Goal: Task Accomplishment & Management: Manage account settings

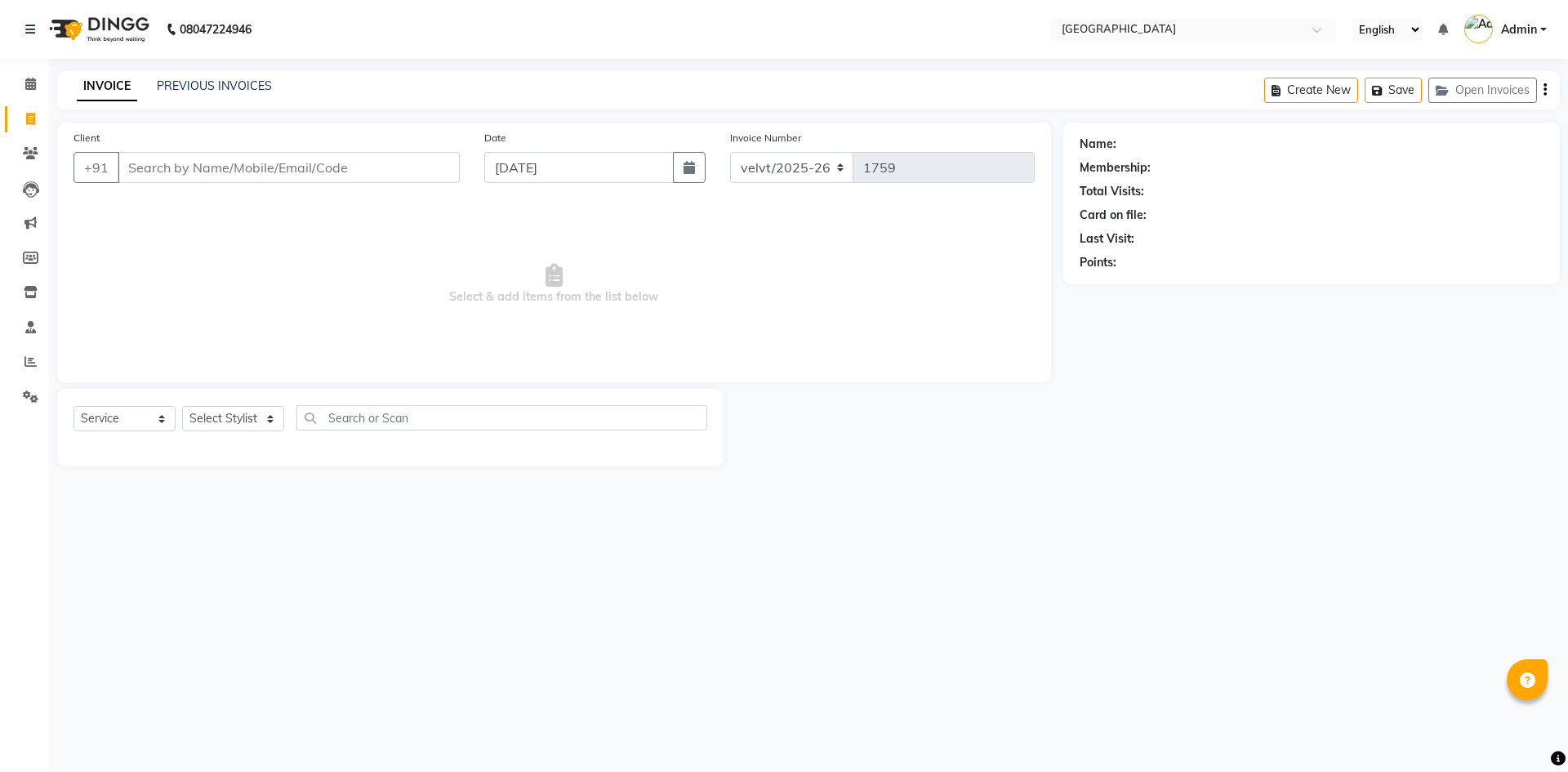
select select "service"
click at [185, 87] on link "PREVIOUS INVOICES" at bounding box center [215, 86] width 115 height 15
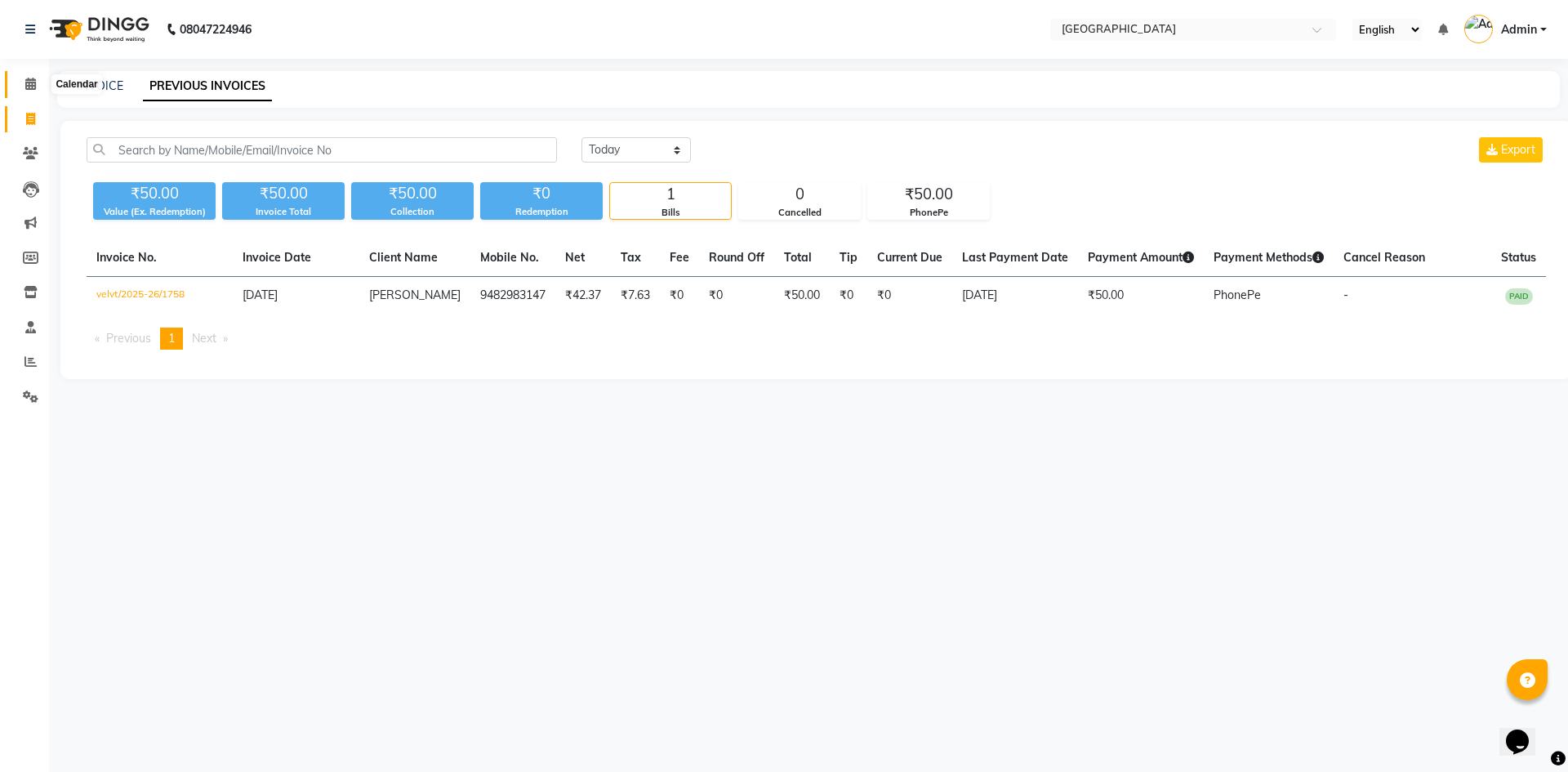
click at [39, 90] on span at bounding box center [30, 84] width 28 height 19
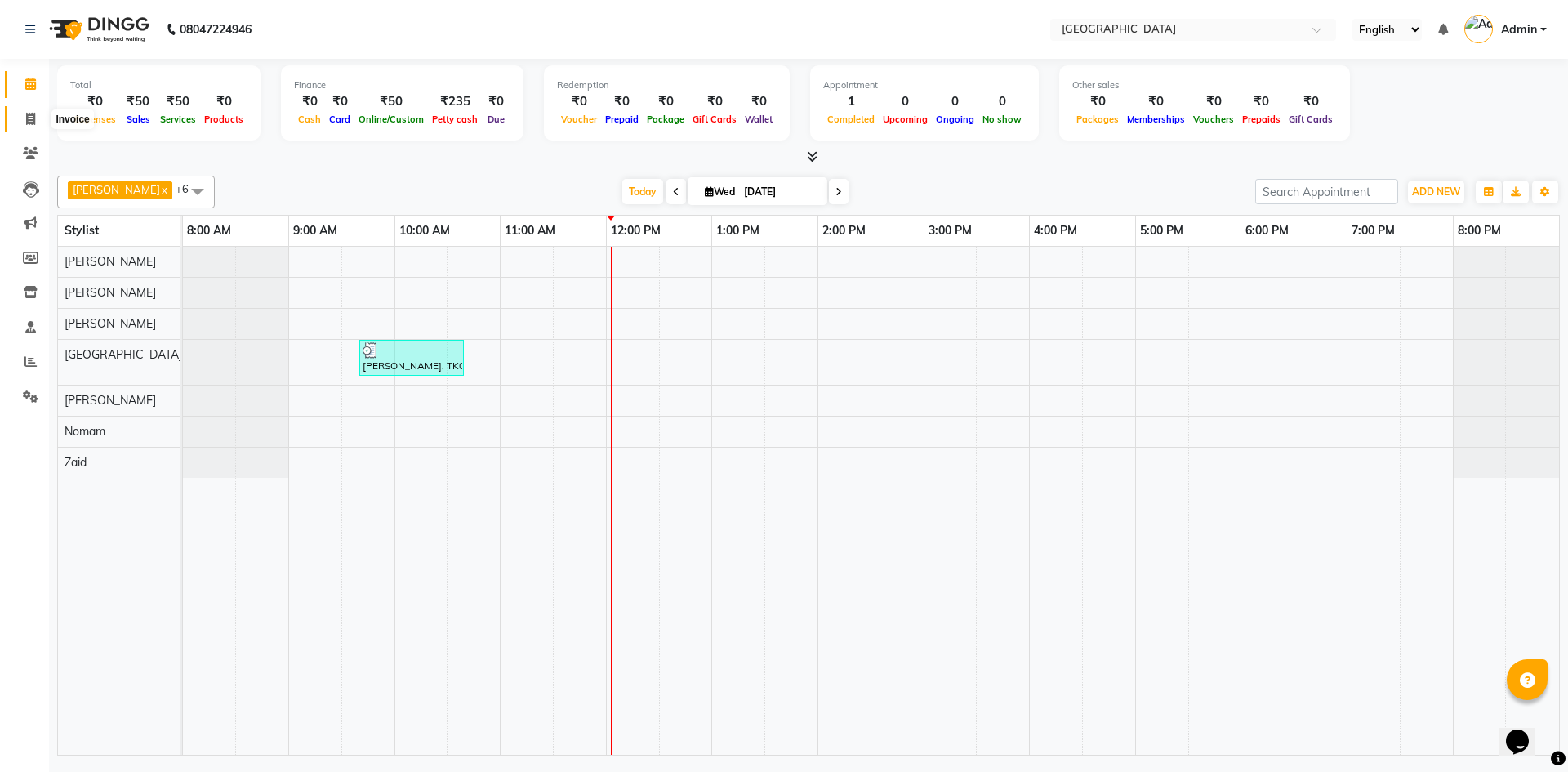
click at [28, 114] on icon at bounding box center [31, 119] width 9 height 12
select select "service"
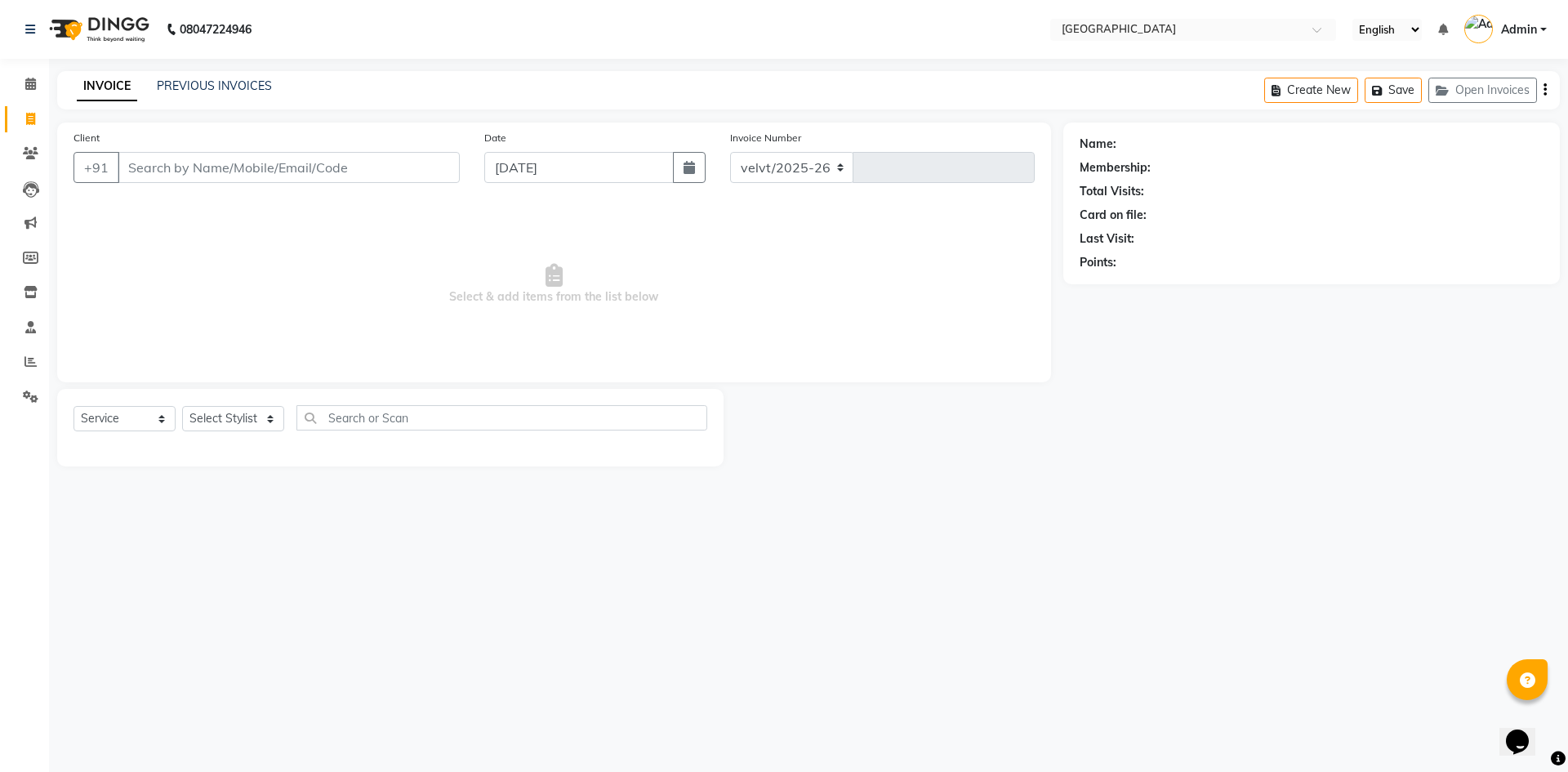
select select "6279"
type input "1759"
click at [38, 87] on span at bounding box center [30, 84] width 28 height 19
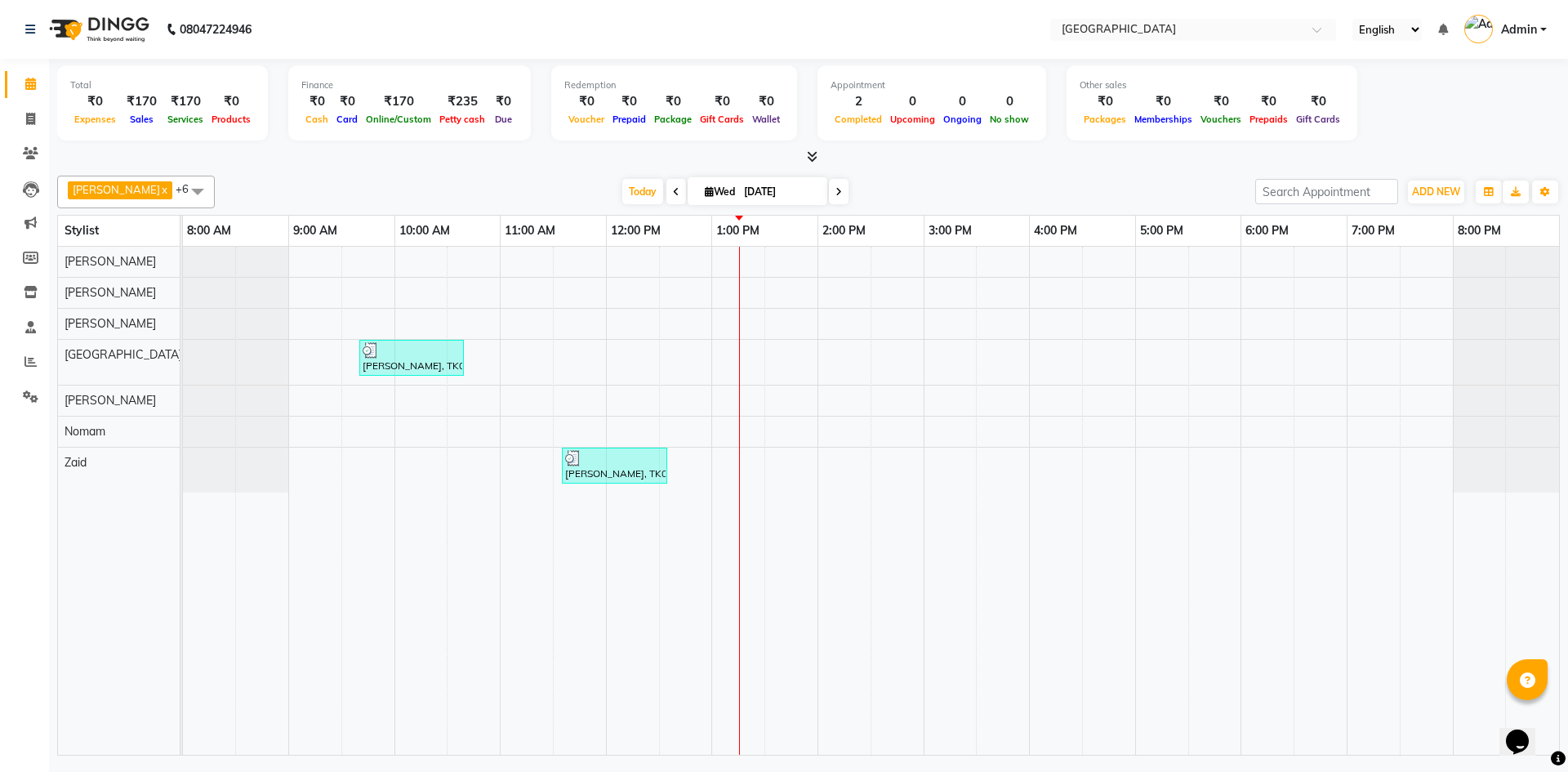
click at [1190, 428] on div "[PERSON_NAME], TK01, 09:40 AM-10:40 AM, Threading Services - Eyebrows [PERSON_N…" at bounding box center [871, 500] width 1376 height 508
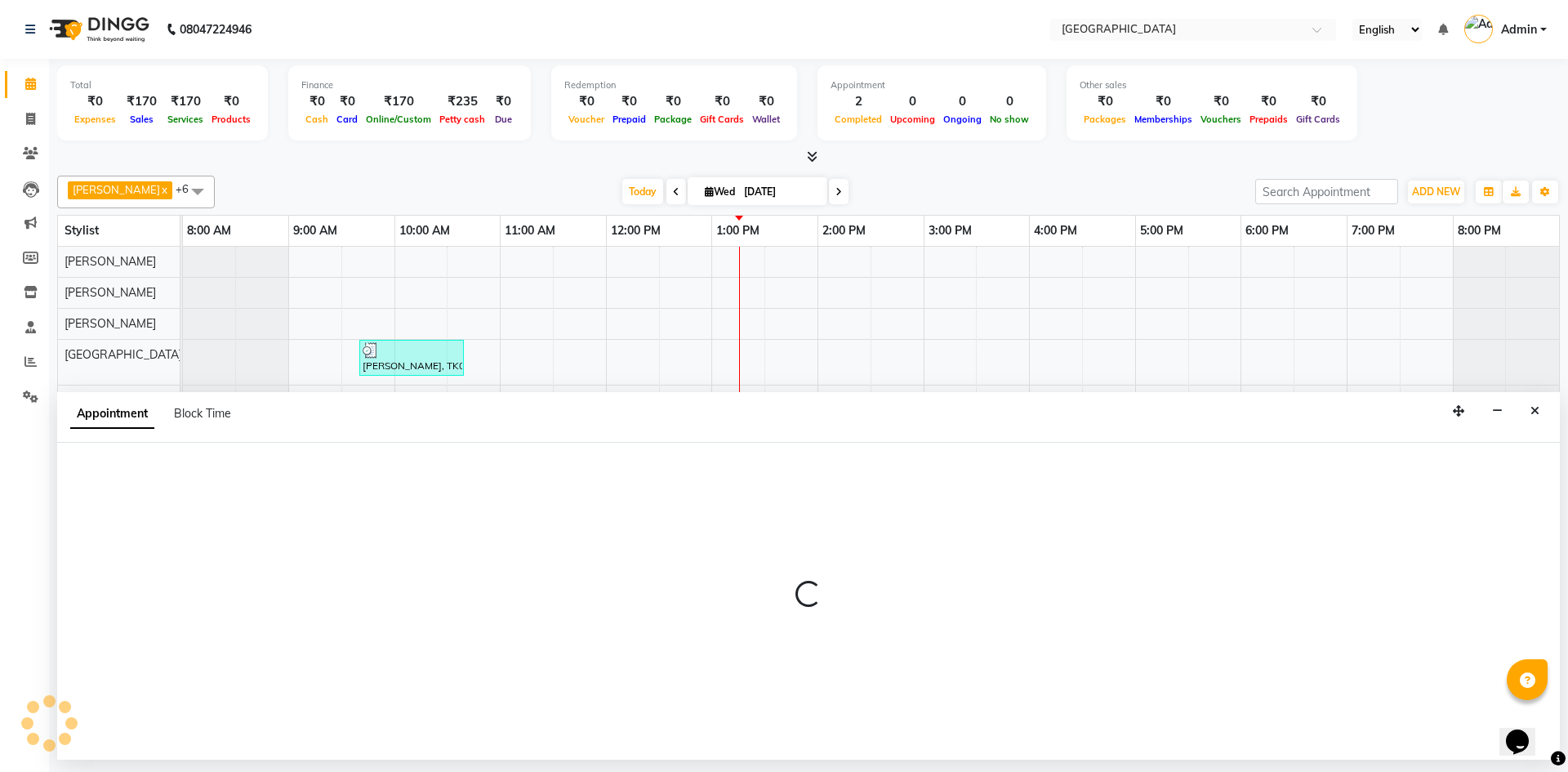
select select "78264"
select select "tentative"
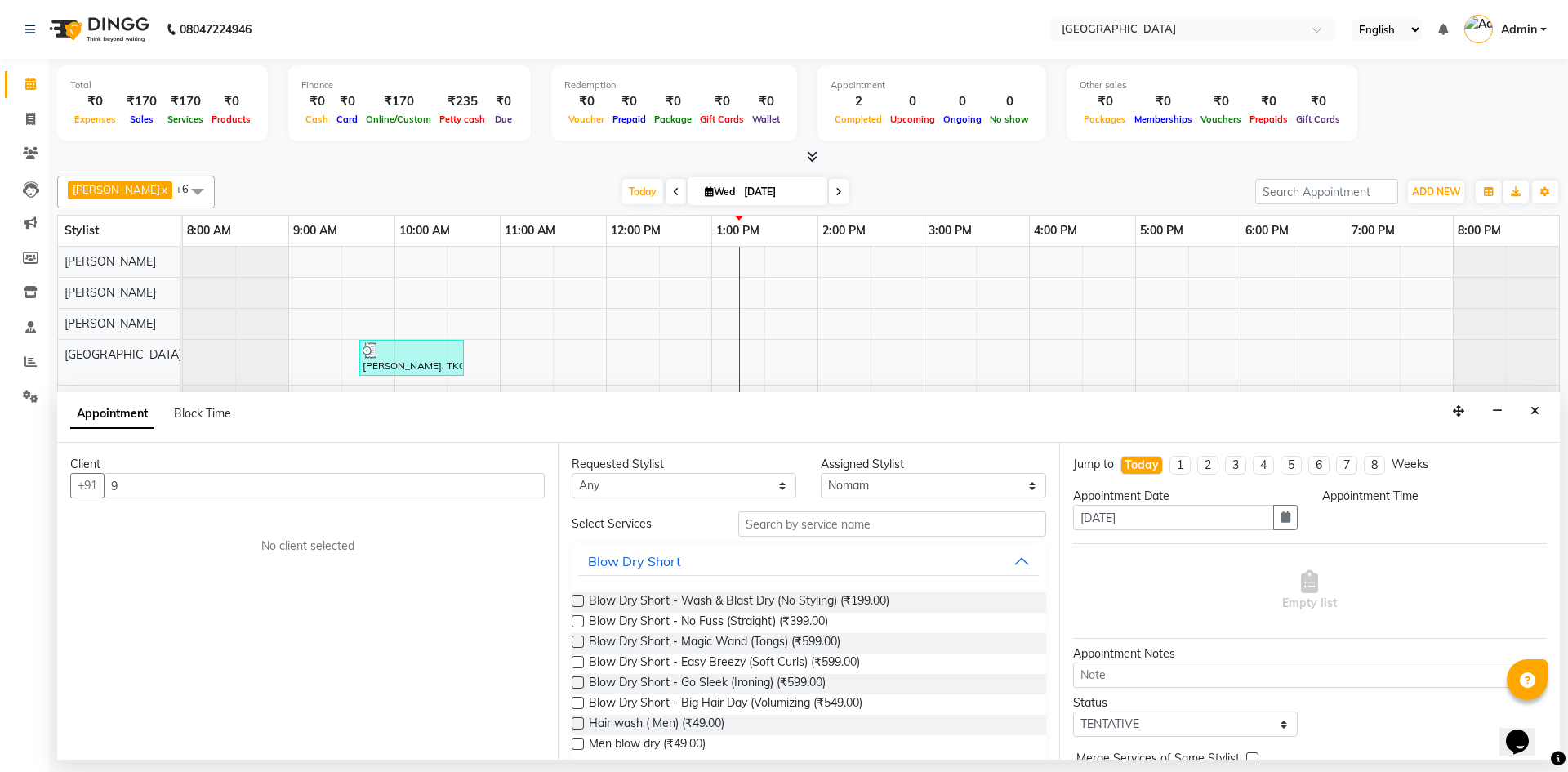
type input "99"
select select "1050"
click at [222, 522] on span "99453536" at bounding box center [196, 520] width 65 height 16
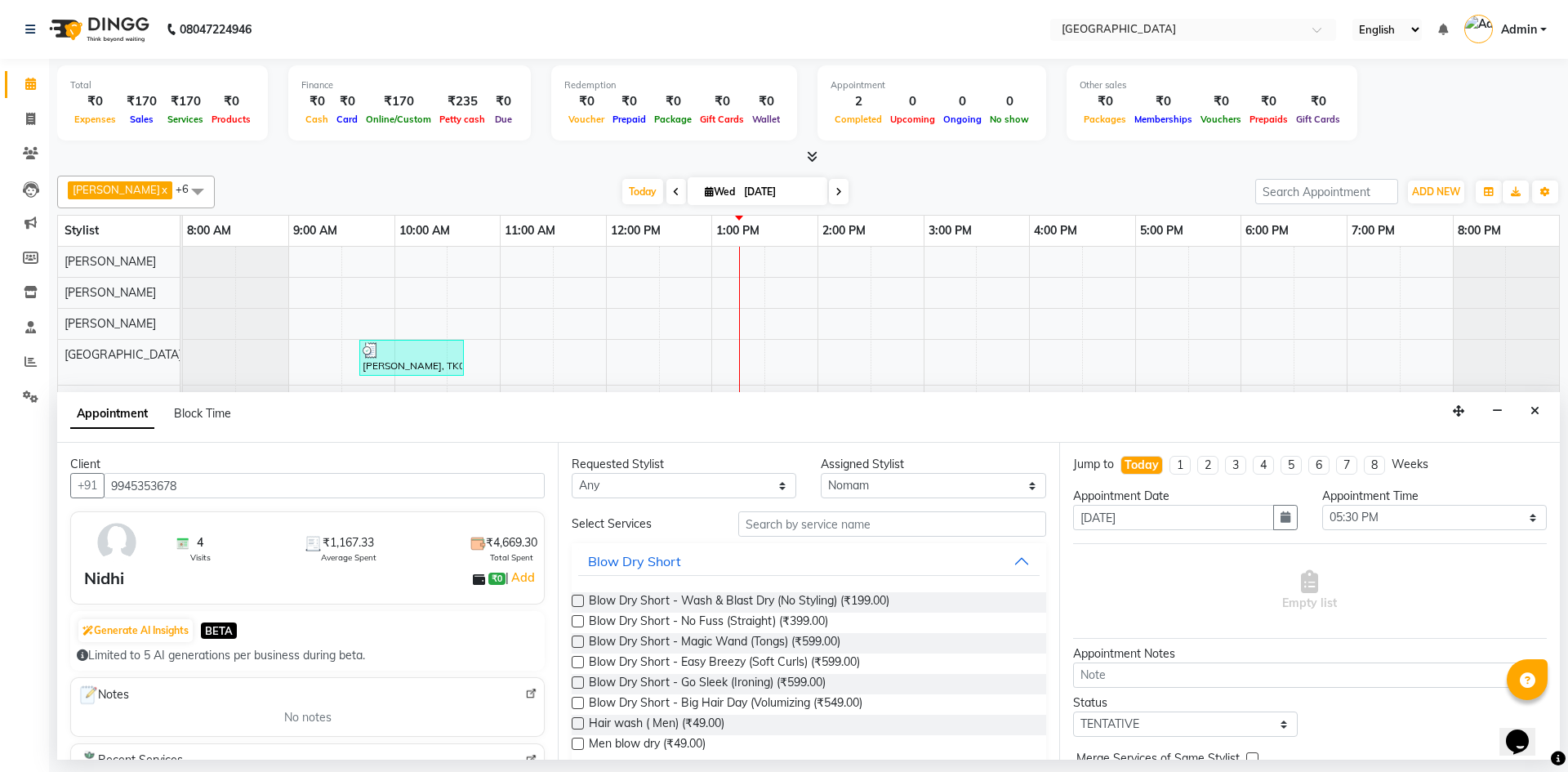
type input "9945353678"
click at [750, 525] on input "text" at bounding box center [892, 524] width 308 height 26
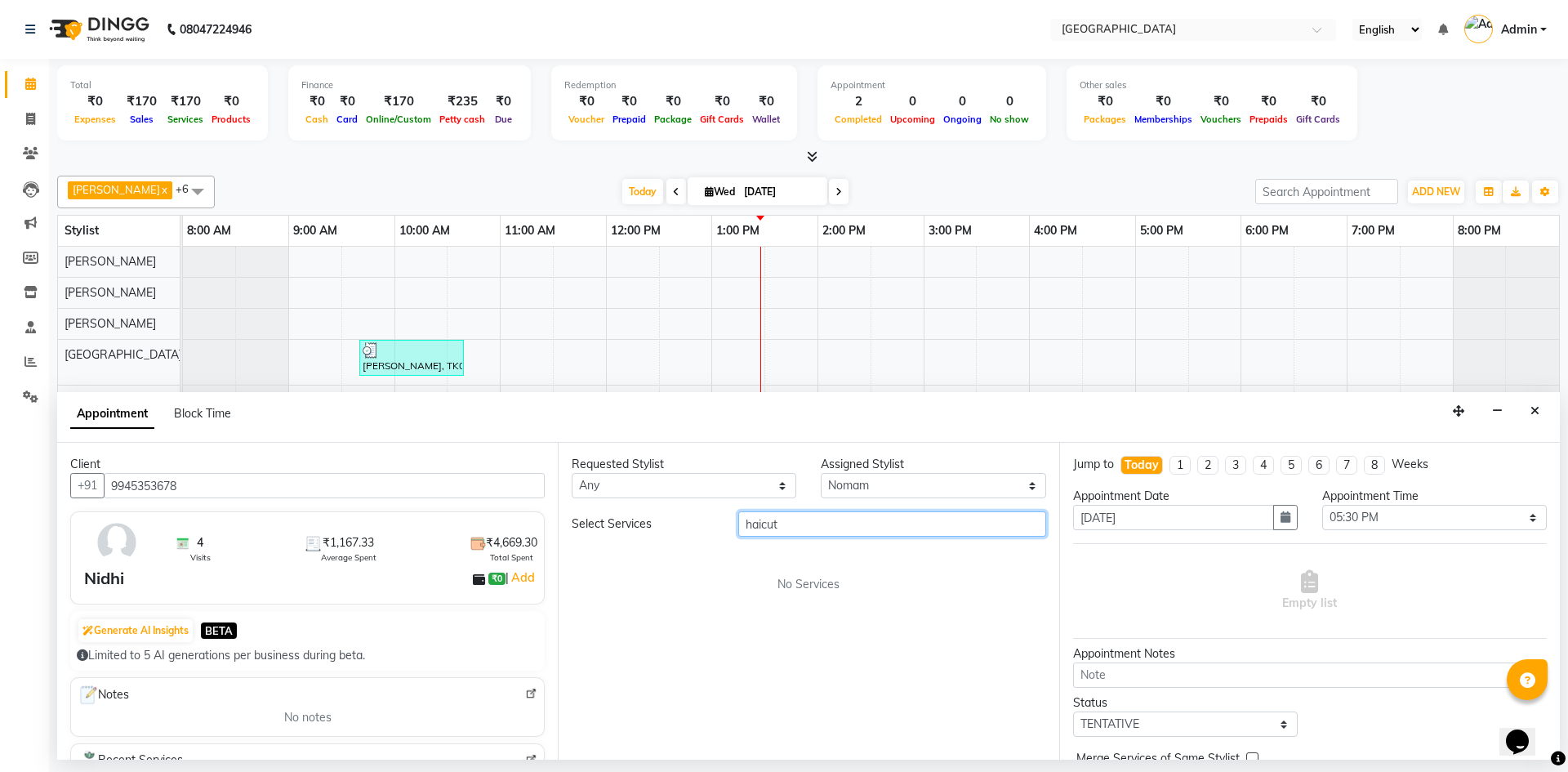
type input "haicut"
click at [800, 513] on input "haicut" at bounding box center [892, 524] width 308 height 26
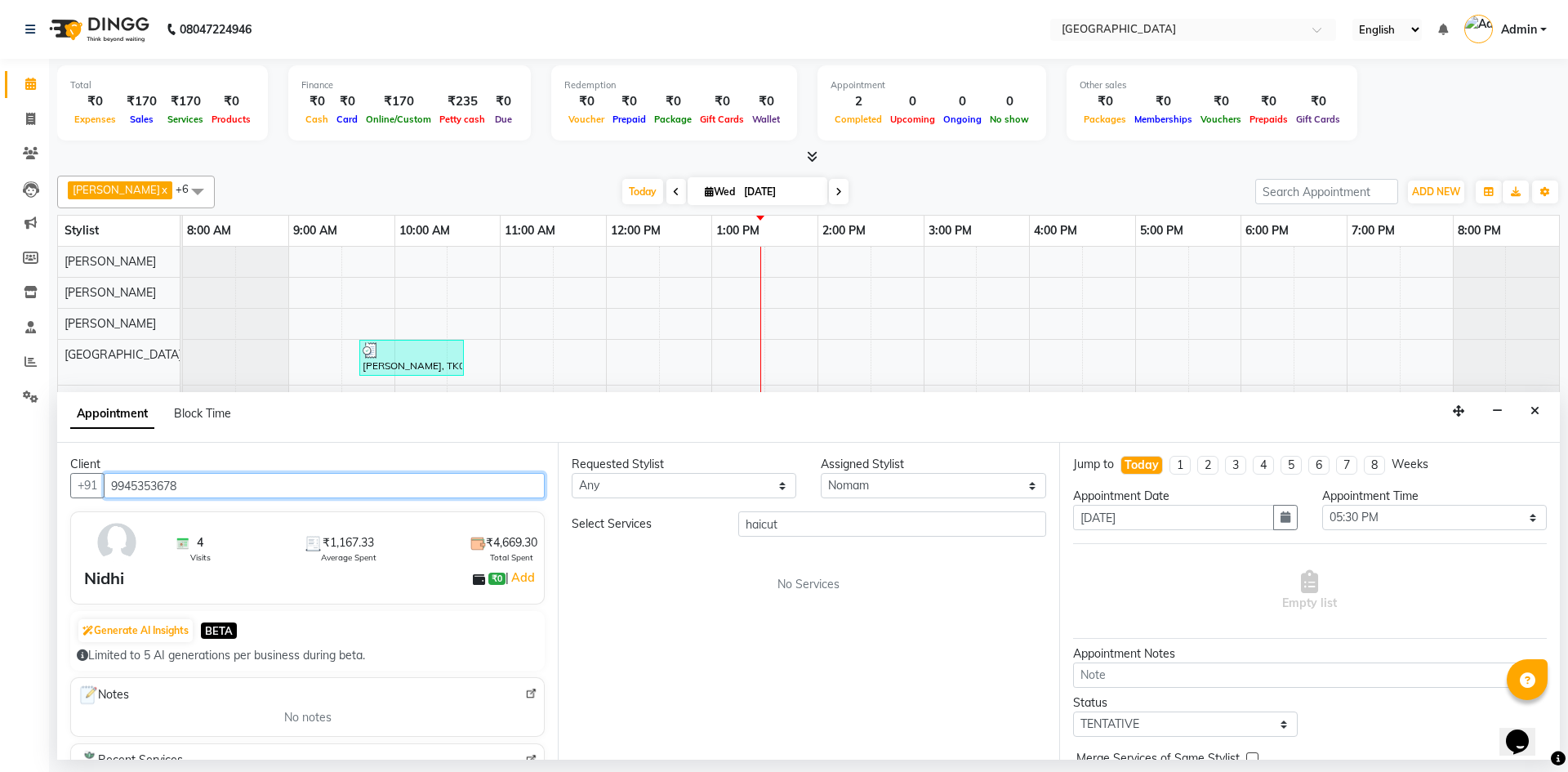
click at [148, 486] on input "9945353678" at bounding box center [323, 485] width 441 height 26
click at [1534, 411] on icon "Close" at bounding box center [1534, 411] width 9 height 11
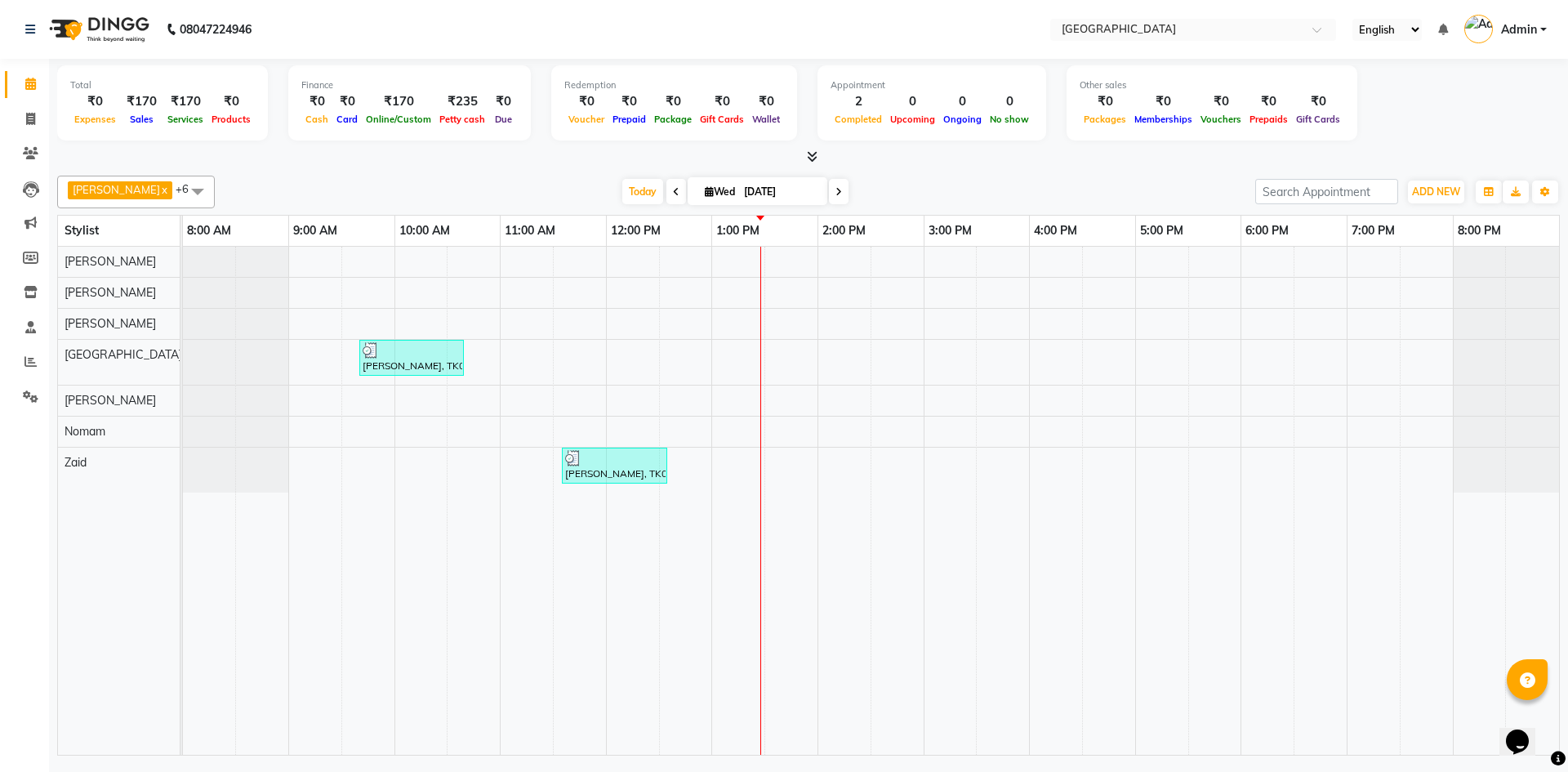
click at [1201, 427] on div "[PERSON_NAME], TK01, 09:40 AM-10:40 AM, Threading Services - Eyebrows [PERSON_N…" at bounding box center [871, 500] width 1376 height 508
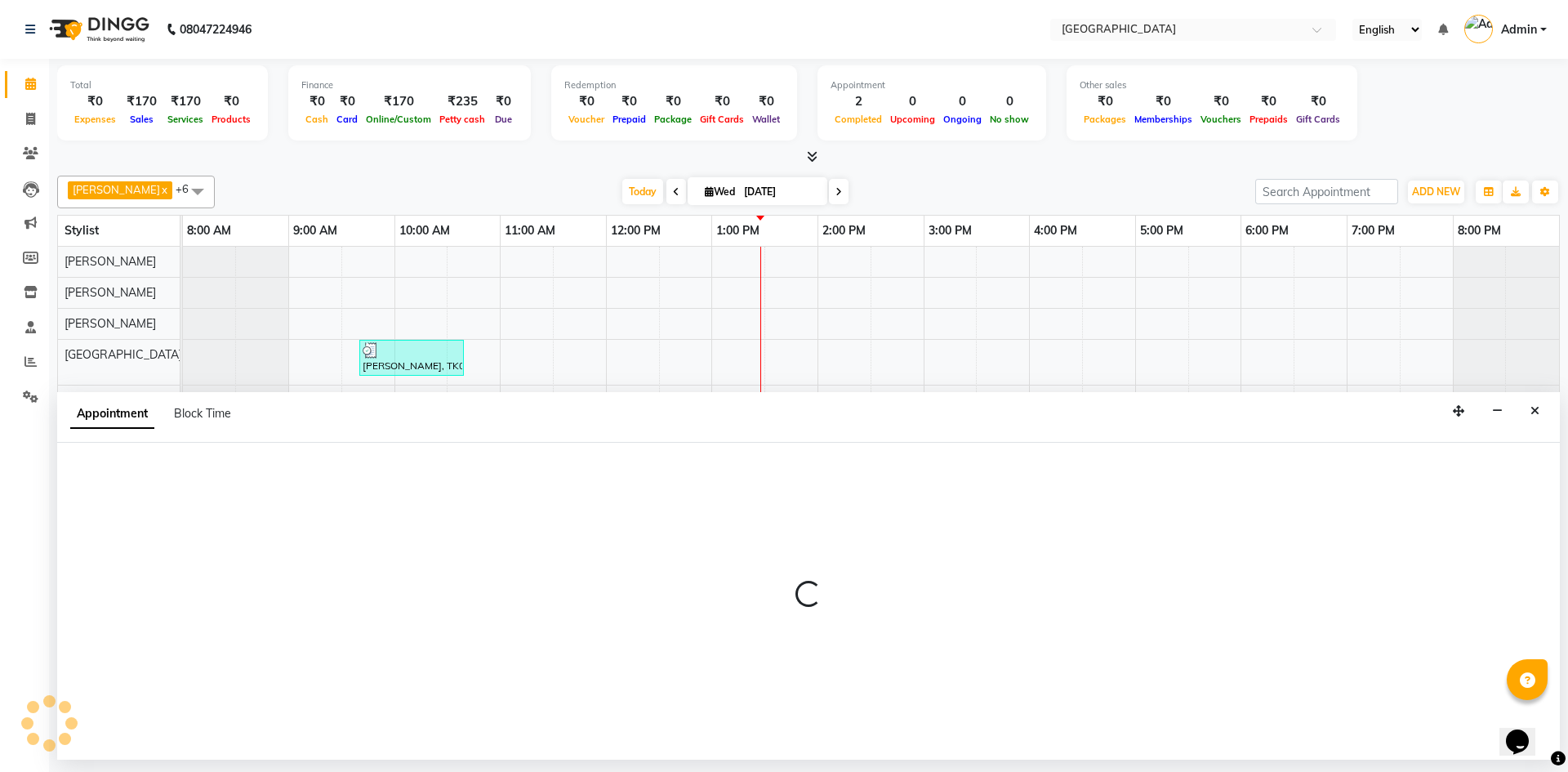
select select "78264"
select select "1050"
select select "tentative"
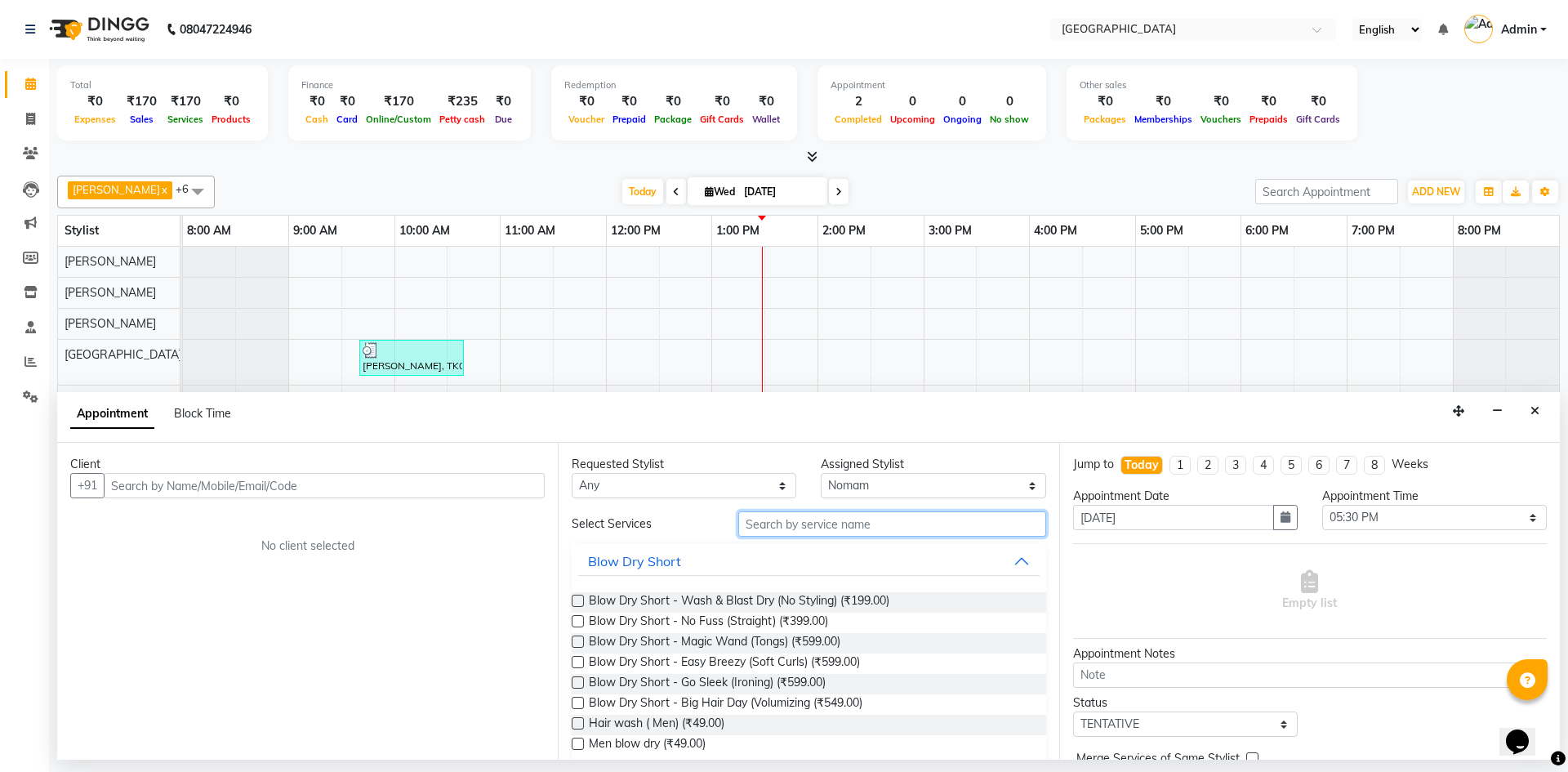
click at [763, 526] on input "text" at bounding box center [892, 524] width 308 height 26
type input "hairc"
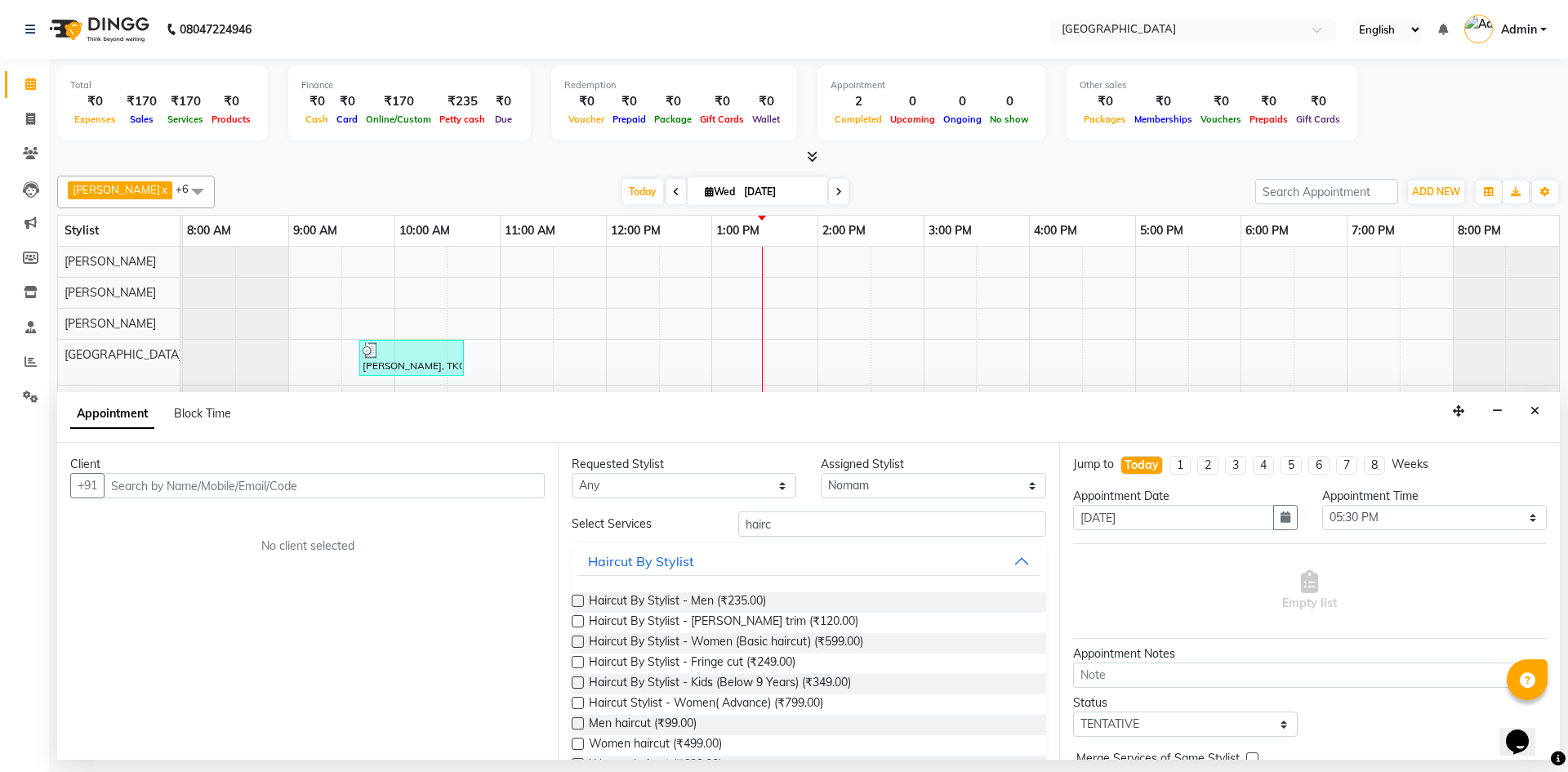
click at [579, 602] on label at bounding box center [577, 601] width 12 height 12
click at [579, 602] on input "checkbox" at bounding box center [577, 602] width 11 height 11
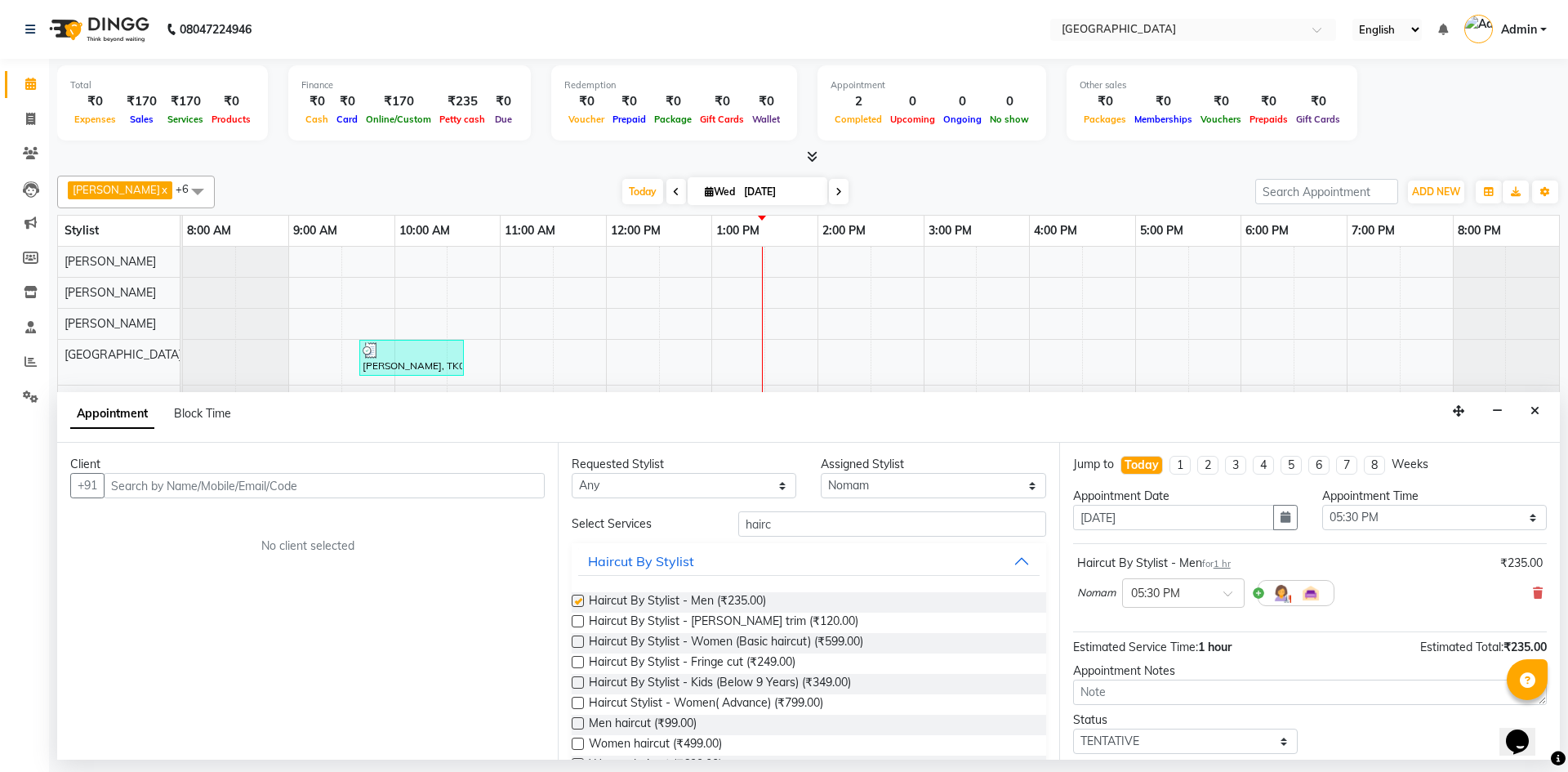
checkbox input "false"
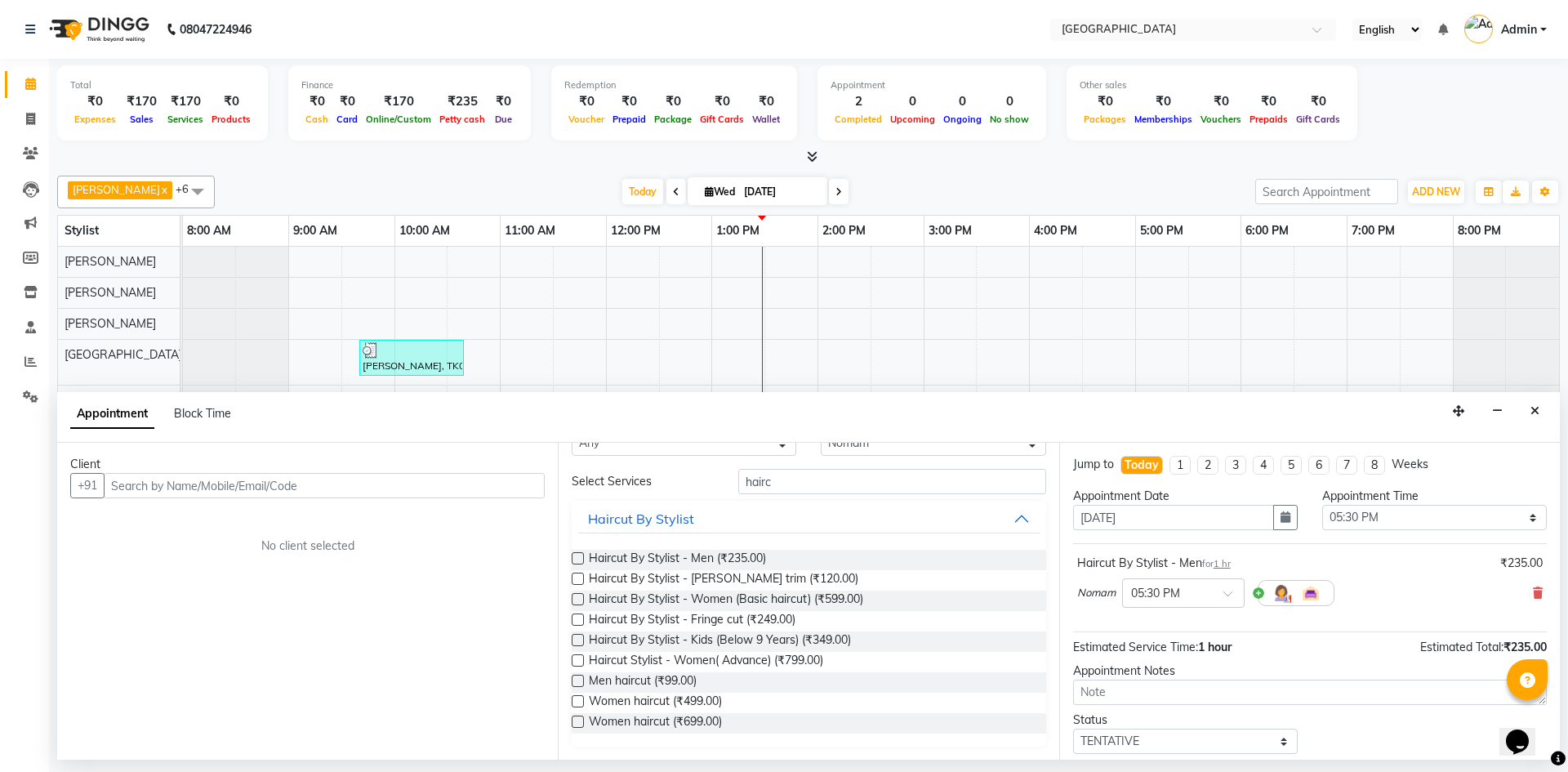
scroll to position [99, 0]
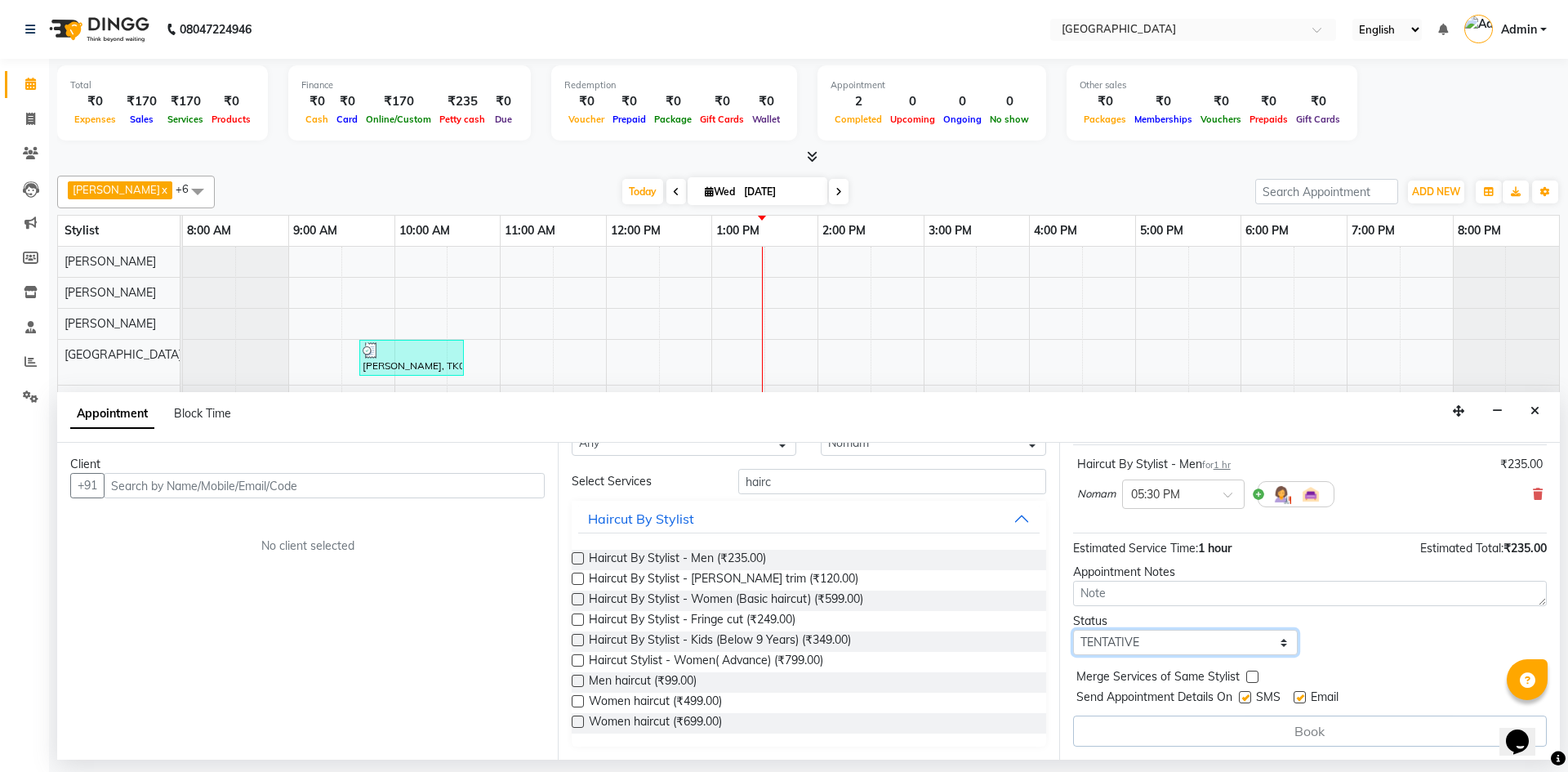
click at [1104, 643] on select "Select TENTATIVE CONFIRM CHECK-IN UPCOMING" at bounding box center [1185, 642] width 224 height 26
select select "confirm booking"
click at [1073, 630] on select "Select TENTATIVE CONFIRM CHECK-IN UPCOMING" at bounding box center [1185, 642] width 224 height 26
click at [1240, 731] on div "Book" at bounding box center [1309, 730] width 473 height 31
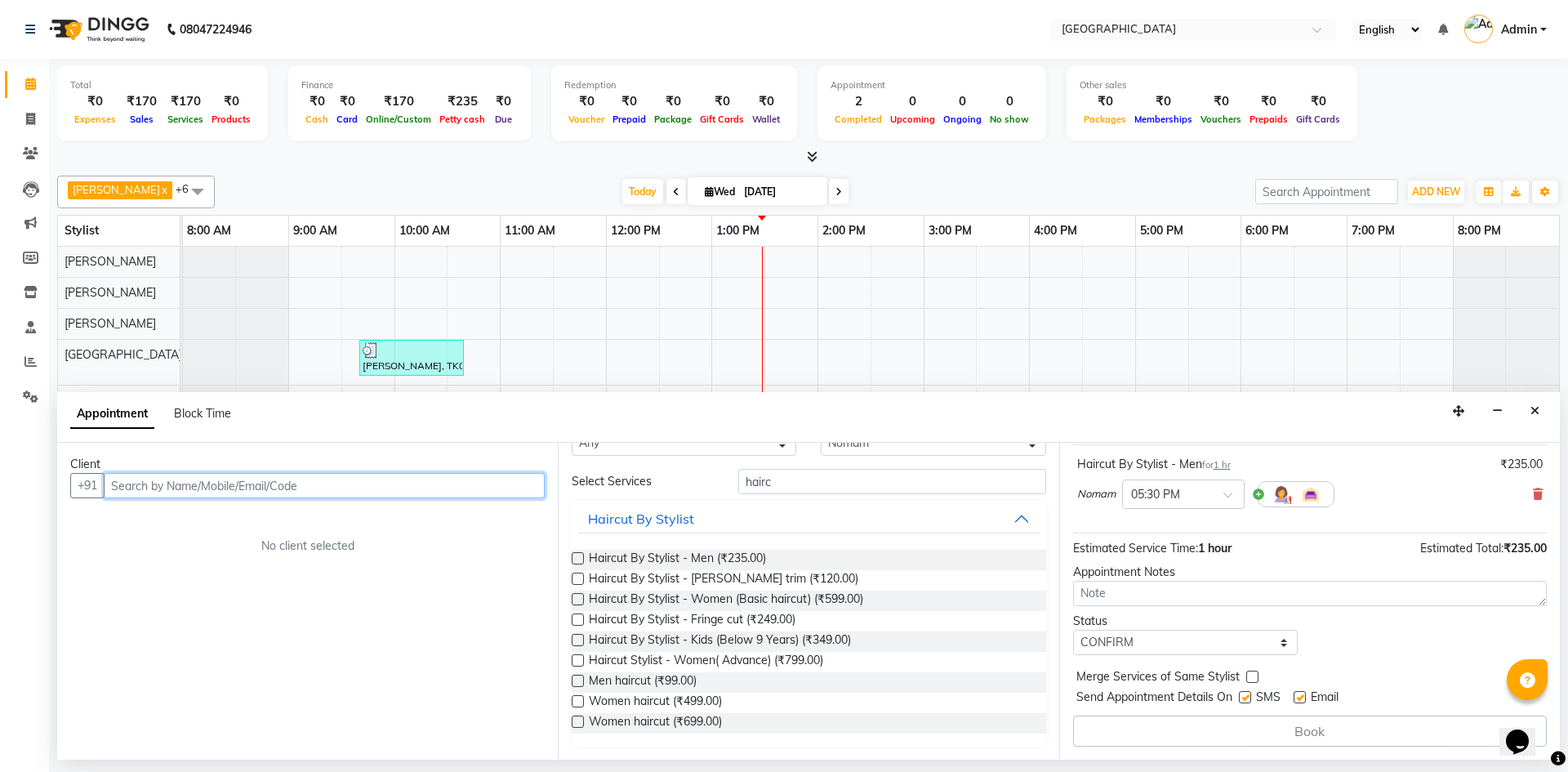
click at [199, 483] on input "text" at bounding box center [323, 485] width 441 height 26
click at [170, 486] on input "text" at bounding box center [323, 485] width 441 height 26
paste input "9945353678"
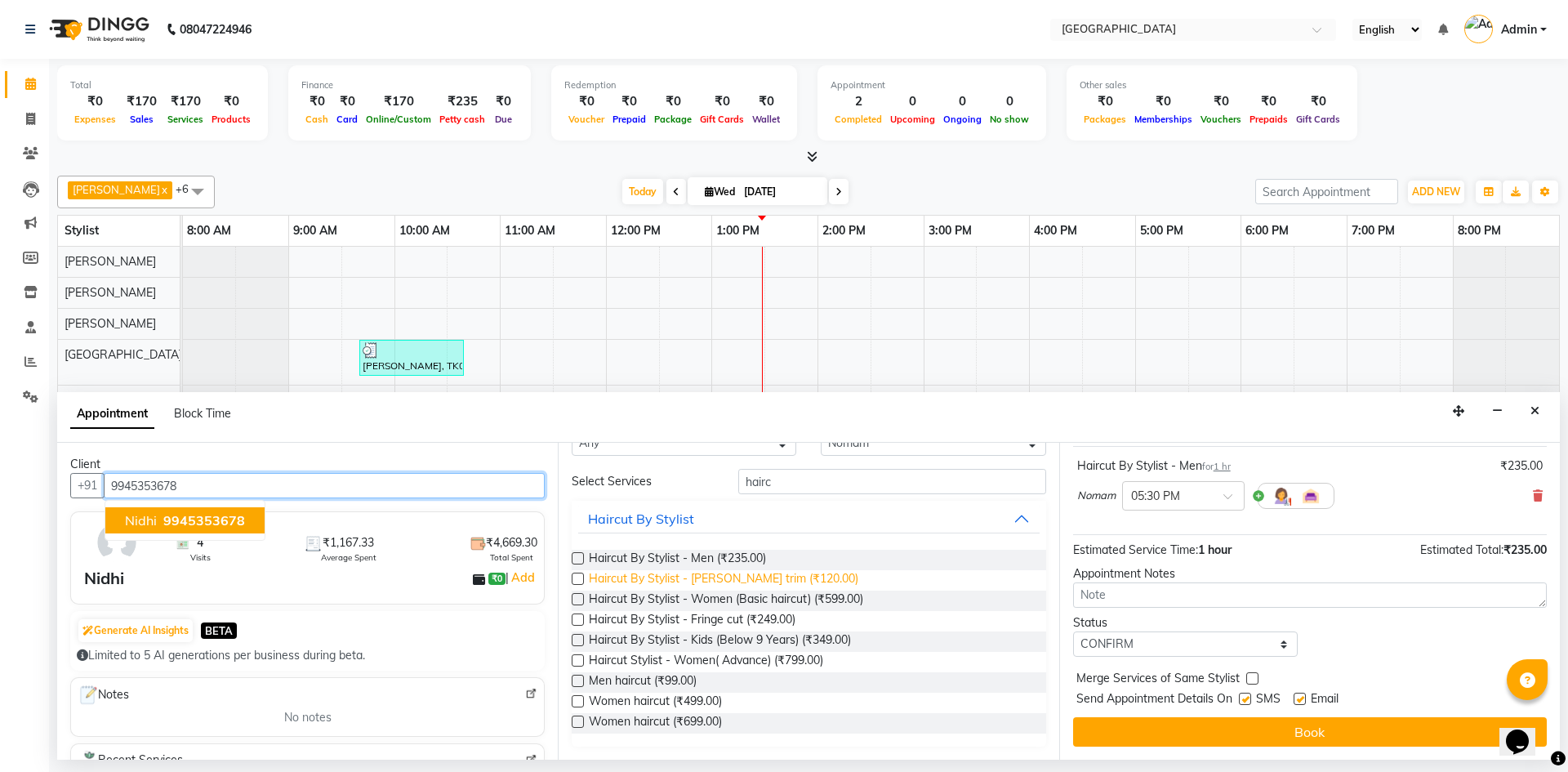
scroll to position [97, 0]
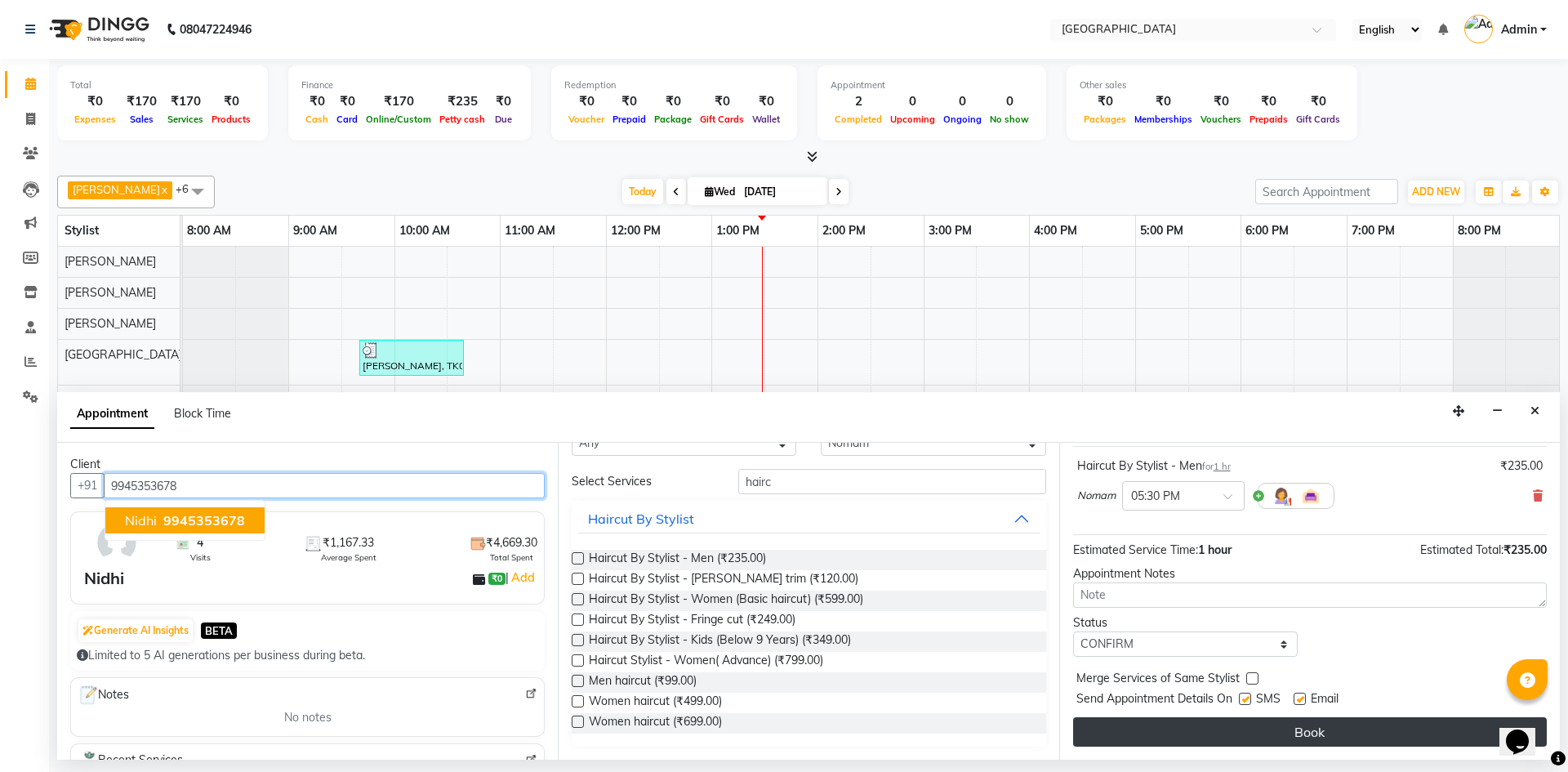
type input "9945353678"
click at [1218, 734] on button "Book" at bounding box center [1309, 731] width 473 height 29
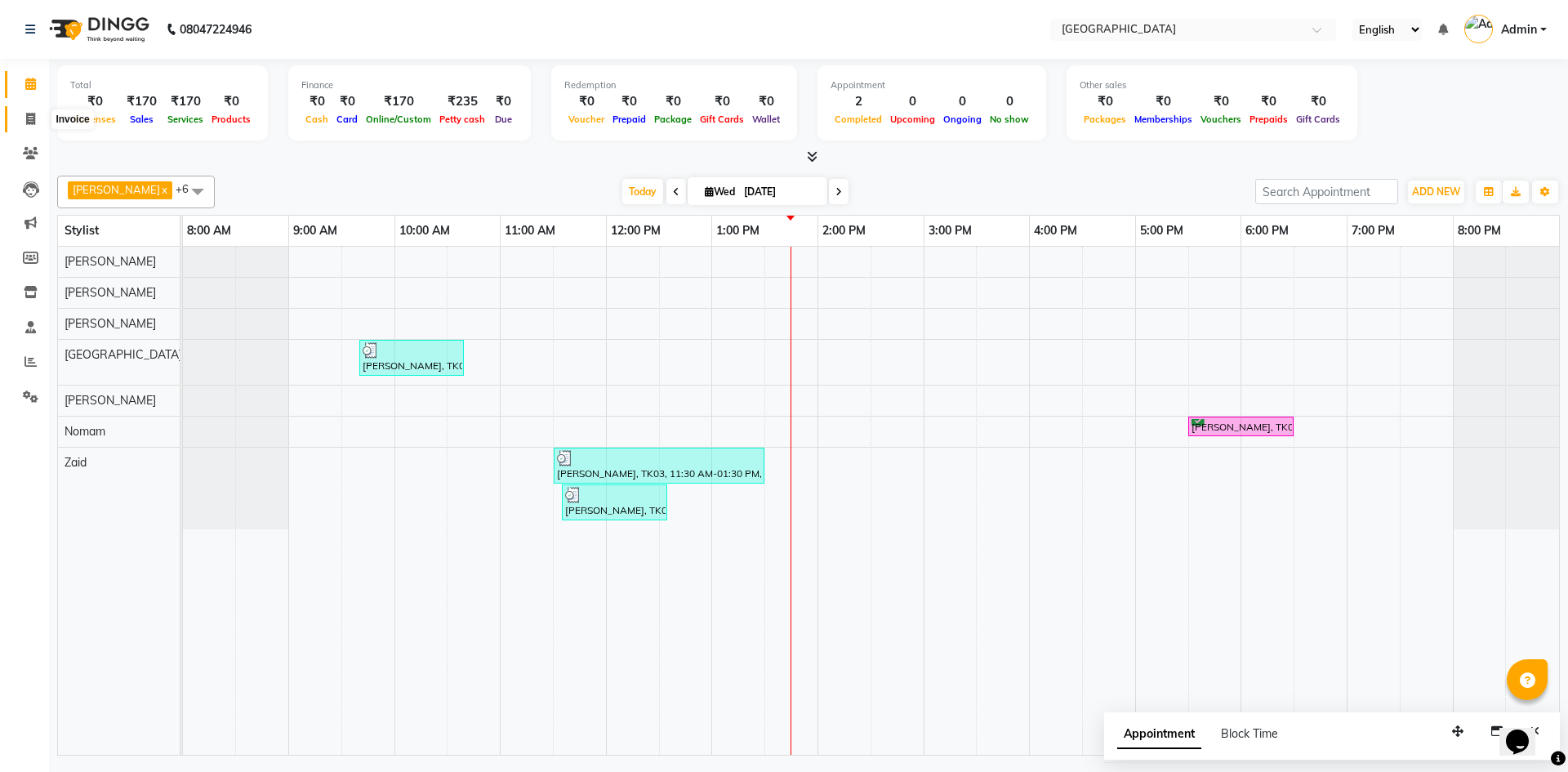
click at [36, 118] on span at bounding box center [30, 119] width 28 height 19
select select "service"
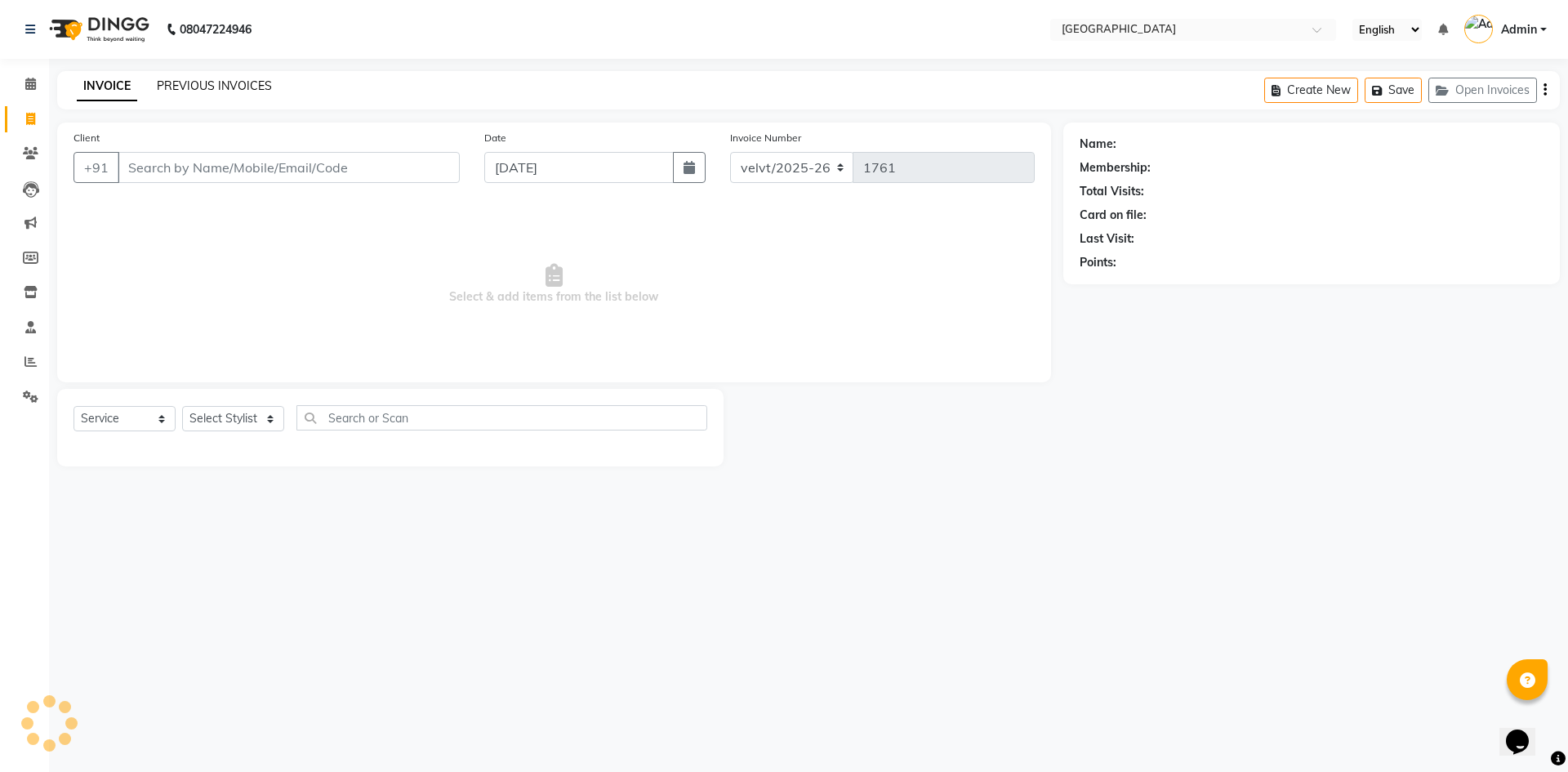
click at [195, 90] on link "PREVIOUS INVOICES" at bounding box center [215, 86] width 115 height 15
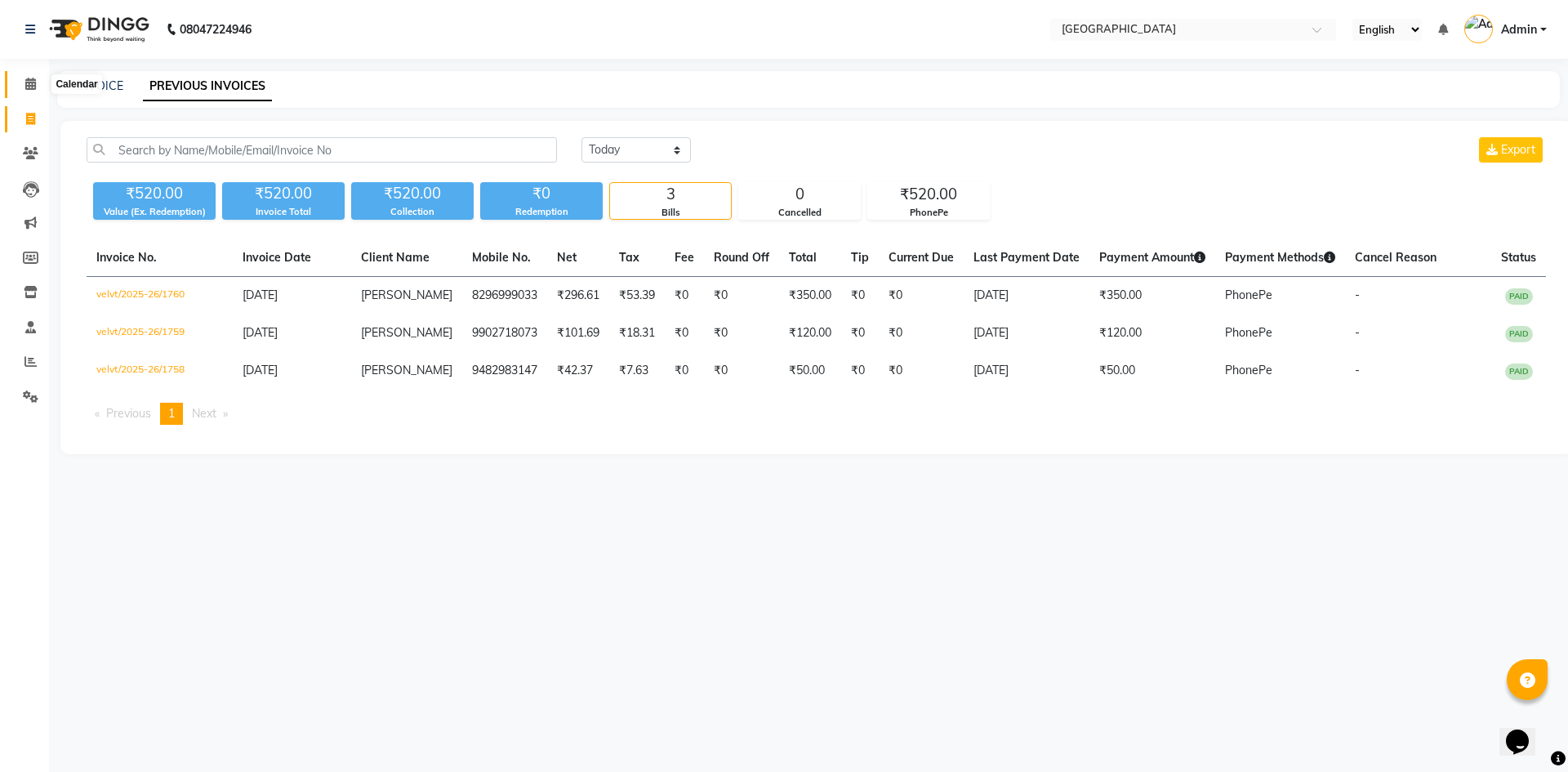
click at [30, 79] on icon at bounding box center [31, 84] width 11 height 12
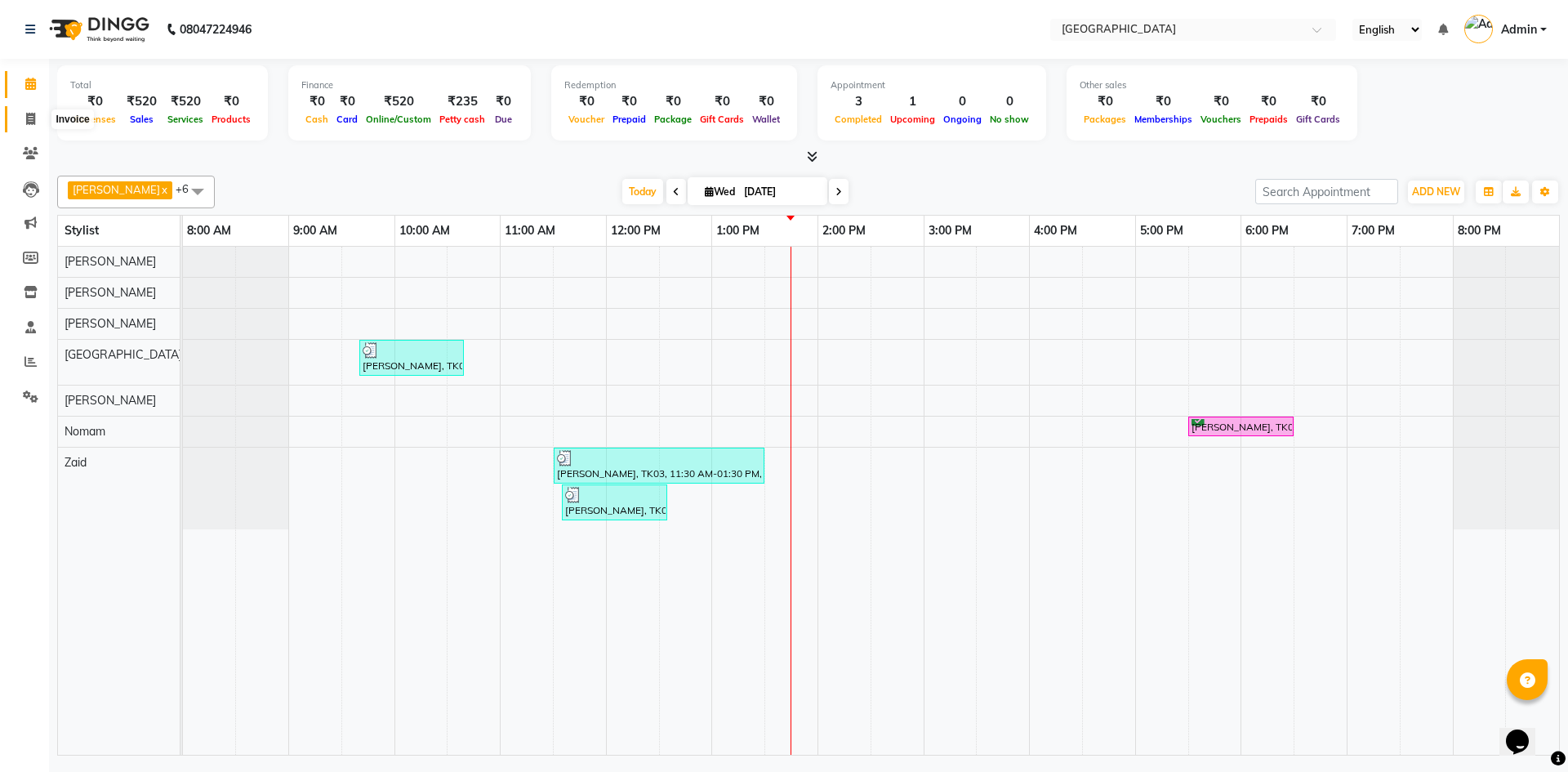
click at [38, 114] on span at bounding box center [30, 119] width 28 height 19
select select "service"
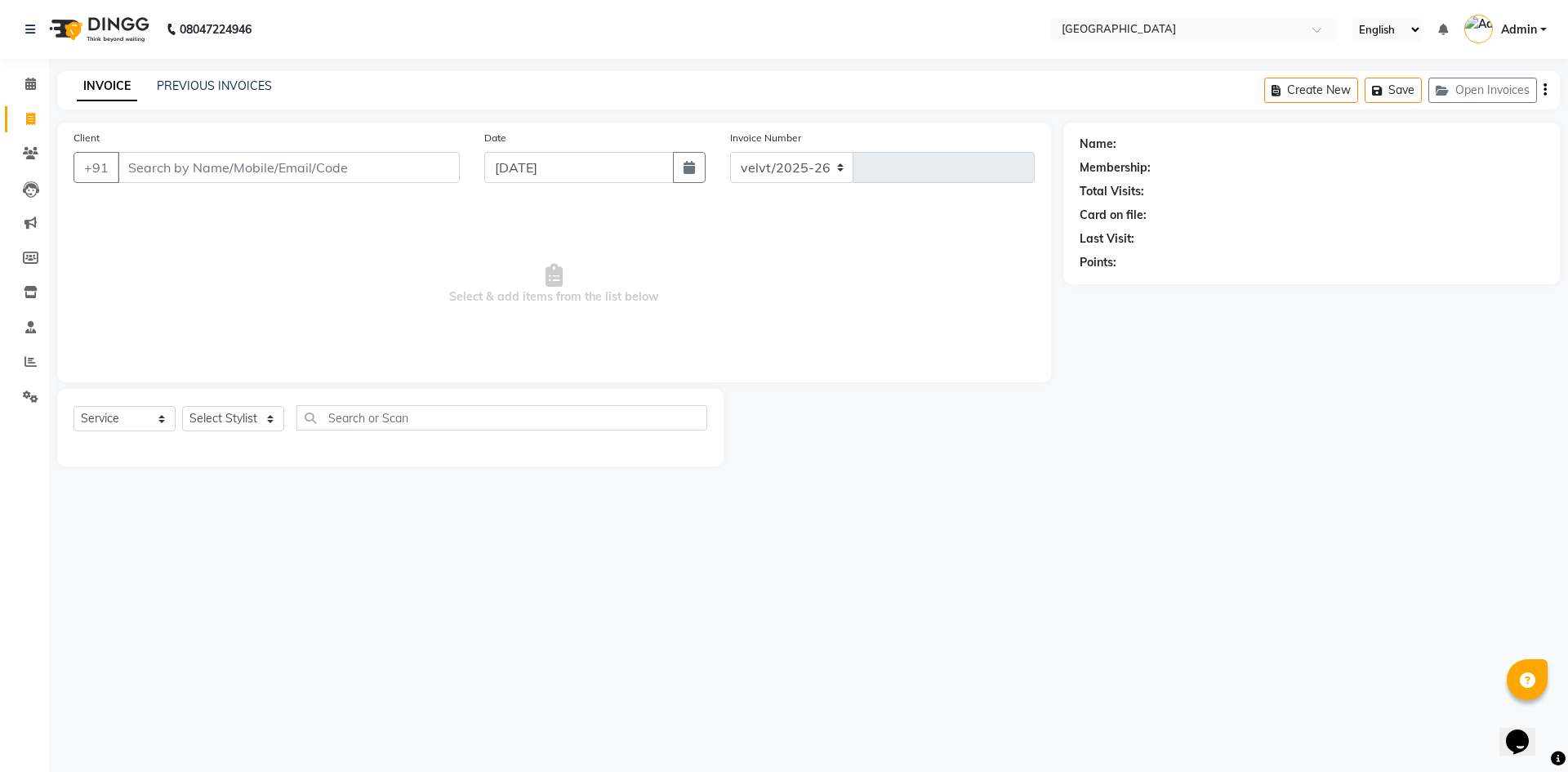
select select "6279"
type input "1761"
click at [30, 80] on icon at bounding box center [31, 84] width 11 height 12
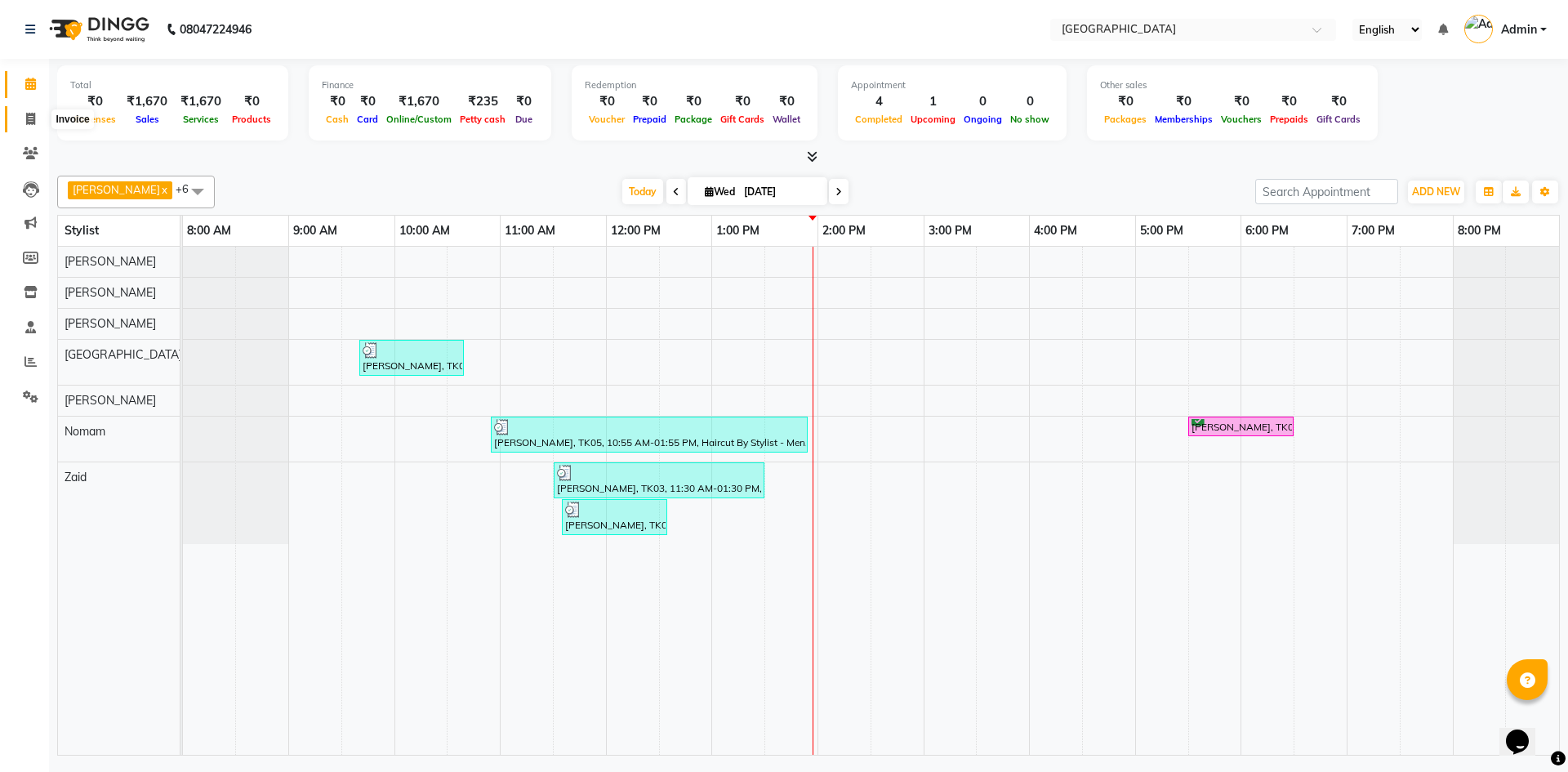
click at [31, 122] on icon at bounding box center [31, 119] width 9 height 12
select select "service"
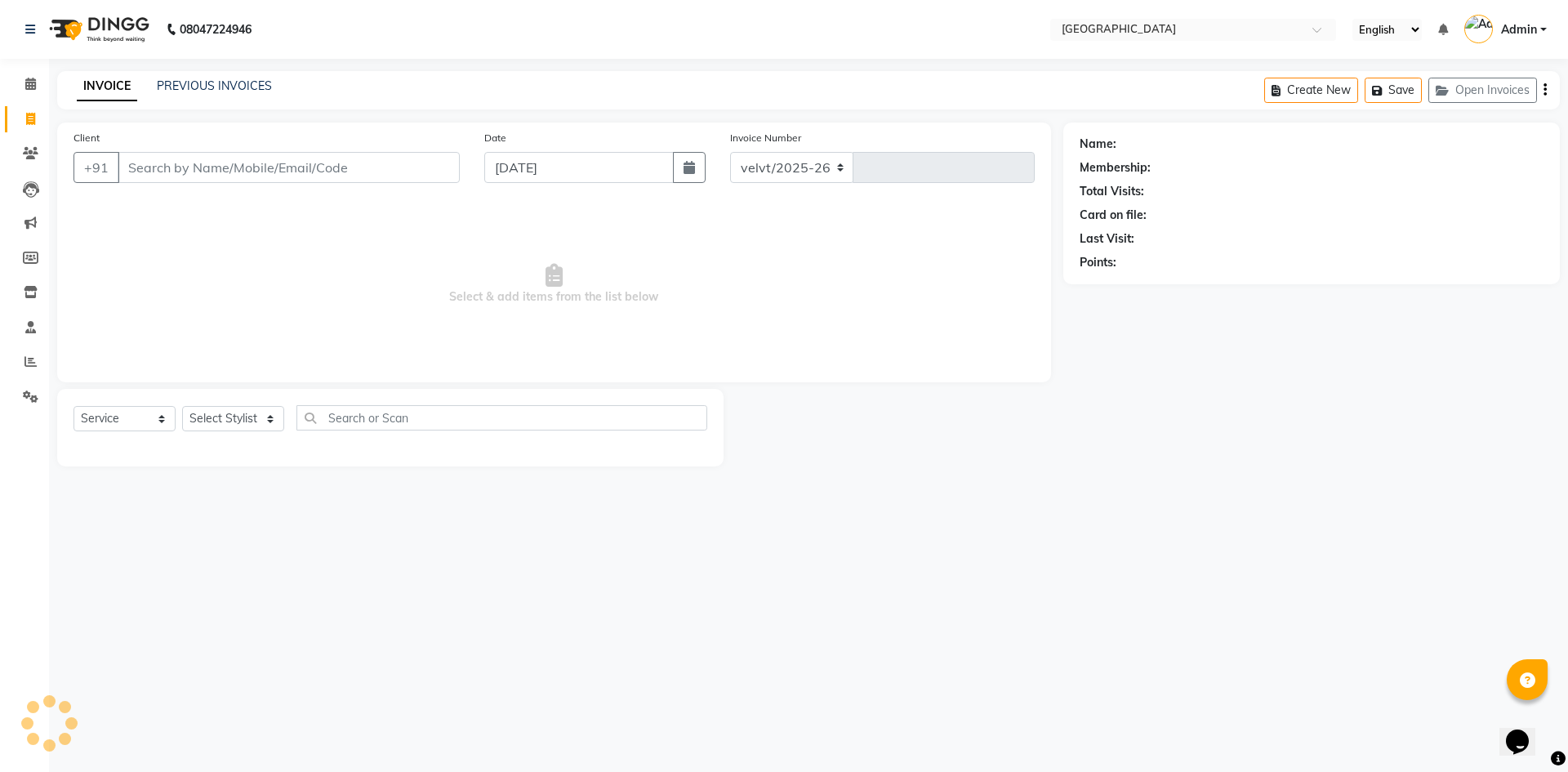
select select "6279"
type input "1762"
click at [222, 87] on link "PREVIOUS INVOICES" at bounding box center [215, 86] width 115 height 15
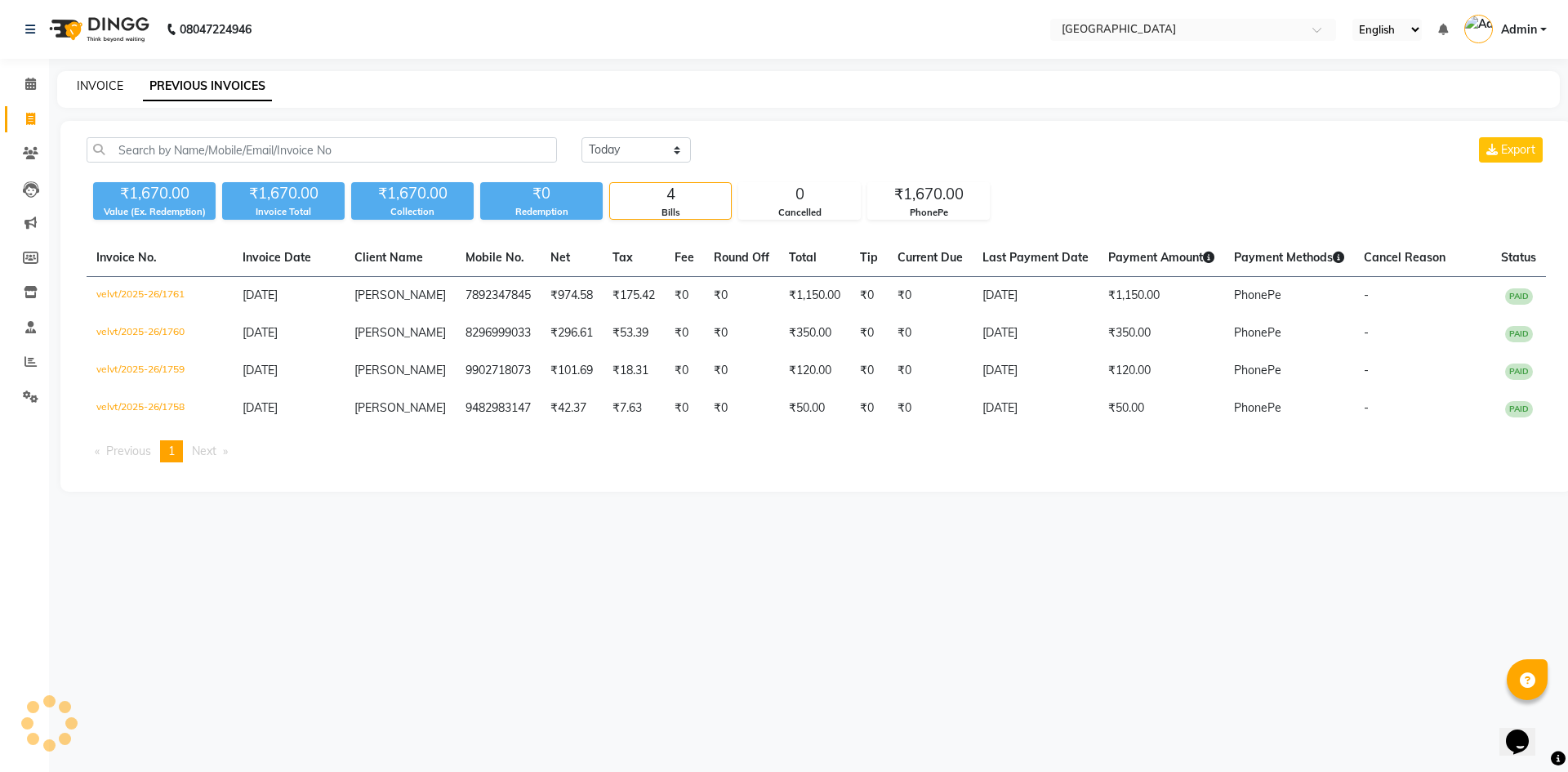
click at [102, 85] on link "INVOICE" at bounding box center [100, 86] width 47 height 15
select select "service"
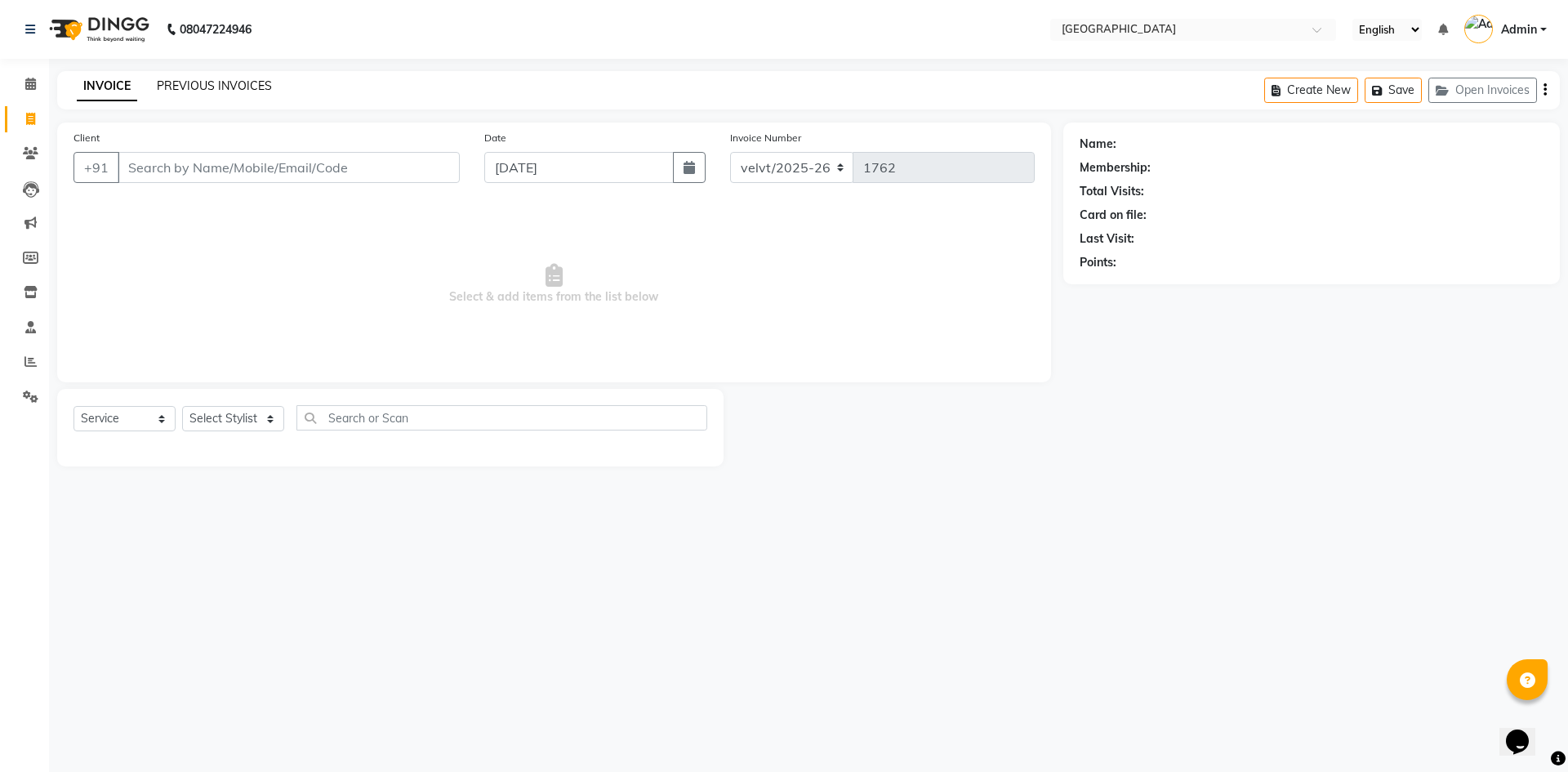
click at [214, 85] on link "PREVIOUS INVOICES" at bounding box center [215, 86] width 115 height 15
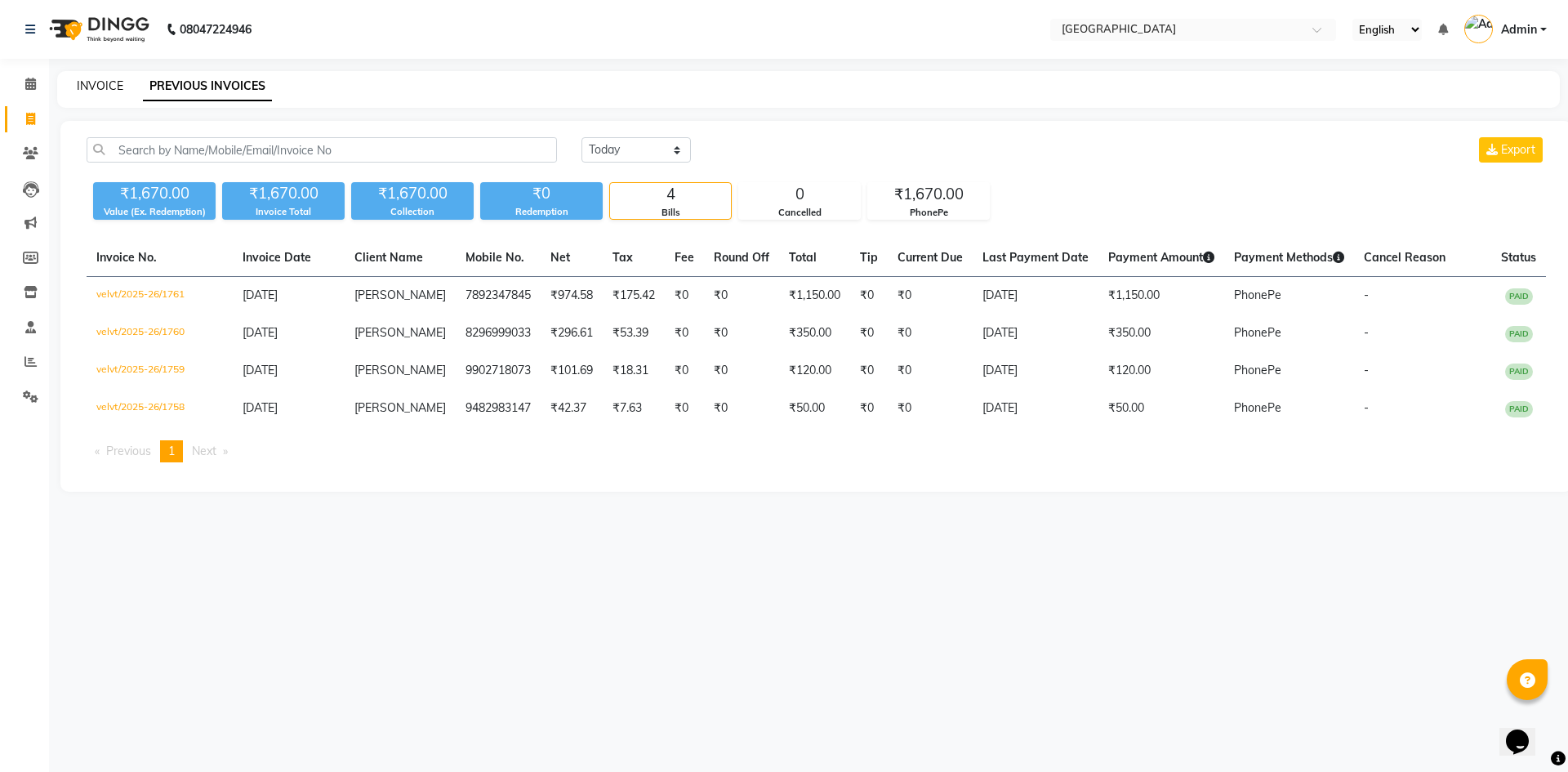
click at [102, 85] on link "INVOICE" at bounding box center [100, 86] width 47 height 15
select select "service"
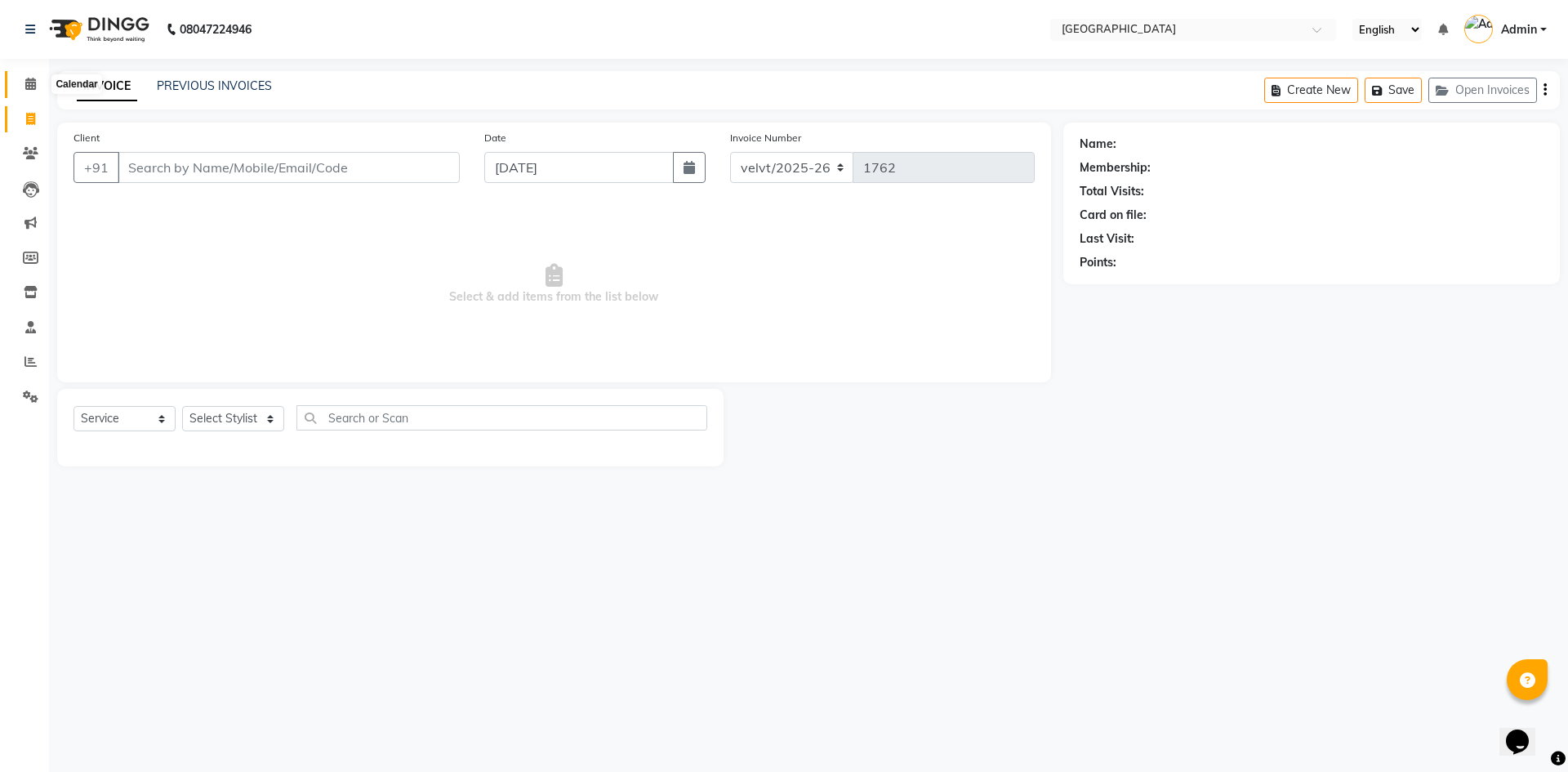
click at [26, 85] on icon at bounding box center [31, 84] width 11 height 12
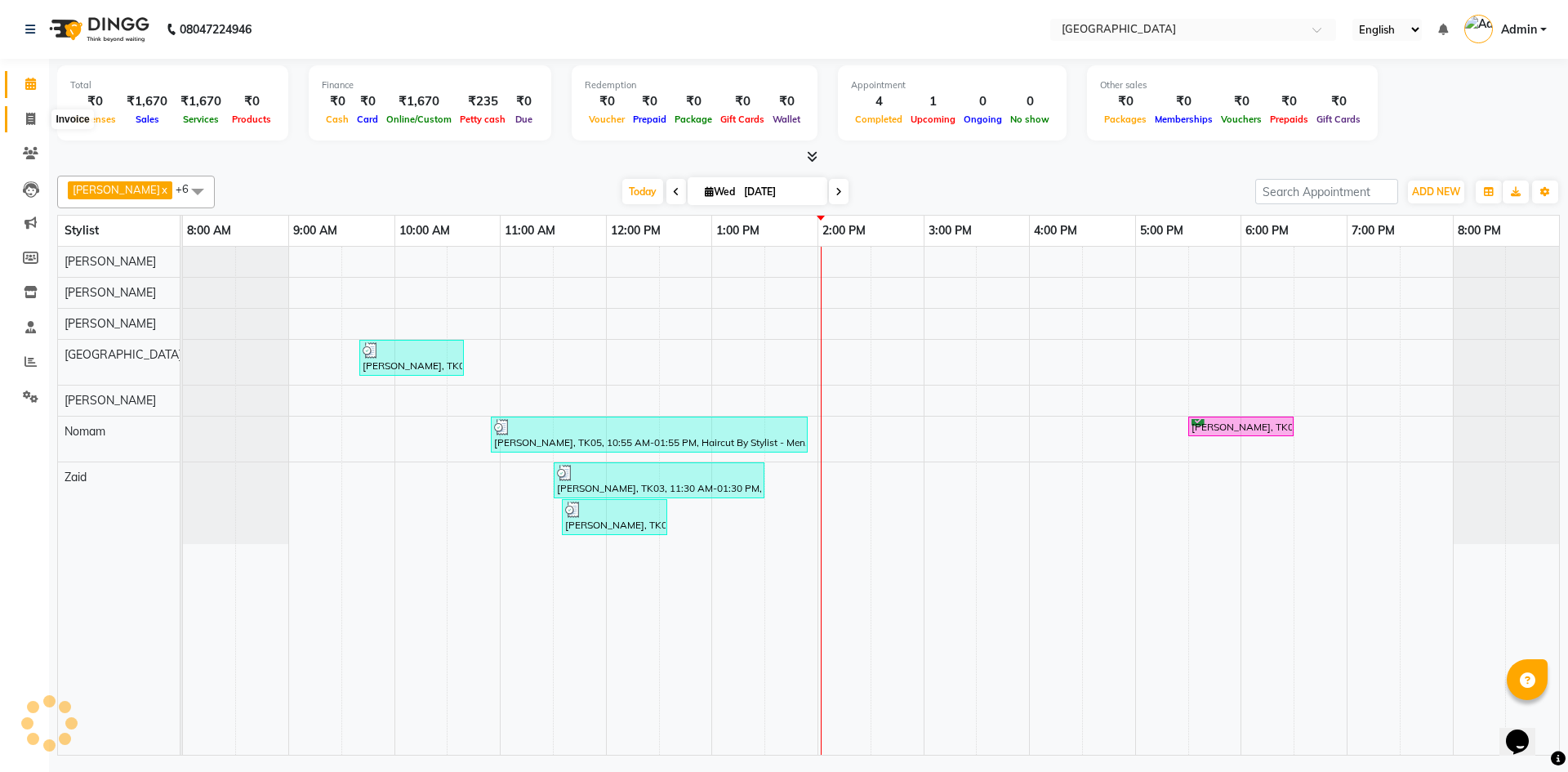
click at [32, 119] on icon at bounding box center [31, 119] width 9 height 12
select select "service"
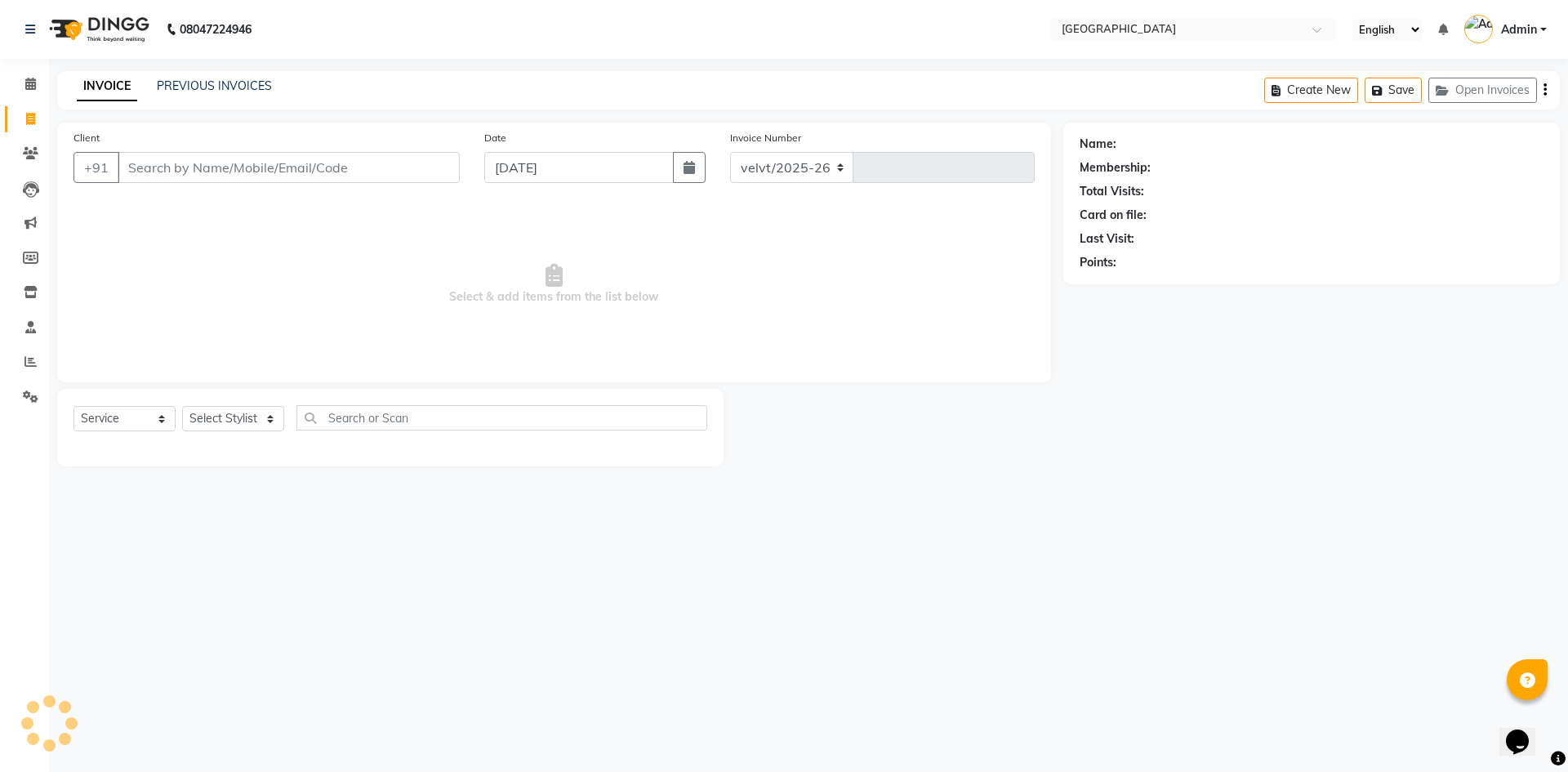
select select "6279"
type input "1762"
click at [204, 415] on select "Select Stylist [PERSON_NAME] [PERSON_NAME] Nomam Roma [PERSON_NAME]" at bounding box center [233, 419] width 102 height 26
select select "89472"
click at [182, 406] on select "Select Stylist [PERSON_NAME] [PERSON_NAME] Nomam Roma [PERSON_NAME]" at bounding box center [233, 419] width 102 height 26
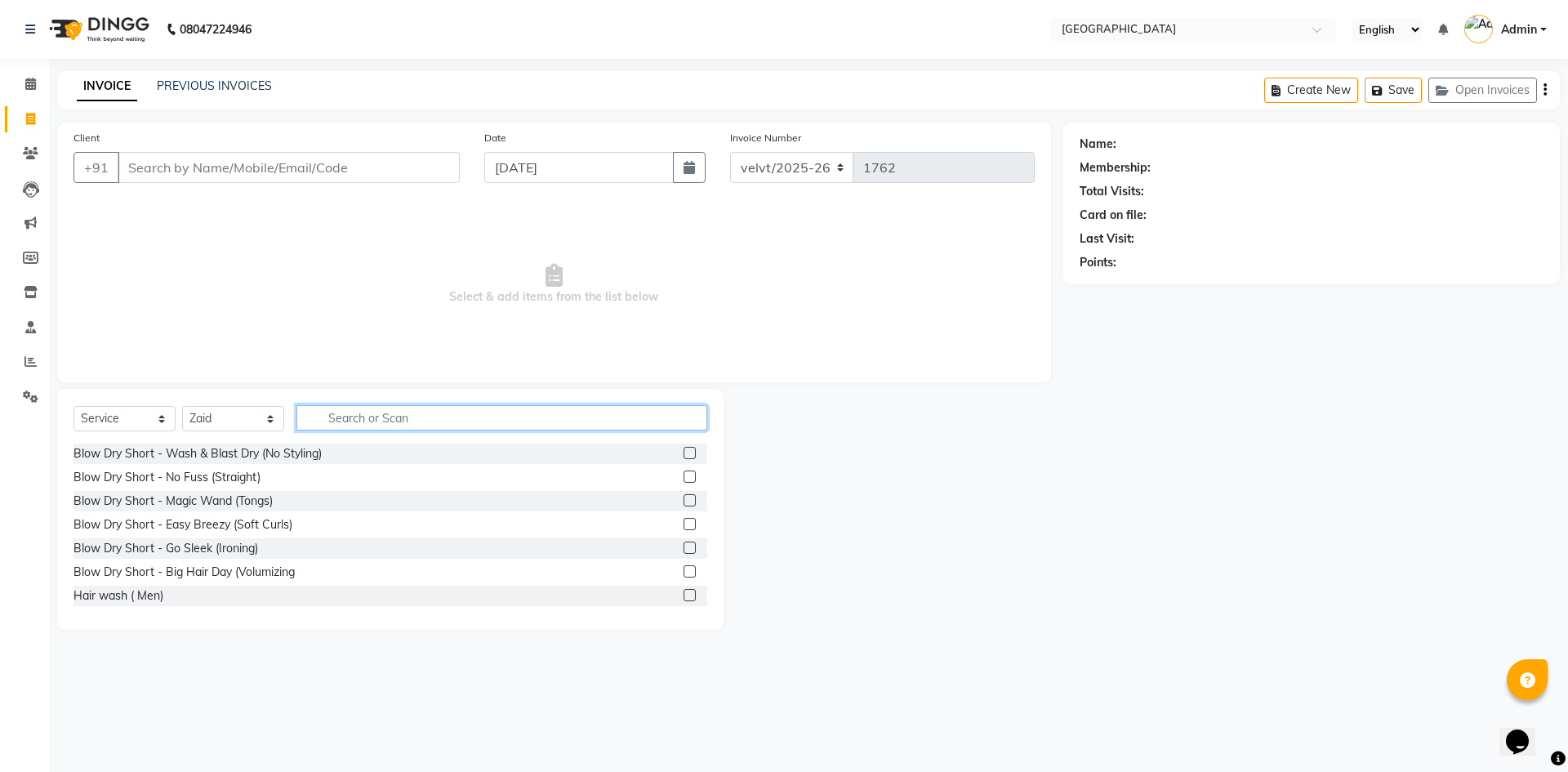
click at [346, 421] on input "text" at bounding box center [501, 418] width 411 height 26
type input "hairc"
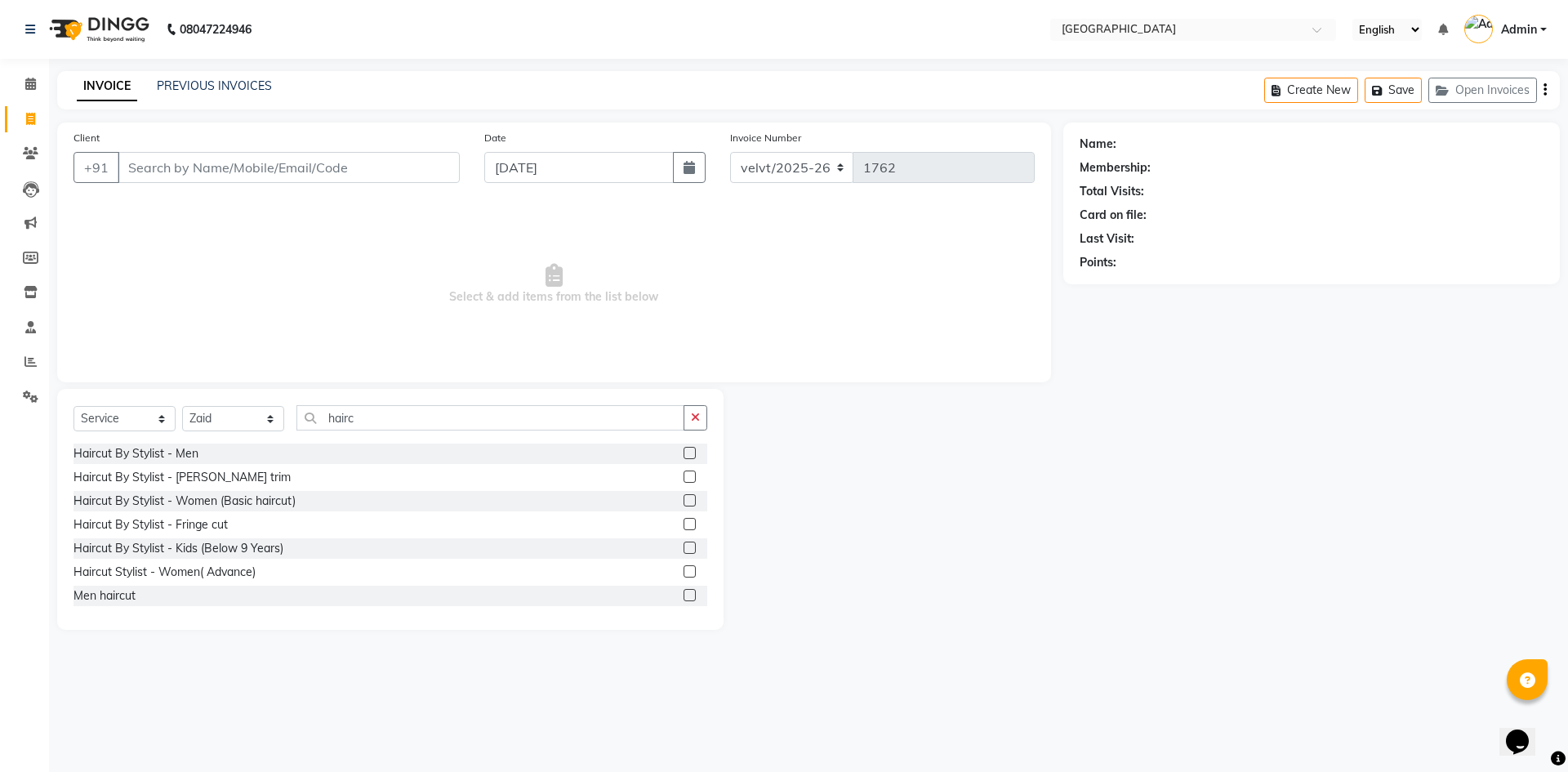
click at [683, 450] on label at bounding box center [690, 453] width 12 height 12
click at [683, 450] on input "checkbox" at bounding box center [689, 454] width 11 height 11
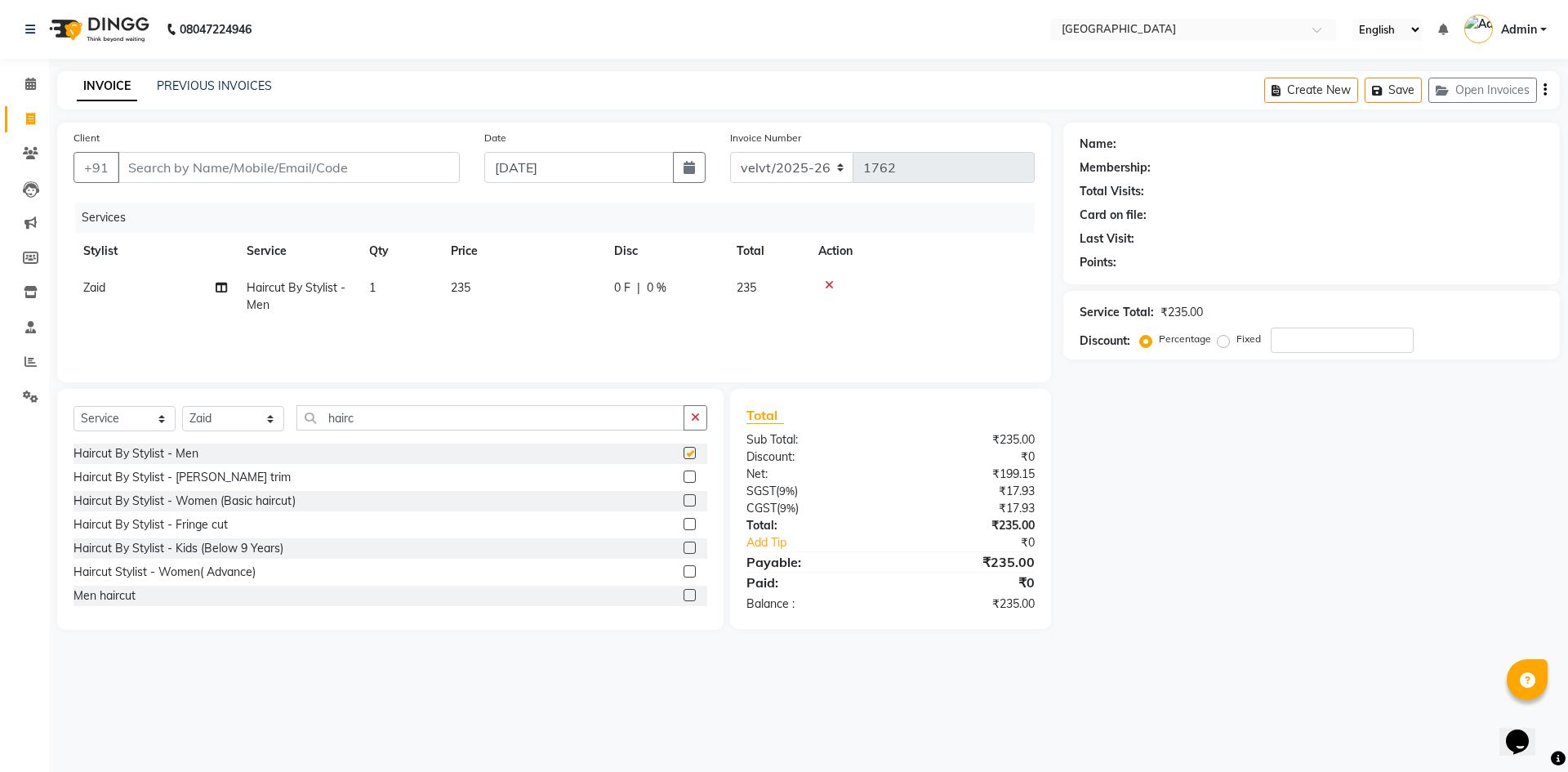
checkbox input "false"
click at [180, 171] on input "Client" at bounding box center [289, 167] width 343 height 31
click at [138, 167] on input "Client" at bounding box center [289, 167] width 343 height 31
click at [145, 171] on input "Client" at bounding box center [289, 167] width 343 height 31
type input "8"
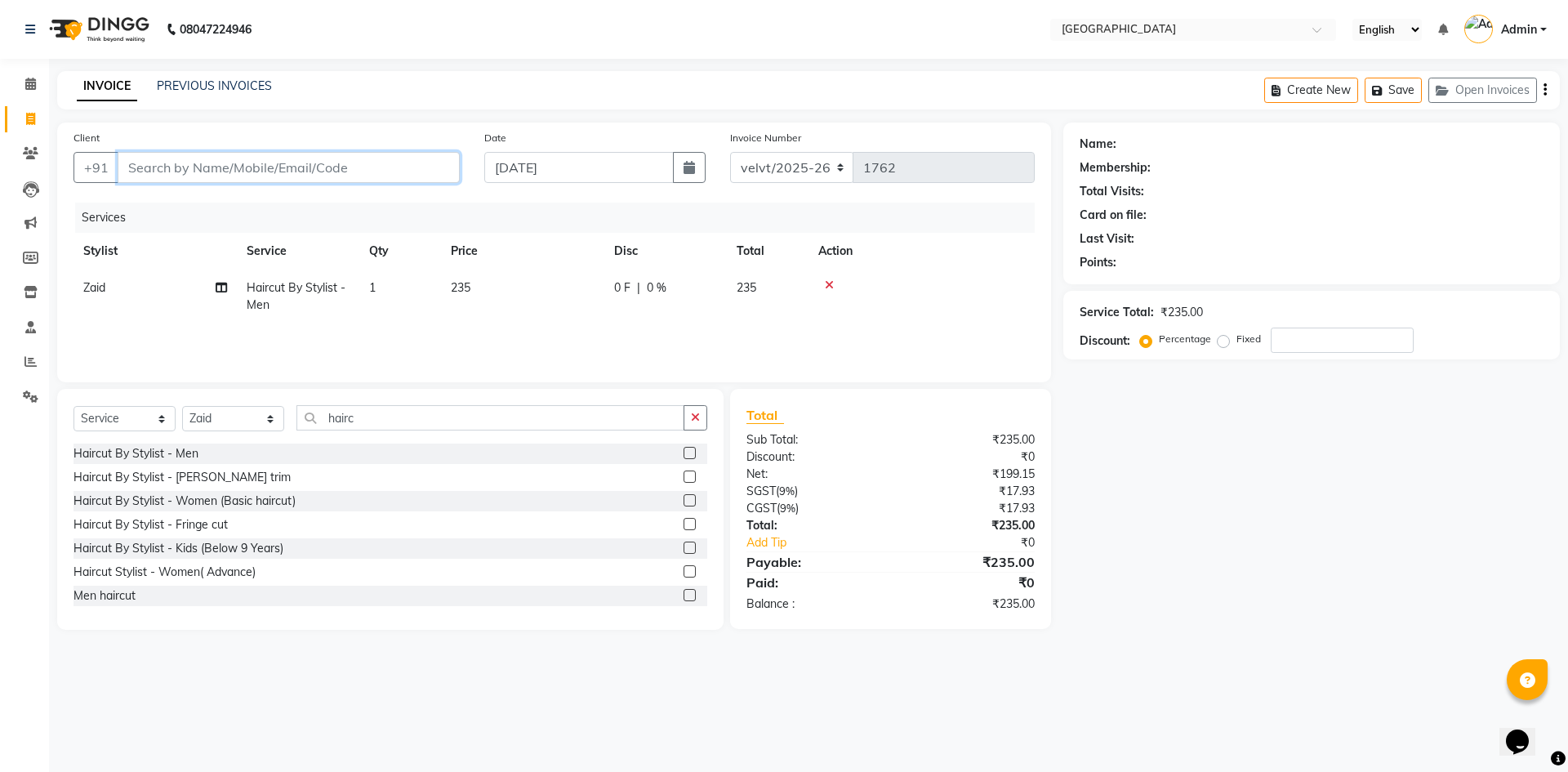
type input "0"
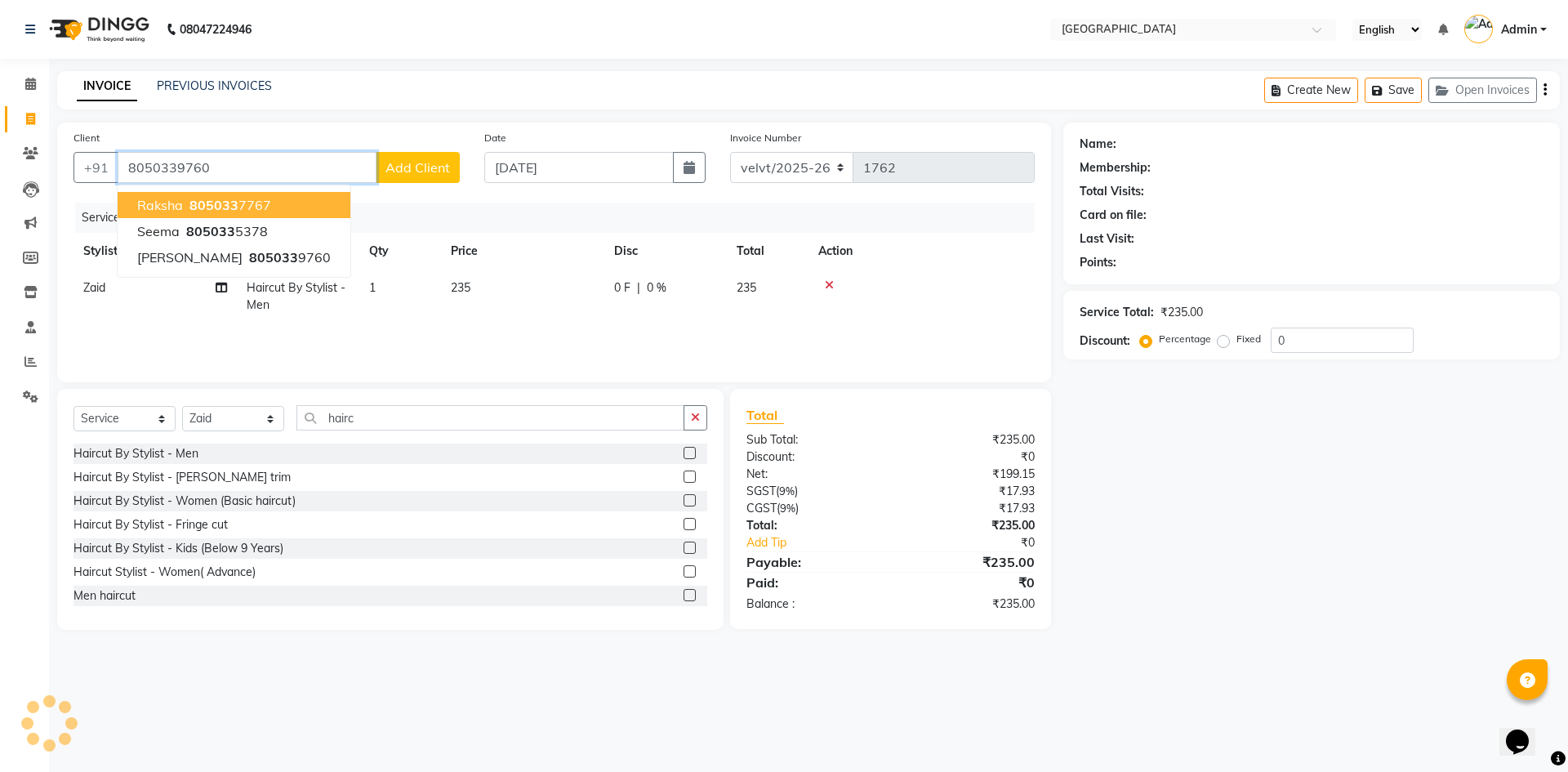
type input "8050339760"
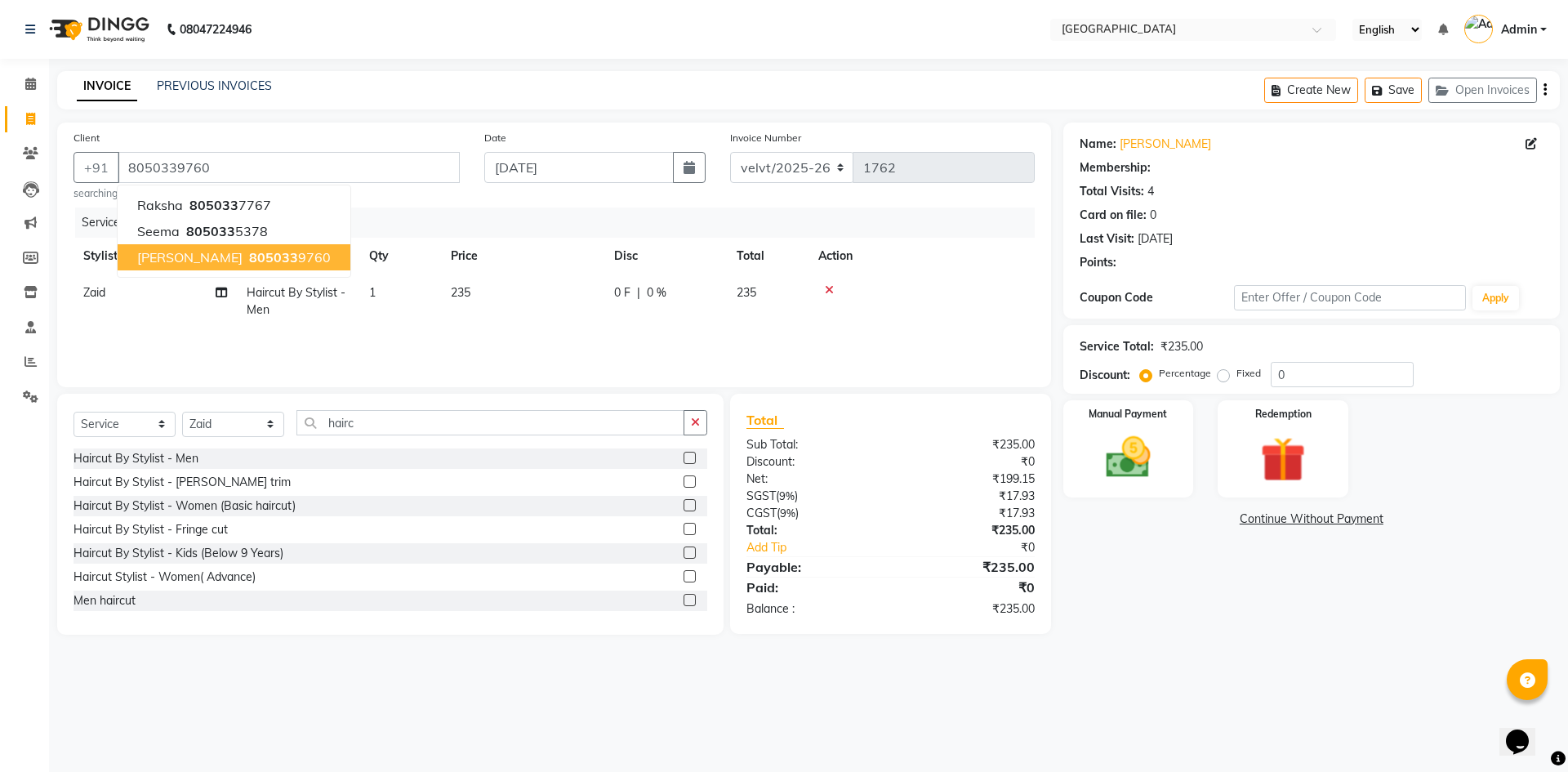
select select "1: Object"
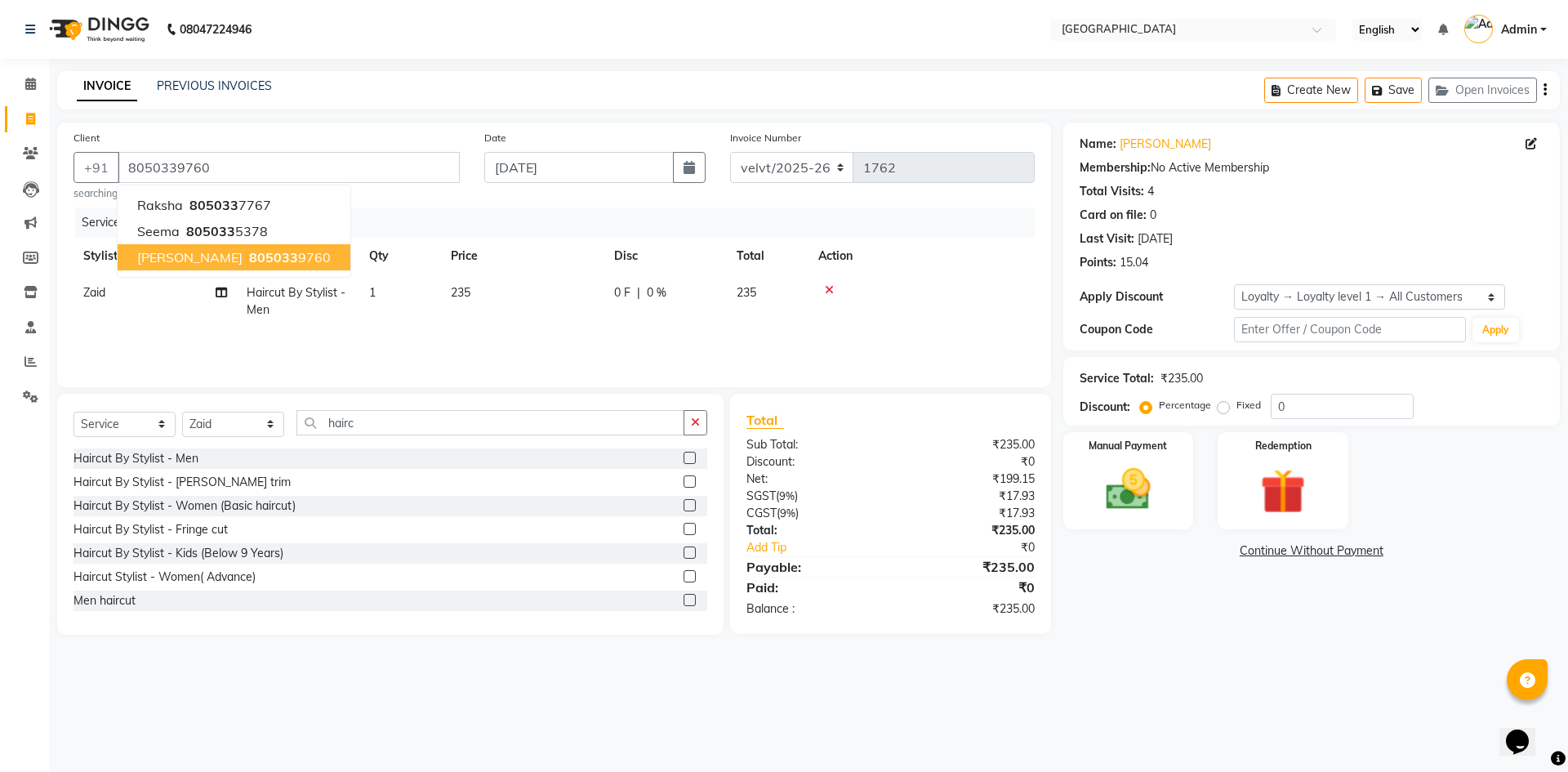
click at [249, 259] on span "805033" at bounding box center [273, 257] width 49 height 16
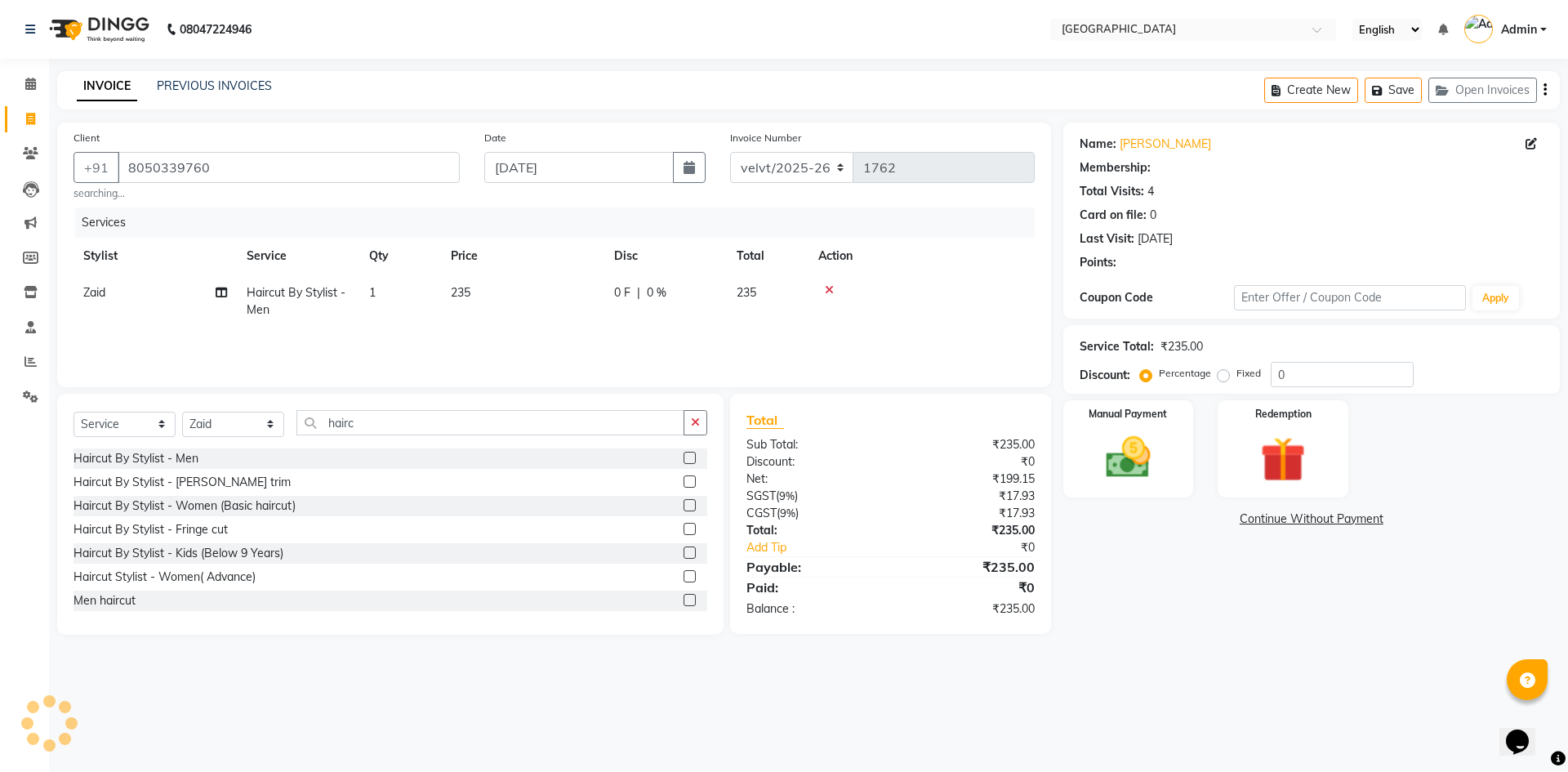
select select "1: Object"
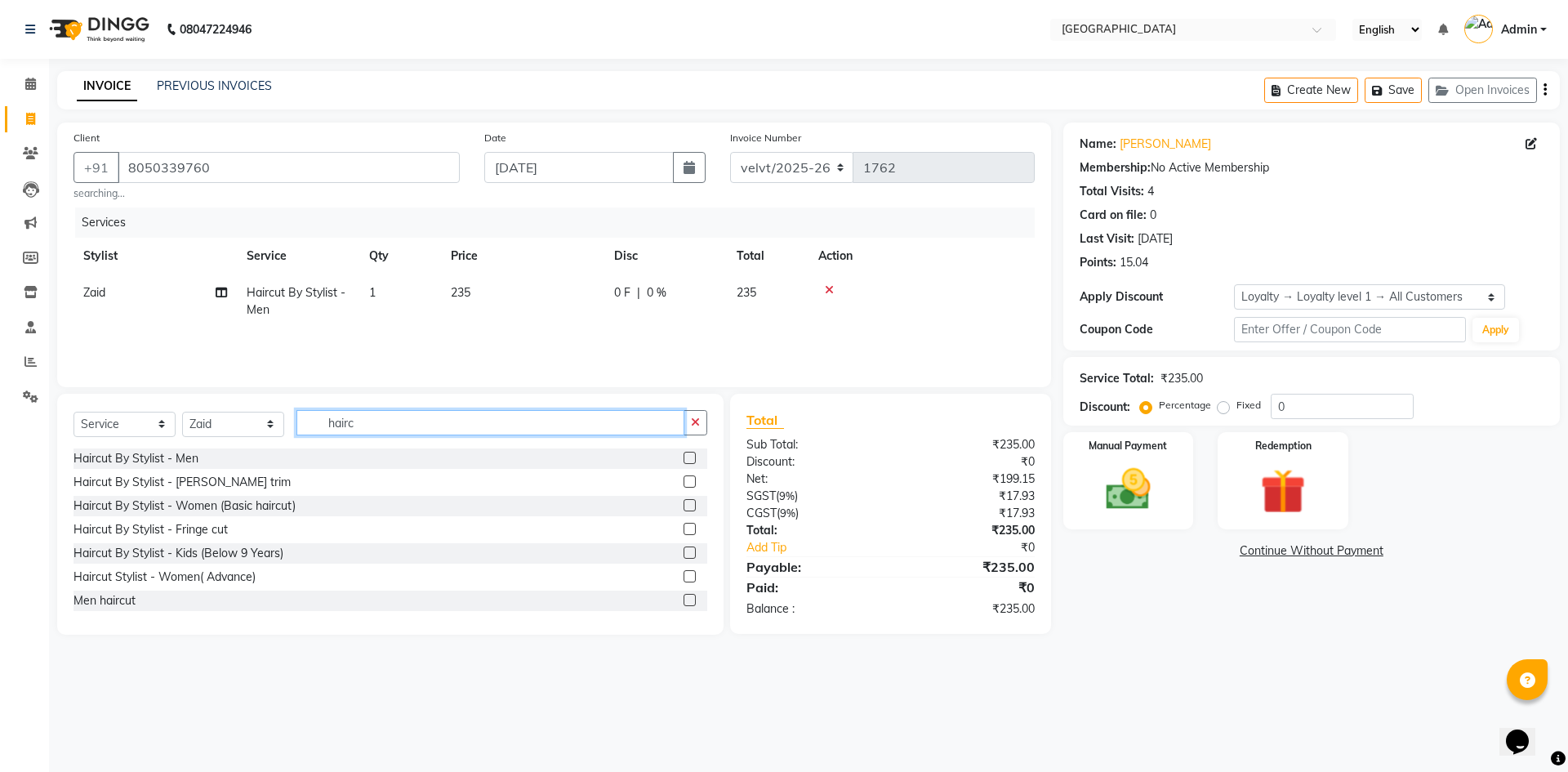
click at [383, 424] on input "hairc" at bounding box center [490, 422] width 388 height 26
type input "h"
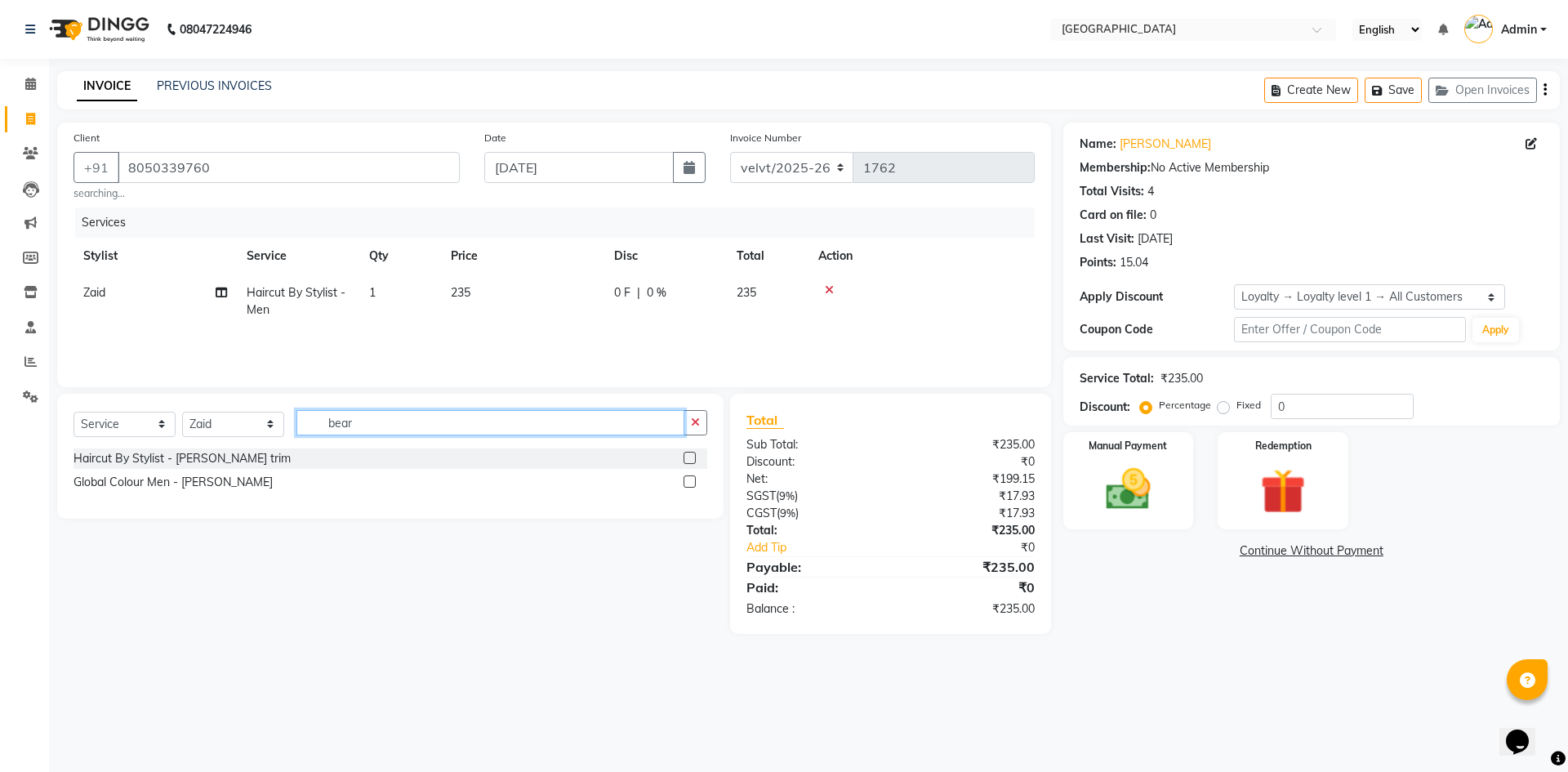
type input "bear"
click at [690, 460] on label at bounding box center [690, 458] width 12 height 12
click at [690, 460] on input "checkbox" at bounding box center [689, 458] width 11 height 11
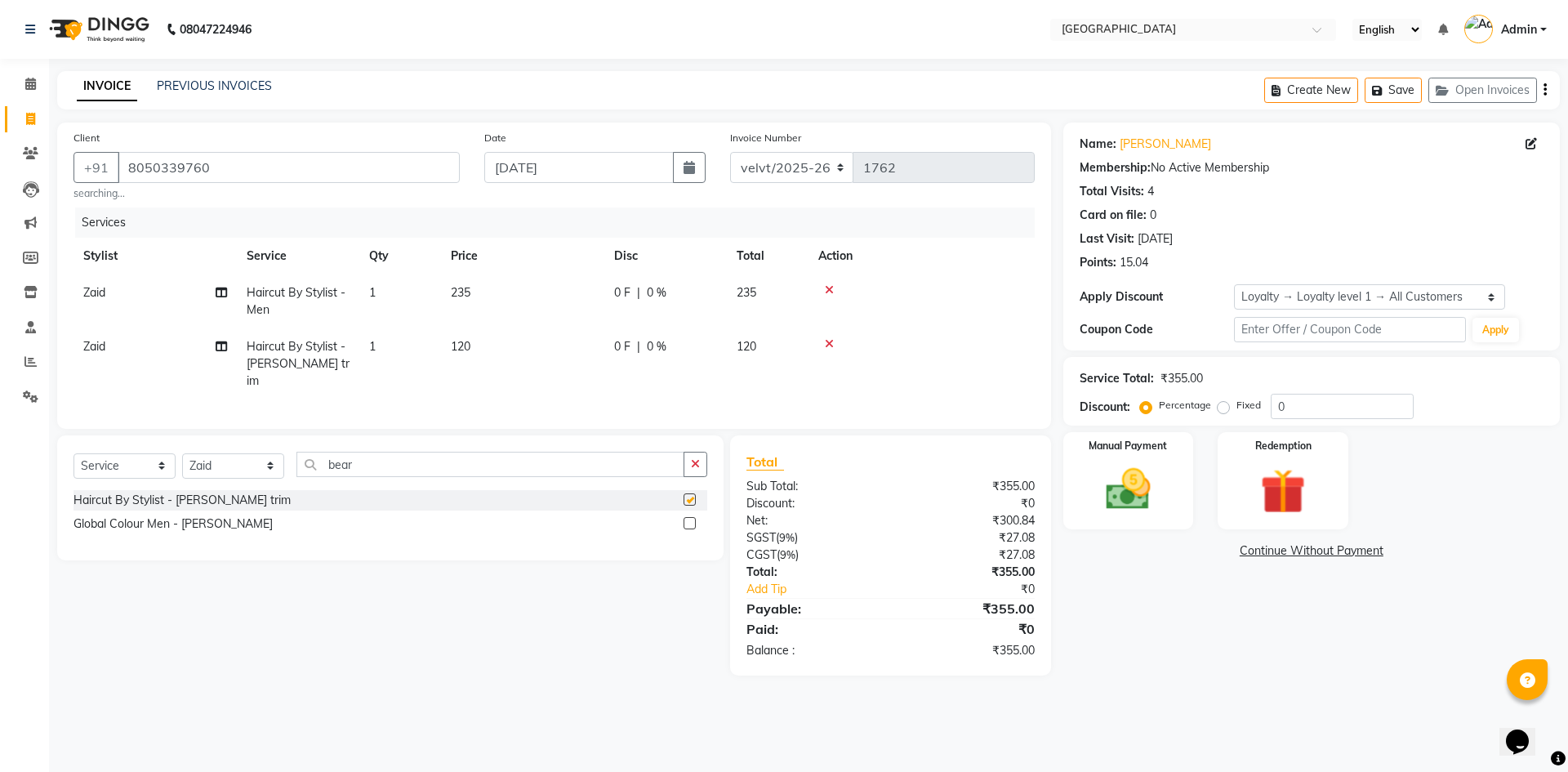
checkbox input "false"
click at [1139, 493] on img at bounding box center [1128, 488] width 76 height 54
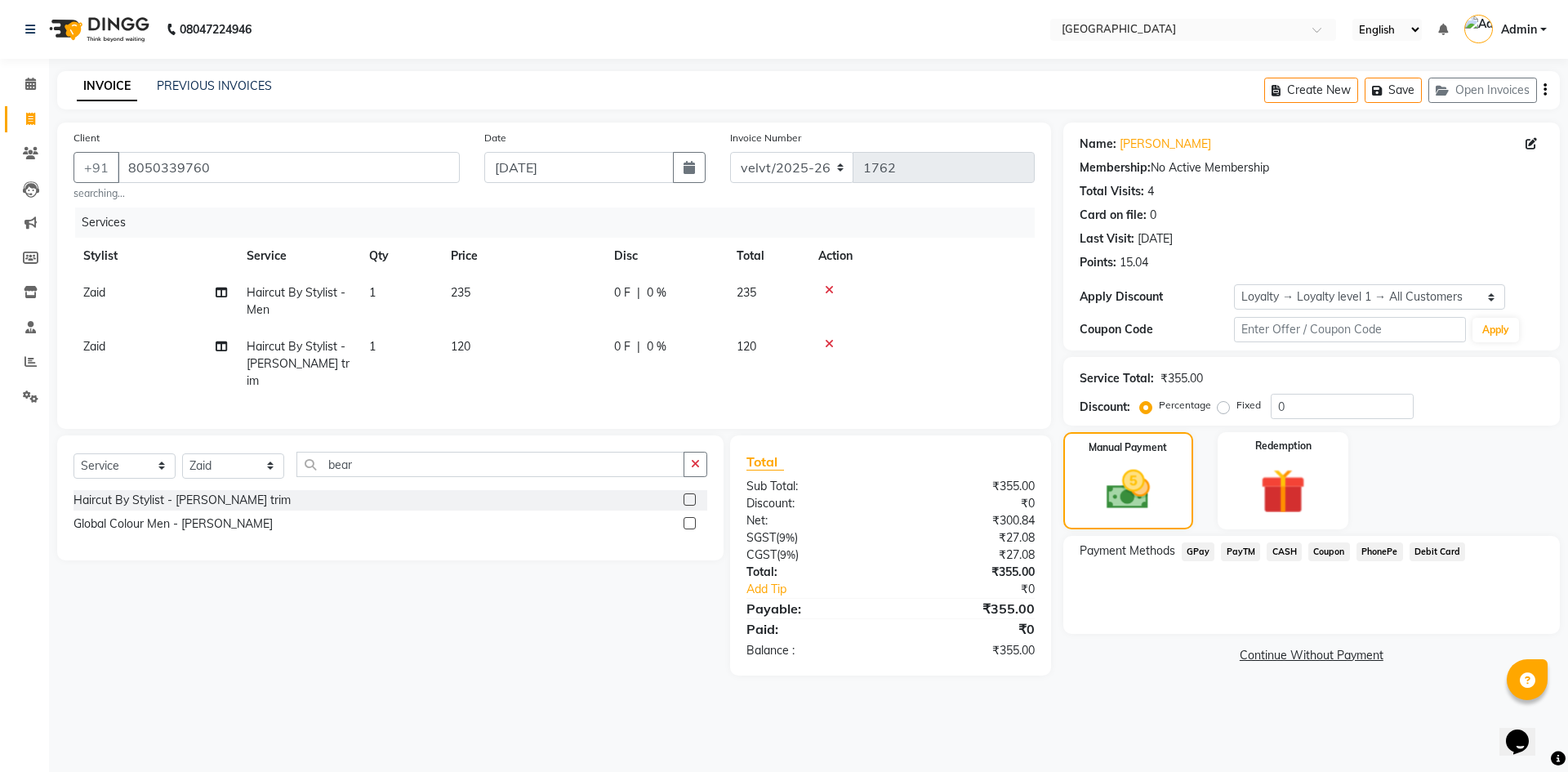
click at [1236, 406] on label "Fixed" at bounding box center [1248, 405] width 25 height 15
click at [1221, 406] on input "Fixed" at bounding box center [1226, 405] width 11 height 11
radio input "true"
click at [1290, 407] on input "0" at bounding box center [1342, 406] width 143 height 26
type input "5"
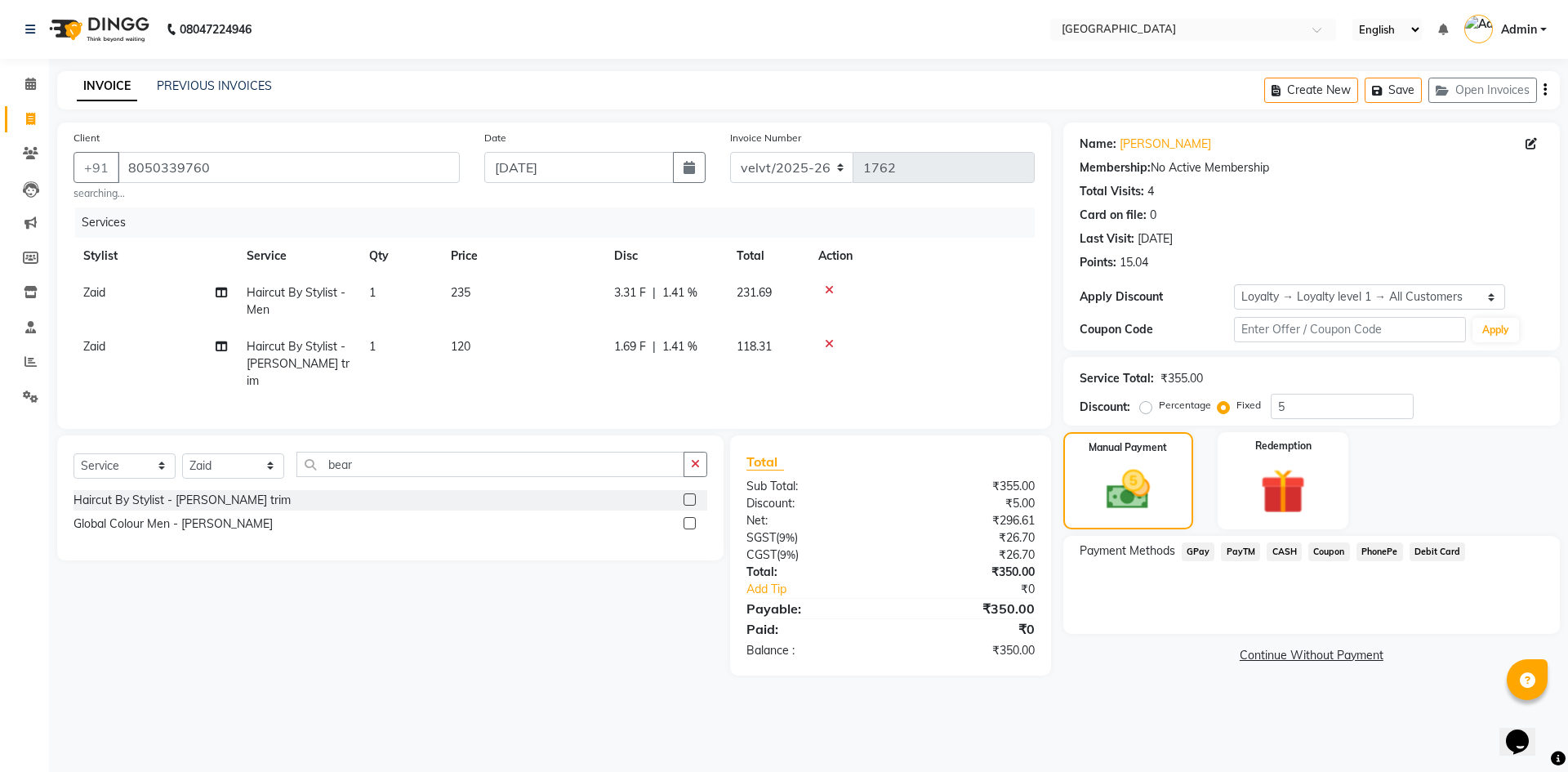
click at [1378, 555] on span "PhonePe" at bounding box center [1379, 551] width 47 height 19
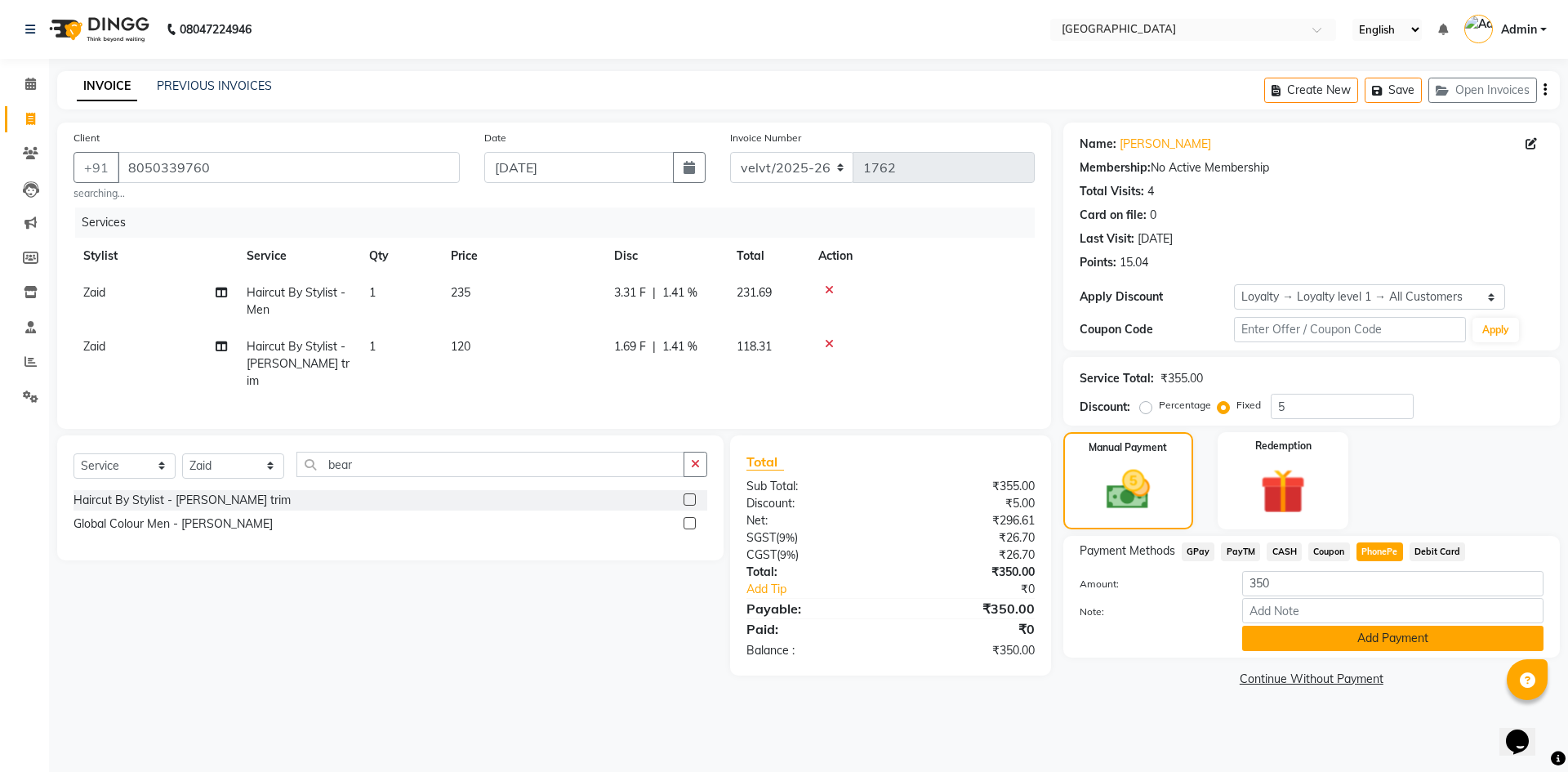
click at [1338, 626] on button "Add Payment" at bounding box center [1392, 638] width 301 height 26
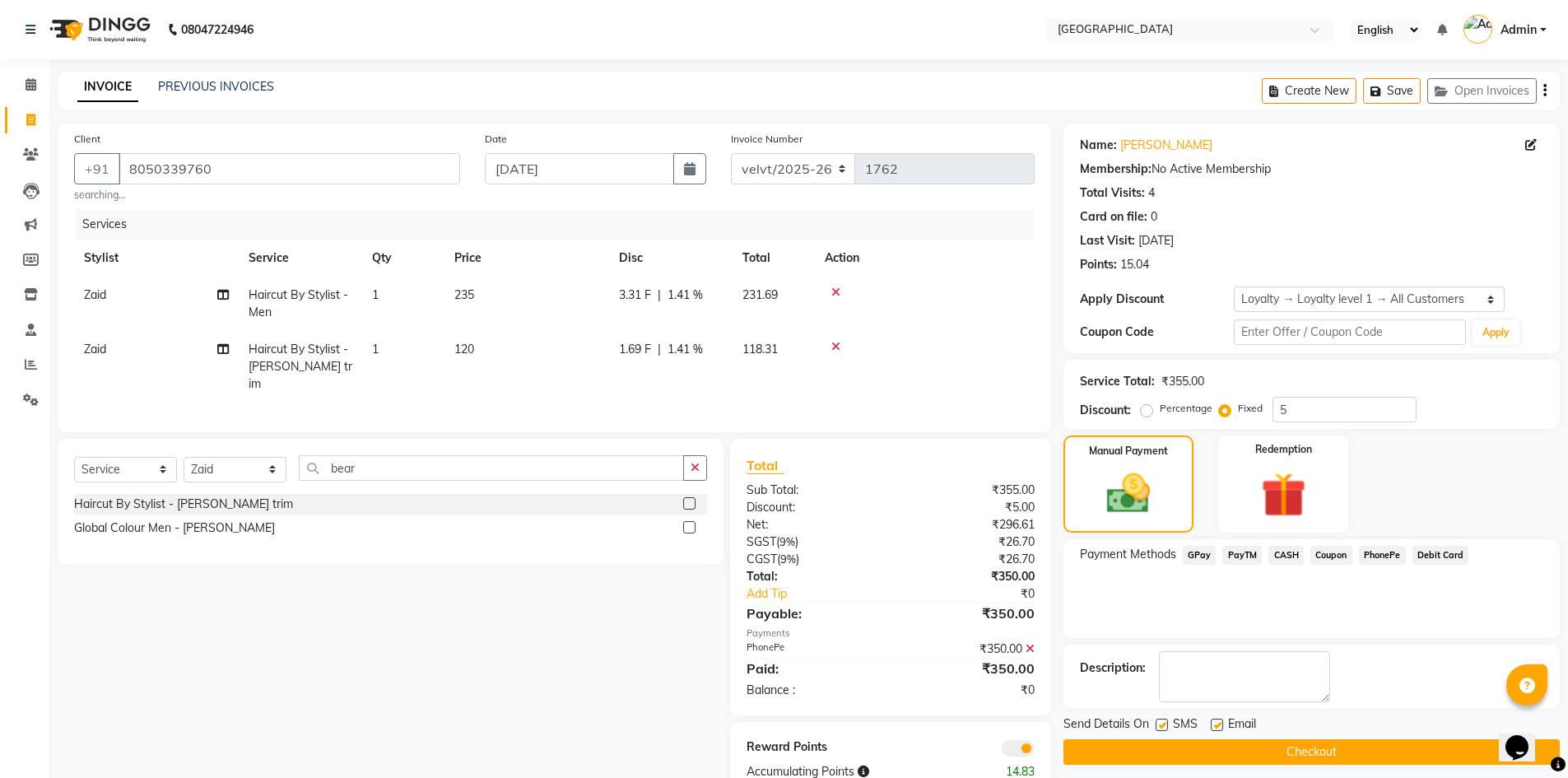
click at [1209, 754] on button "Checkout" at bounding box center [1312, 752] width 497 height 26
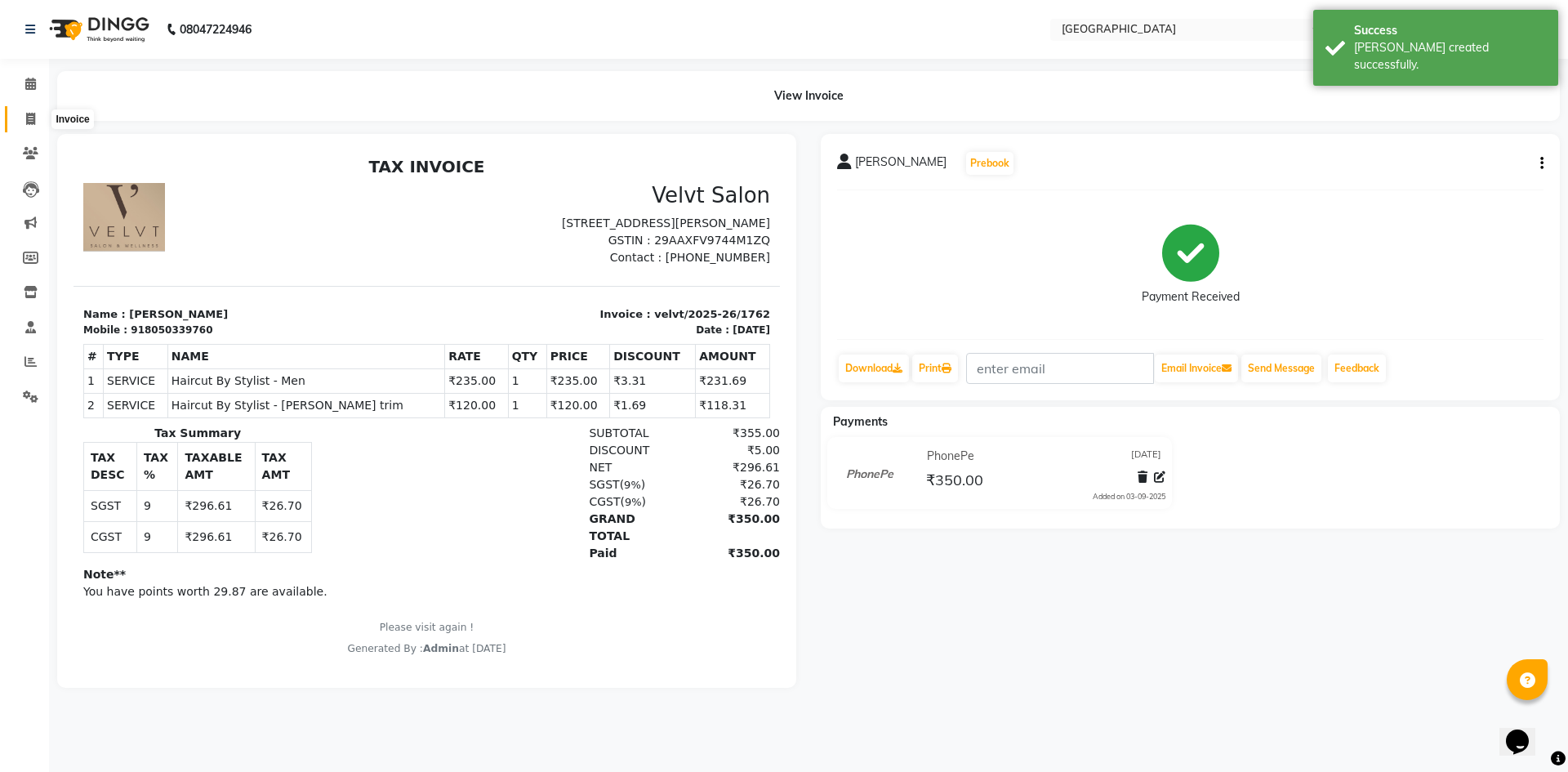
click at [28, 117] on icon at bounding box center [31, 119] width 9 height 12
select select "service"
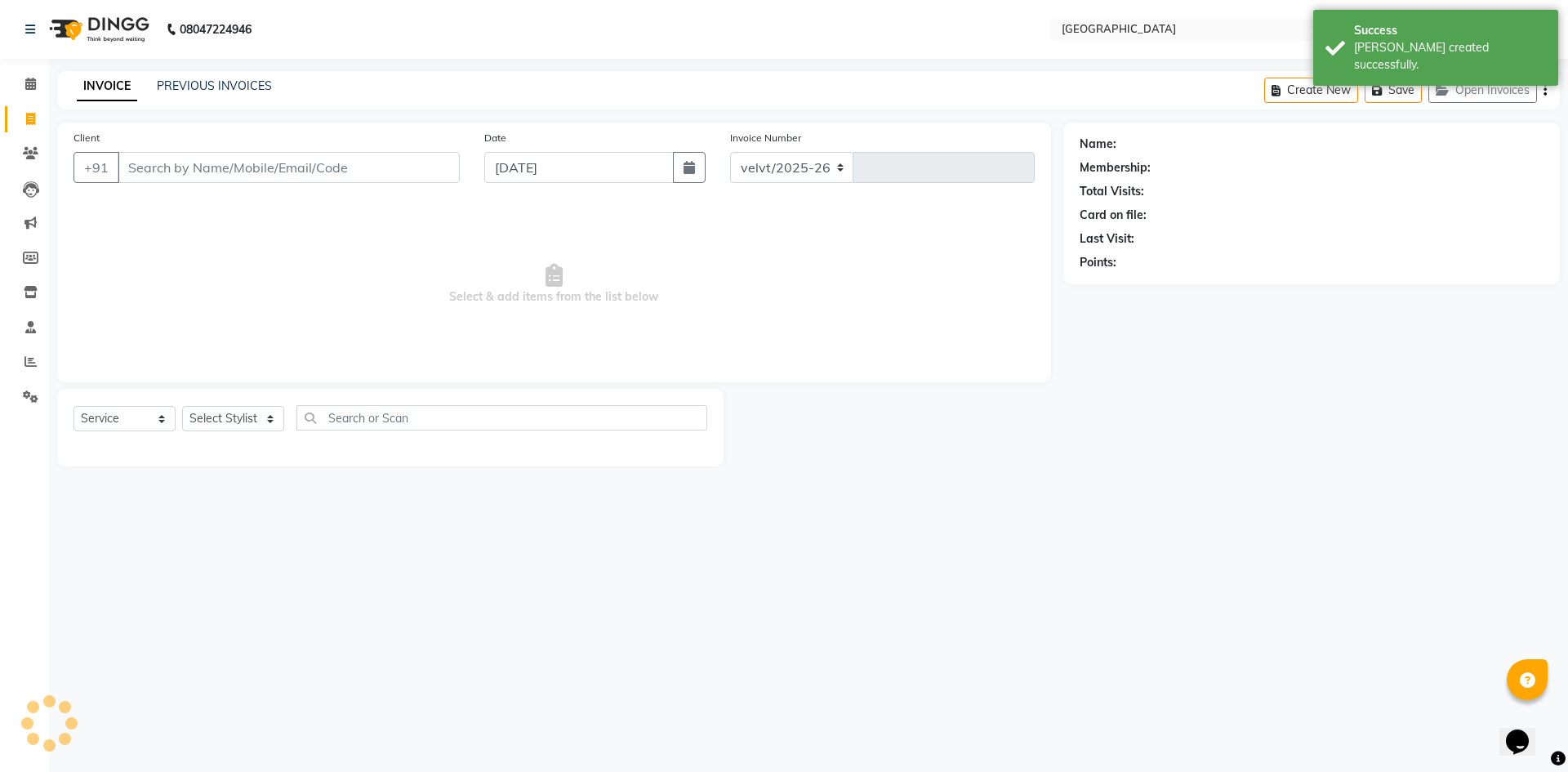
select select "6279"
type input "1763"
click at [206, 83] on link "PREVIOUS INVOICES" at bounding box center [215, 86] width 115 height 15
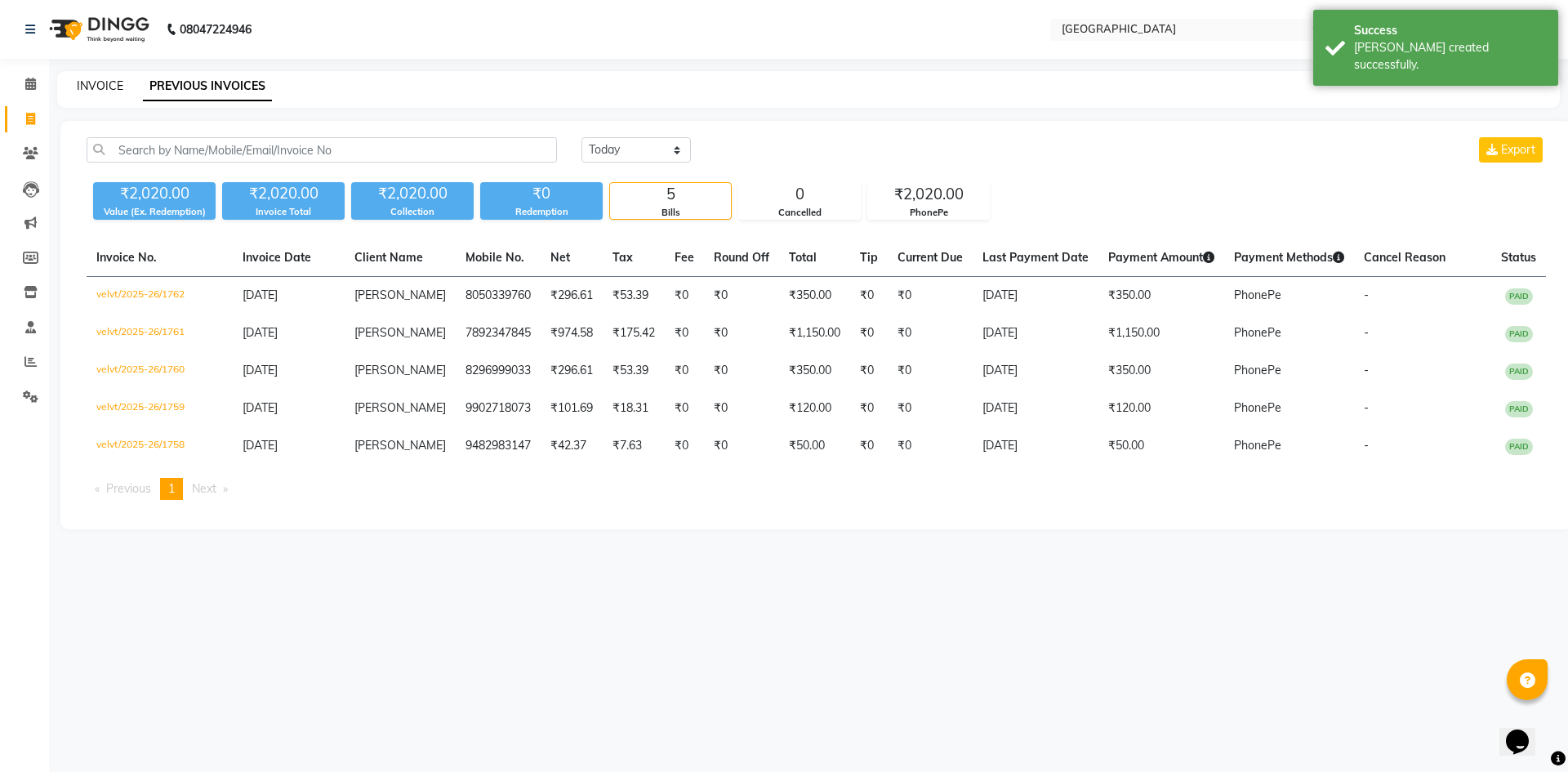
click at [109, 87] on link "INVOICE" at bounding box center [100, 86] width 47 height 15
select select "service"
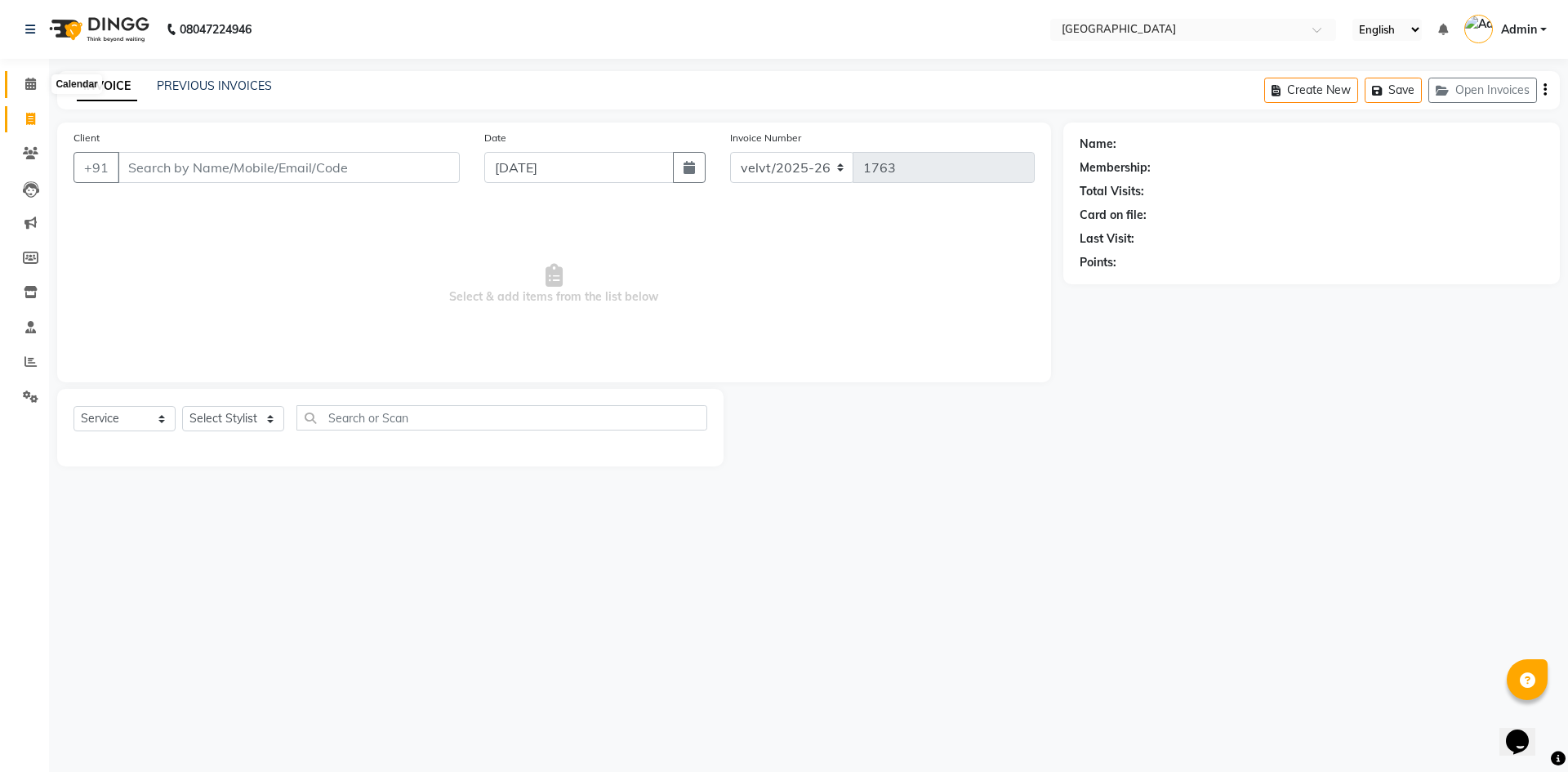
click at [35, 84] on icon at bounding box center [31, 84] width 11 height 12
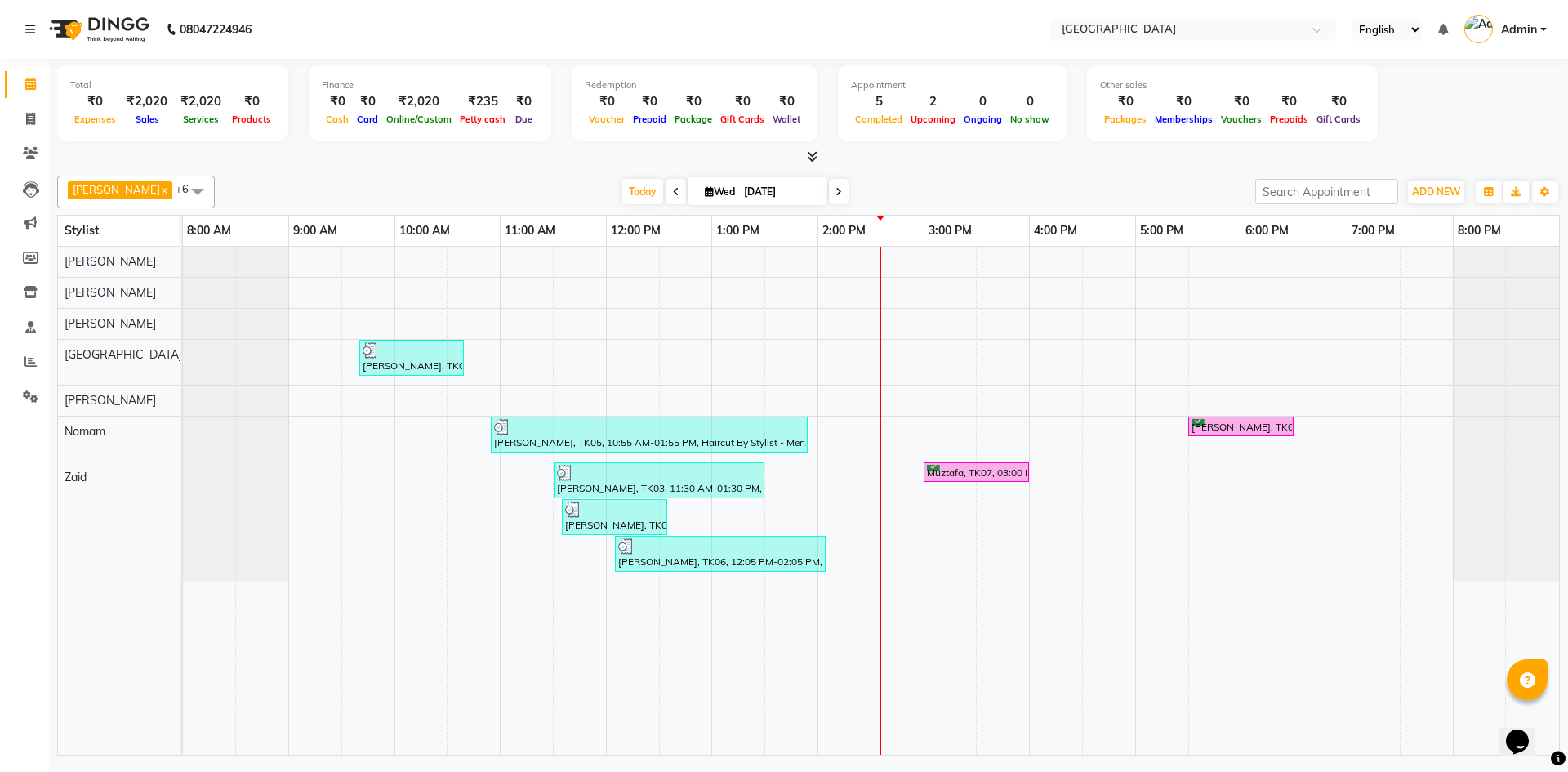
click at [835, 191] on icon at bounding box center [838, 192] width 6 height 10
type input "[DATE]"
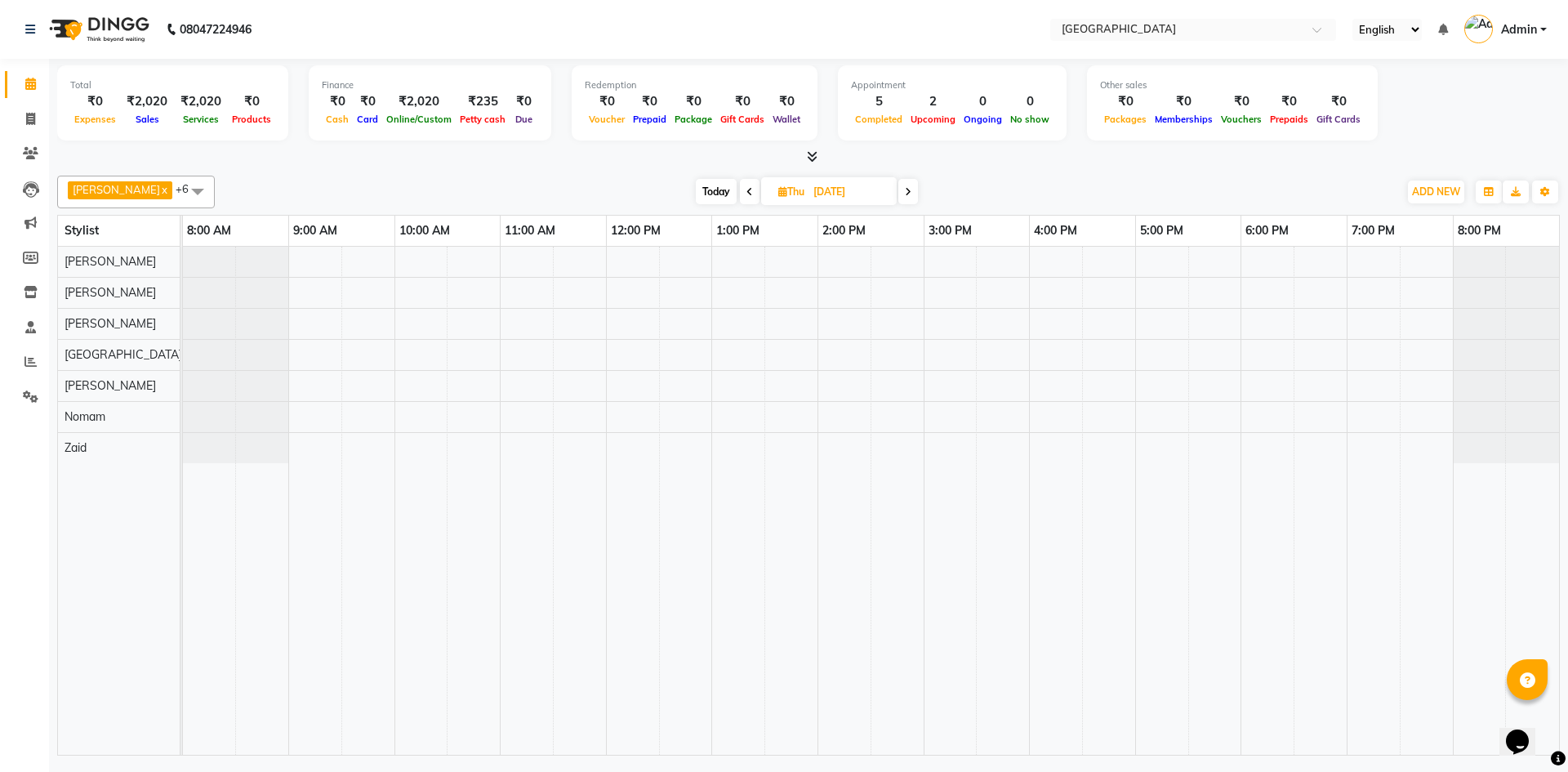
click at [515, 290] on div at bounding box center [871, 500] width 1376 height 508
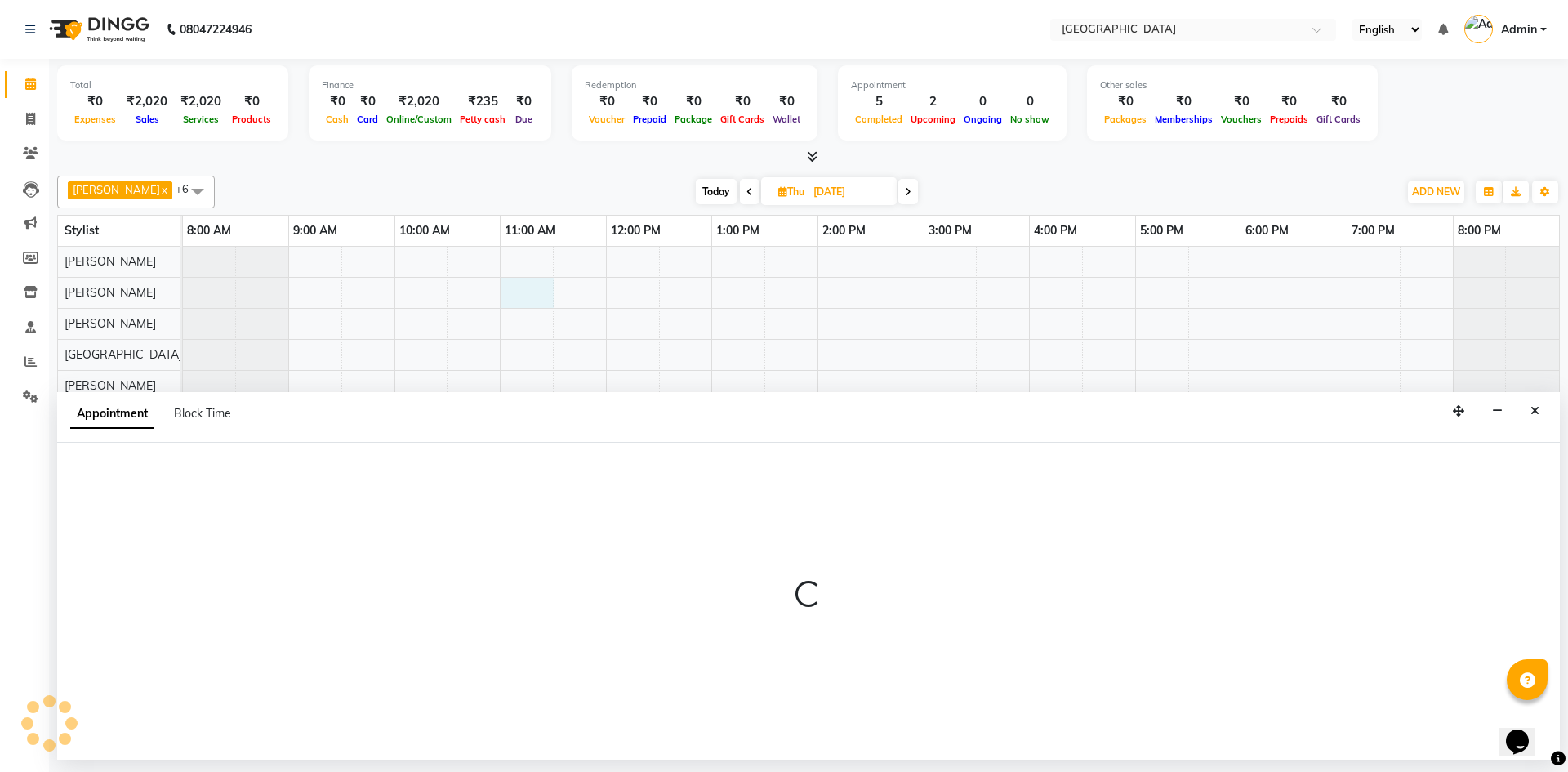
select select "68464"
select select "tentative"
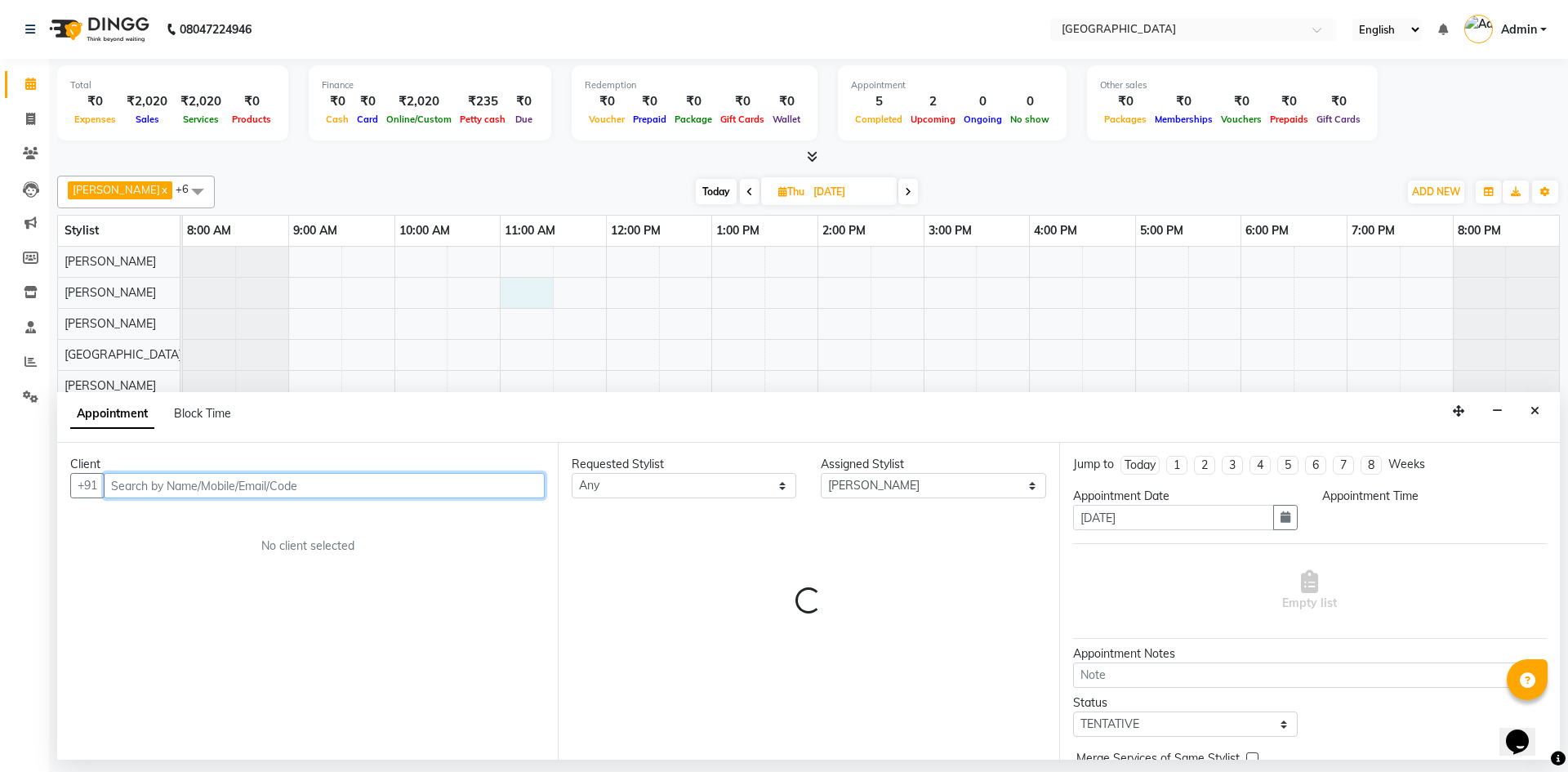
click at [142, 492] on input "text" at bounding box center [323, 485] width 441 height 26
select select "660"
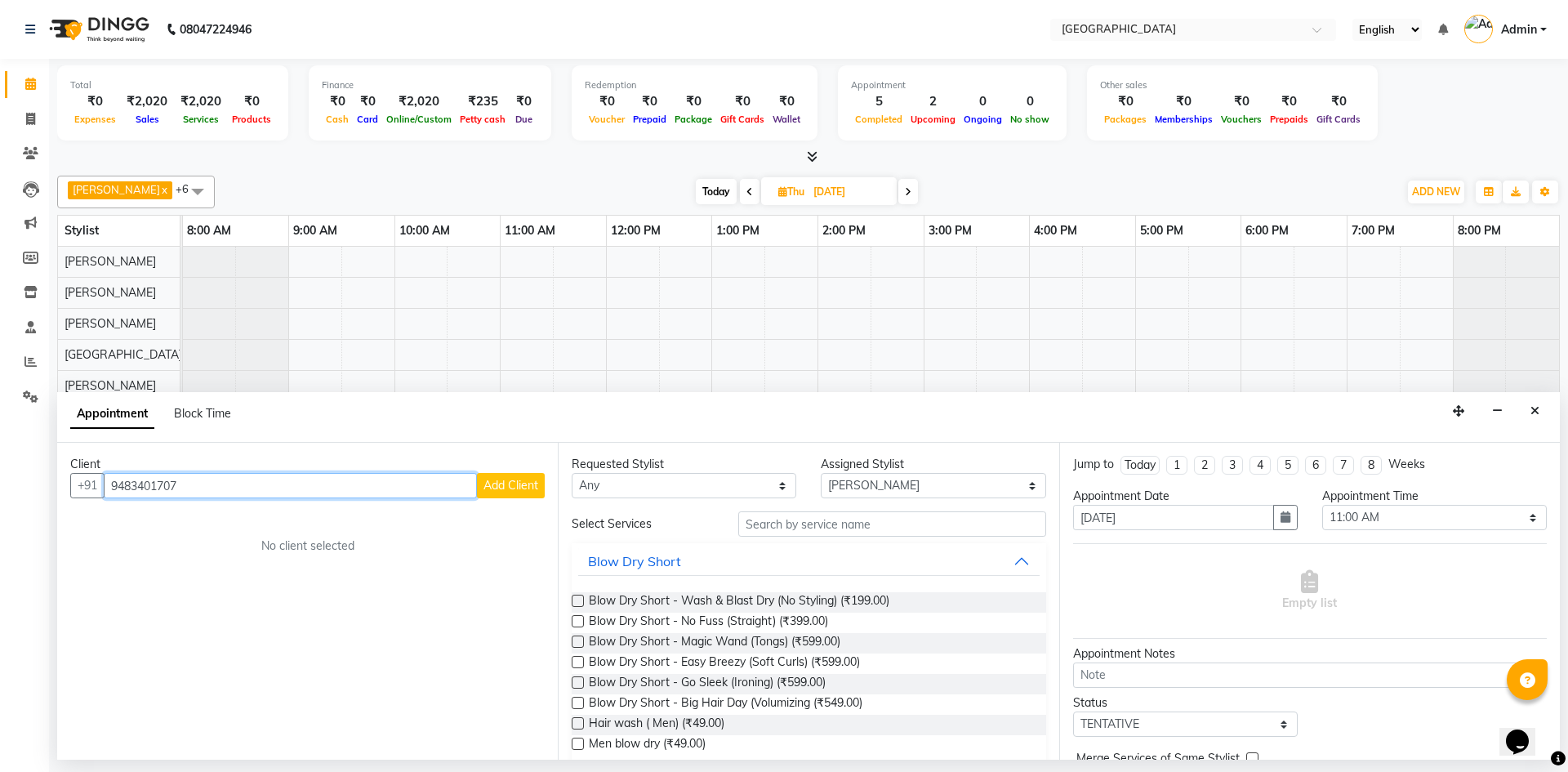
type input "9483401707"
click at [524, 488] on span "Add Client" at bounding box center [511, 485] width 55 height 15
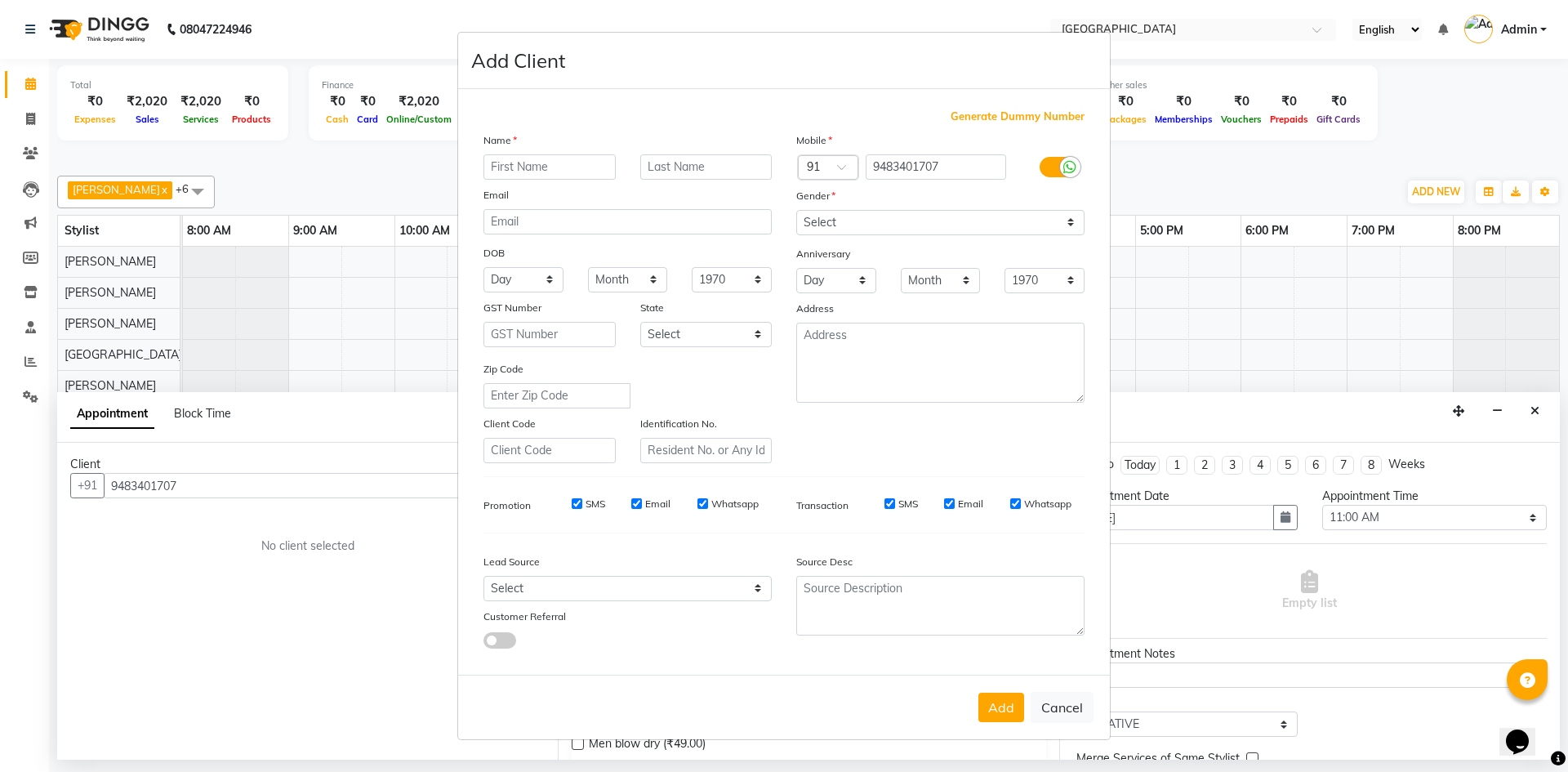
click at [501, 170] on input "text" at bounding box center [550, 167] width 132 height 26
type input "[PERSON_NAME]"
click at [822, 230] on select "Select [DEMOGRAPHIC_DATA] [DEMOGRAPHIC_DATA] Other Prefer Not To Say" at bounding box center [940, 223] width 288 height 26
select select "[DEMOGRAPHIC_DATA]"
click at [796, 210] on select "Select [DEMOGRAPHIC_DATA] [DEMOGRAPHIC_DATA] Other Prefer Not To Say" at bounding box center [940, 223] width 288 height 26
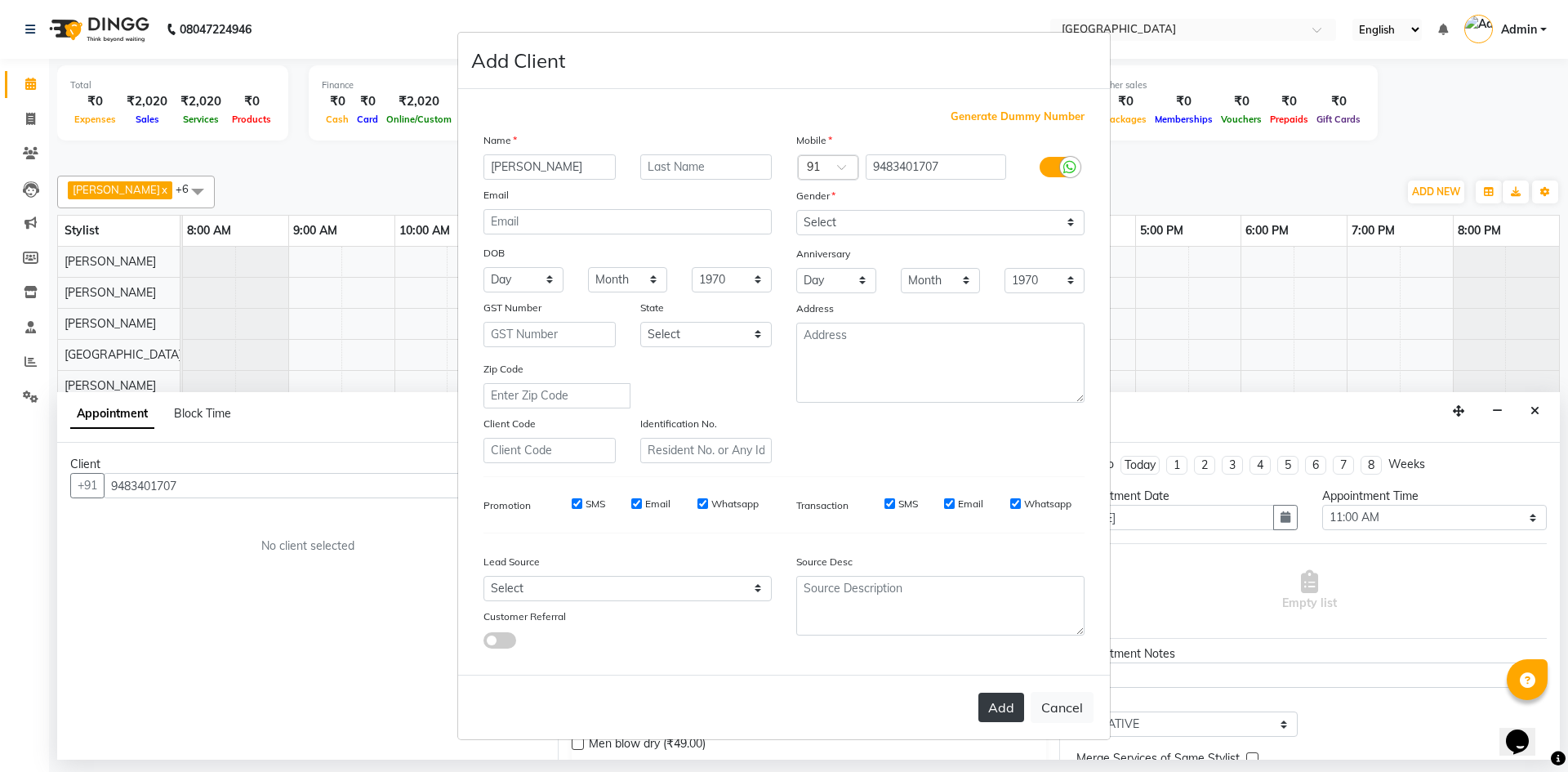
click at [1000, 715] on button "Add" at bounding box center [1001, 707] width 46 height 29
select select
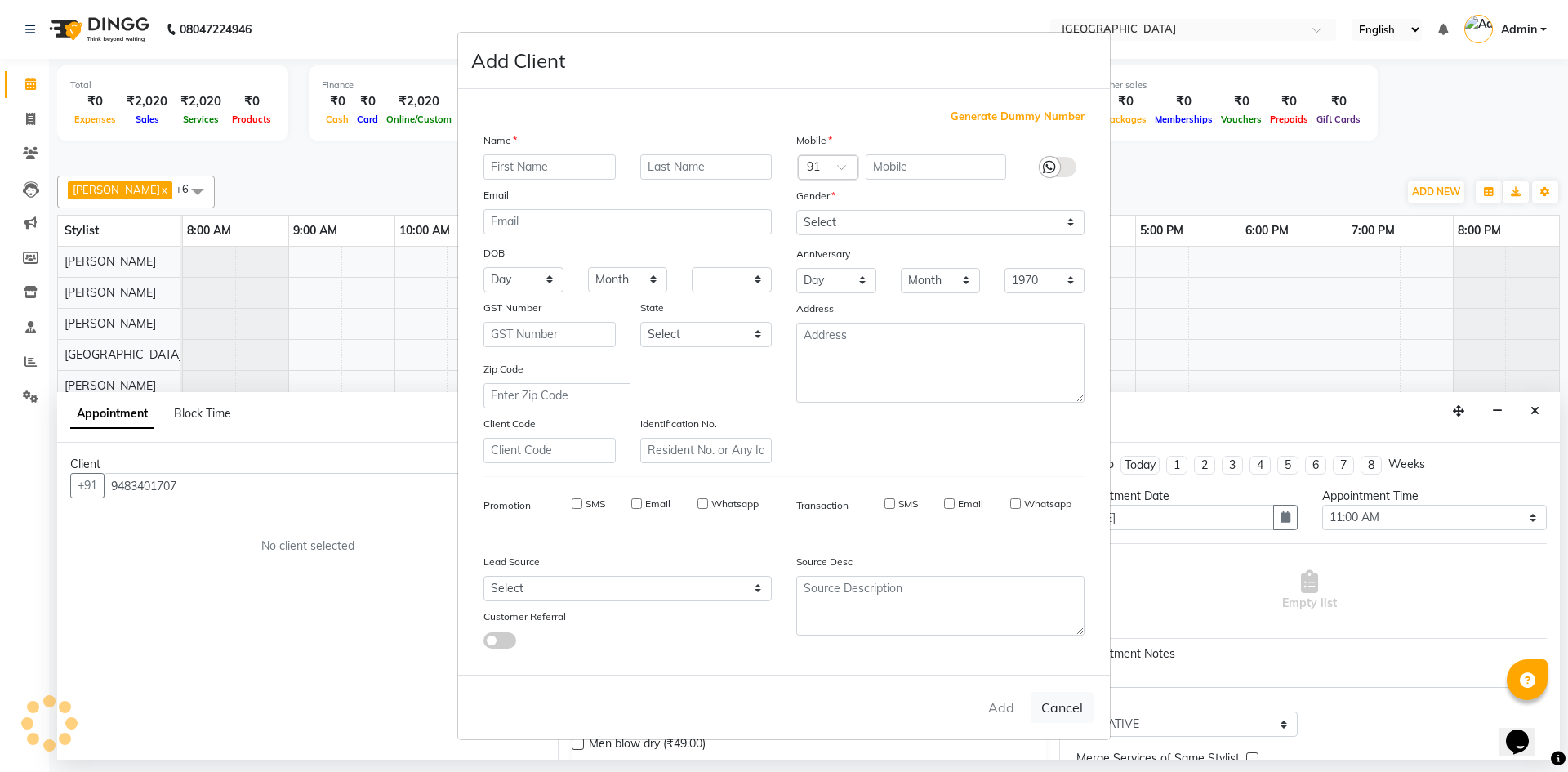
select select
checkbox input "false"
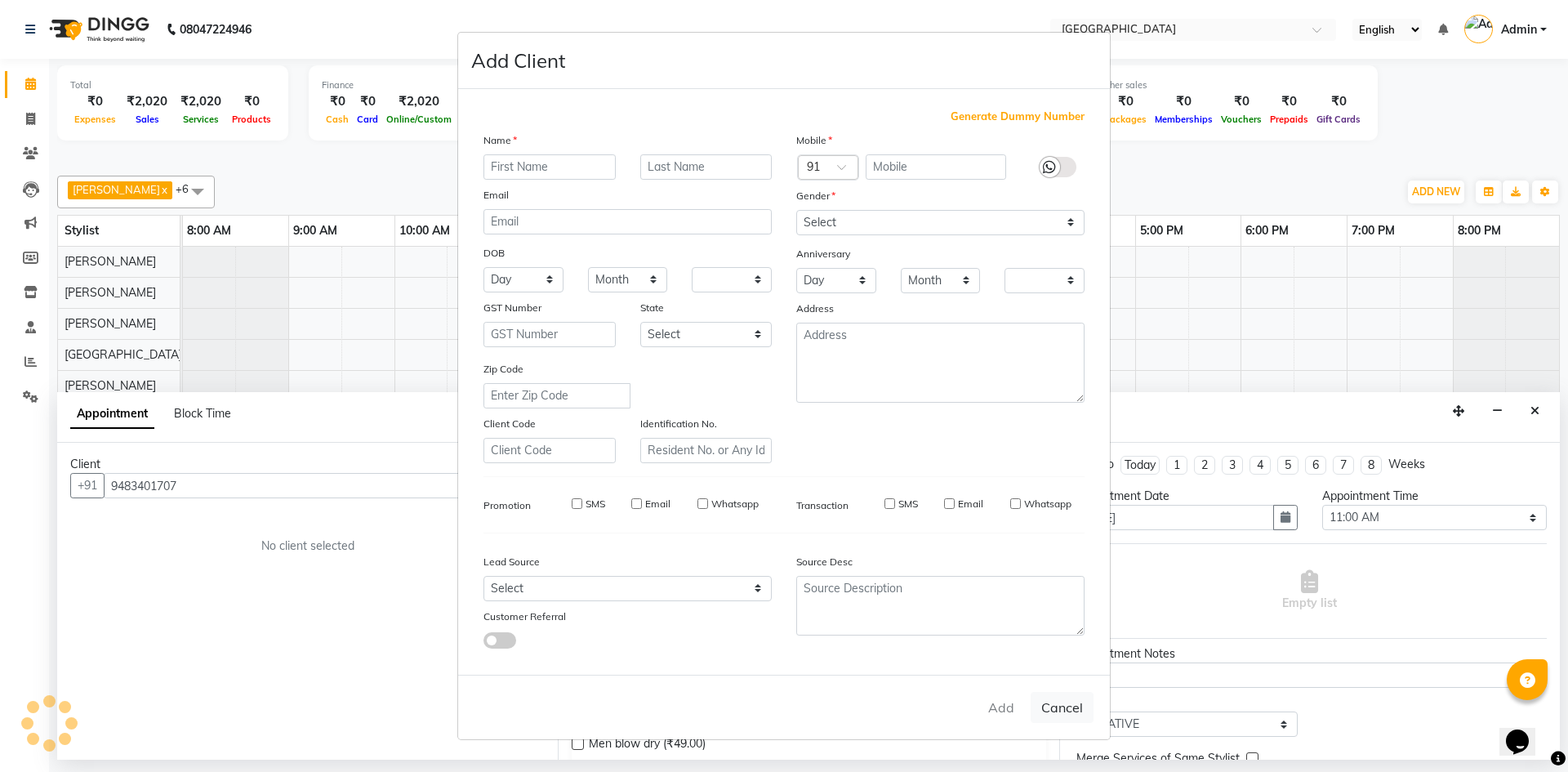
checkbox input "false"
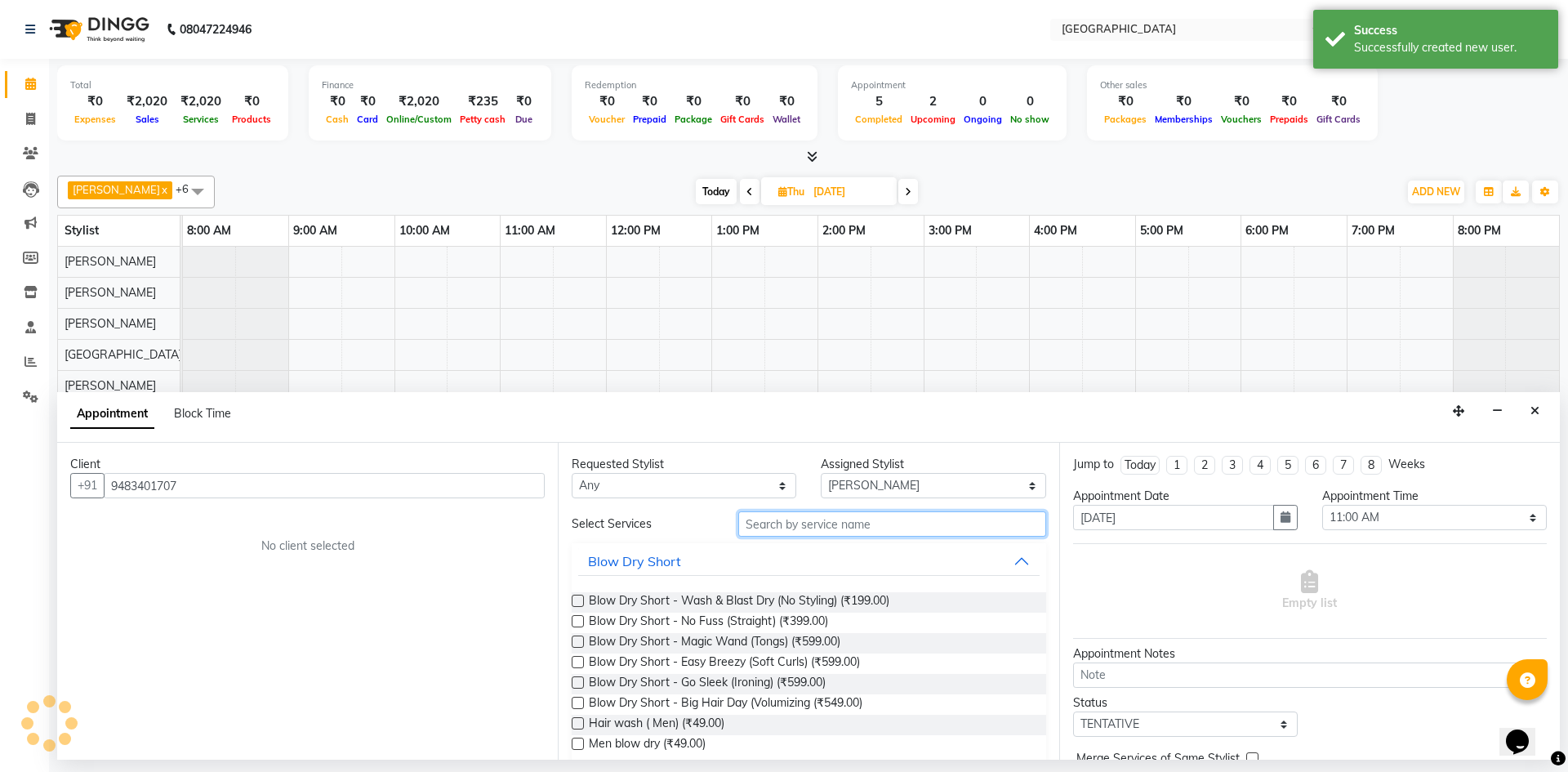
click at [790, 523] on input "text" at bounding box center [892, 524] width 308 height 26
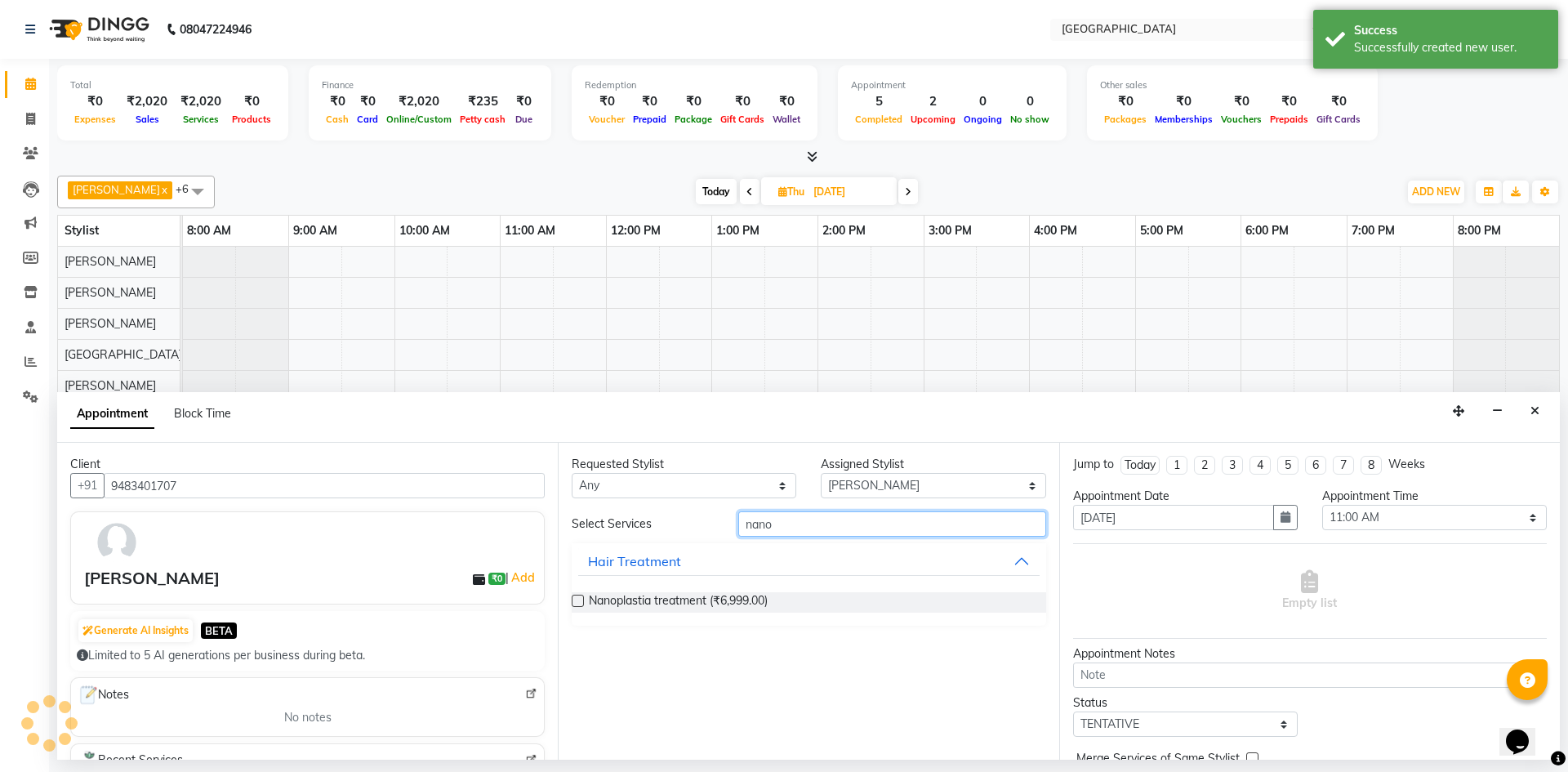
type input "nano"
click at [573, 602] on label at bounding box center [577, 601] width 12 height 12
click at [573, 602] on input "checkbox" at bounding box center [577, 602] width 11 height 11
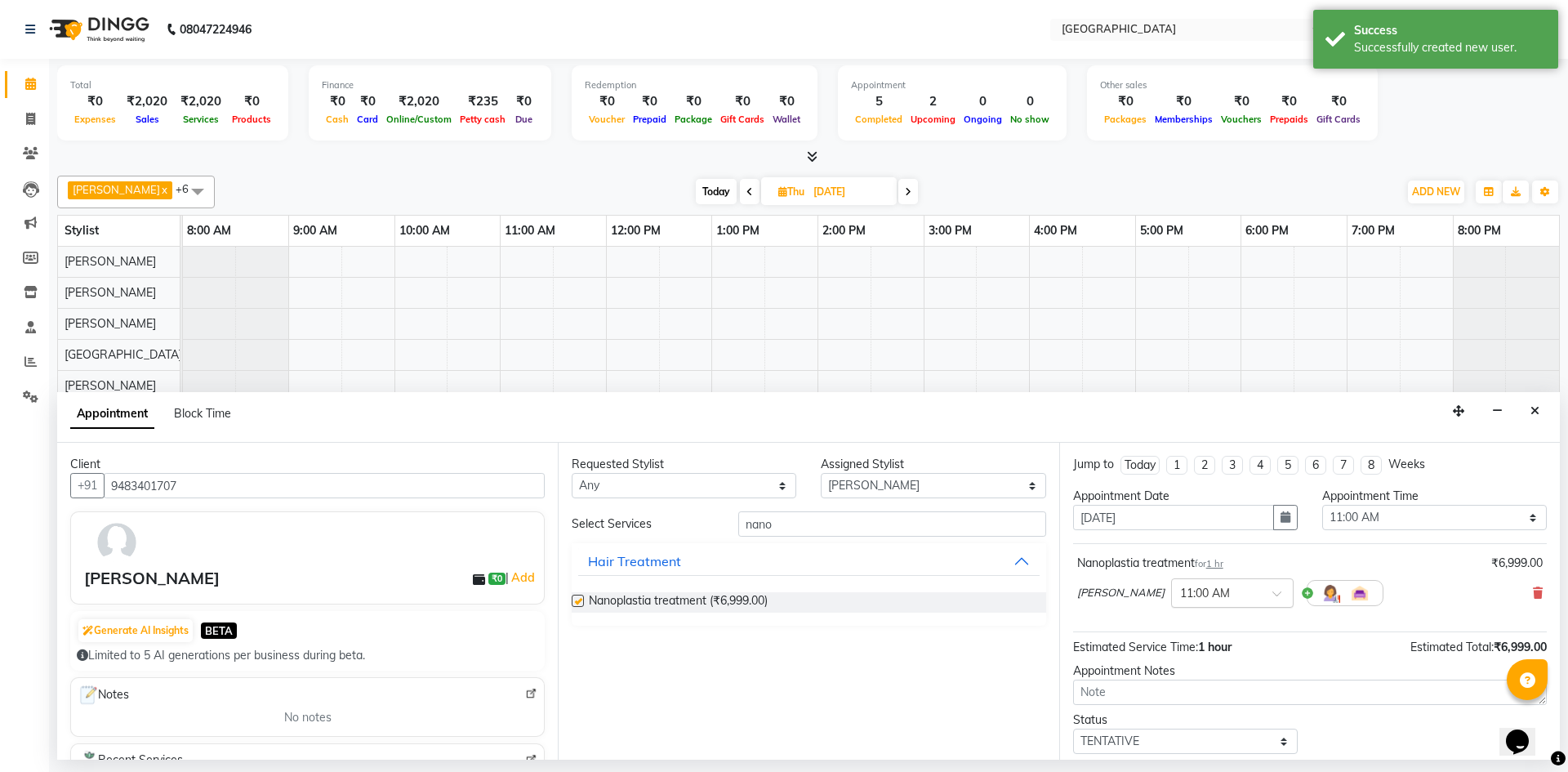
checkbox input "false"
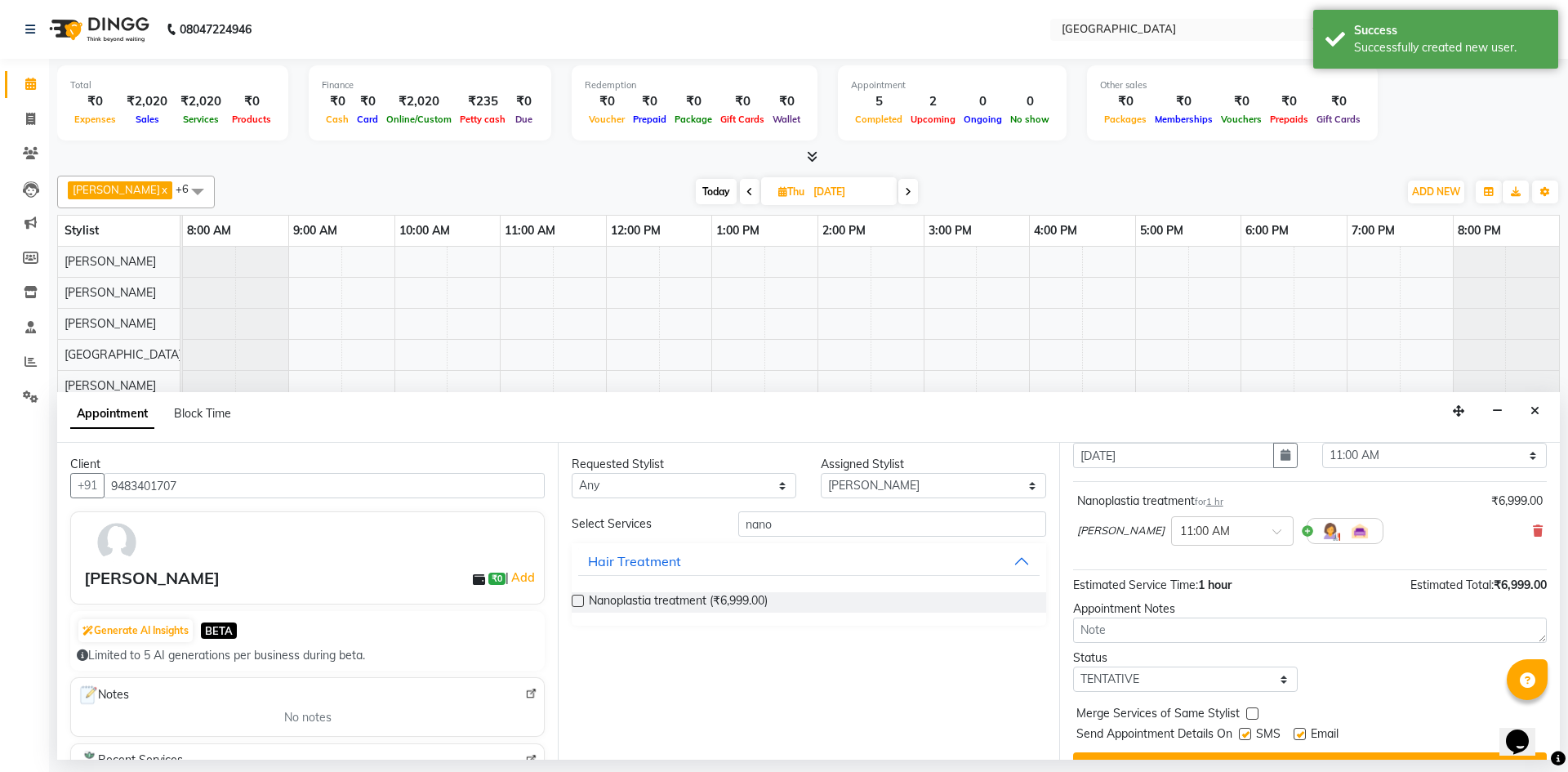
scroll to position [97, 0]
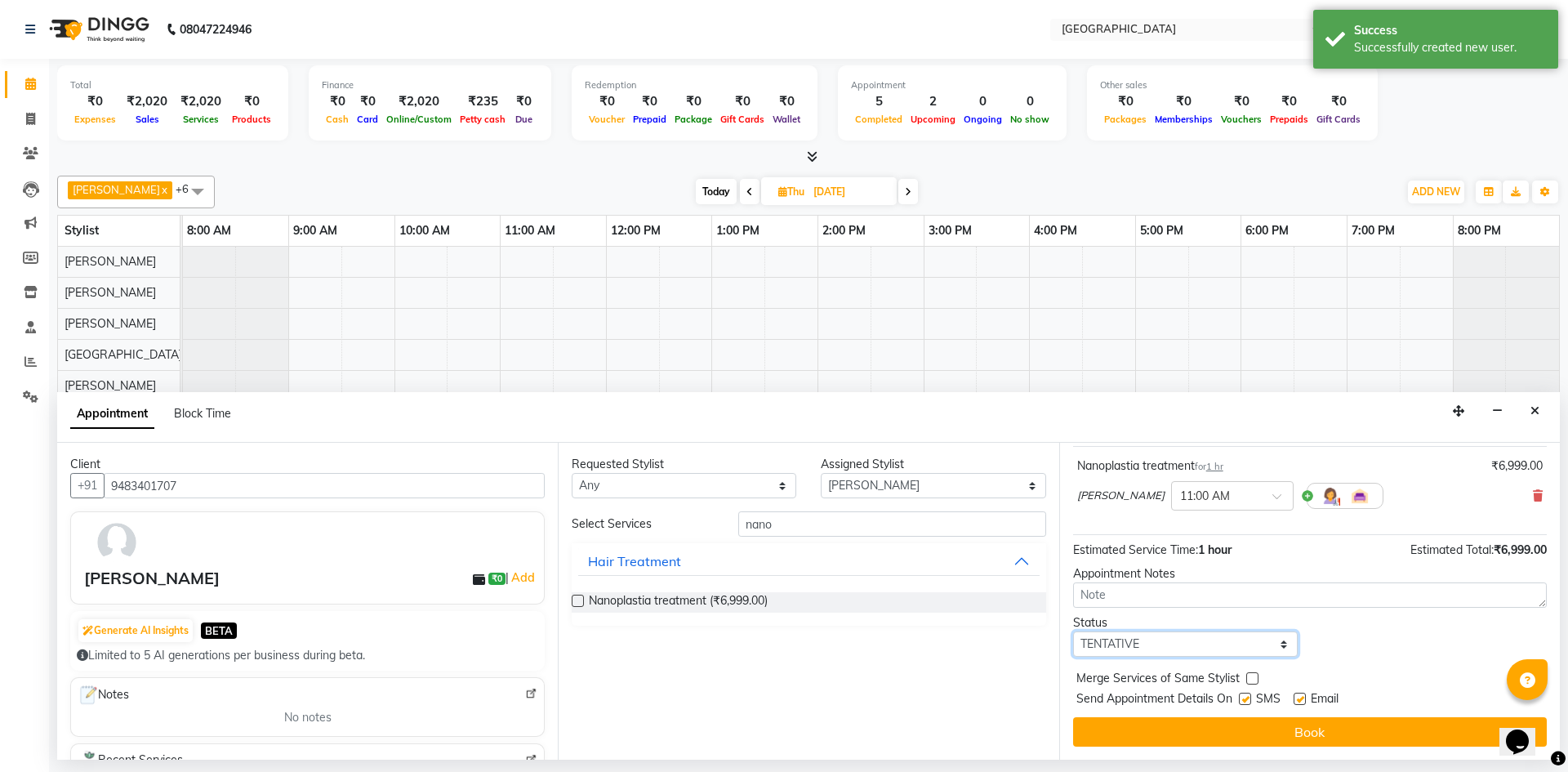
click at [1126, 648] on select "Select TENTATIVE CONFIRM UPCOMING" at bounding box center [1185, 644] width 224 height 26
select select "confirm booking"
click at [1073, 632] on select "Select TENTATIVE CONFIRM UPCOMING" at bounding box center [1185, 644] width 224 height 26
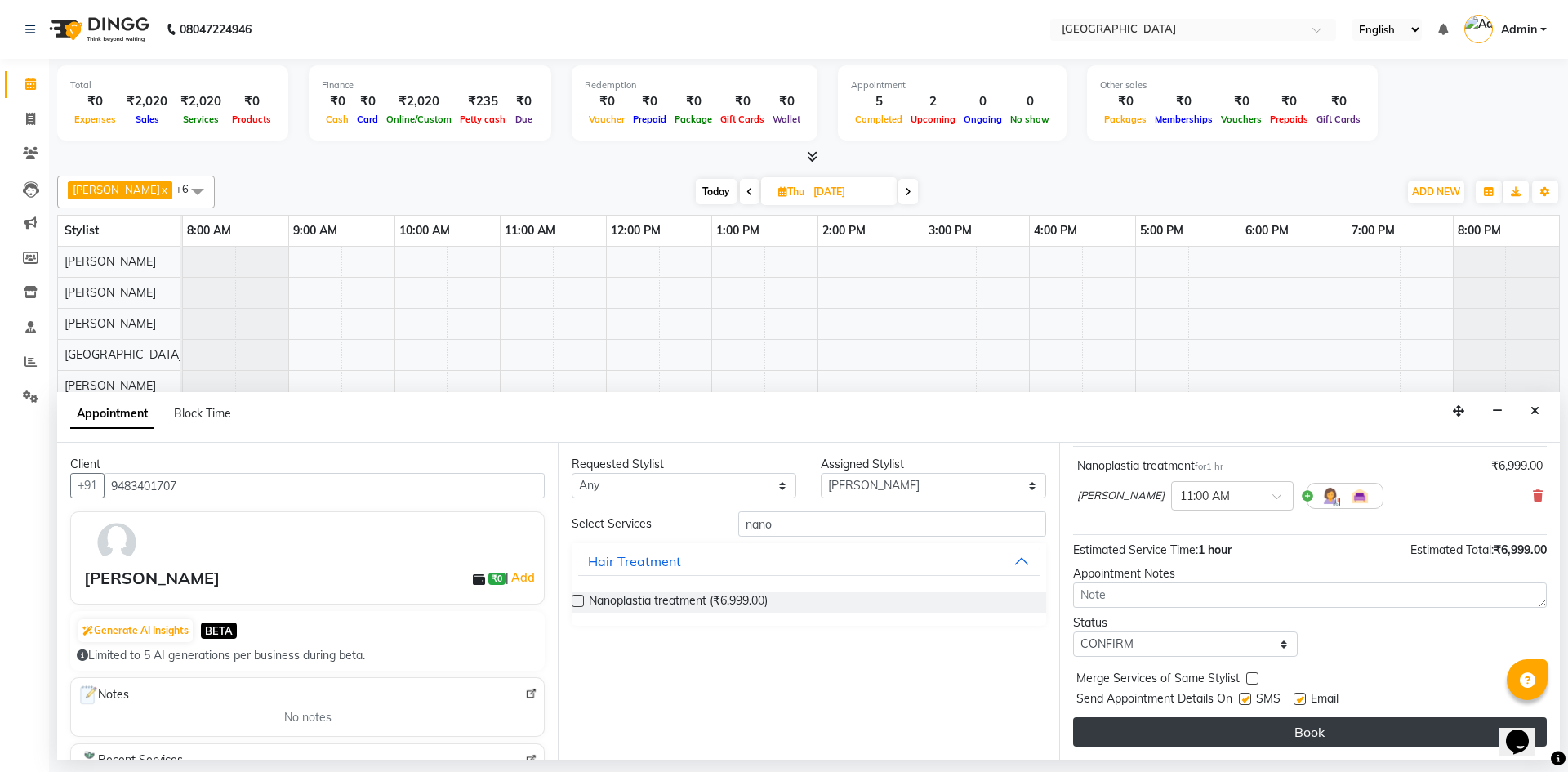
click at [1229, 724] on button "Book" at bounding box center [1309, 731] width 473 height 29
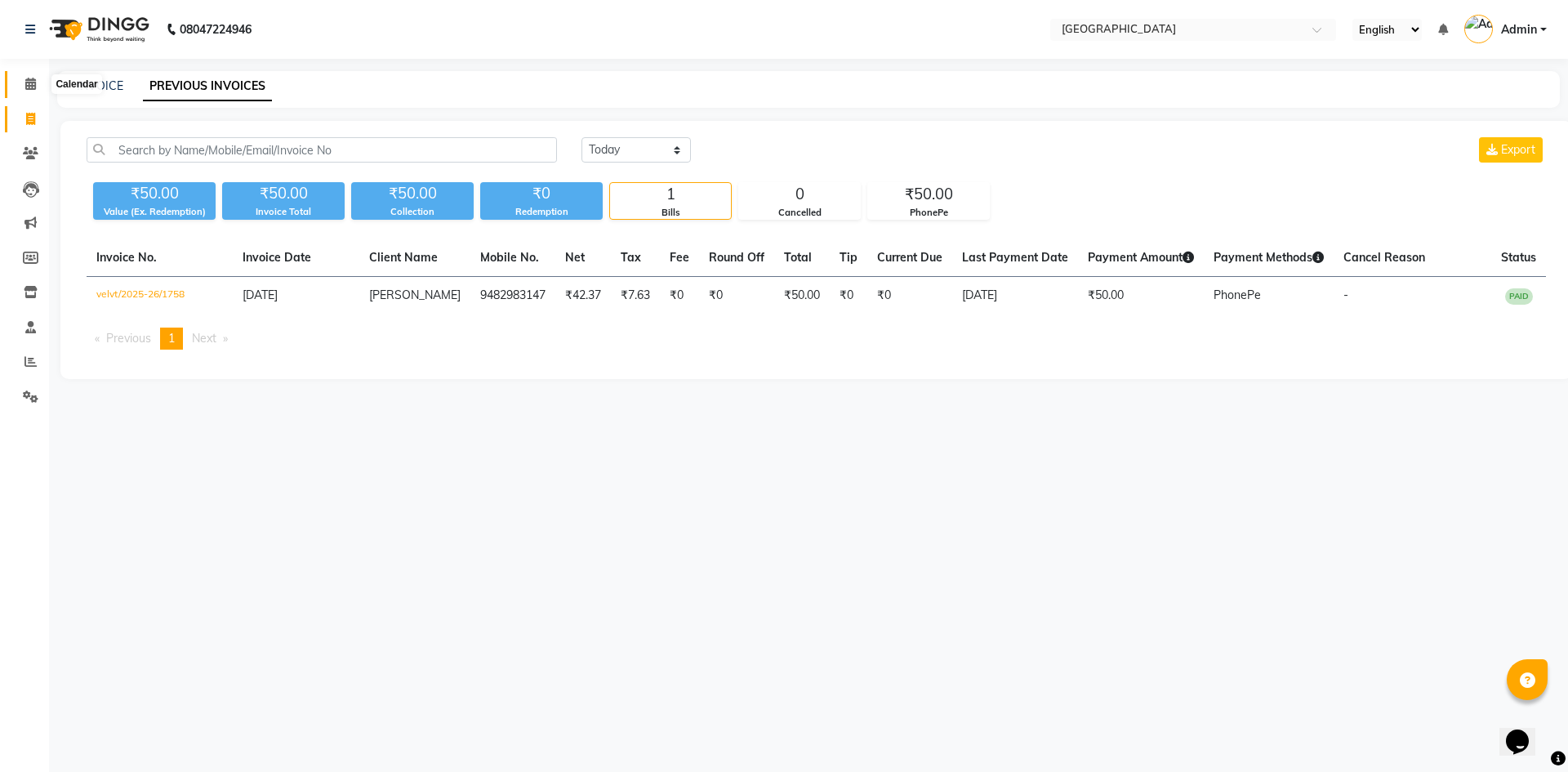
click at [17, 89] on span at bounding box center [30, 84] width 28 height 19
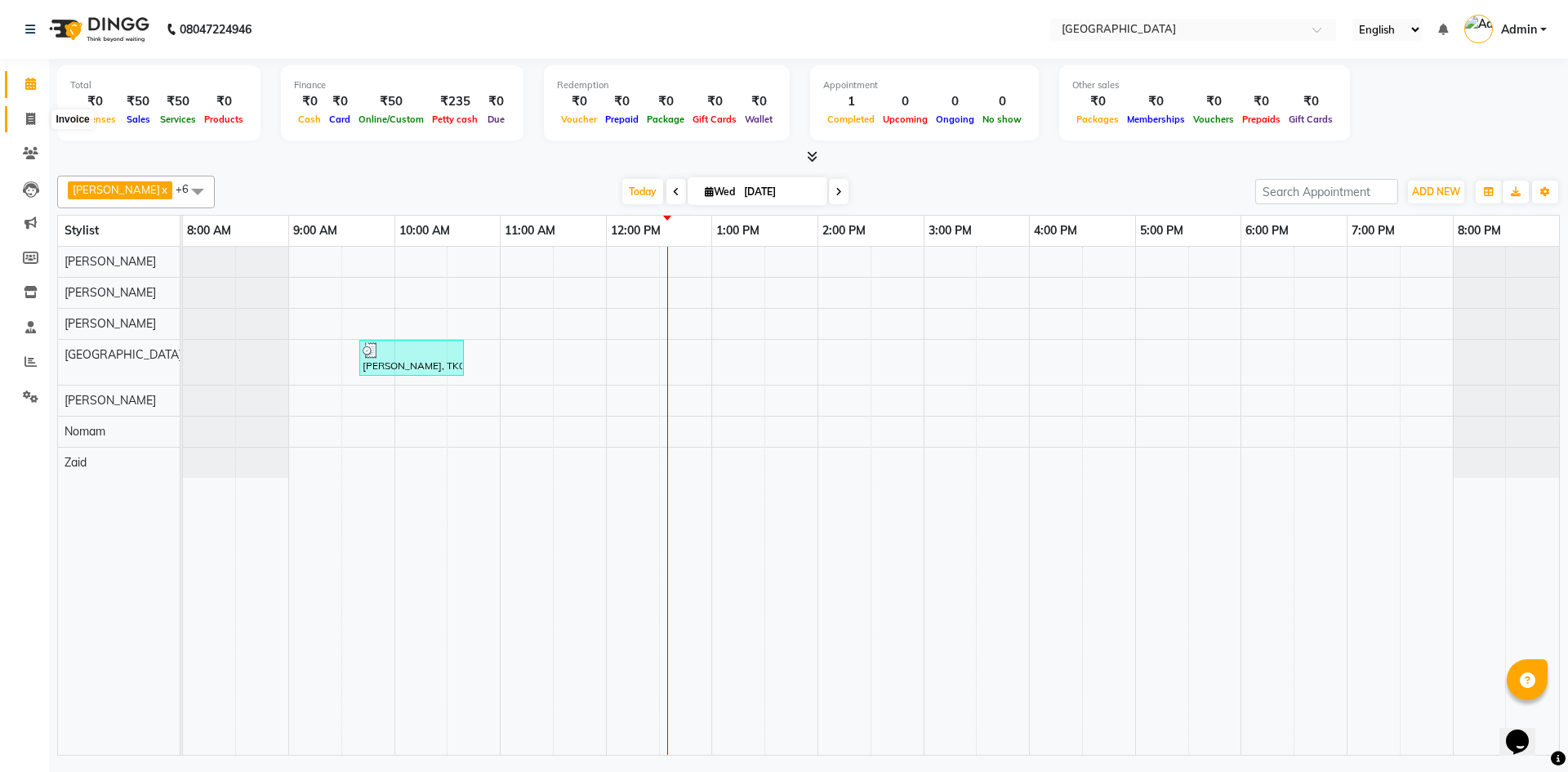
click at [26, 110] on span at bounding box center [30, 119] width 28 height 19
select select "service"
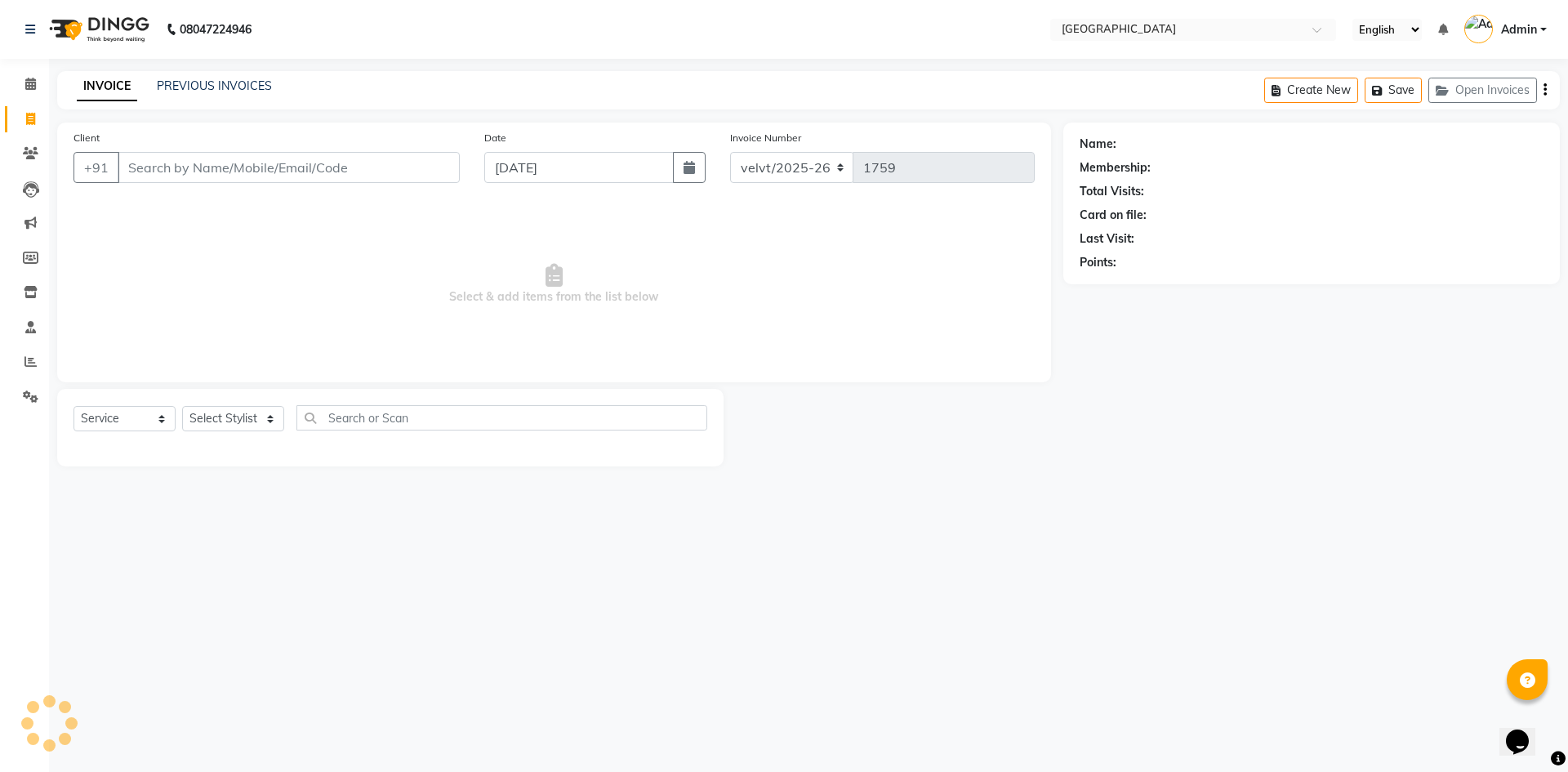
click at [162, 161] on input "Client" at bounding box center [289, 167] width 343 height 31
type input "r"
click at [149, 174] on input "Client" at bounding box center [289, 167] width 343 height 31
drag, startPoint x: 149, startPoint y: 174, endPoint x: 151, endPoint y: 199, distance: 25.1
click at [149, 176] on input "Client" at bounding box center [289, 167] width 343 height 31
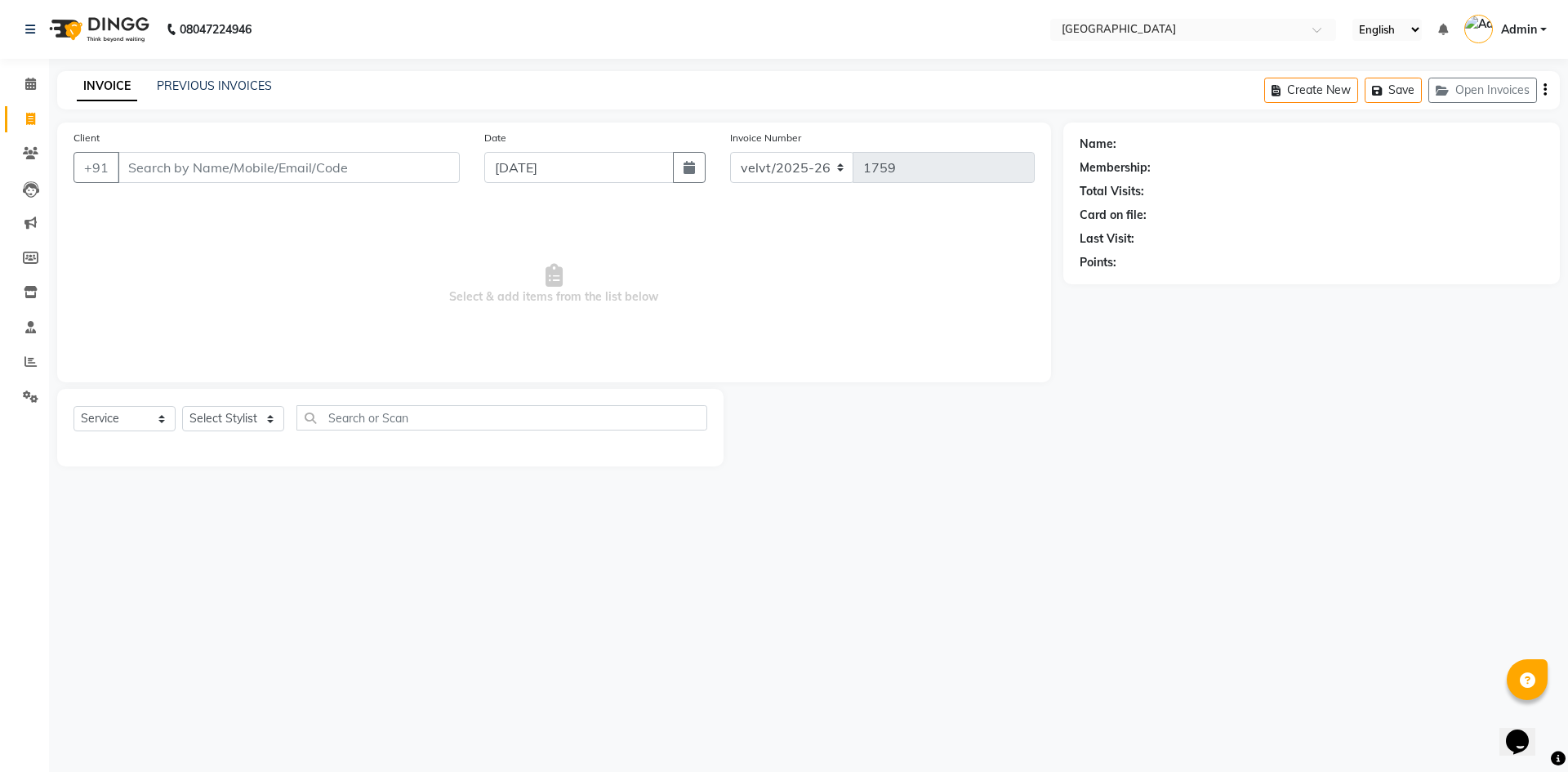
click at [156, 168] on input "Client" at bounding box center [289, 167] width 343 height 31
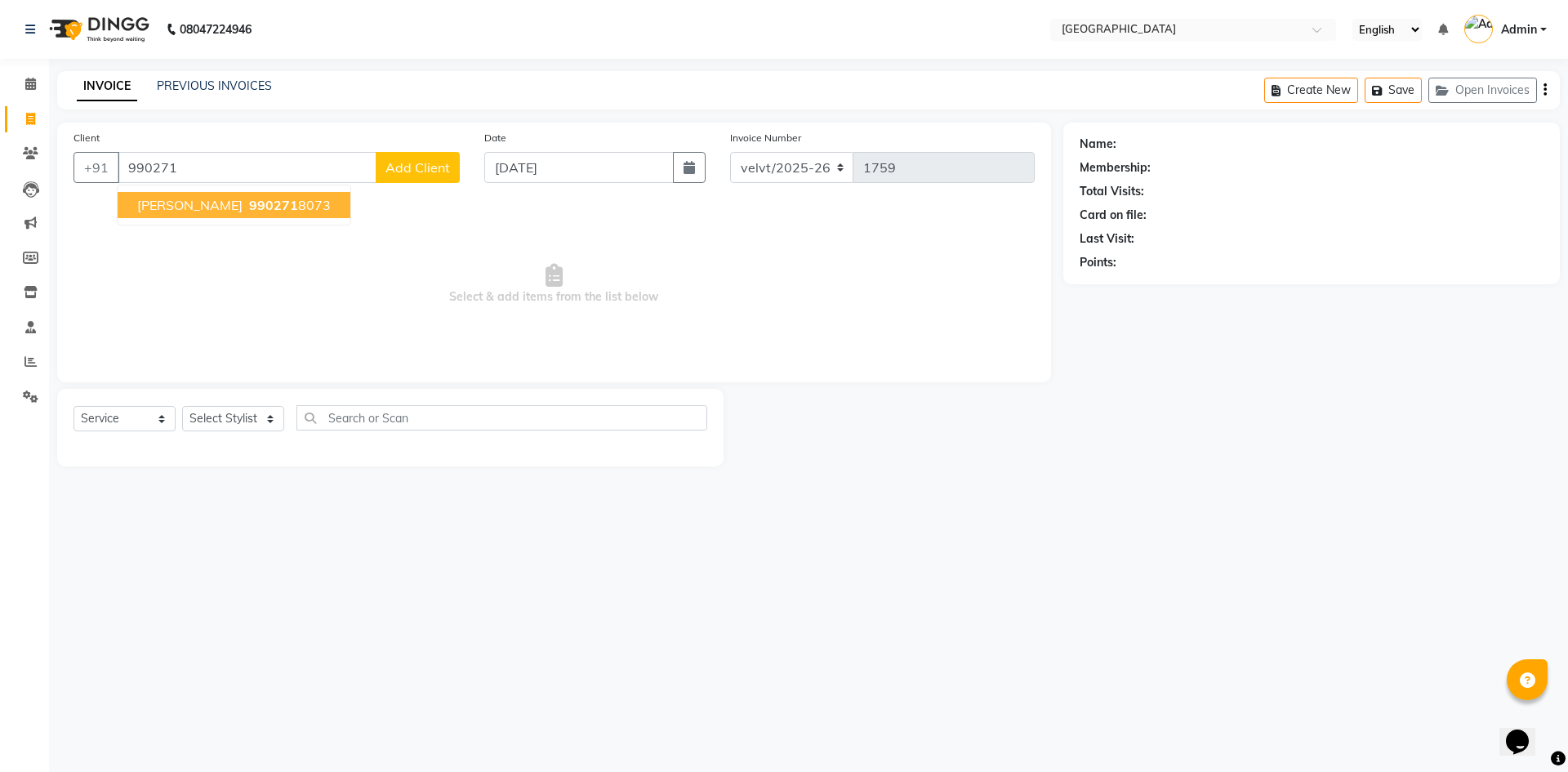
click at [249, 211] on span "990271" at bounding box center [273, 205] width 49 height 16
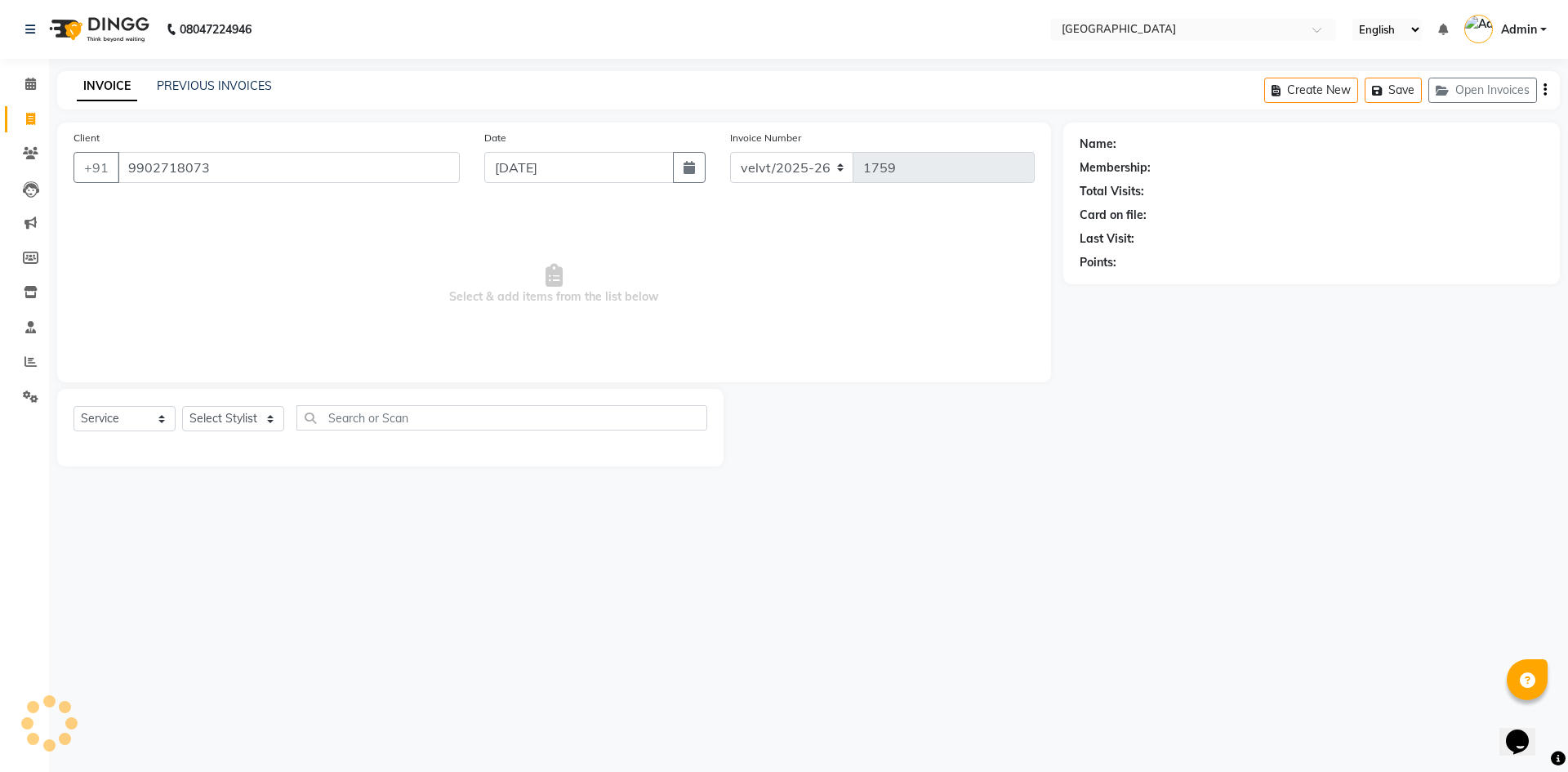
type input "9902718073"
click at [224, 412] on select "Select Stylist [PERSON_NAME] [PERSON_NAME] Nomam Roma [PERSON_NAME]" at bounding box center [233, 419] width 102 height 26
select select "1: Object"
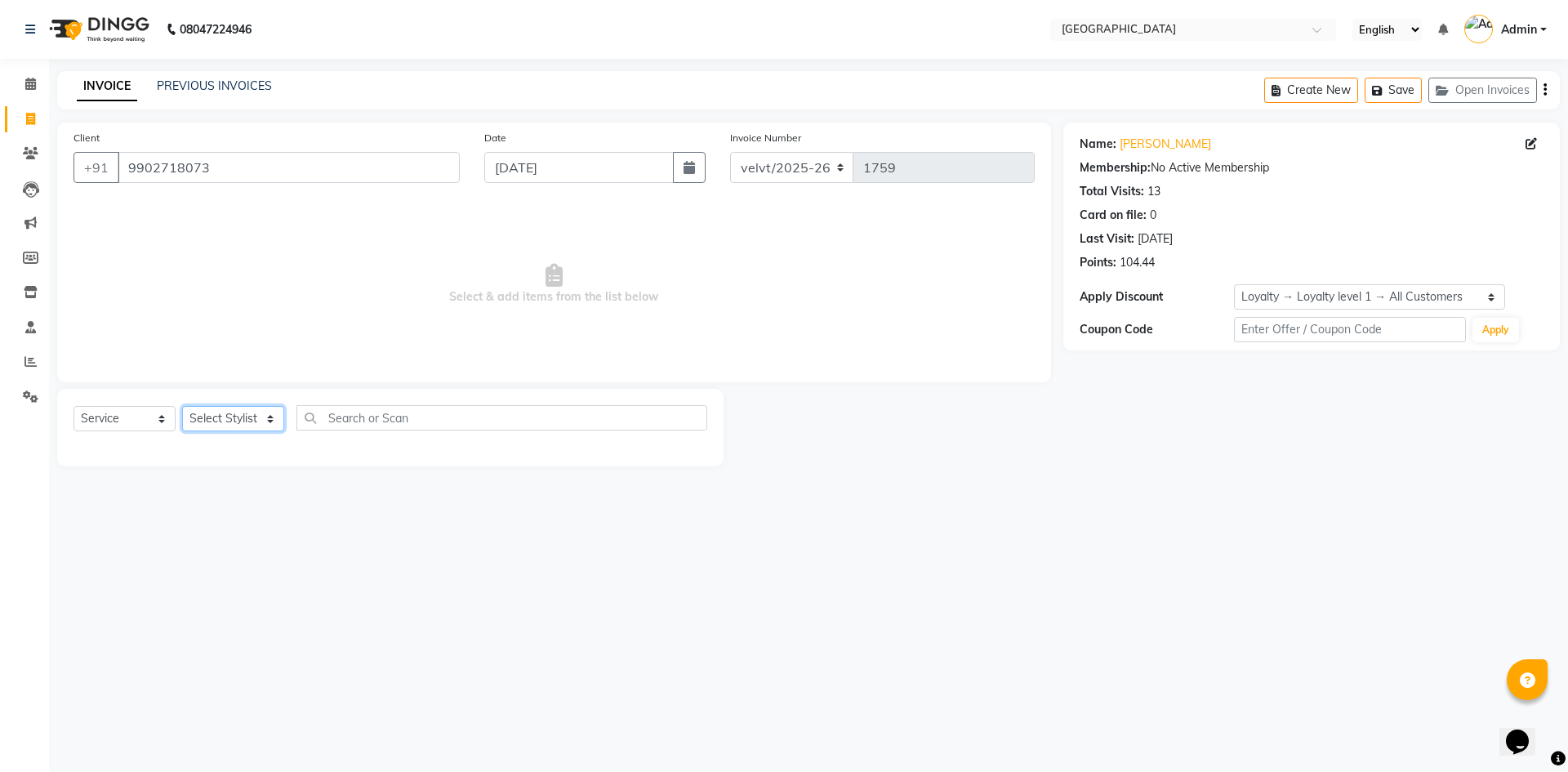
select select "89472"
click at [182, 406] on select "Select Stylist [PERSON_NAME] [PERSON_NAME] Nomam Roma [PERSON_NAME]" at bounding box center [233, 419] width 102 height 26
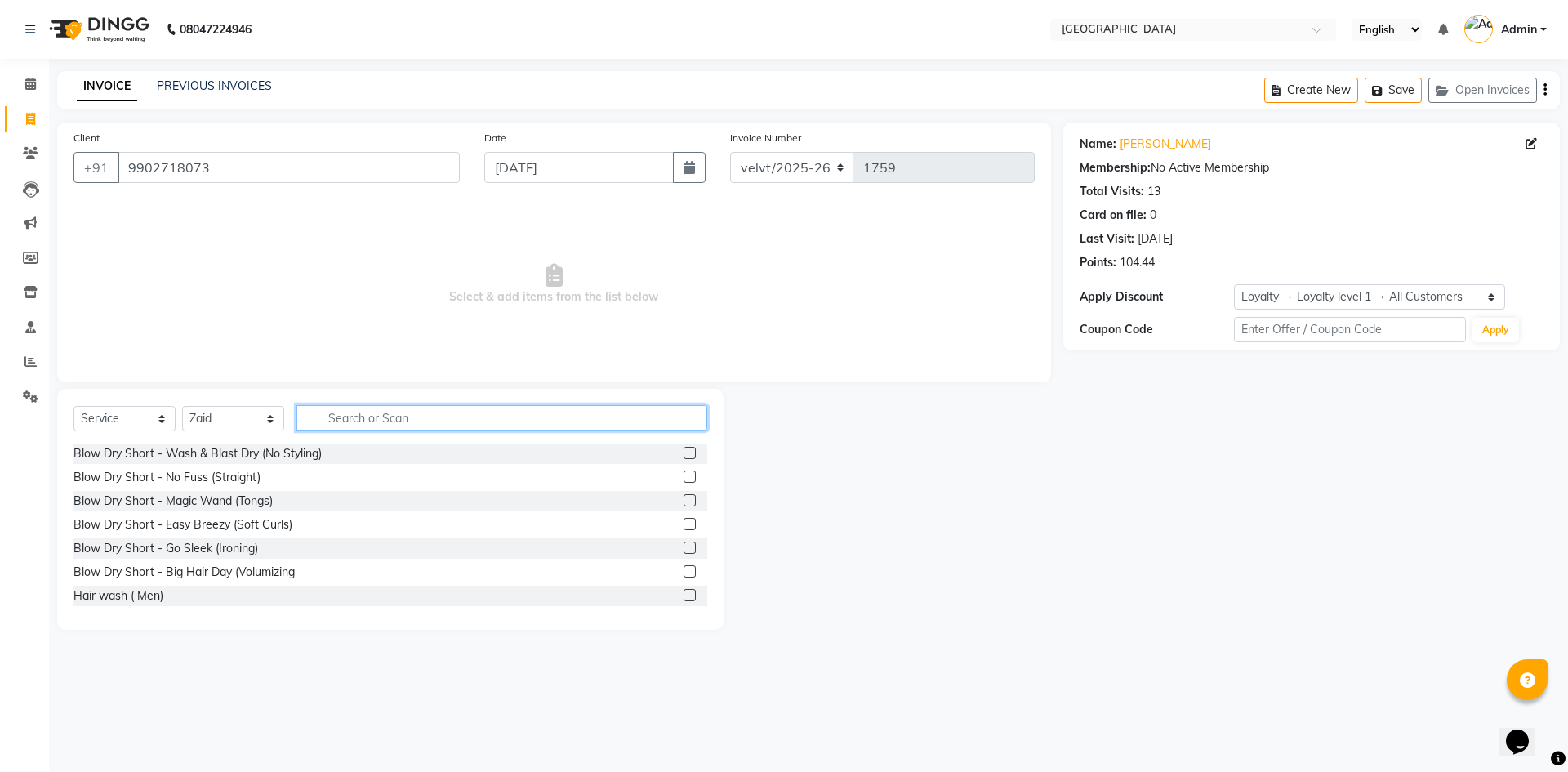
click at [350, 422] on input "text" at bounding box center [501, 418] width 411 height 26
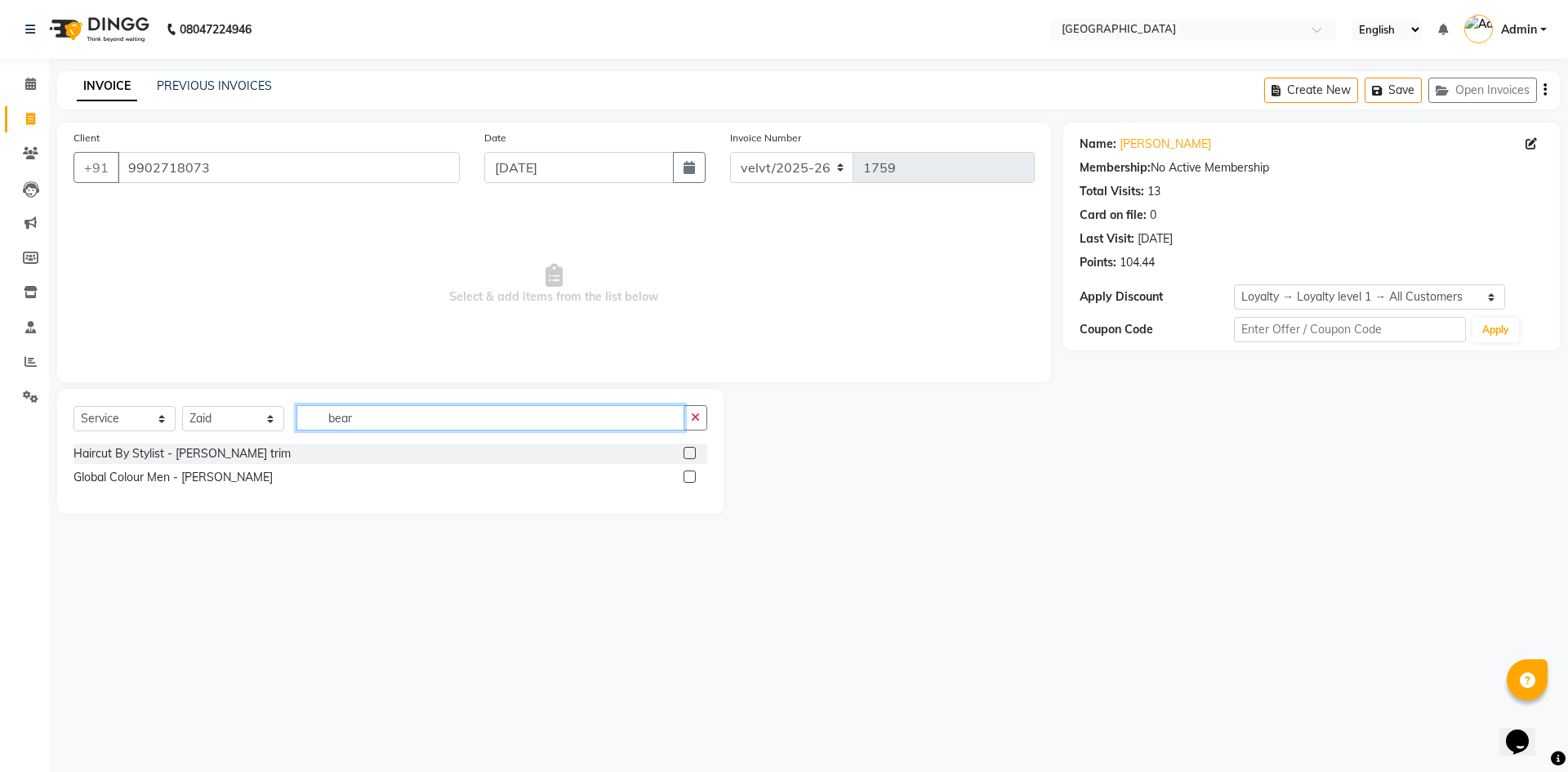
type input "bear"
click at [692, 453] on label at bounding box center [690, 453] width 12 height 12
click at [692, 453] on input "checkbox" at bounding box center [689, 454] width 11 height 11
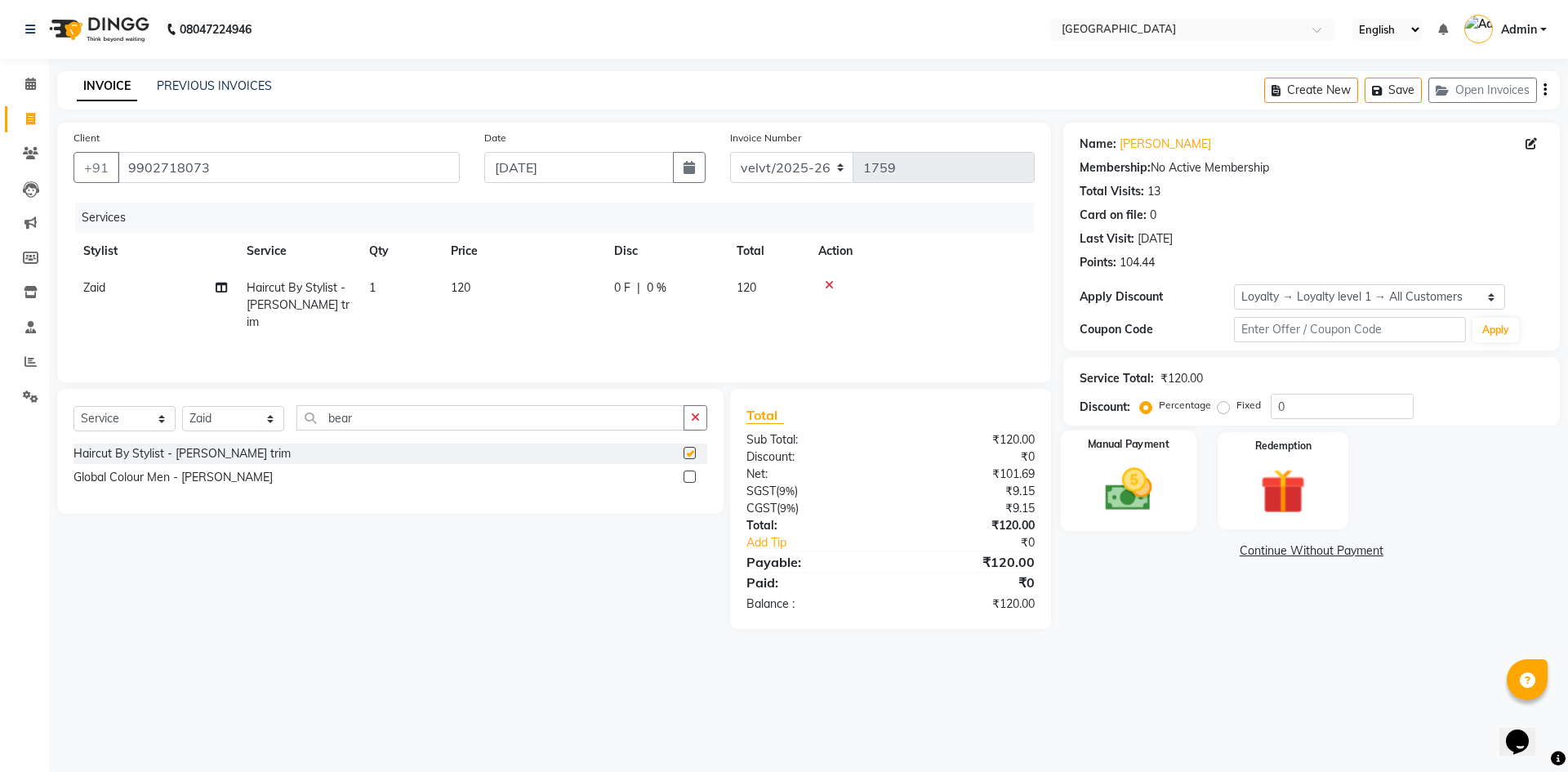
checkbox input "false"
click at [1126, 502] on img at bounding box center [1128, 488] width 76 height 54
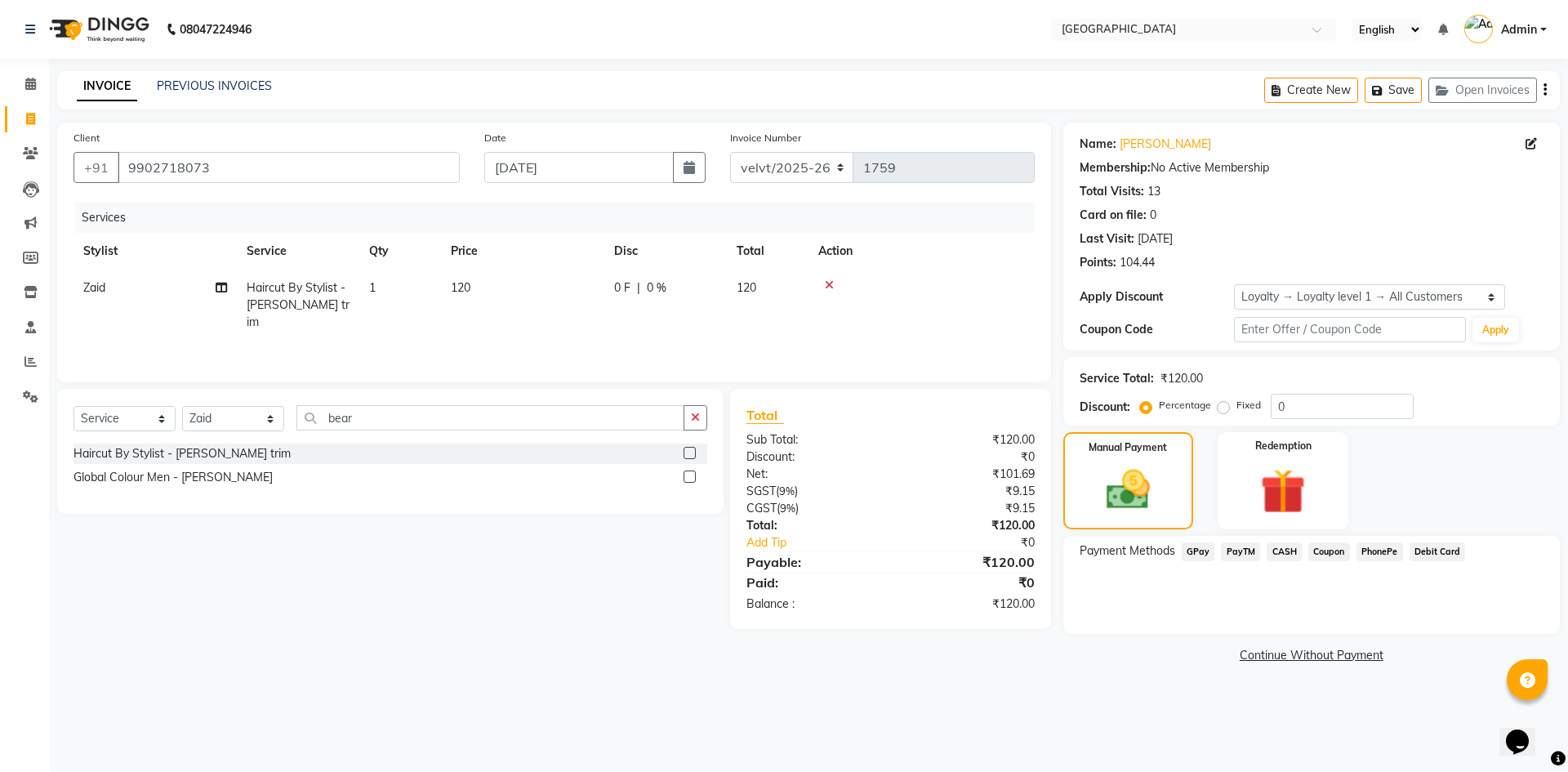
click at [1371, 558] on span "PhonePe" at bounding box center [1379, 551] width 47 height 19
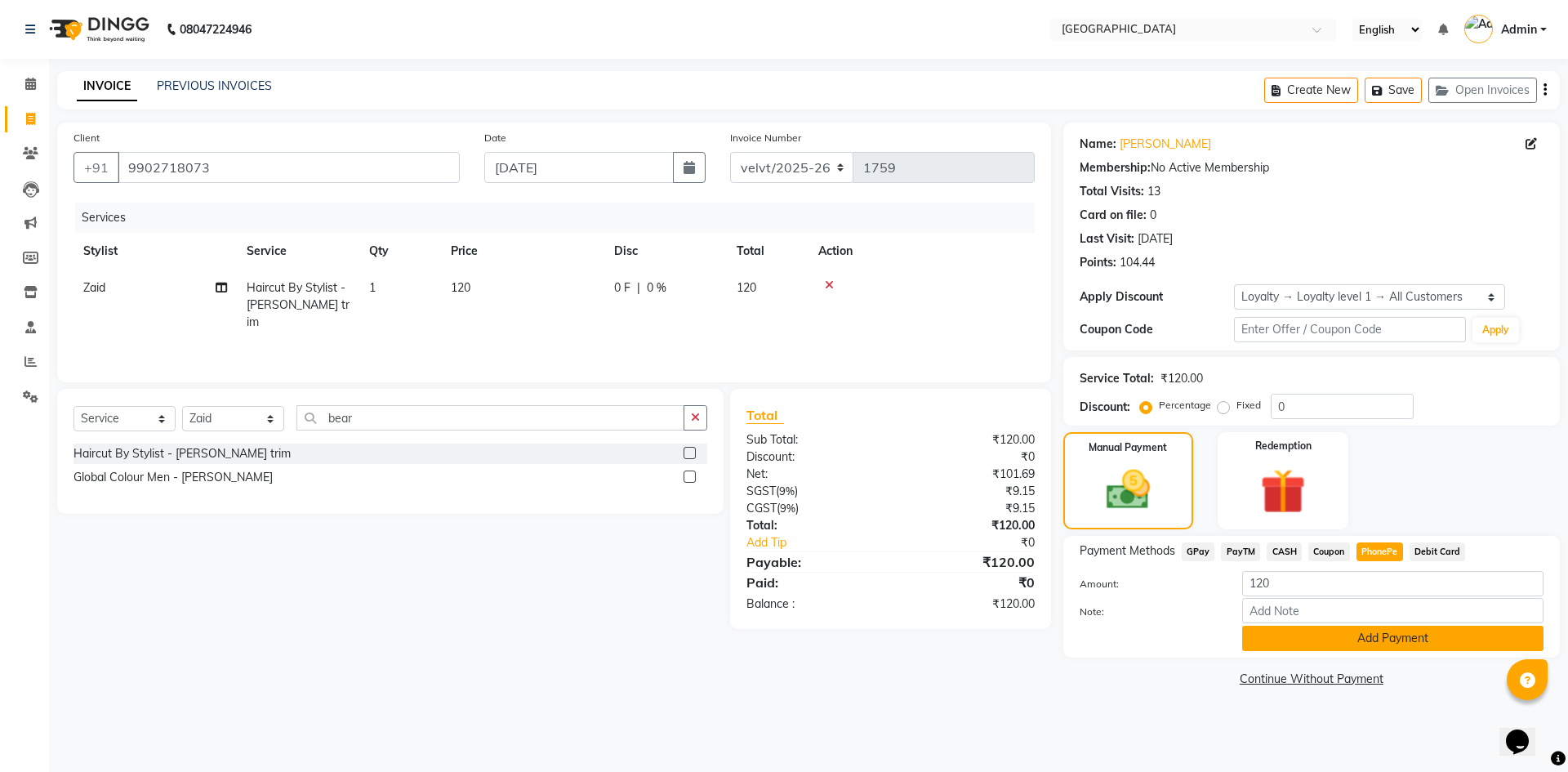
click at [1331, 637] on button "Add Payment" at bounding box center [1392, 638] width 301 height 26
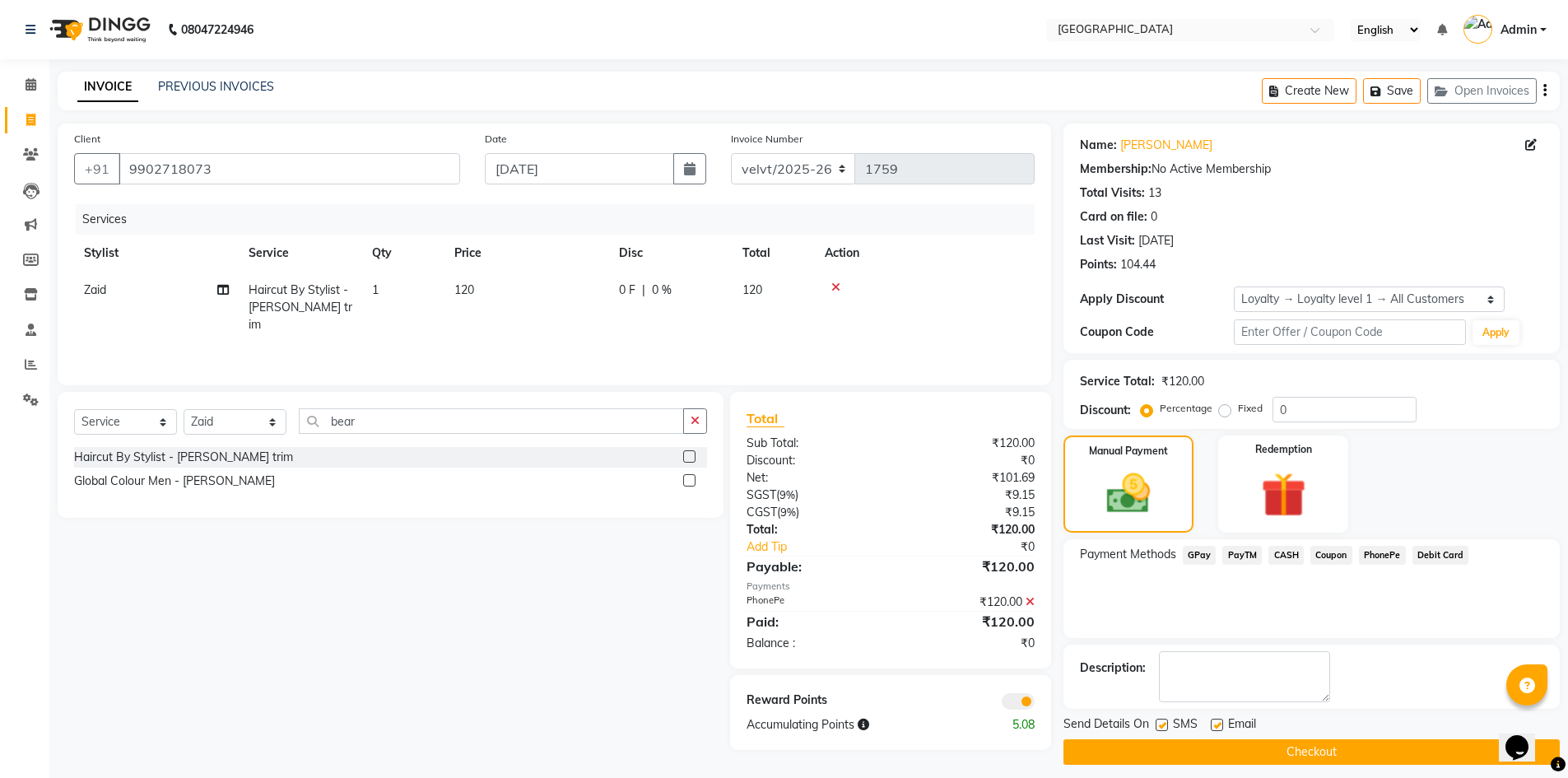
click at [1200, 751] on button "Checkout" at bounding box center [1312, 752] width 497 height 26
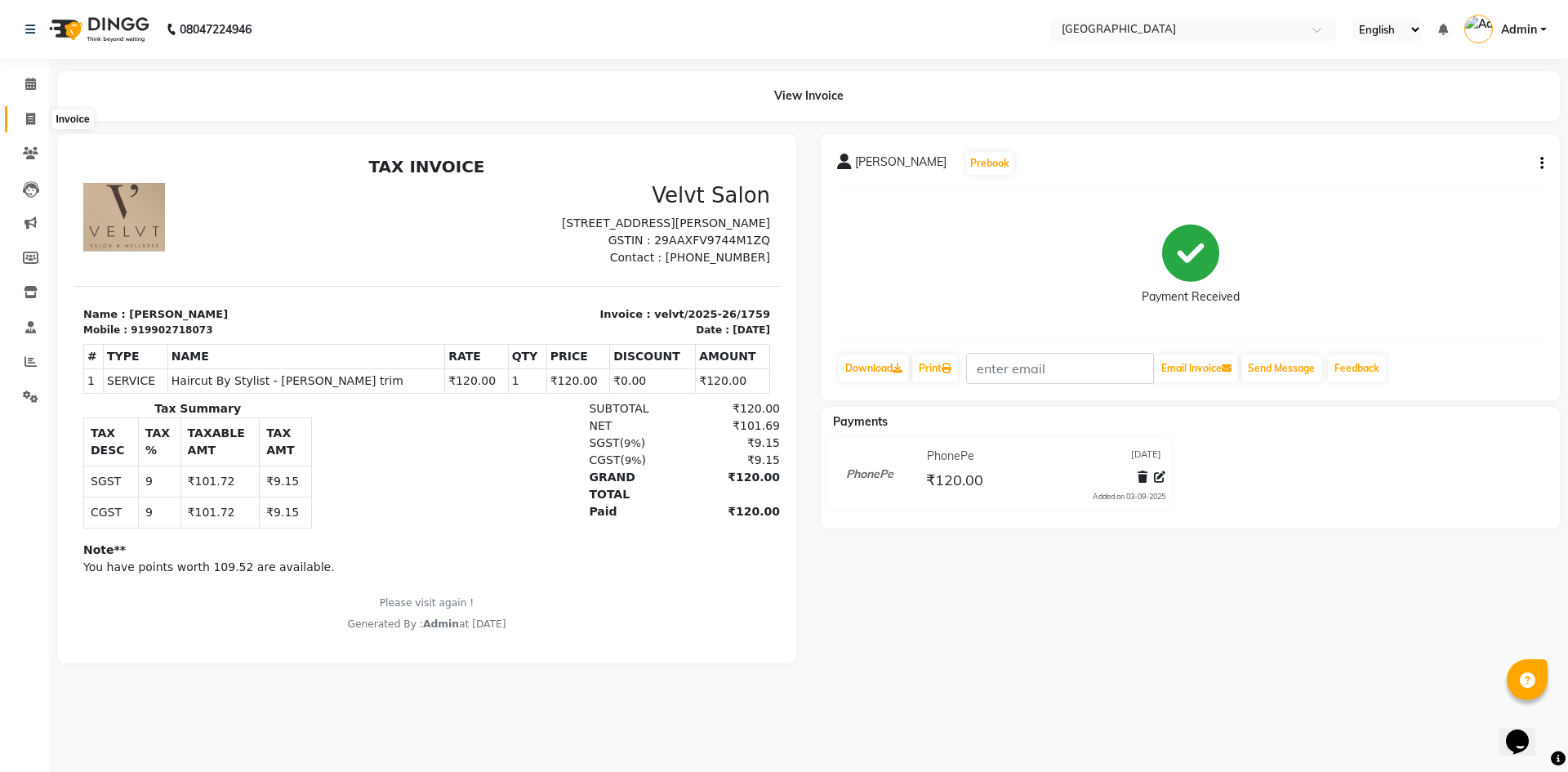
click at [27, 114] on icon at bounding box center [31, 119] width 9 height 12
select select "service"
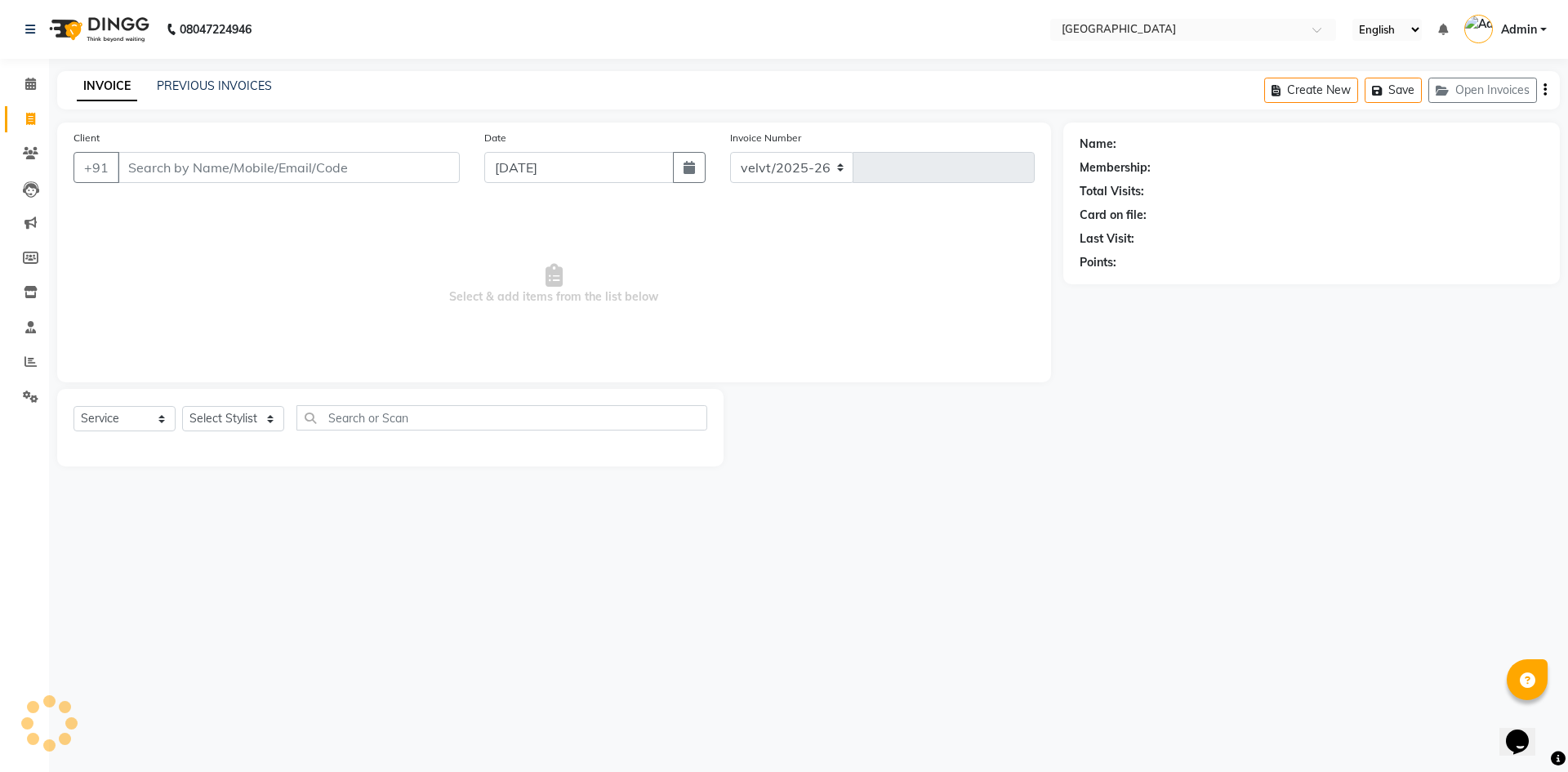
select select "6279"
type input "1760"
click at [147, 168] on input "Client" at bounding box center [289, 167] width 343 height 31
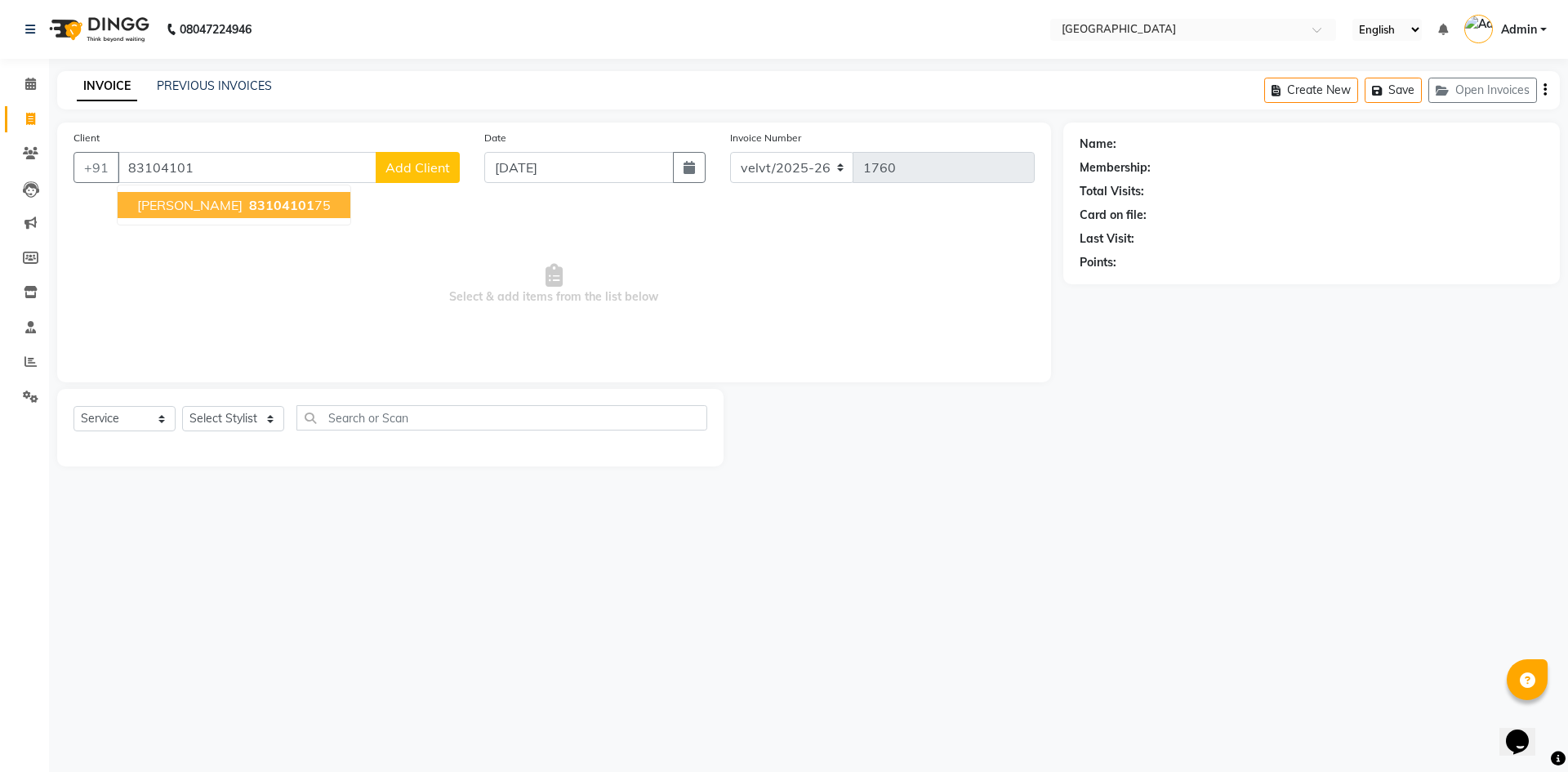
click at [249, 210] on span "83104101" at bounding box center [282, 205] width 65 height 16
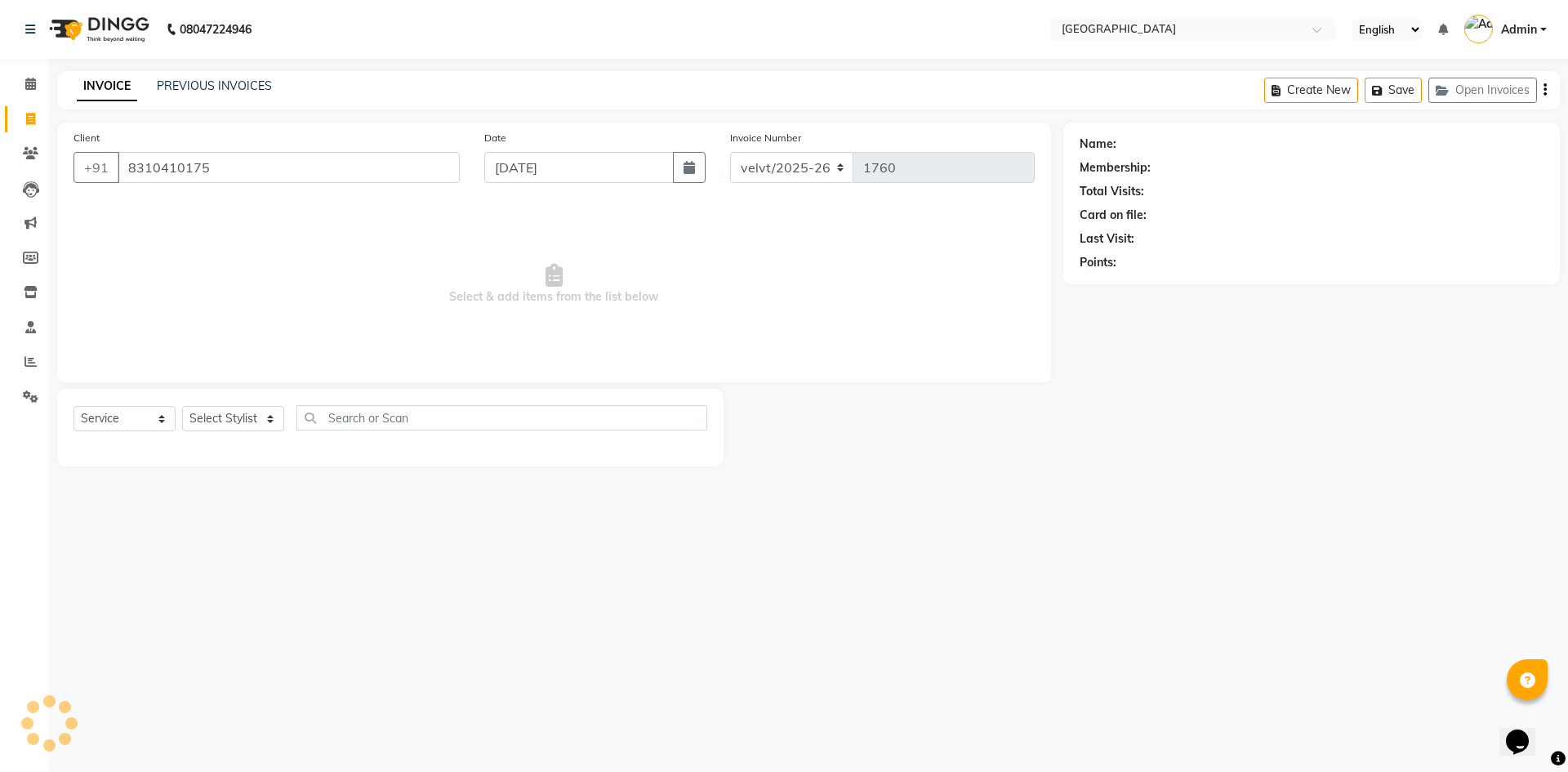
type input "8310410175"
select select "1: Object"
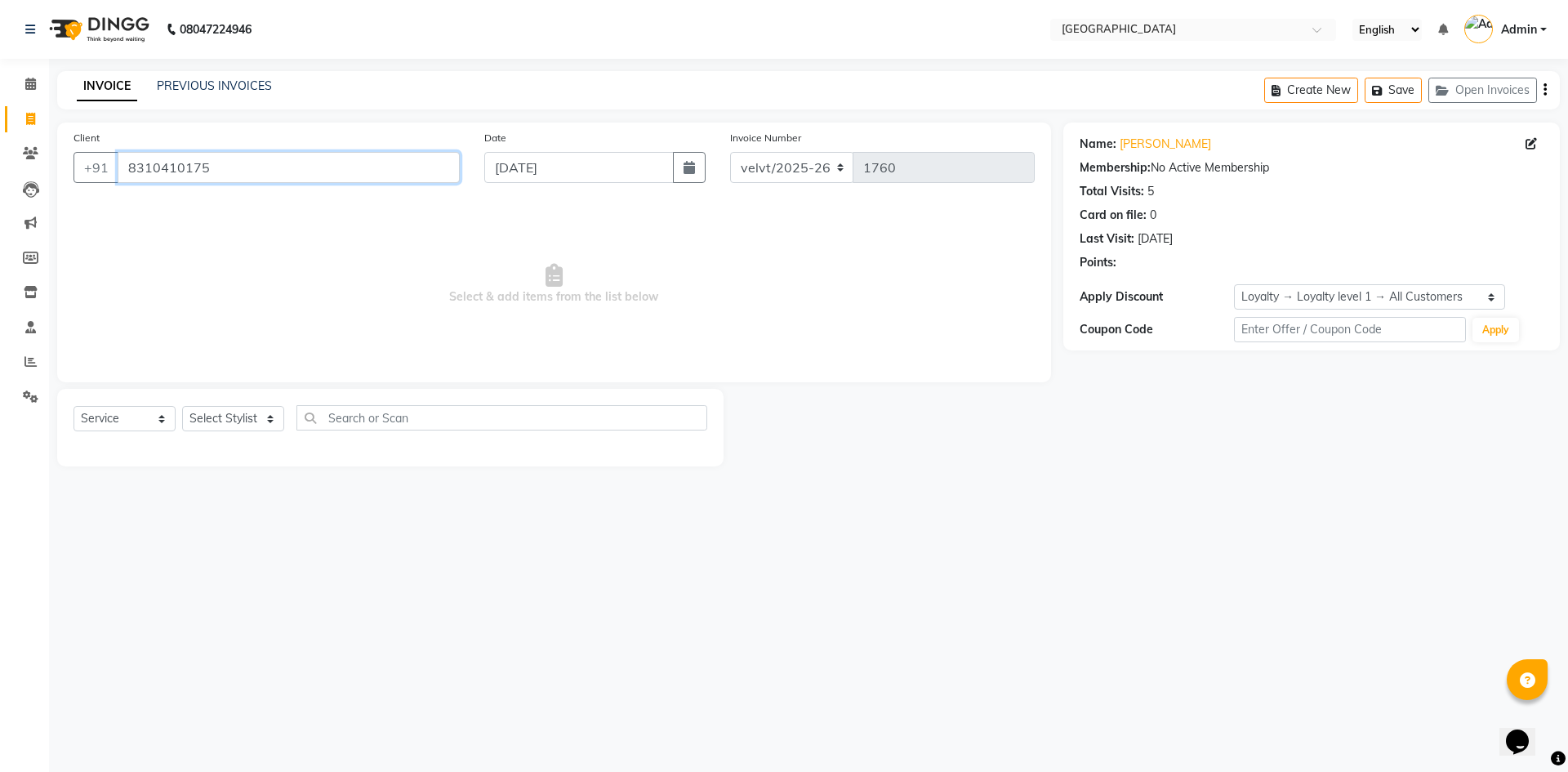
click at [159, 169] on input "8310410175" at bounding box center [289, 167] width 343 height 31
paste input "TOTAL -EXPENSE 1008"
type input "8310410175"
select select "1: Object"
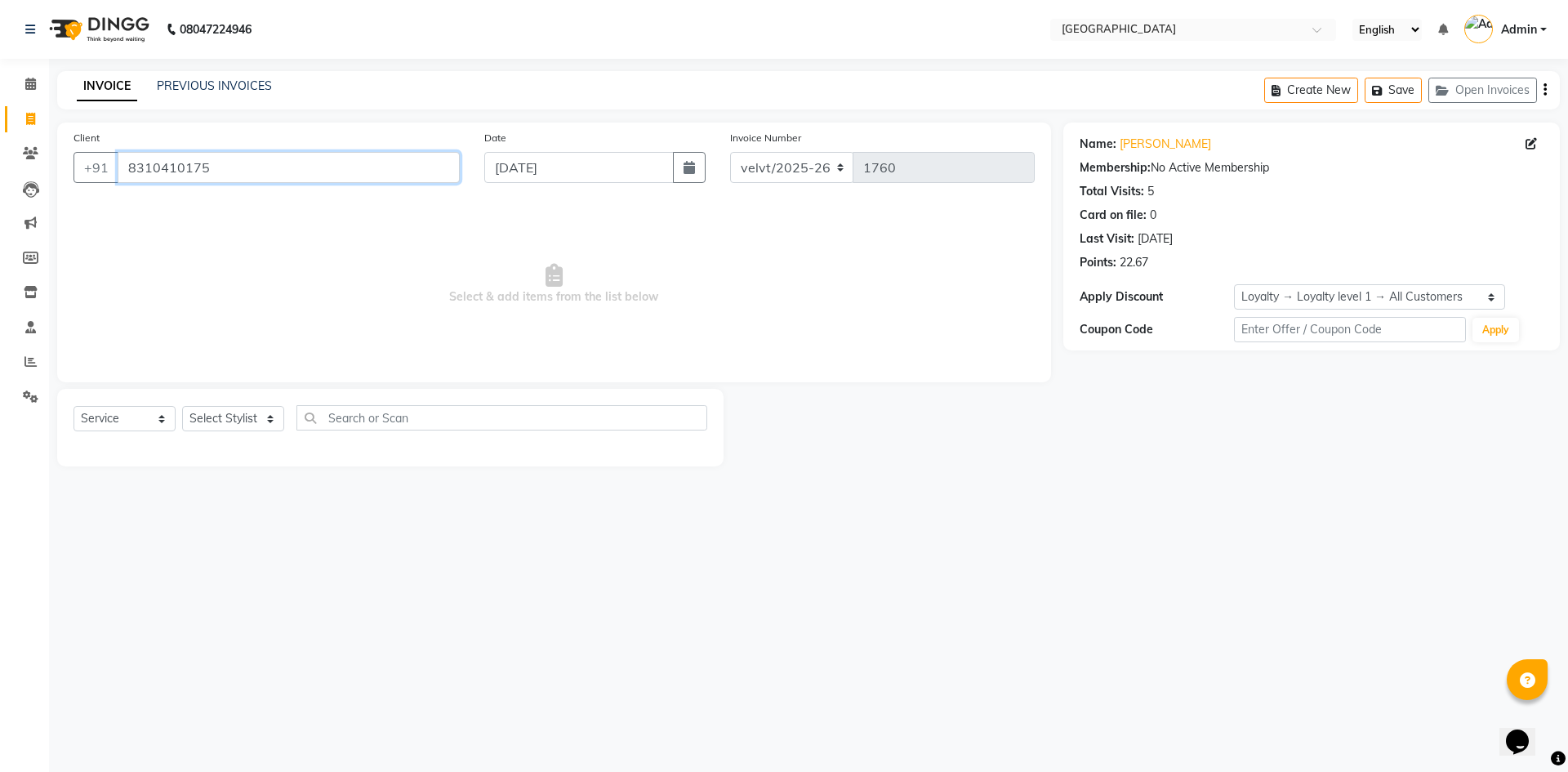
click at [177, 173] on input "8310410175" at bounding box center [289, 167] width 343 height 31
click at [31, 154] on icon at bounding box center [31, 153] width 16 height 12
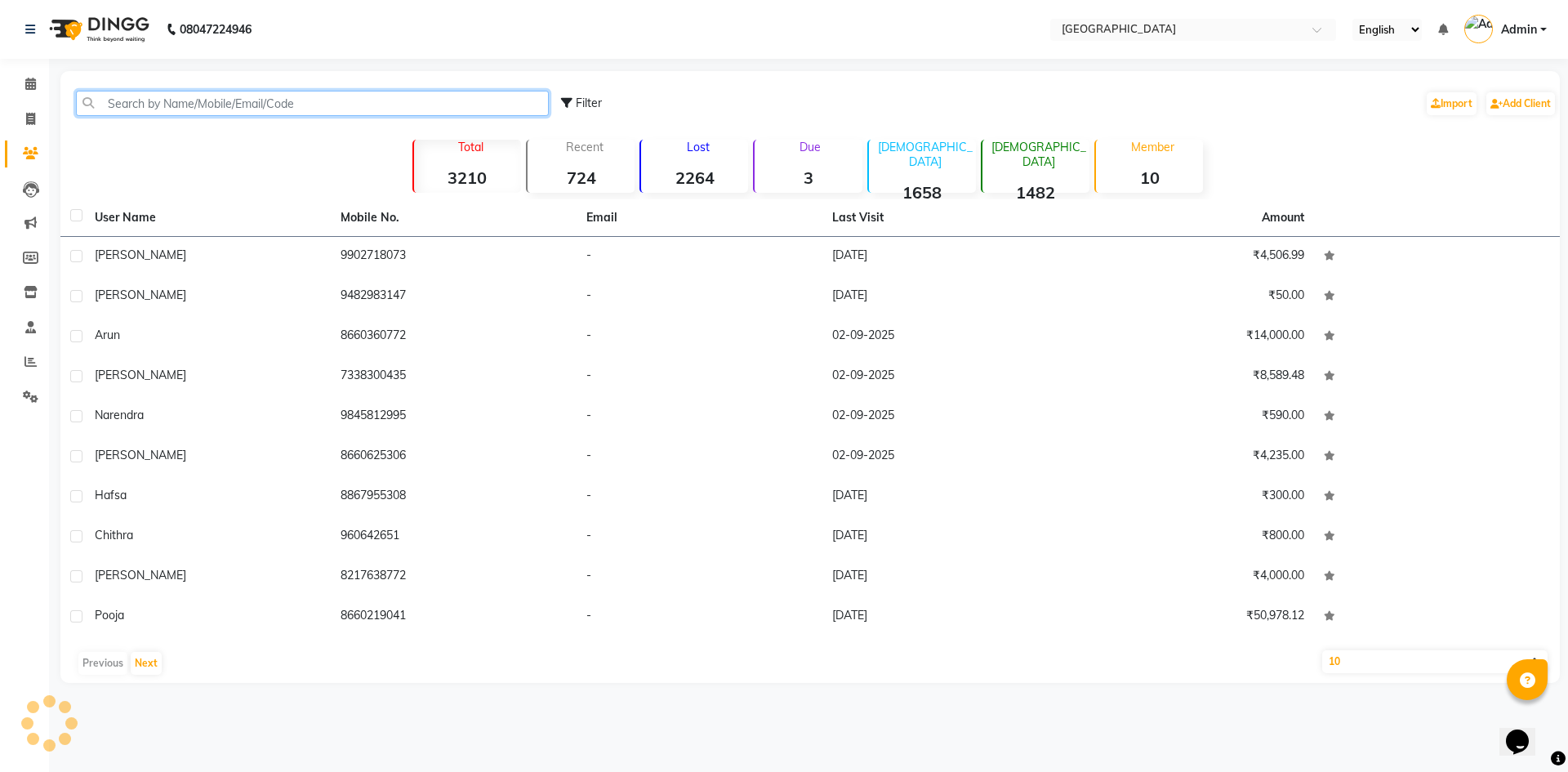
click at [124, 104] on input "text" at bounding box center [312, 103] width 472 height 26
paste input "8310410175"
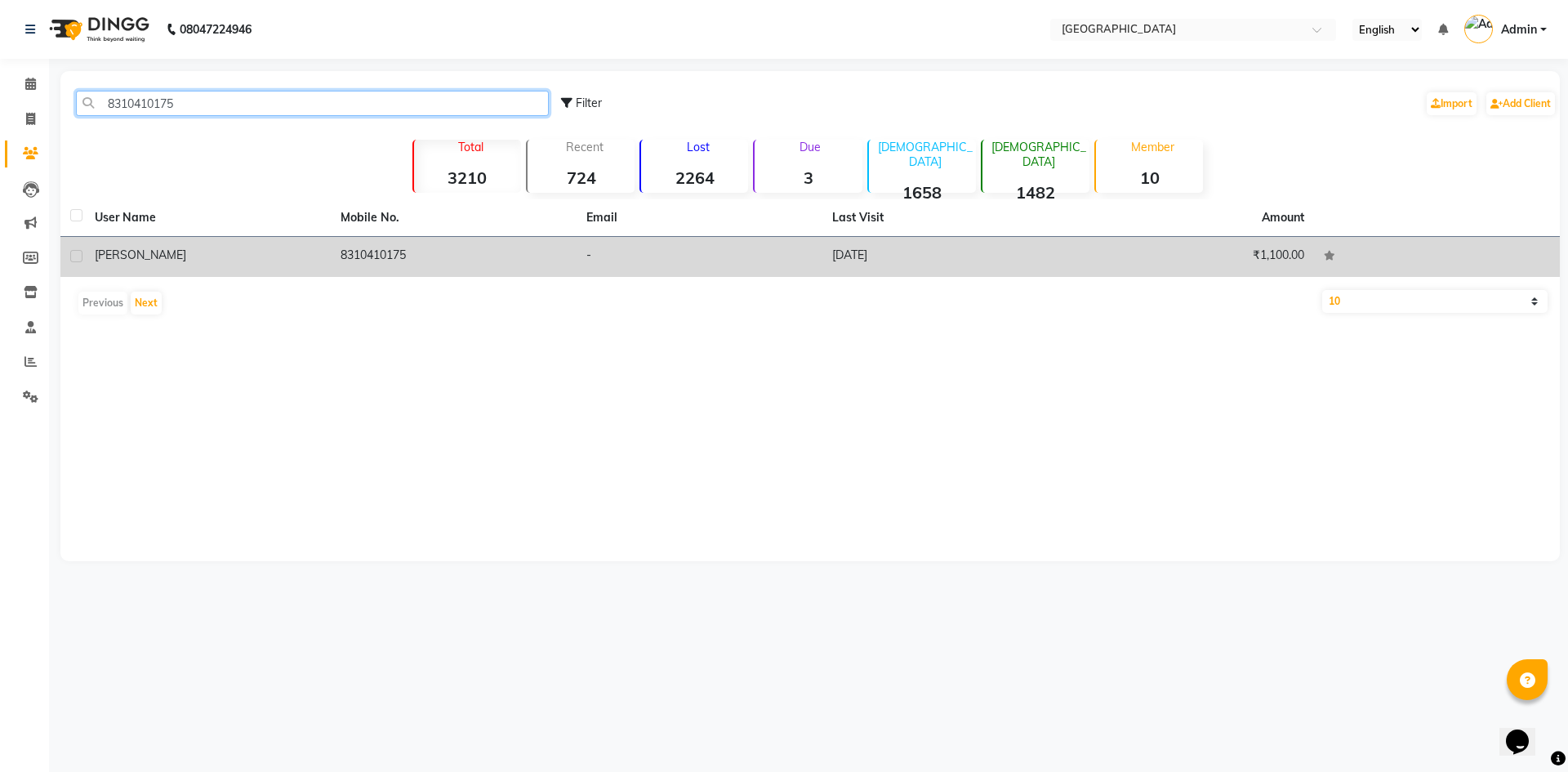
type input "8310410175"
click at [366, 260] on td "8310410175" at bounding box center [454, 256] width 245 height 40
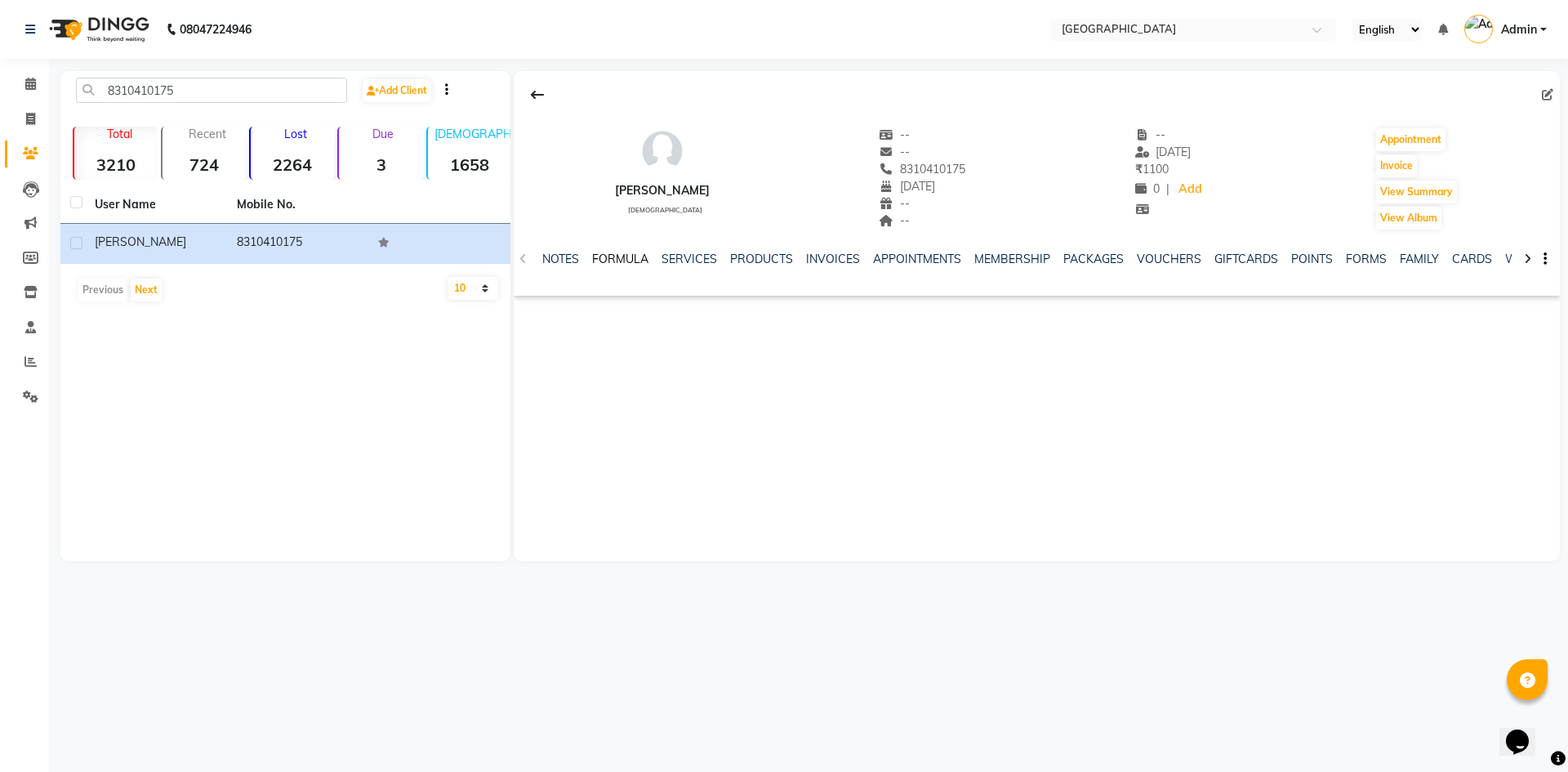
click at [625, 257] on link "FORMULA" at bounding box center [621, 259] width 57 height 15
click at [701, 259] on link "SERVICES" at bounding box center [702, 259] width 56 height 15
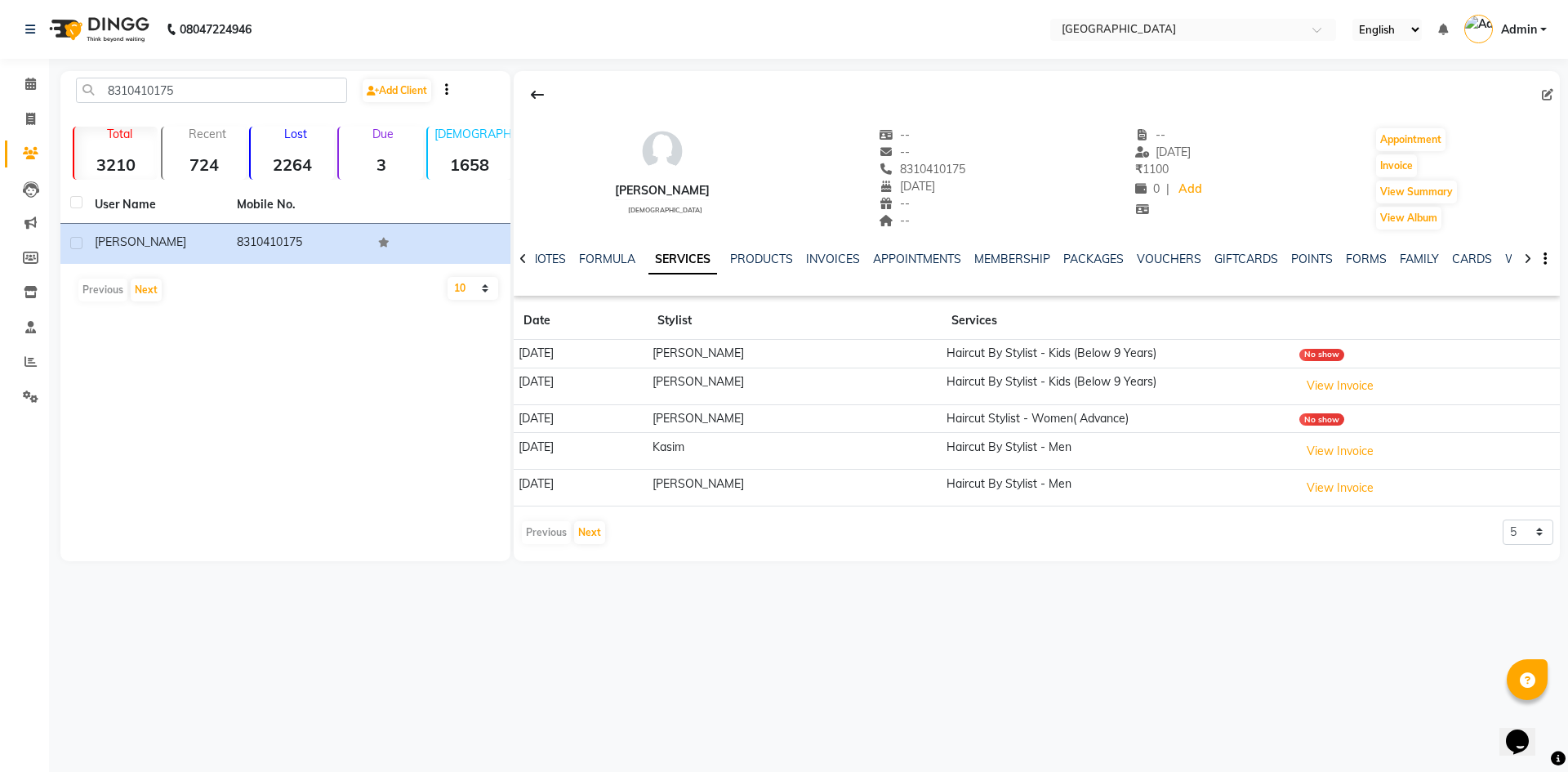
click at [768, 269] on div "NOTES FORMULA SERVICES PRODUCTS INVOICES APPOINTMENTS MEMBERSHIP PACKAGES VOUCH…" at bounding box center [1017, 266] width 950 height 30
drag, startPoint x: 0, startPoint y: 0, endPoint x: 27, endPoint y: 121, distance: 124.0
click at [27, 121] on icon at bounding box center [31, 119] width 9 height 12
select select "service"
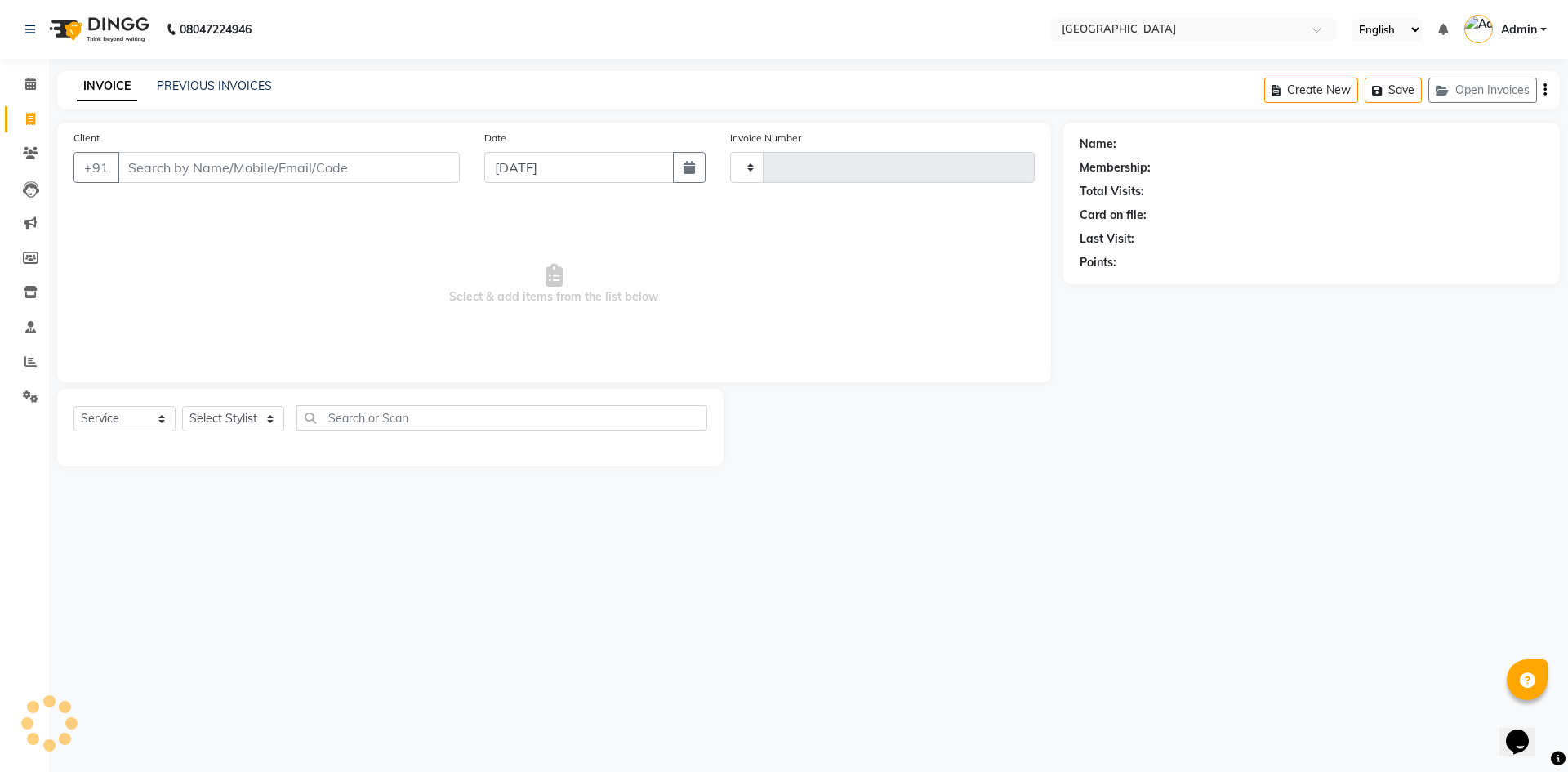
type input "1760"
select select "6279"
click at [207, 420] on select "Select Stylist" at bounding box center [233, 419] width 102 height 26
select select "89472"
click at [182, 406] on select "Select Stylist [PERSON_NAME] [PERSON_NAME] Nomam Roma [PERSON_NAME]" at bounding box center [233, 419] width 102 height 26
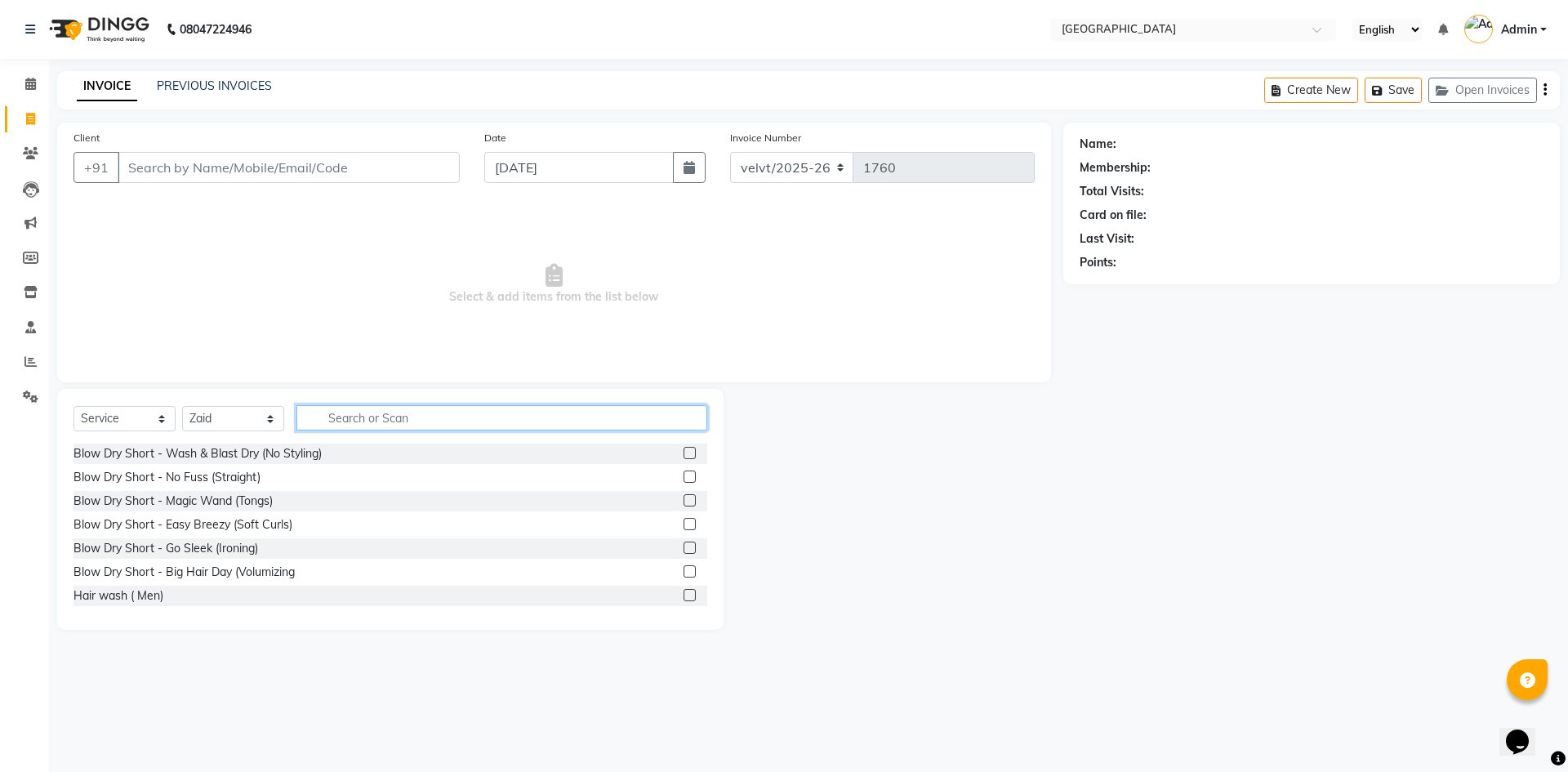
click at [347, 415] on input "text" at bounding box center [501, 418] width 411 height 26
type input "hairc"
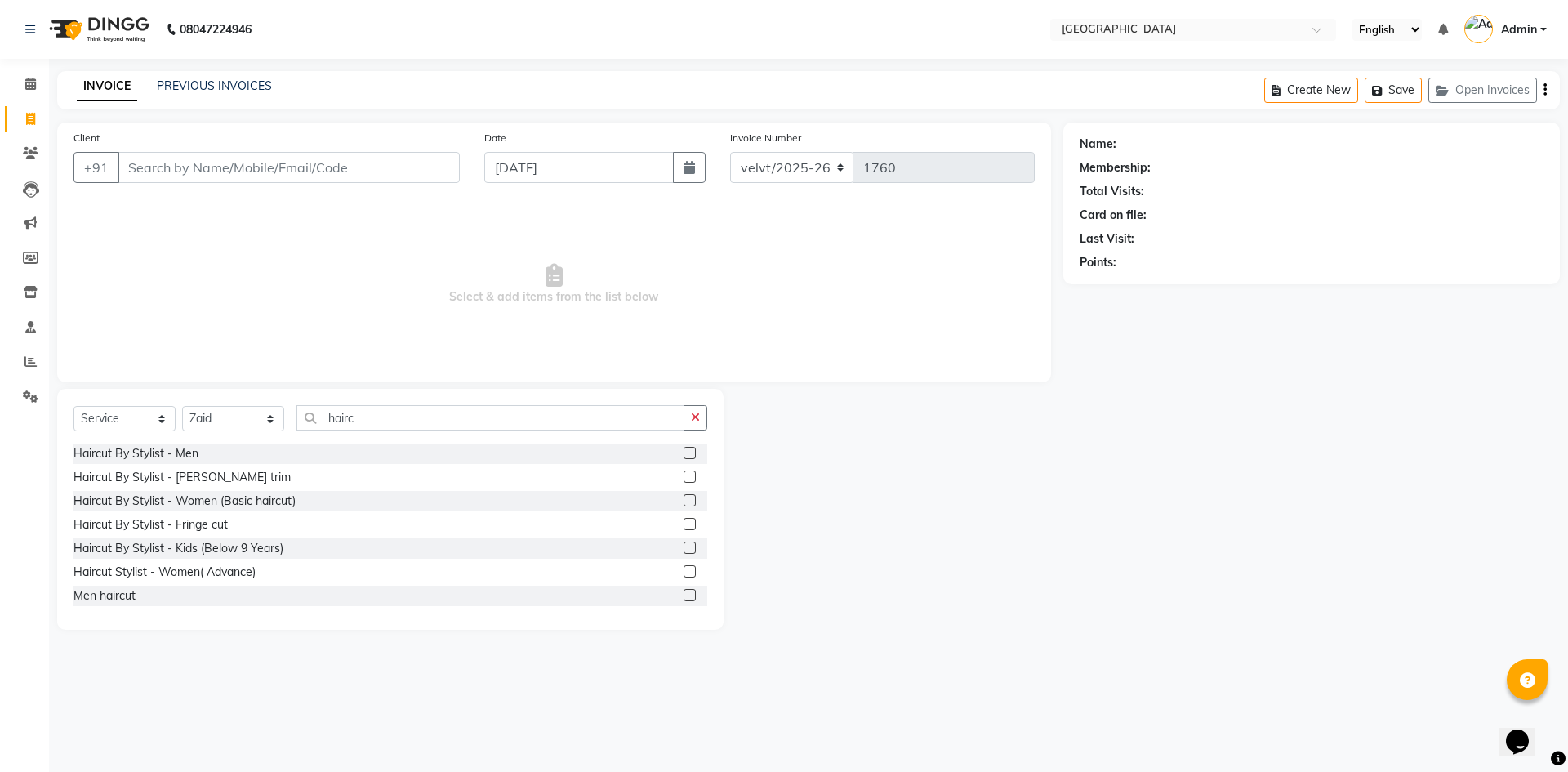
click at [683, 455] on label at bounding box center [690, 453] width 12 height 12
click at [683, 455] on input "checkbox" at bounding box center [689, 454] width 11 height 11
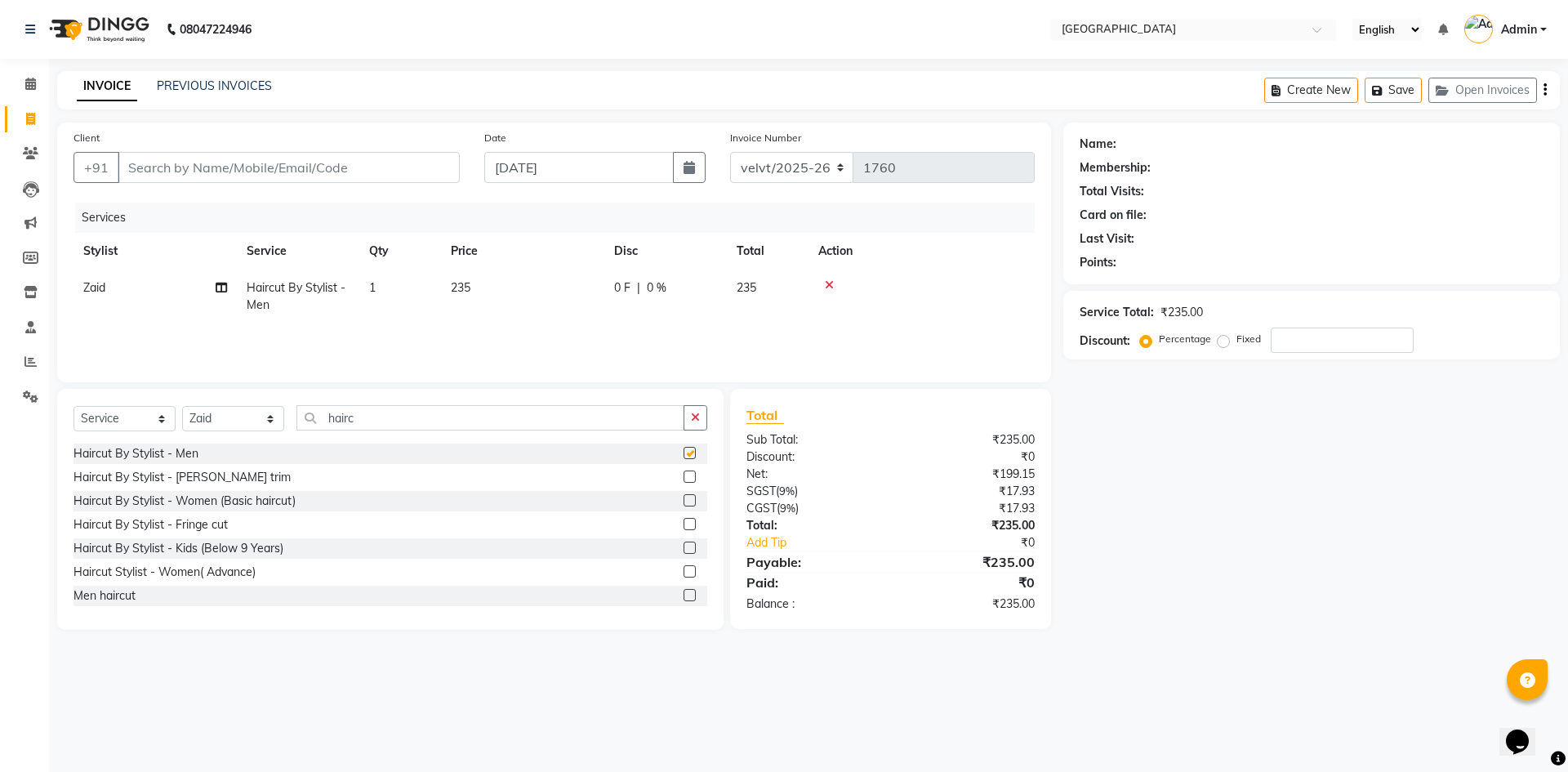
checkbox input "false"
click at [683, 478] on label at bounding box center [690, 477] width 12 height 12
click at [683, 478] on input "checkbox" at bounding box center [689, 478] width 11 height 11
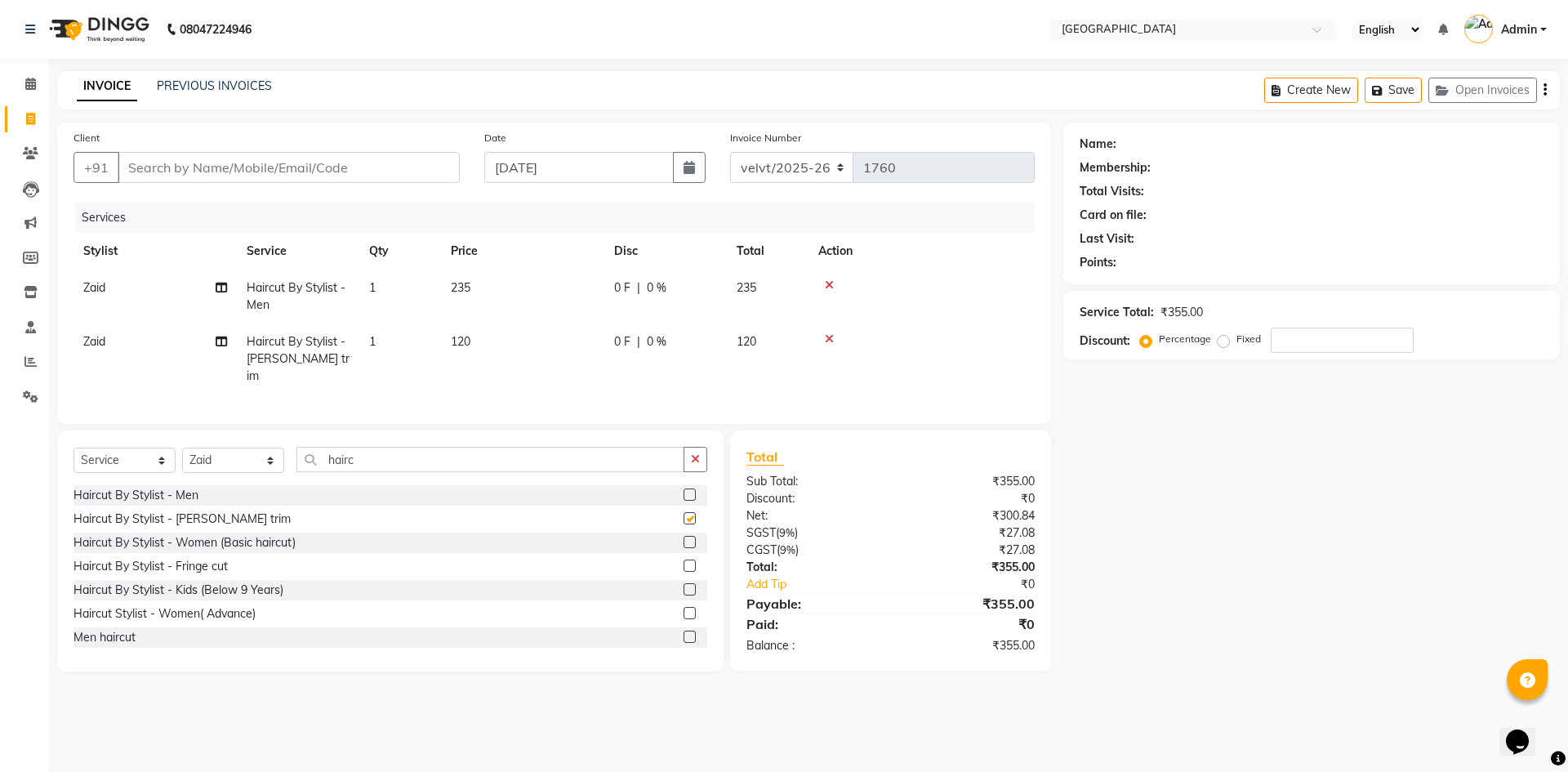
checkbox input "false"
click at [133, 170] on input "Client" at bounding box center [289, 167] width 343 height 31
type input "8"
type input "0"
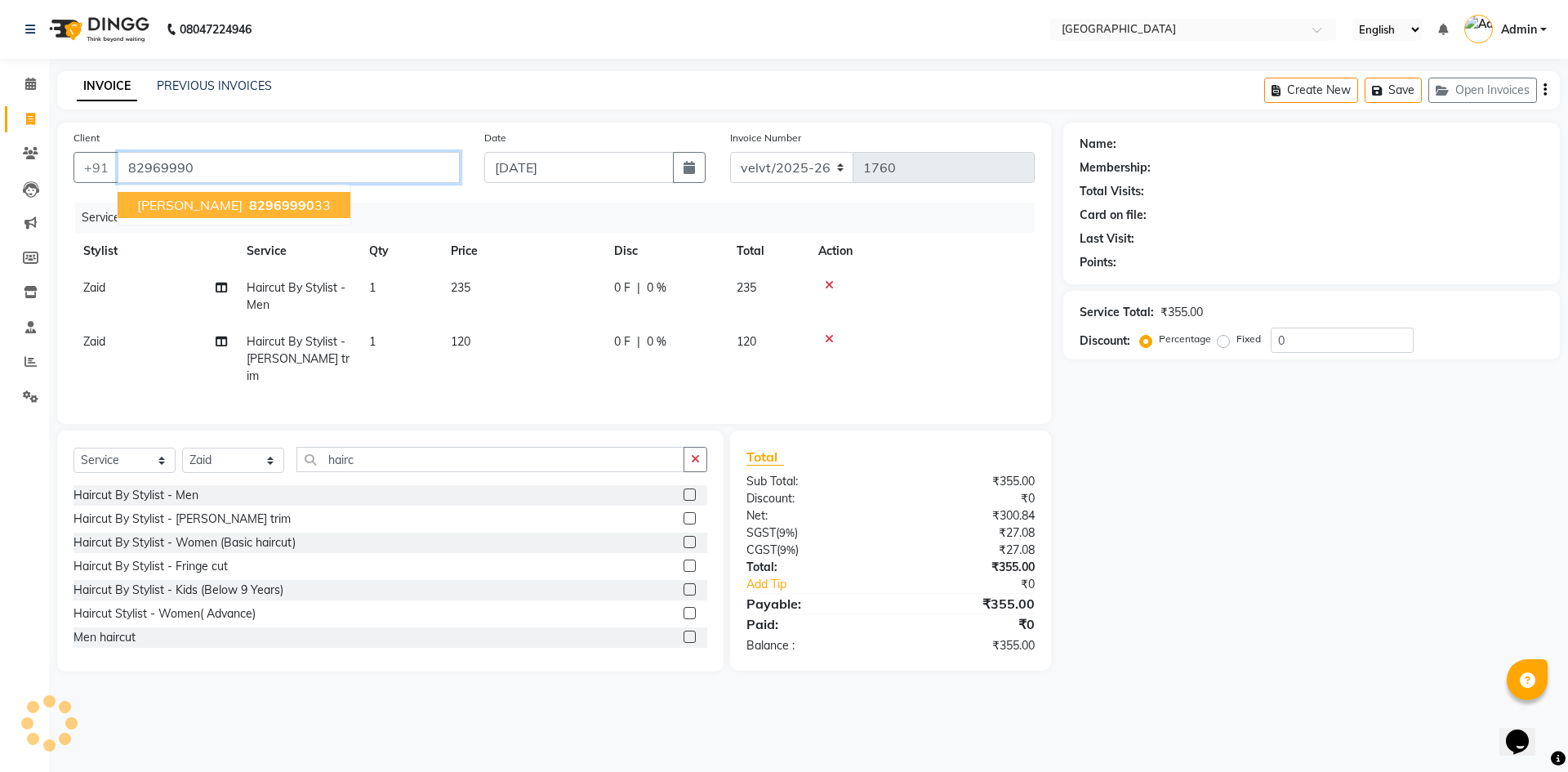
click at [249, 206] on span "82969990" at bounding box center [282, 205] width 65 height 16
type input "8296999033"
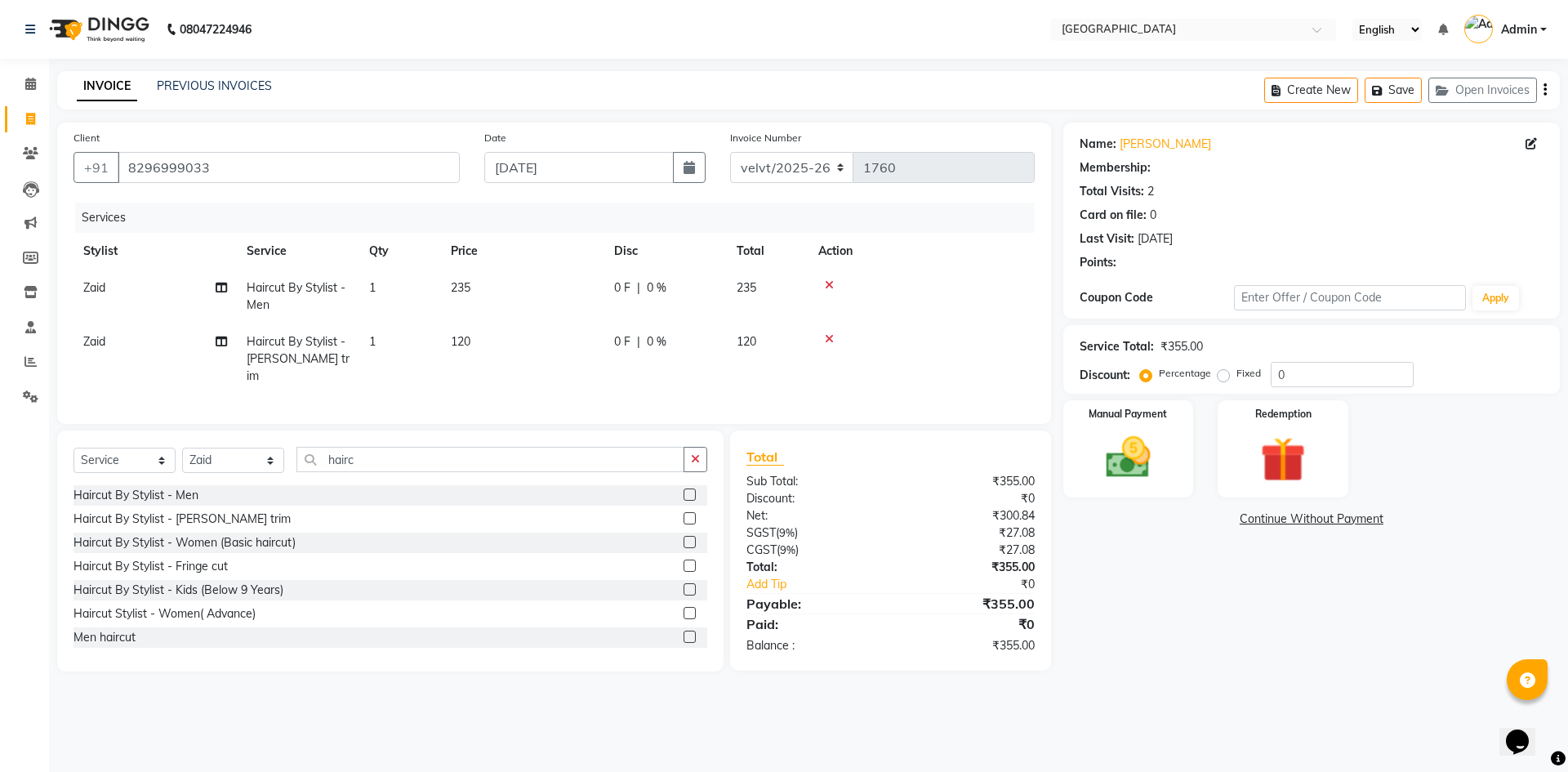
select select "1: Object"
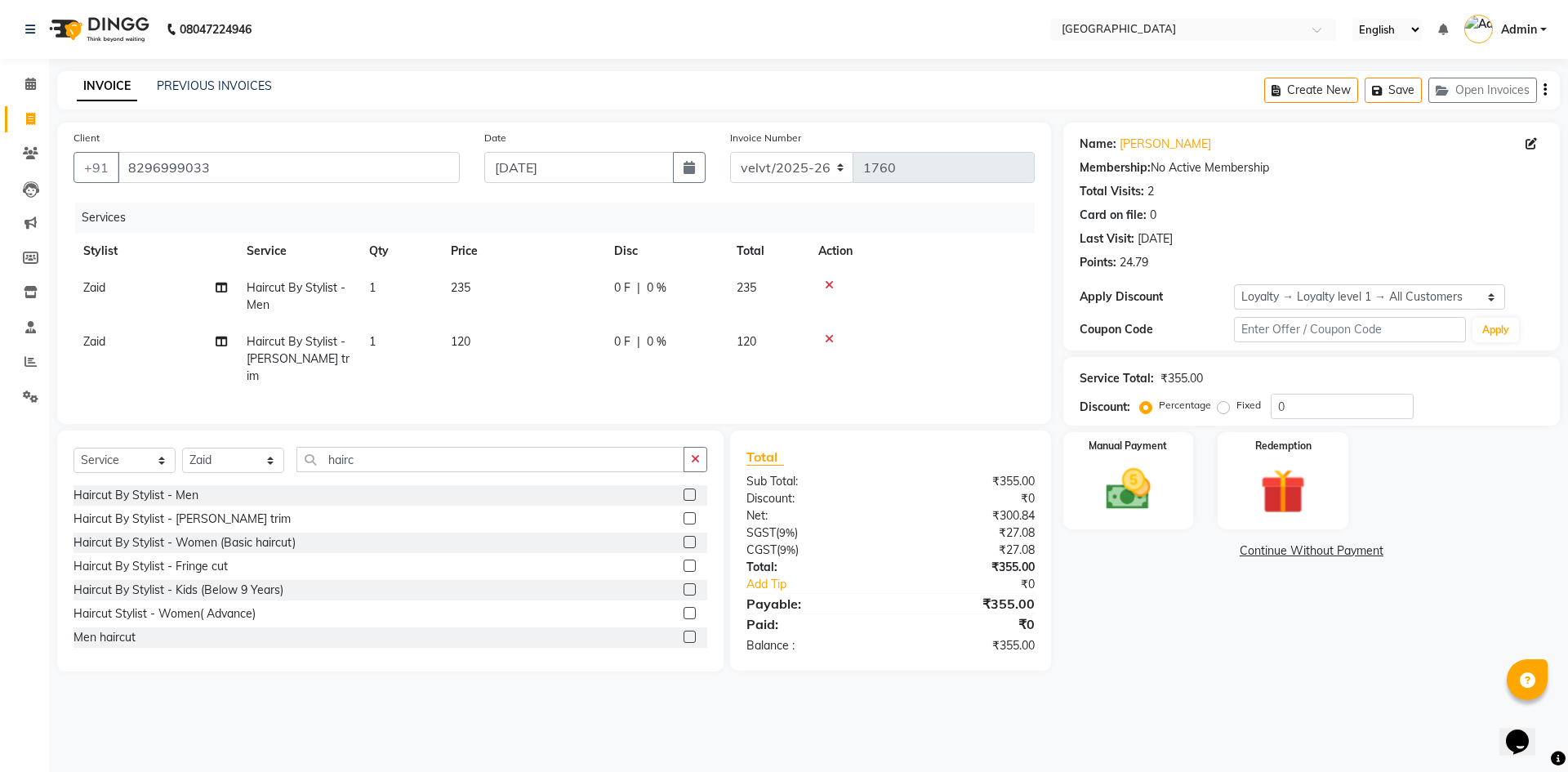
click at [1236, 405] on label "Fixed" at bounding box center [1248, 405] width 25 height 15
click at [1221, 405] on input "Fixed" at bounding box center [1226, 405] width 11 height 11
radio input "true"
click at [1291, 404] on input "0" at bounding box center [1342, 406] width 143 height 26
type input "5"
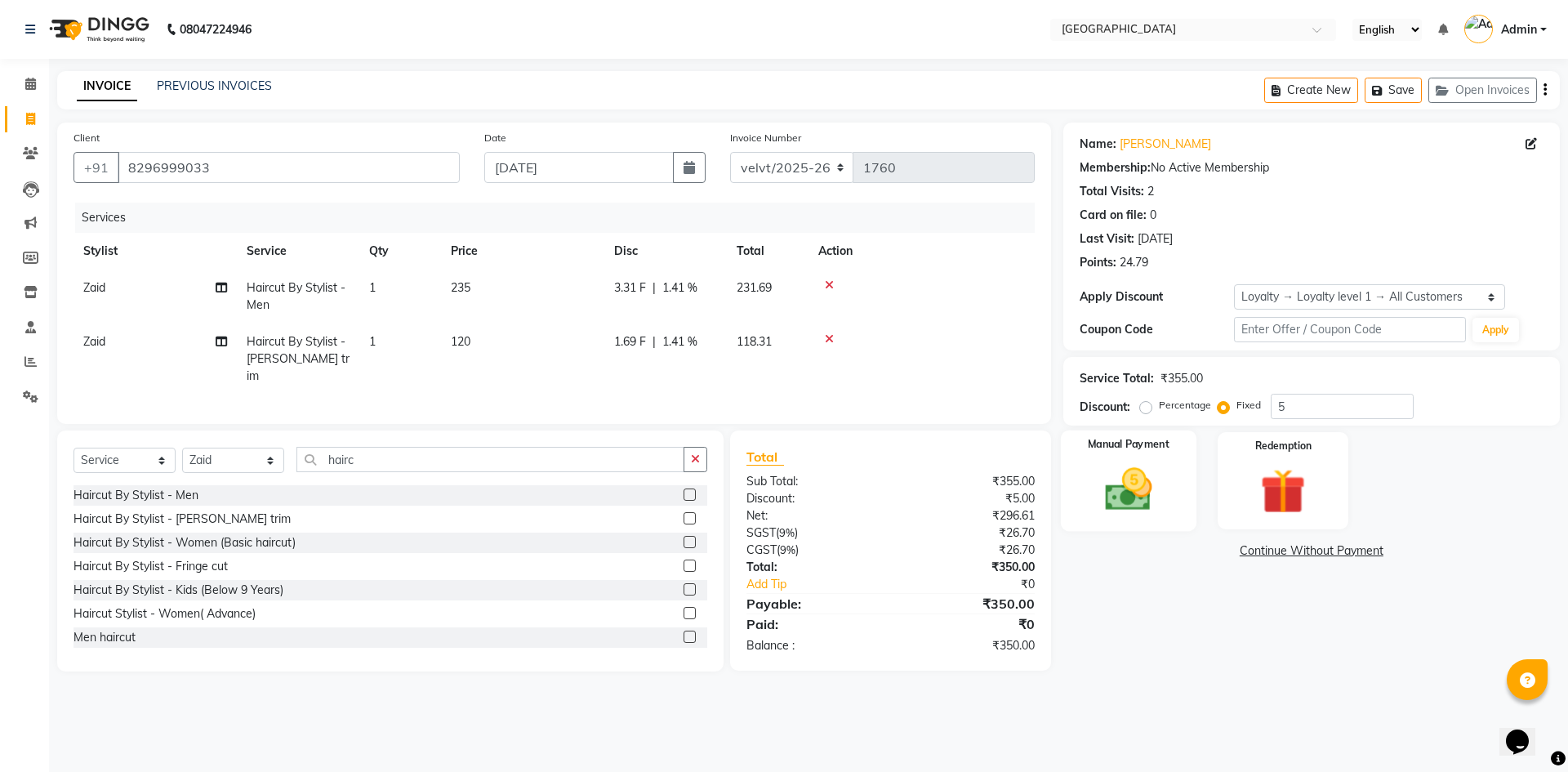
click at [1121, 503] on img at bounding box center [1128, 488] width 76 height 54
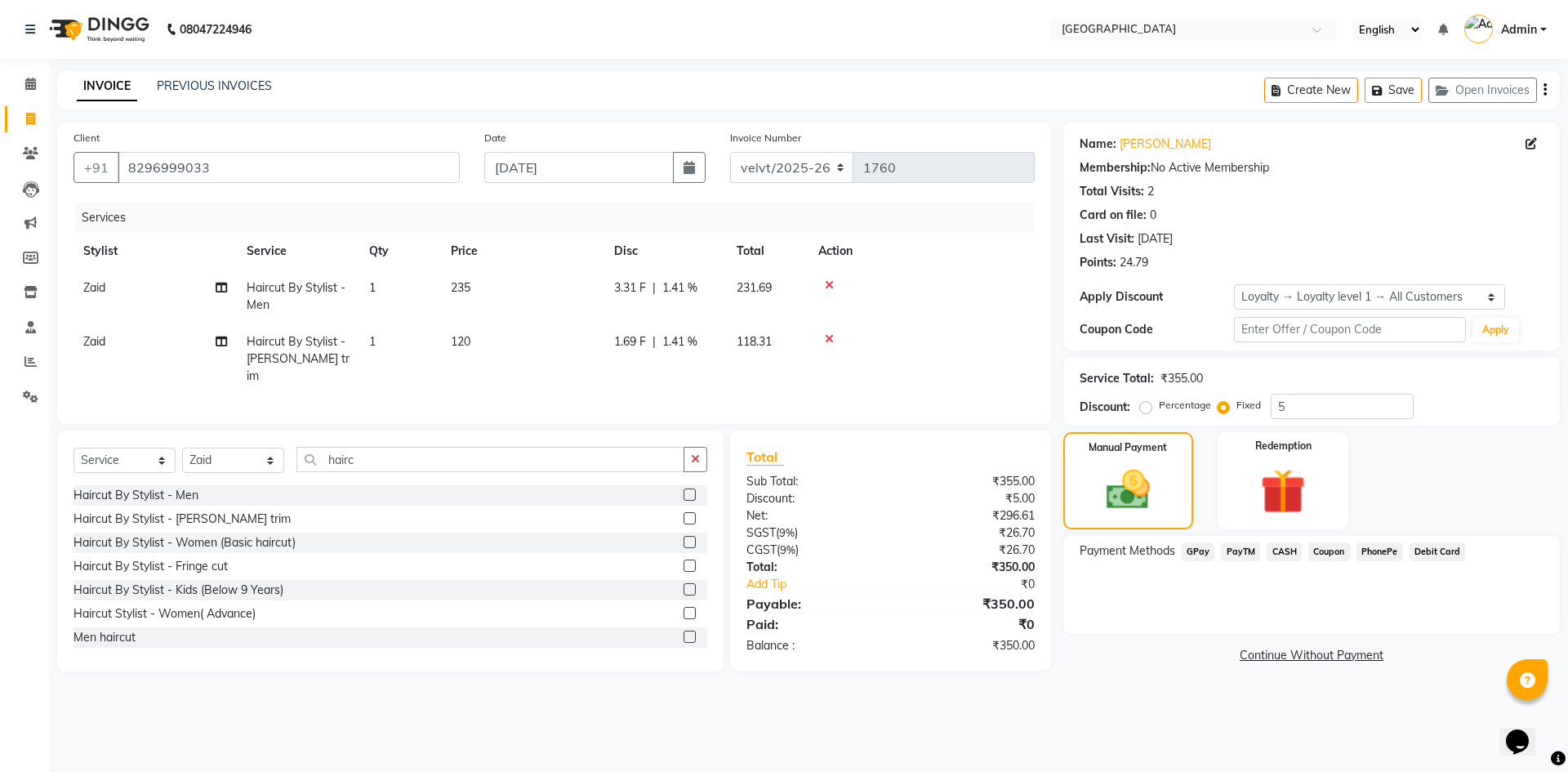
click at [1375, 555] on span "PhonePe" at bounding box center [1379, 551] width 47 height 19
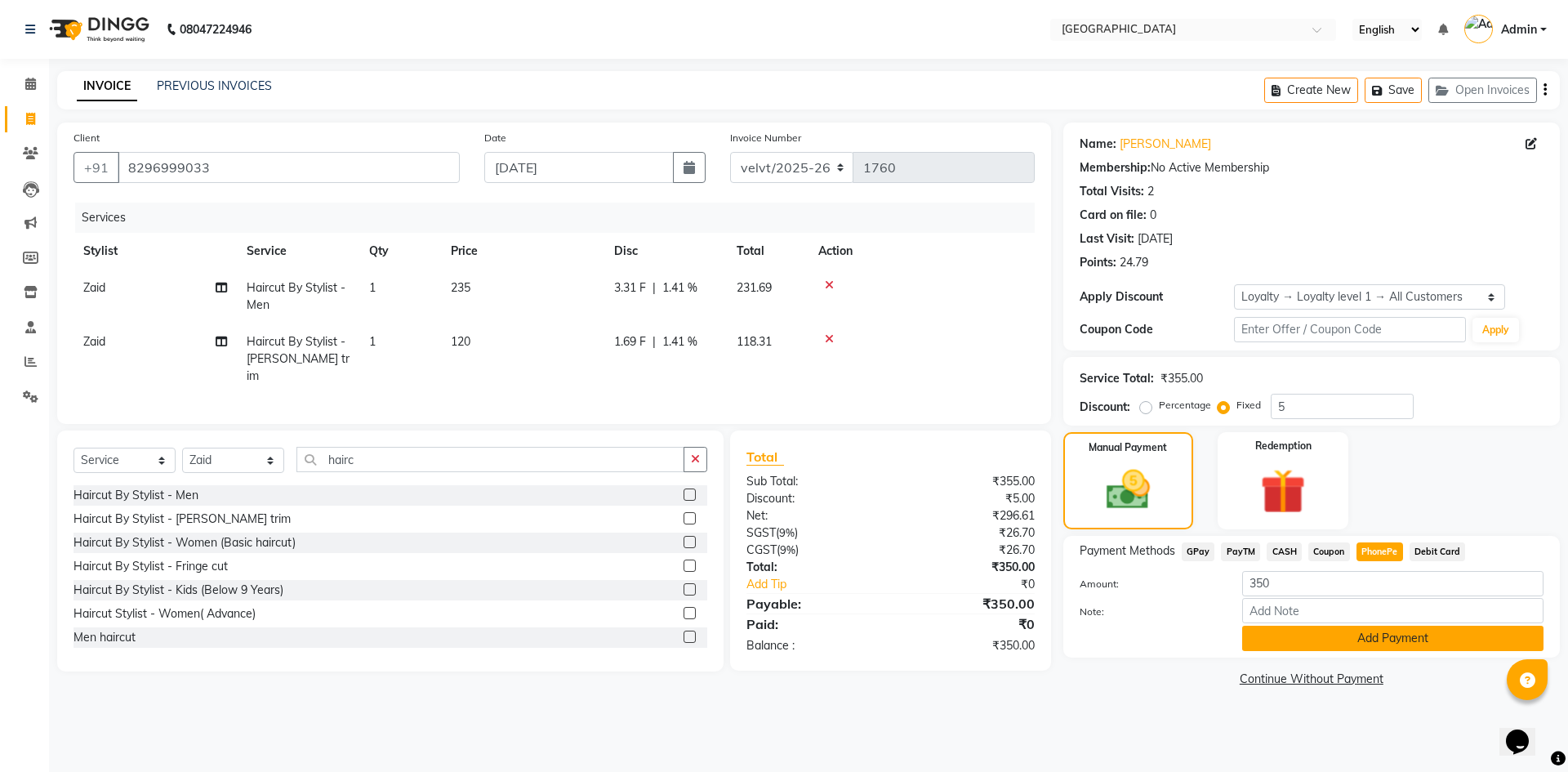
click at [1338, 632] on button "Add Payment" at bounding box center [1392, 638] width 301 height 26
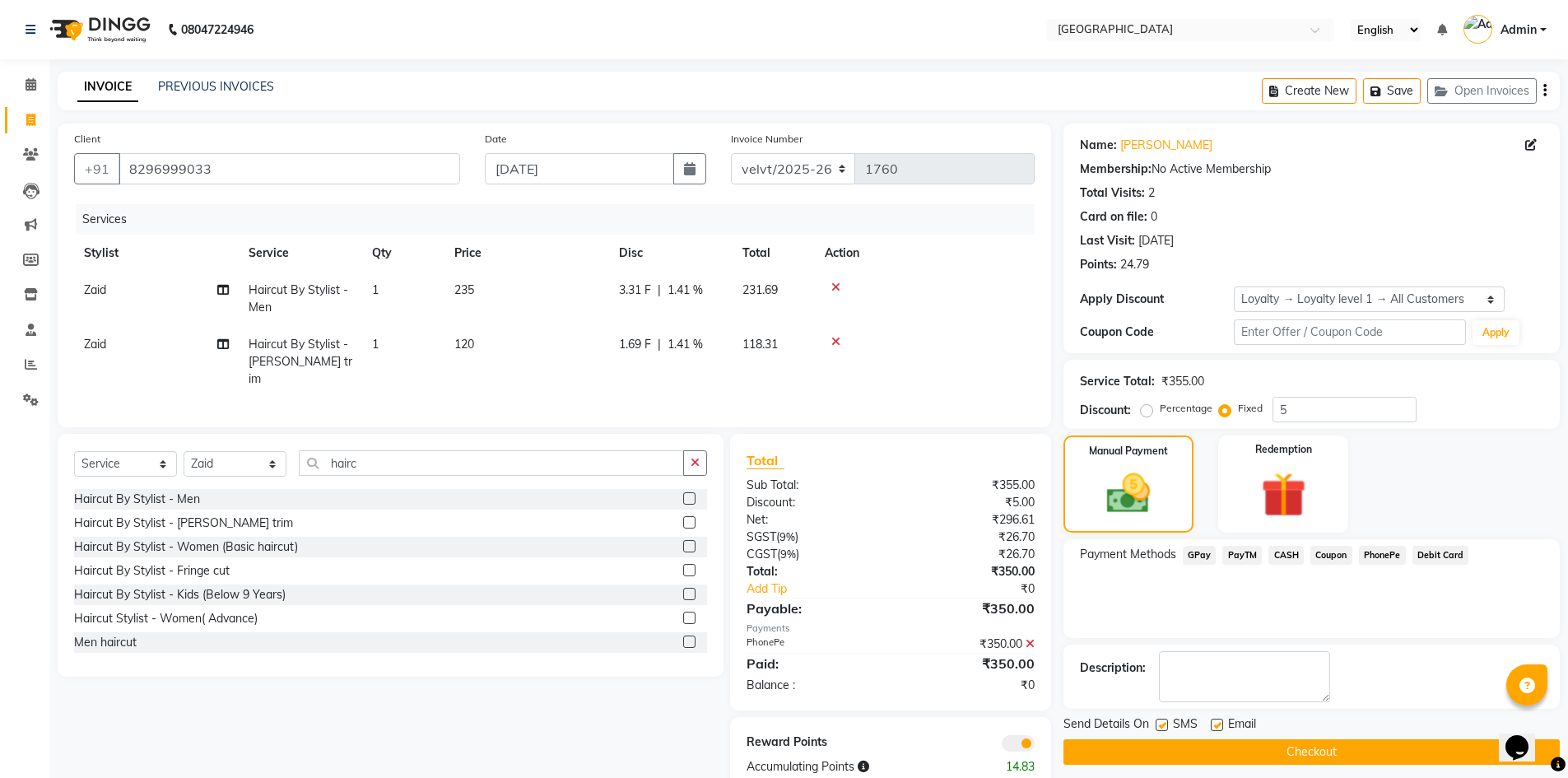
click at [1176, 750] on button "Checkout" at bounding box center [1312, 752] width 497 height 26
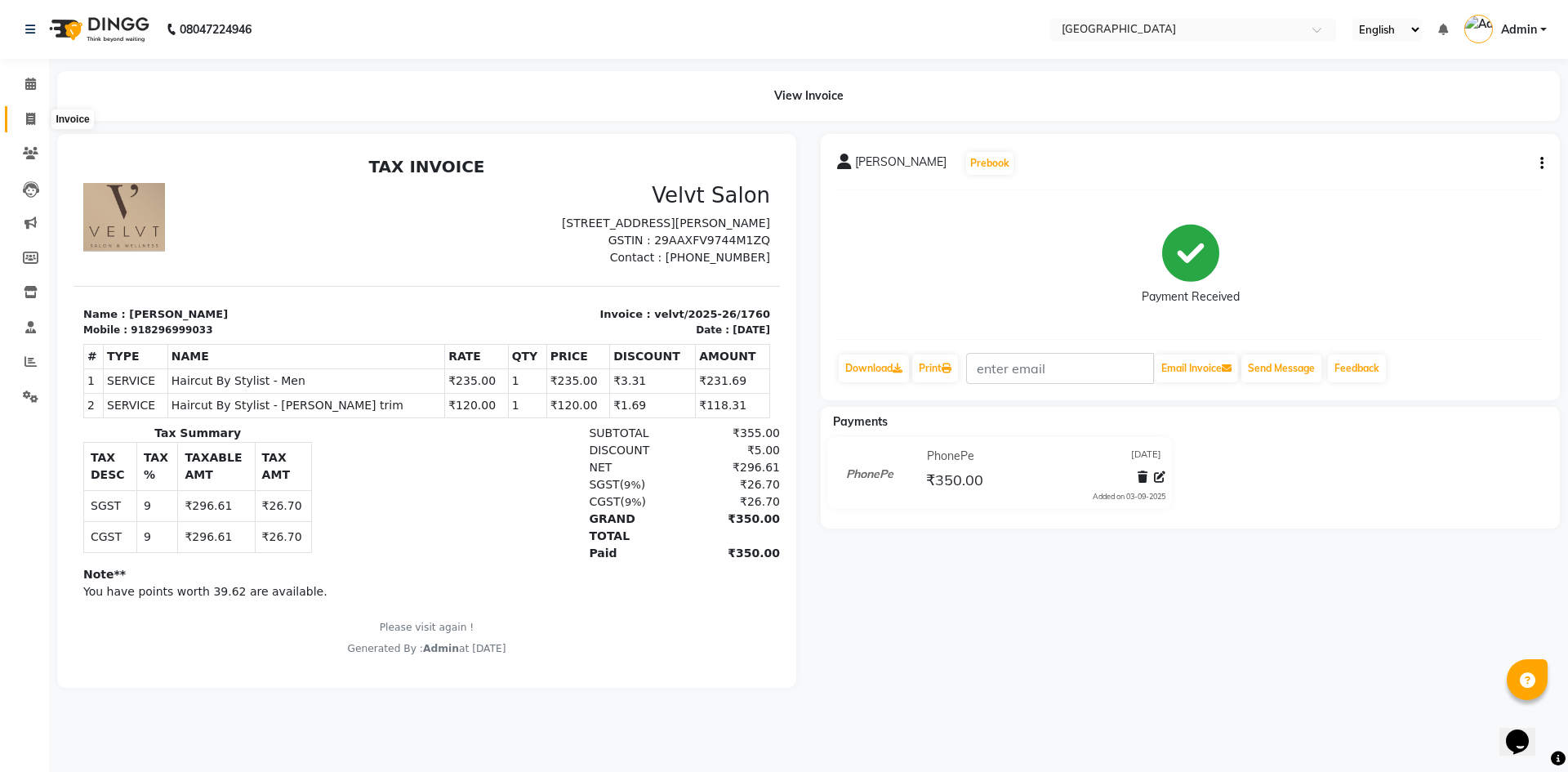
click at [28, 111] on span at bounding box center [30, 119] width 28 height 19
select select "service"
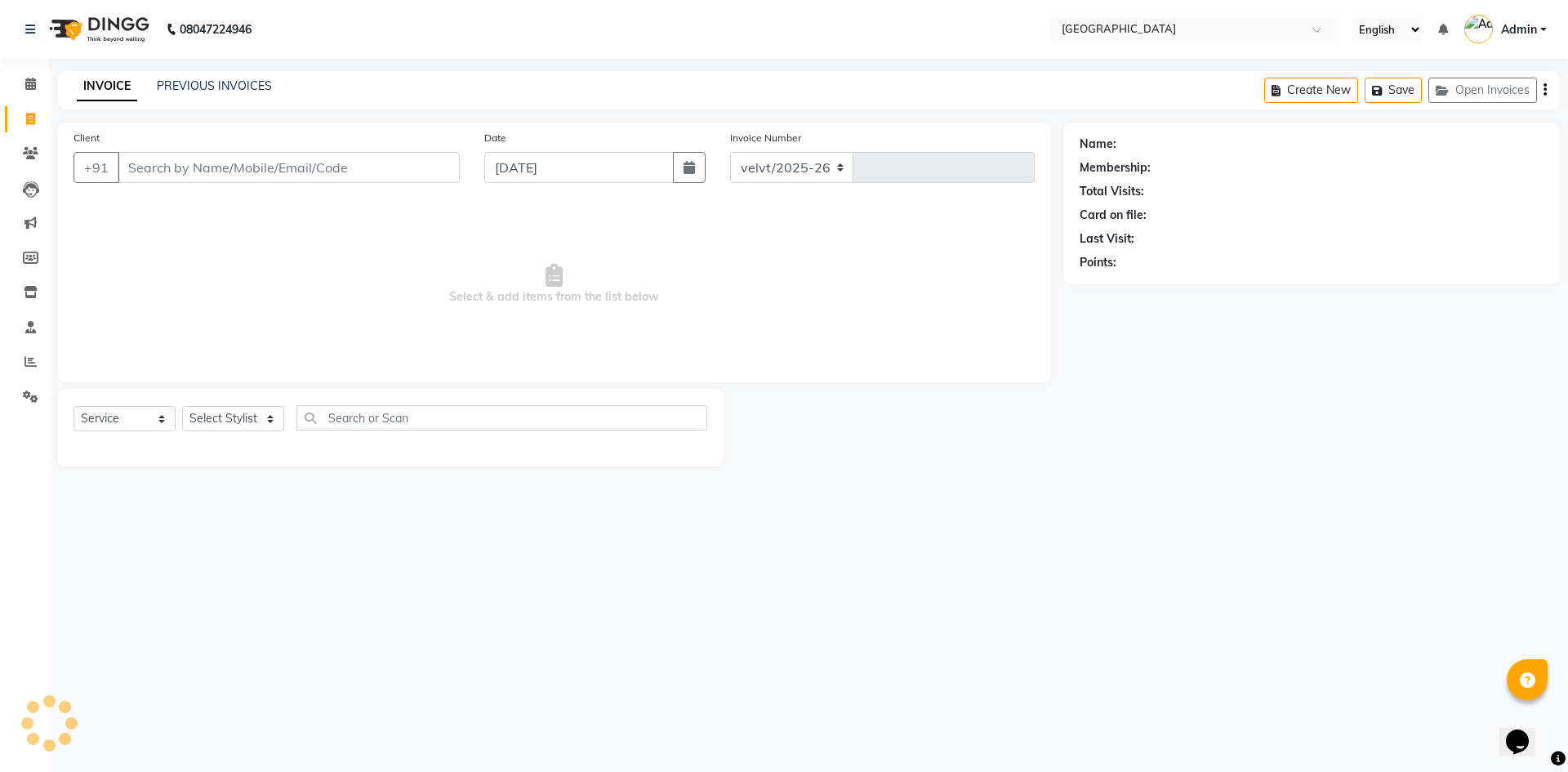
select select "6279"
type input "1761"
click at [232, 413] on select "Select Stylist [PERSON_NAME] [PERSON_NAME] Nomam Roma [PERSON_NAME]" at bounding box center [233, 419] width 102 height 26
select select "78264"
click at [182, 406] on select "Select Stylist [PERSON_NAME] [PERSON_NAME] Nomam Roma [PERSON_NAME]" at bounding box center [233, 419] width 102 height 26
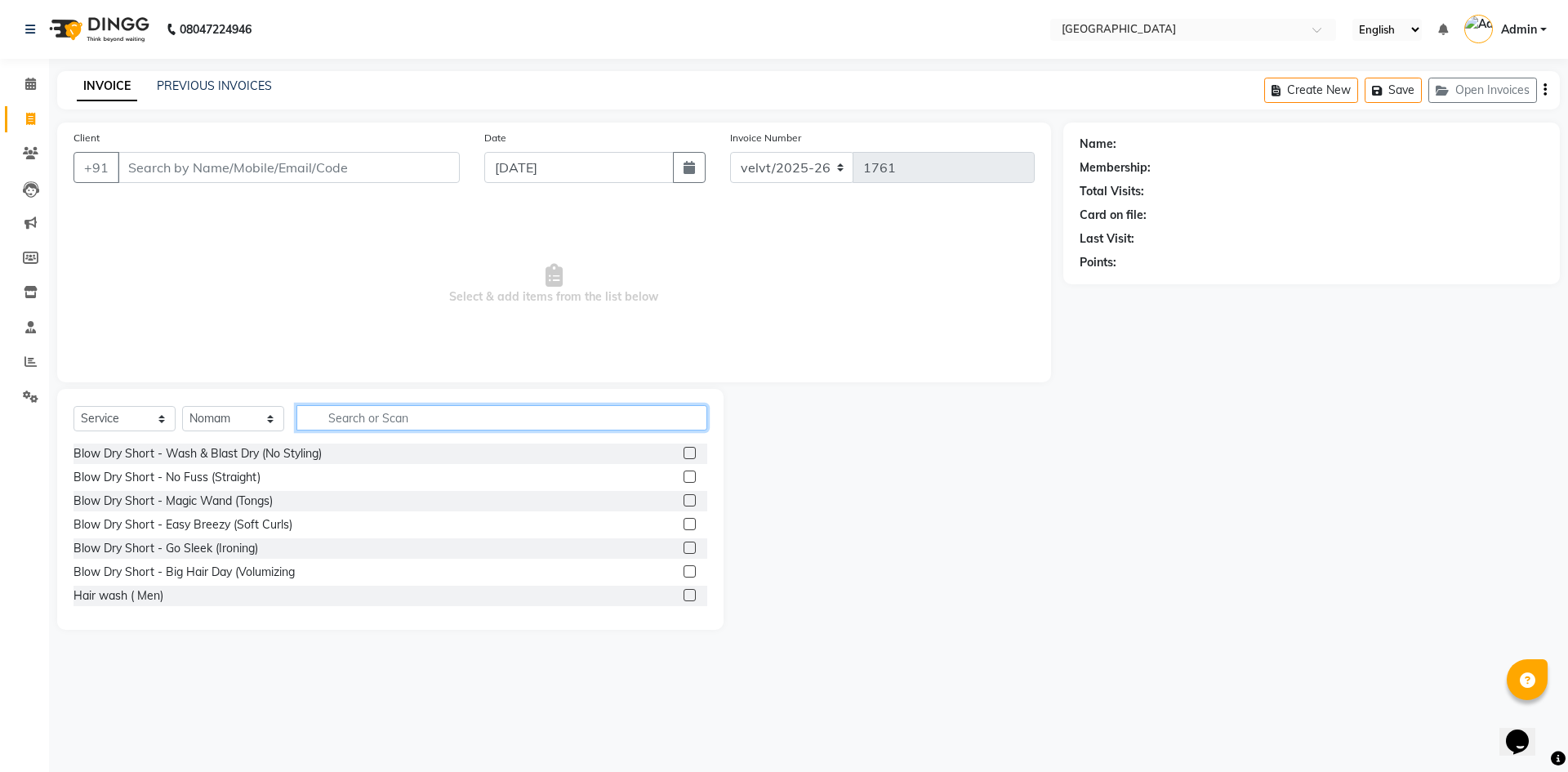
click at [366, 422] on input "text" at bounding box center [501, 418] width 411 height 26
type input "hairc"
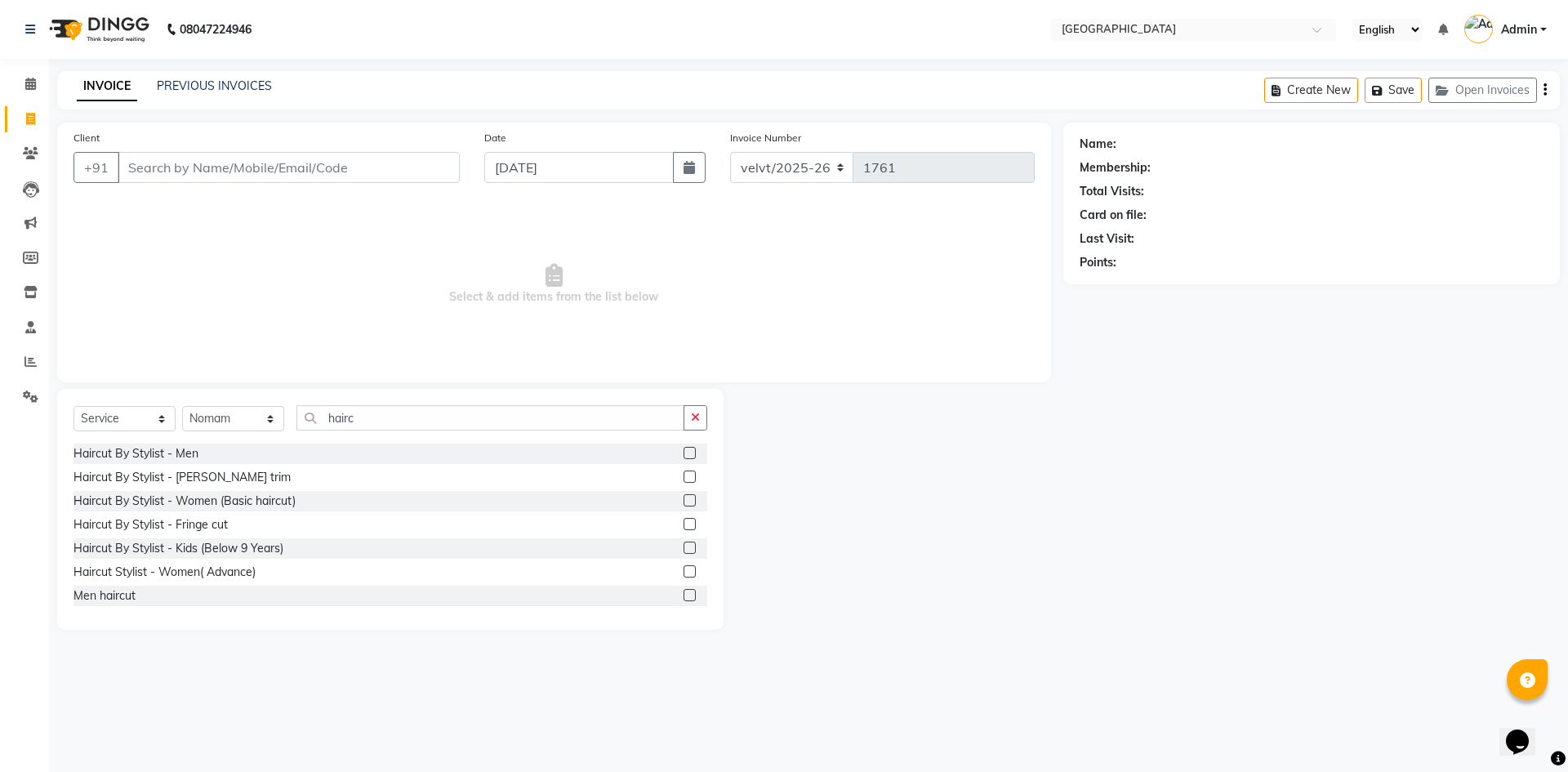
click at [683, 452] on label at bounding box center [690, 453] width 12 height 12
click at [683, 452] on input "checkbox" at bounding box center [689, 454] width 11 height 11
checkbox input "true"
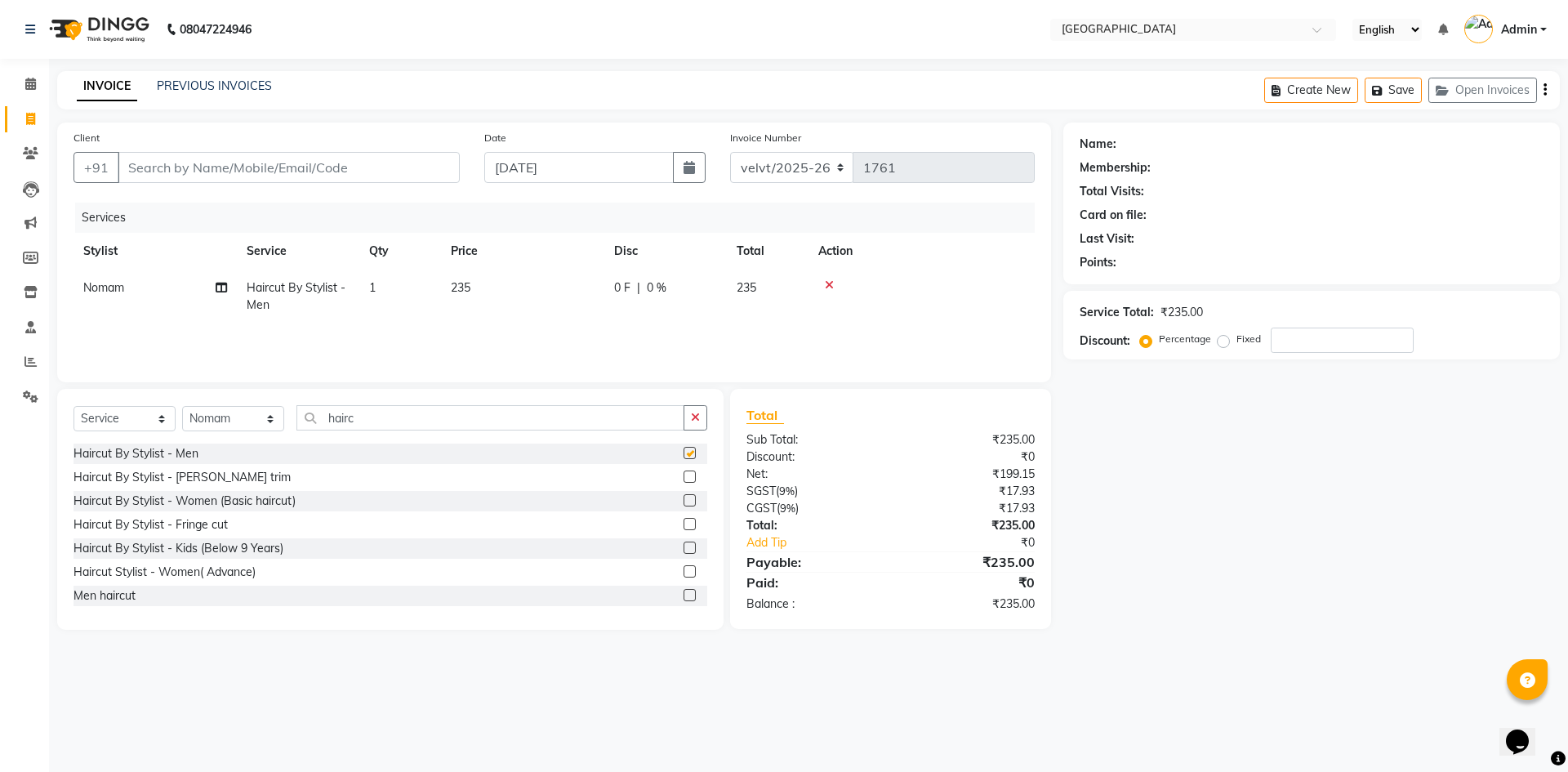
click at [683, 475] on label at bounding box center [690, 477] width 12 height 12
click at [683, 475] on input "checkbox" at bounding box center [689, 478] width 11 height 11
checkbox input "true"
checkbox input "false"
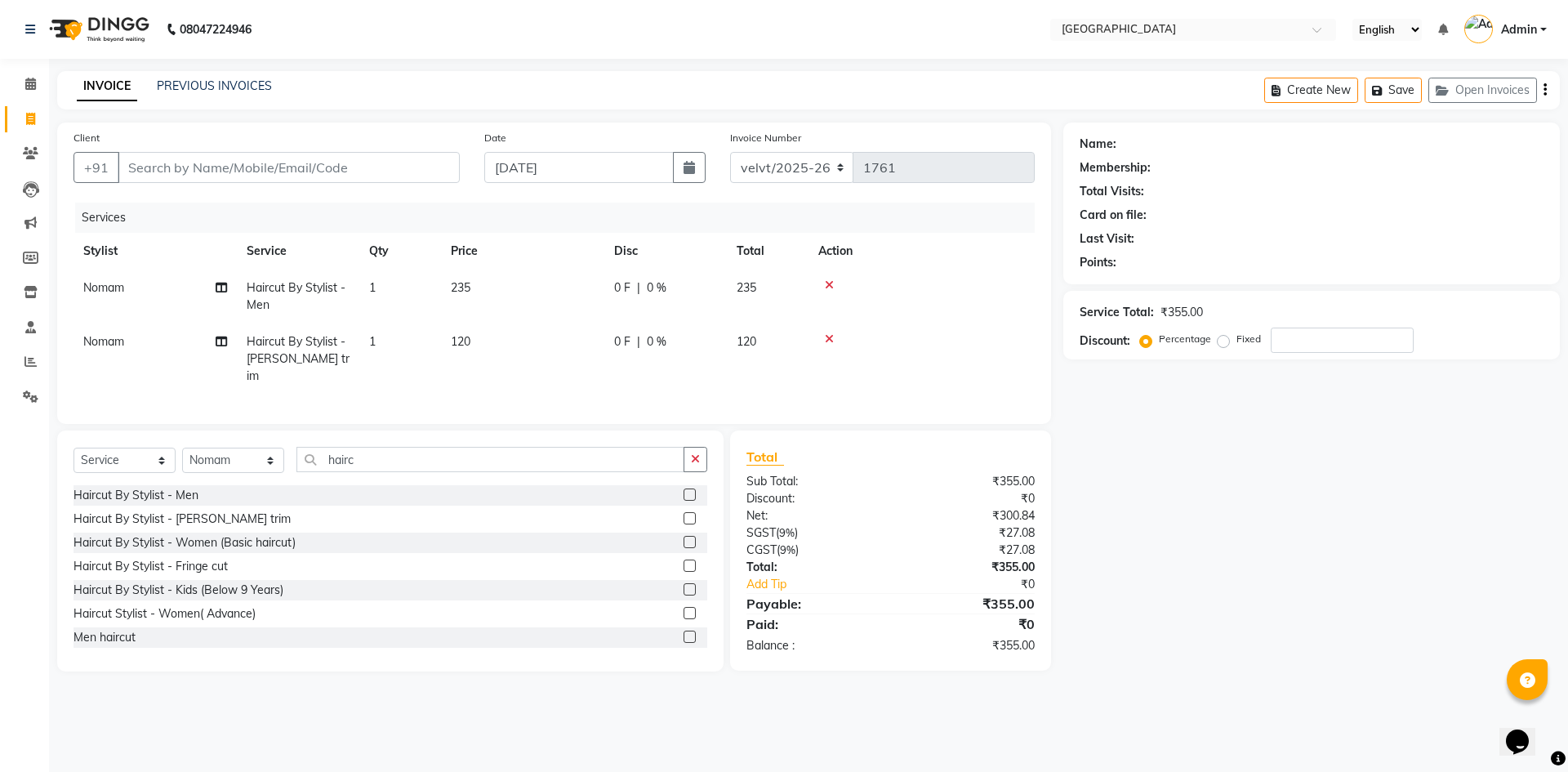
checkbox input "false"
click at [369, 433] on div "Select Service Product Membership Package Voucher Prepaid Gift Card Select Styl…" at bounding box center [390, 550] width 667 height 241
click at [370, 447] on input "hairc" at bounding box center [490, 459] width 388 height 26
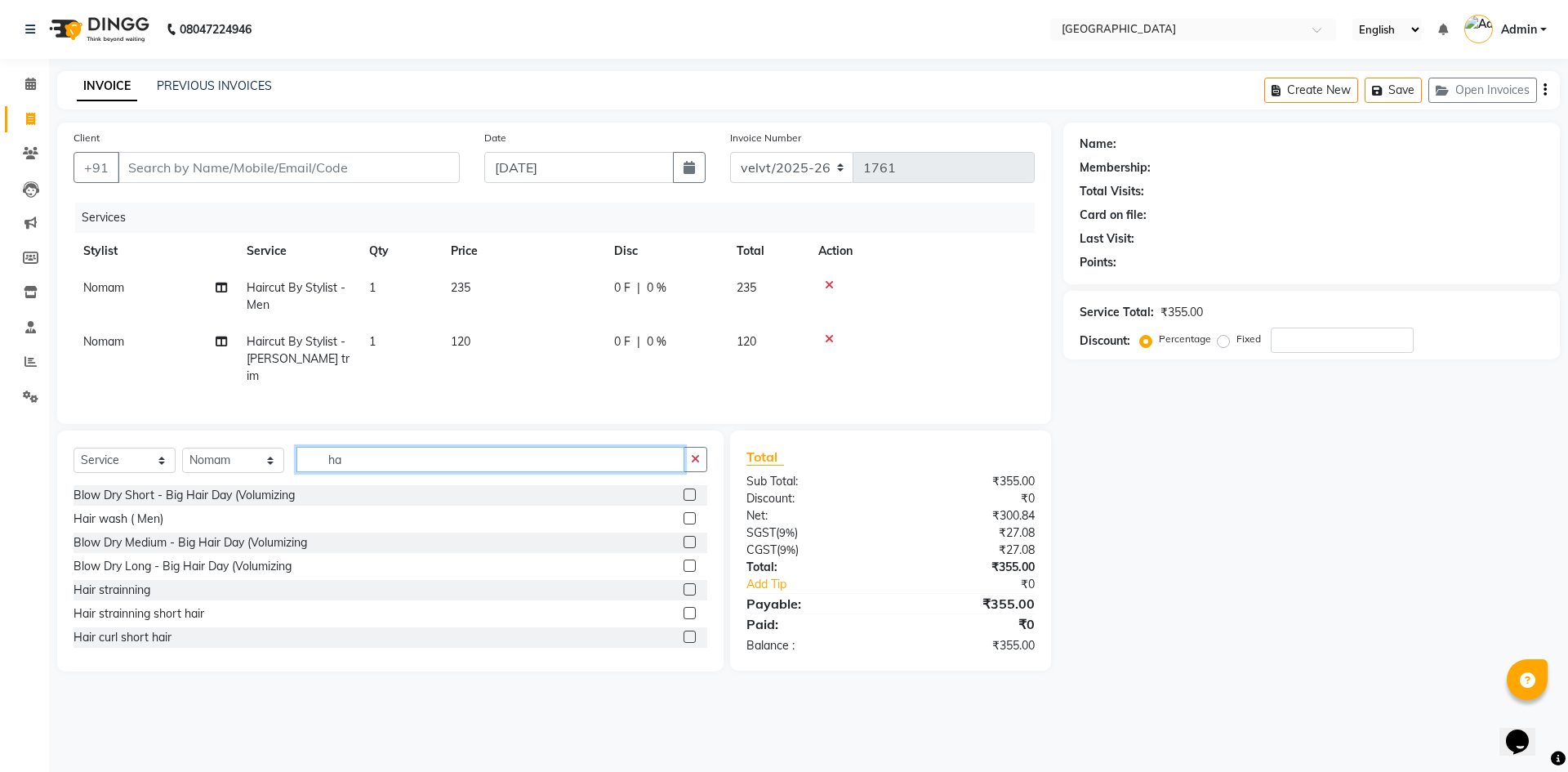
type input "h"
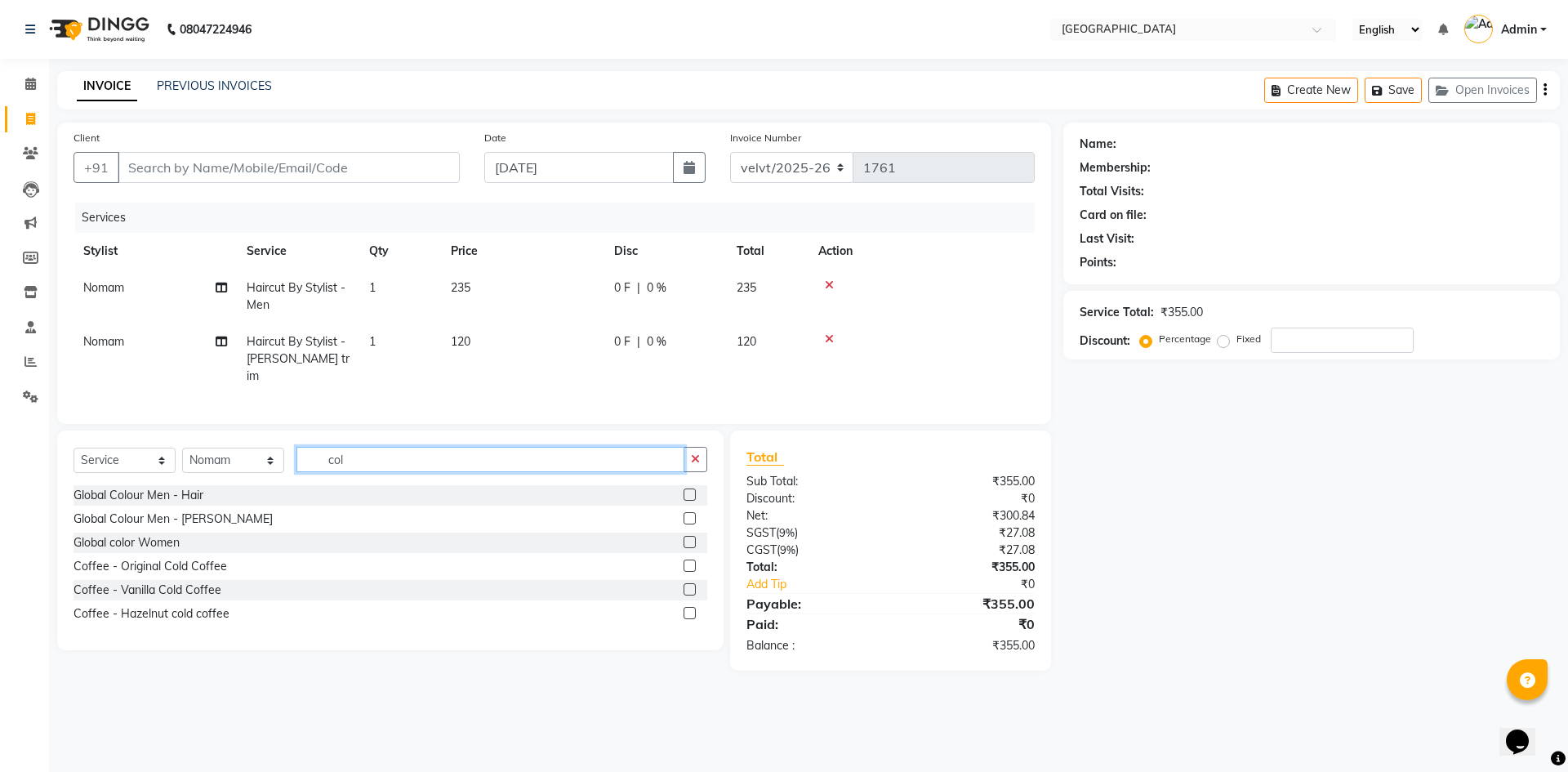
type input "col"
click at [690, 488] on label at bounding box center [690, 495] width 12 height 12
click at [690, 490] on input "checkbox" at bounding box center [689, 496] width 11 height 11
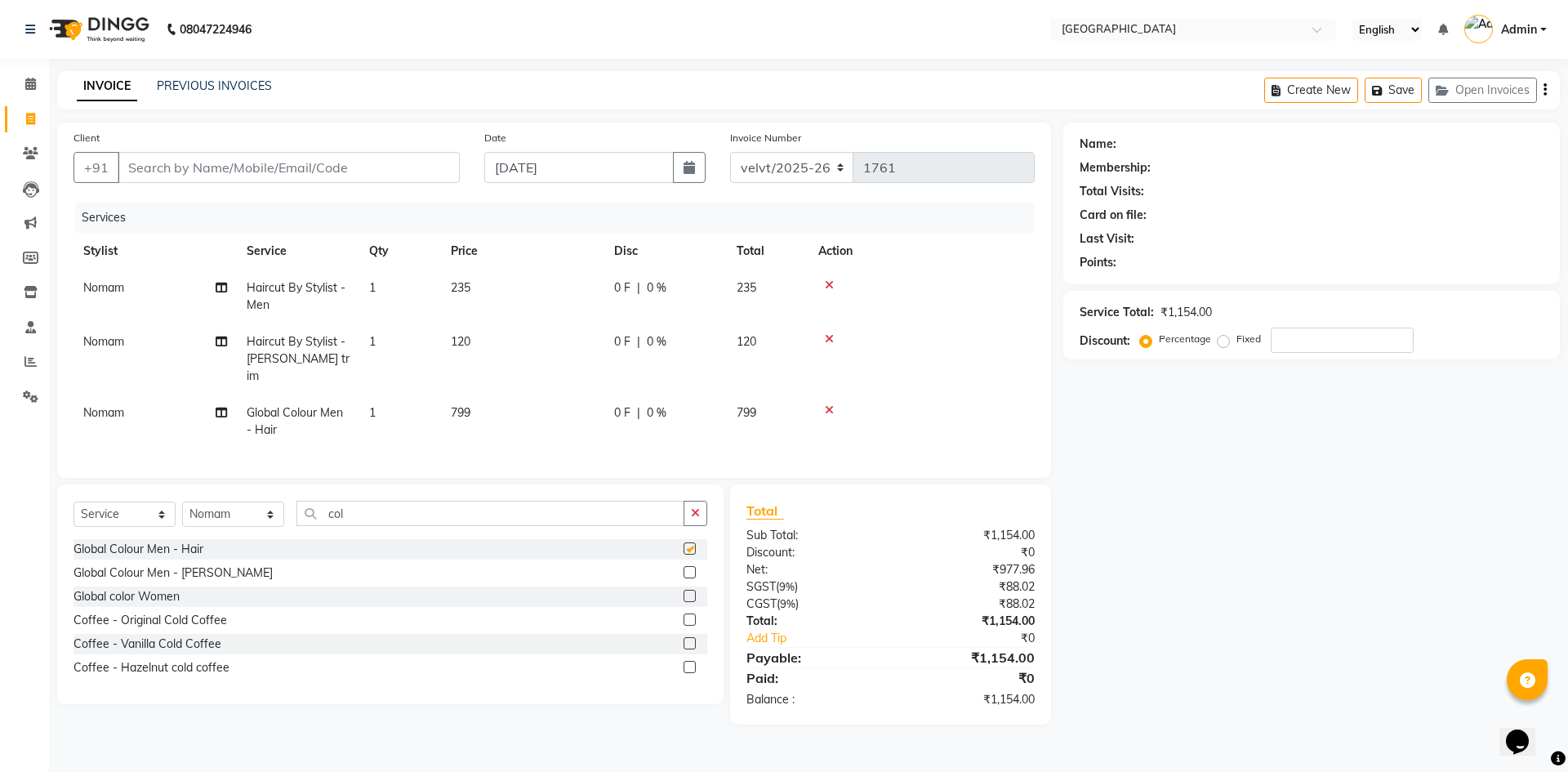
checkbox input "false"
click at [155, 167] on input "Client" at bounding box center [289, 167] width 343 height 31
type input "7"
type input "0"
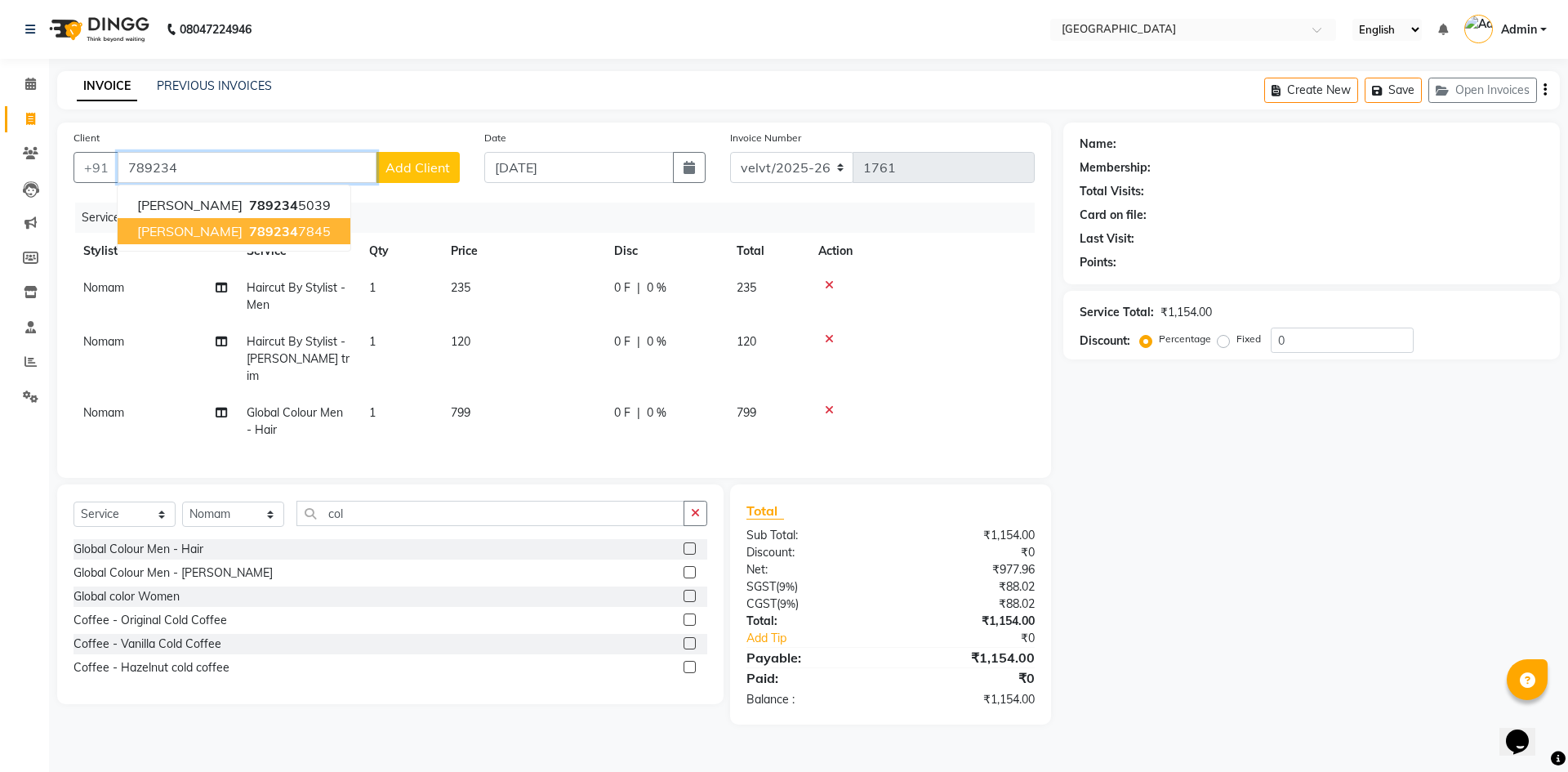
click at [259, 235] on ngb-highlight "789234 7845" at bounding box center [288, 231] width 85 height 16
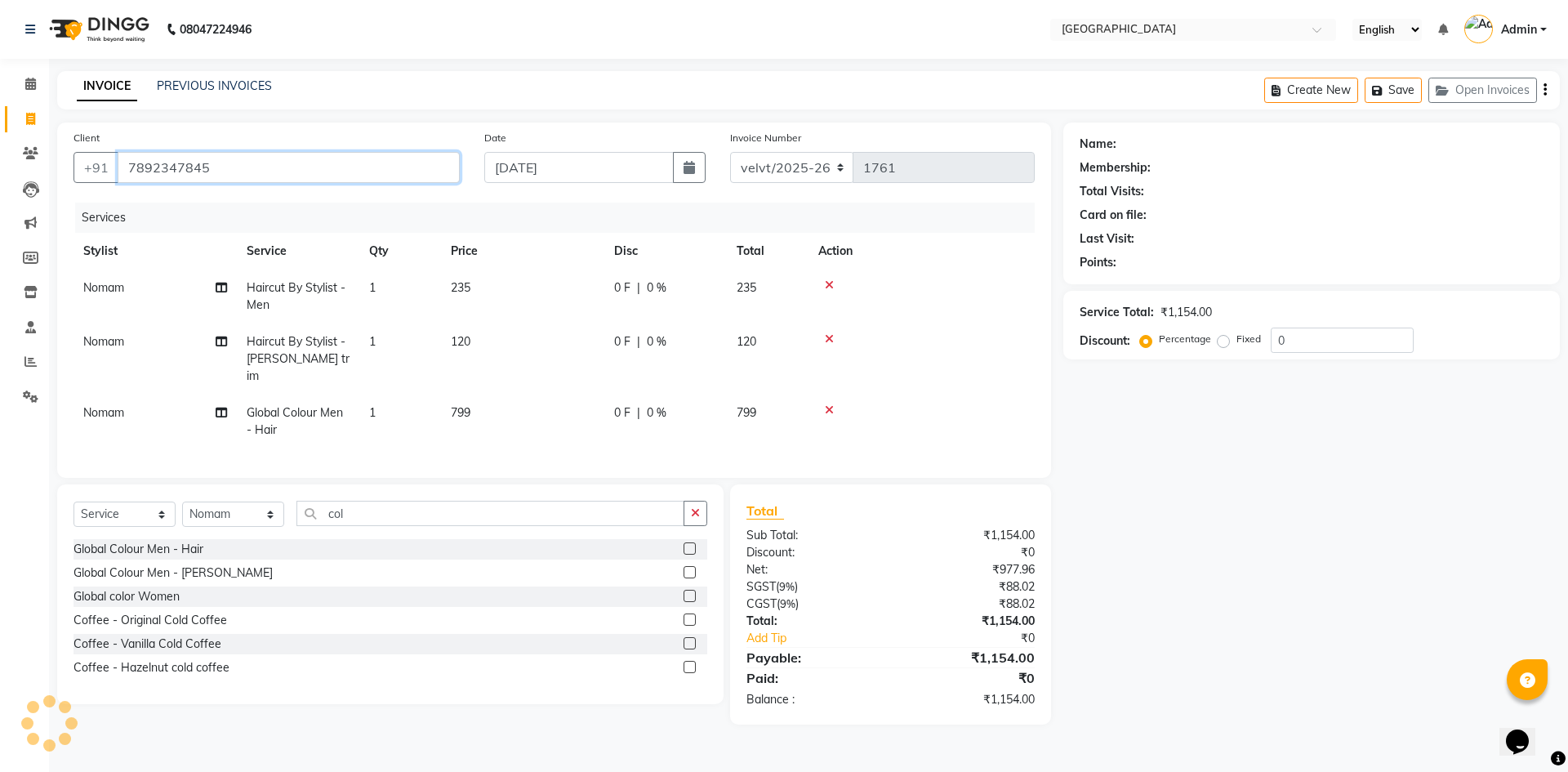
type input "7892347845"
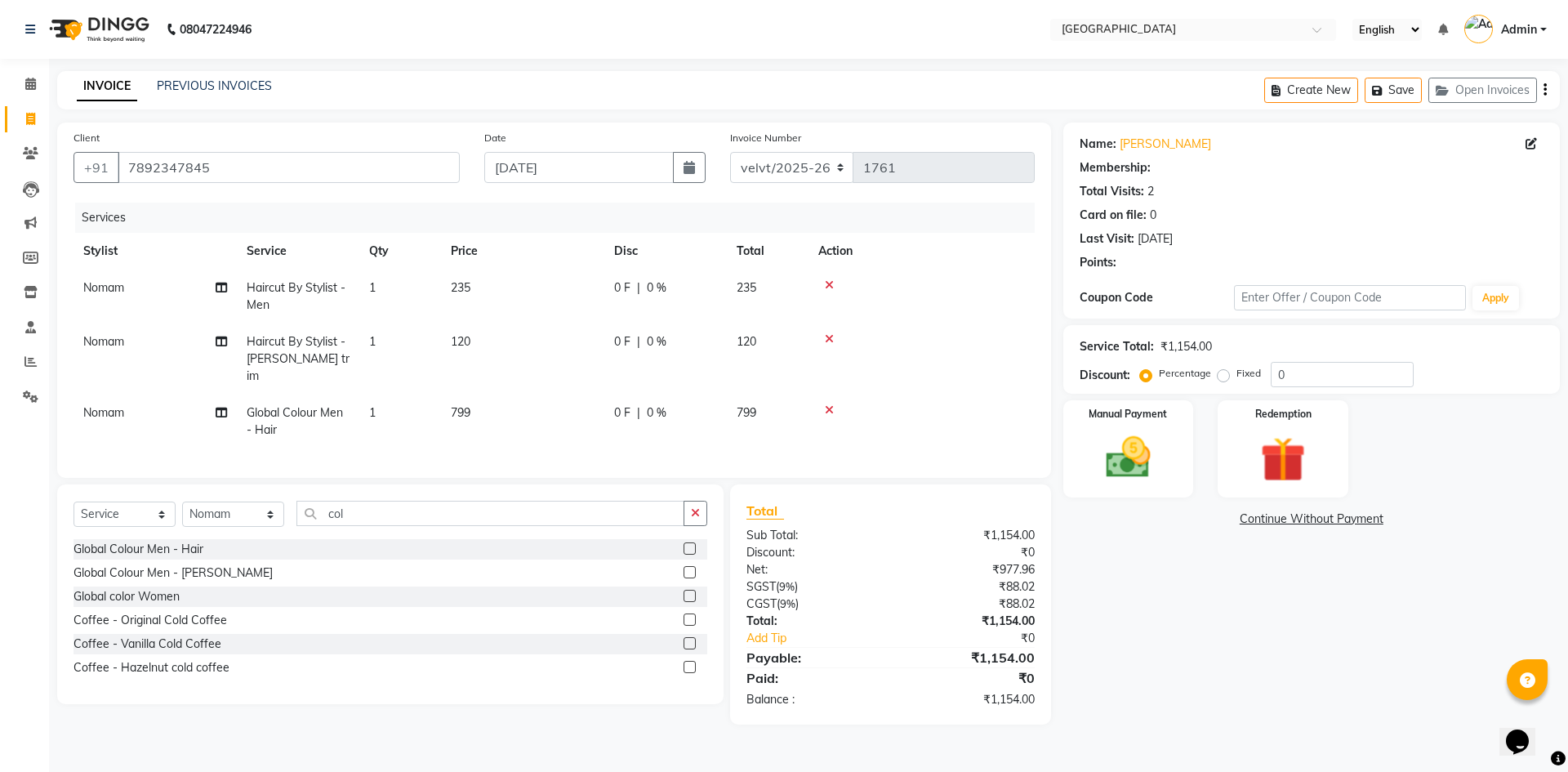
select select "1: Object"
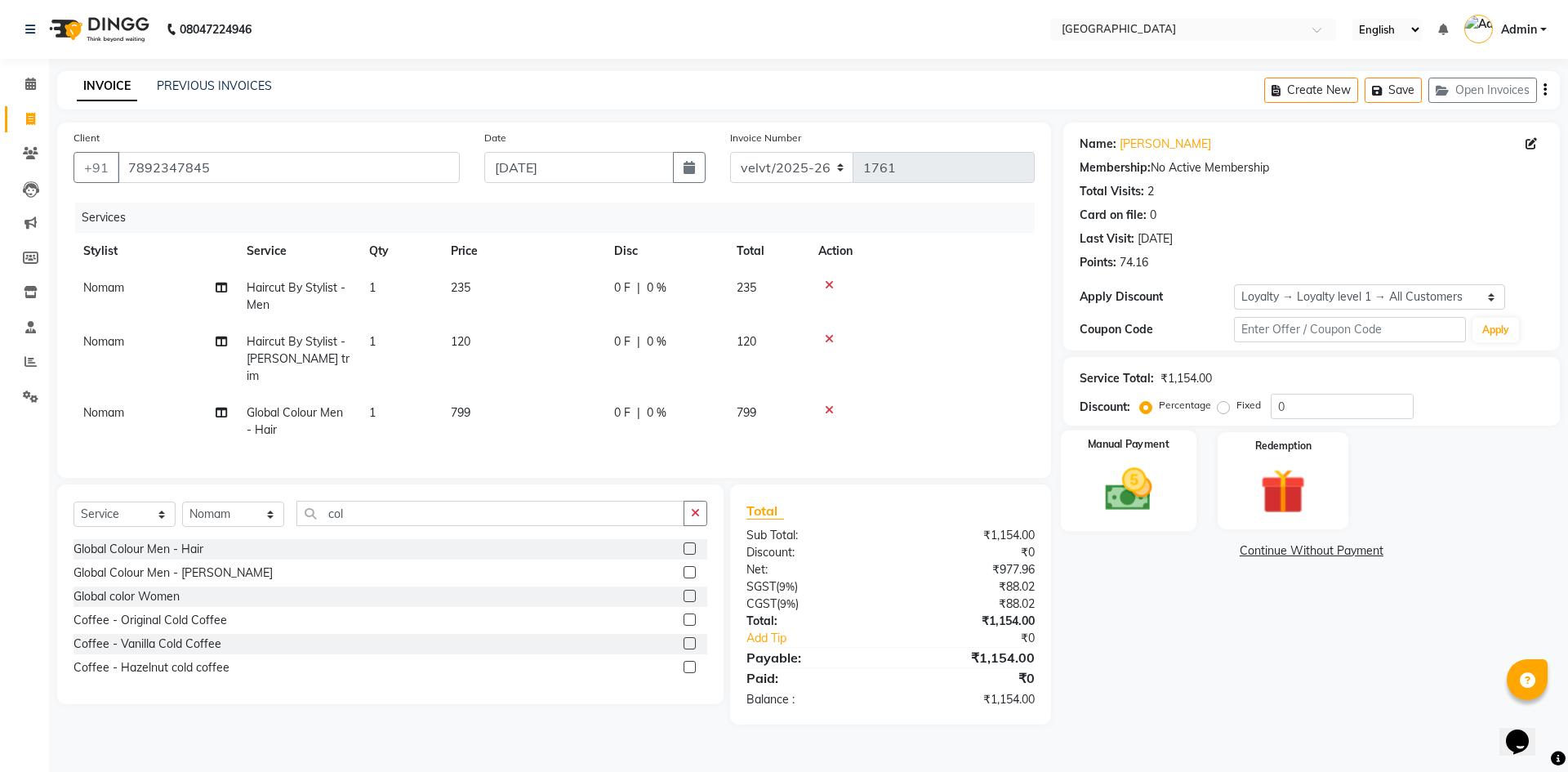
click at [1143, 502] on img at bounding box center [1128, 488] width 76 height 54
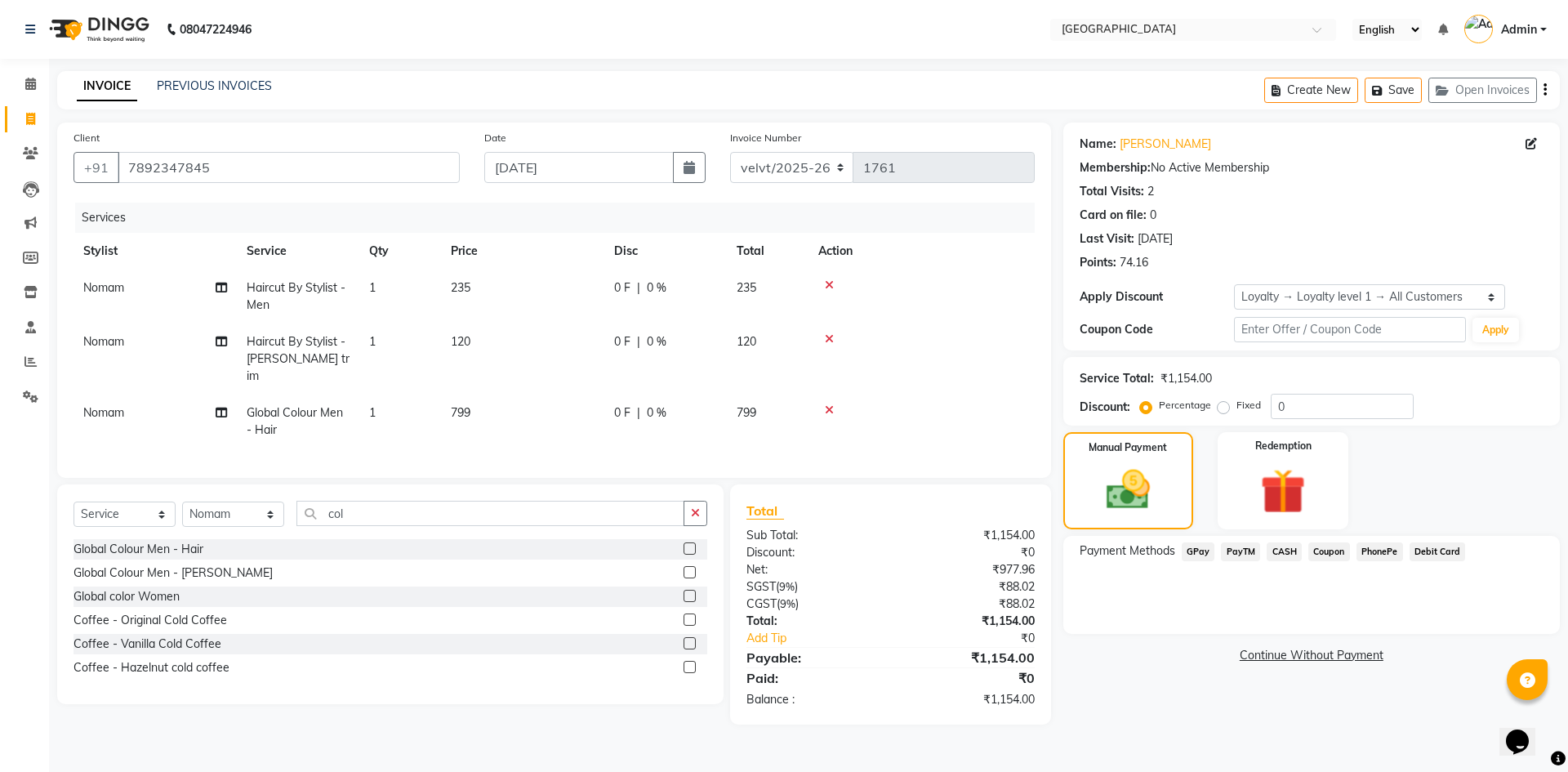
click at [1236, 407] on label "Fixed" at bounding box center [1248, 405] width 25 height 15
click at [1221, 407] on input "Fixed" at bounding box center [1226, 405] width 11 height 11
radio input "true"
click at [1288, 410] on input "0" at bounding box center [1342, 406] width 143 height 26
type input "4"
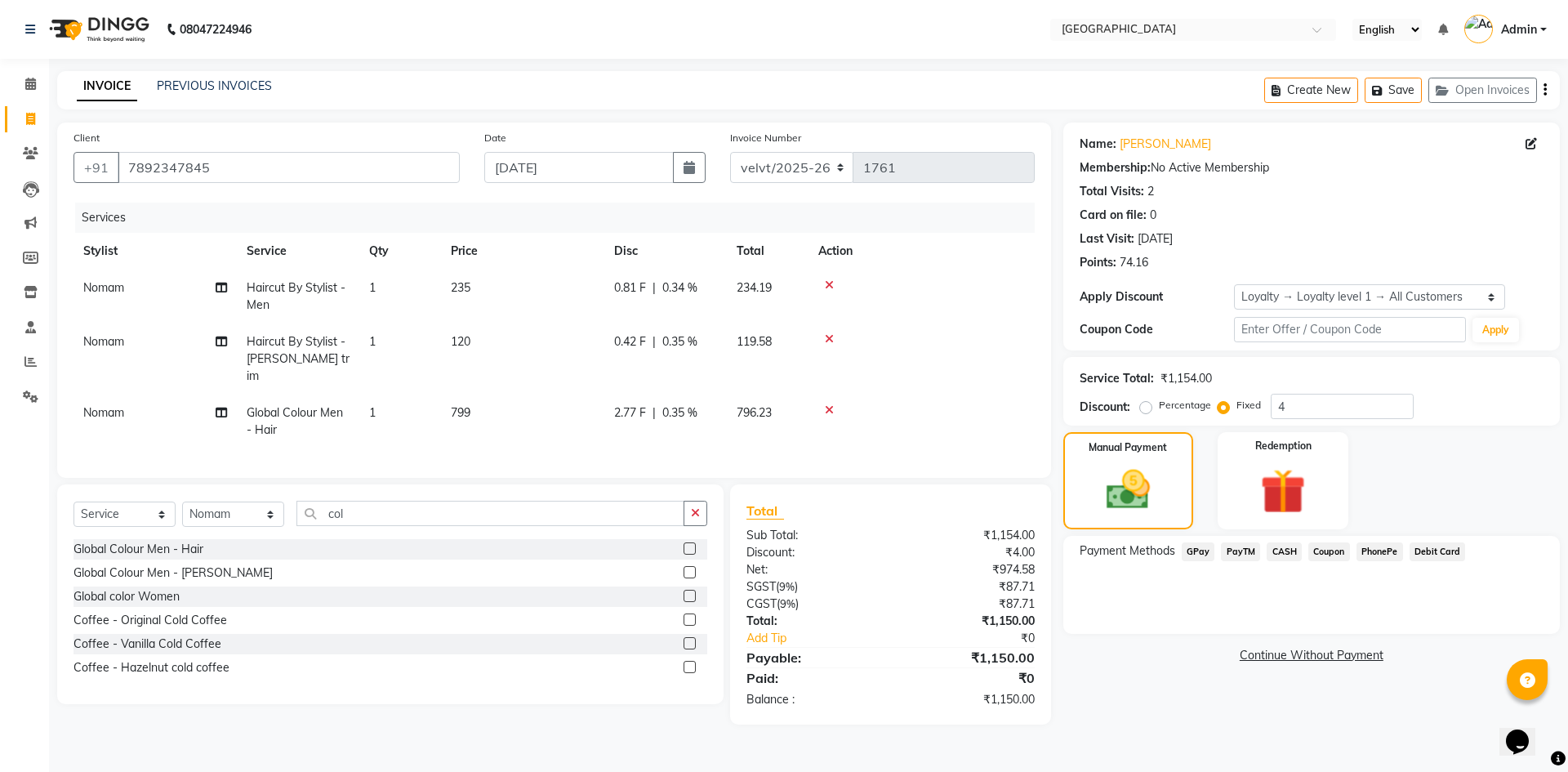
click at [1204, 694] on div "Name: Preetham Membership: No Active Membership Total Visits: 2 Card on file: 0…" at bounding box center [1317, 424] width 509 height 602
click at [1374, 550] on span "PhonePe" at bounding box center [1379, 551] width 47 height 19
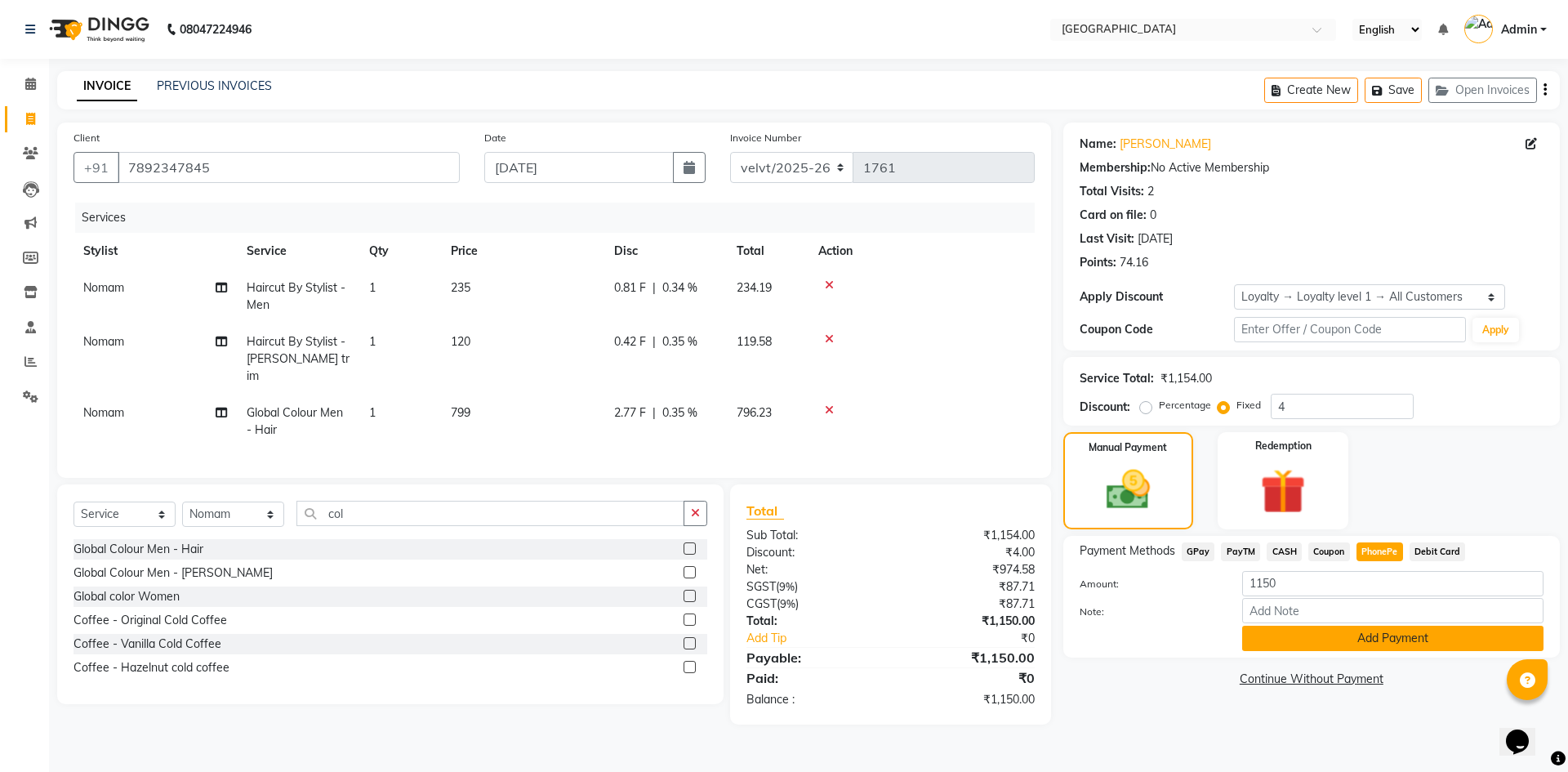
click at [1333, 637] on button "Add Payment" at bounding box center [1392, 638] width 301 height 26
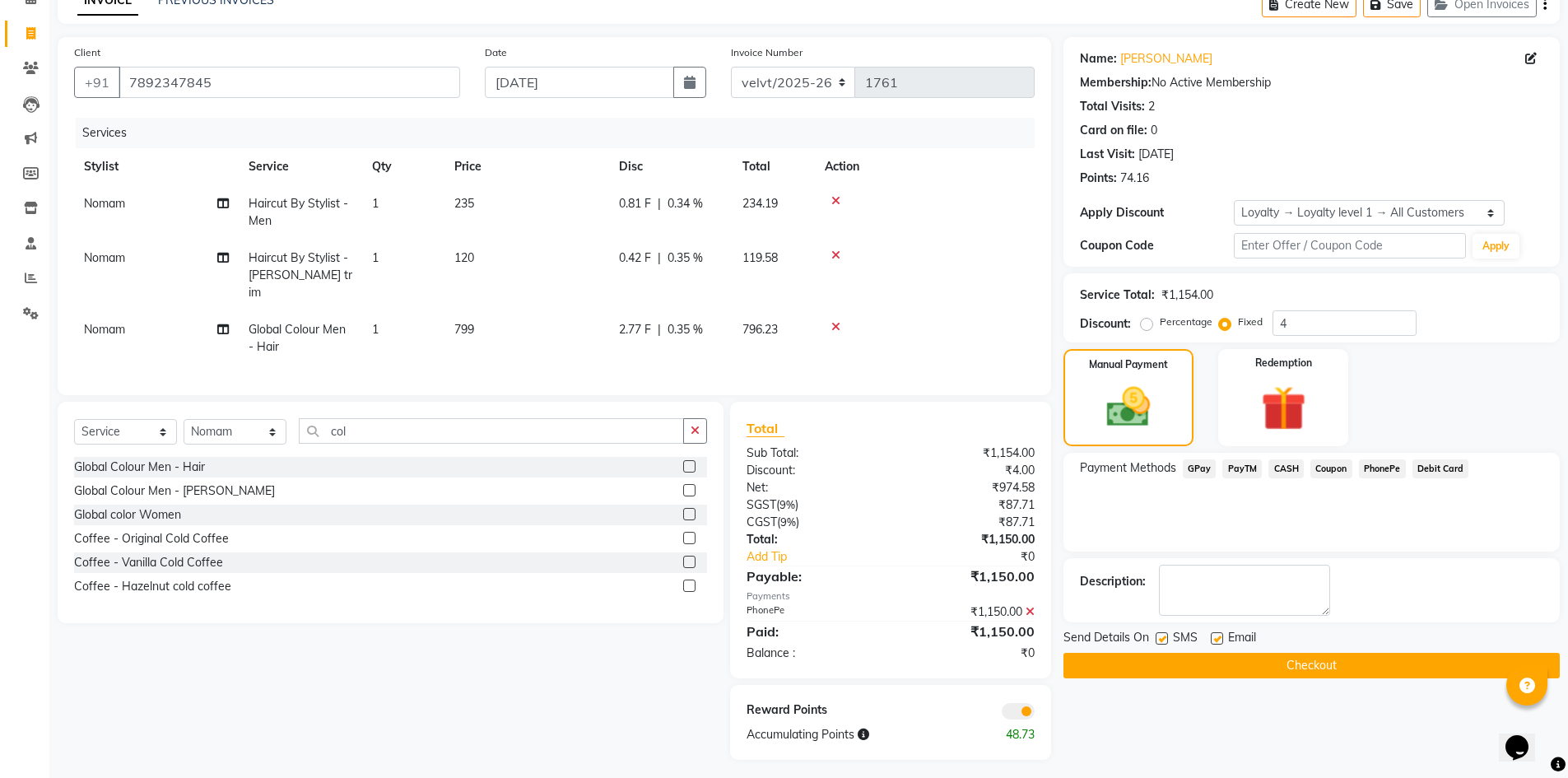
scroll to position [88, 0]
click at [1244, 668] on button "Checkout" at bounding box center [1312, 664] width 497 height 26
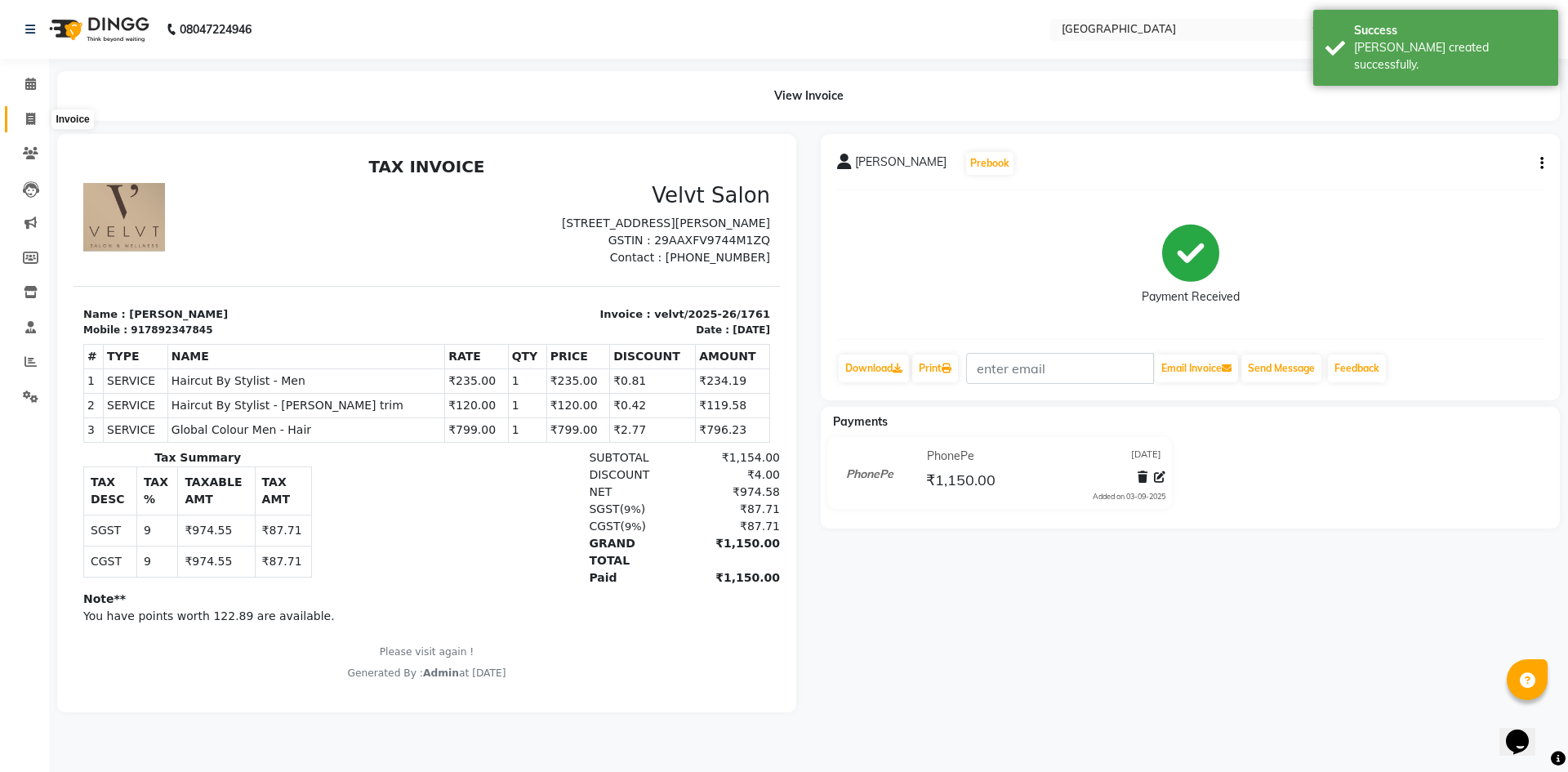
click at [34, 119] on icon at bounding box center [31, 119] width 9 height 12
select select "service"
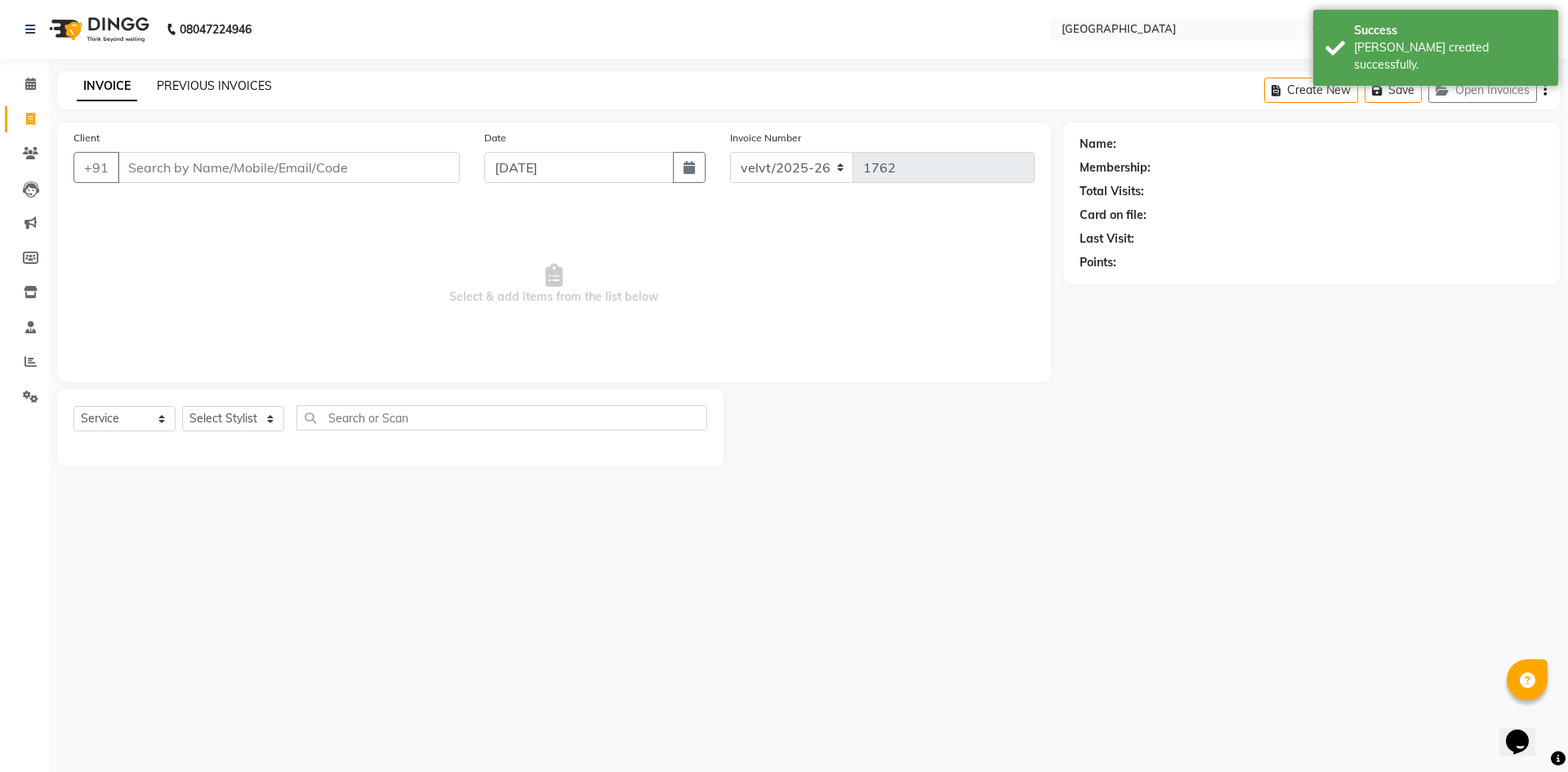
click at [235, 87] on link "PREVIOUS INVOICES" at bounding box center [215, 86] width 115 height 15
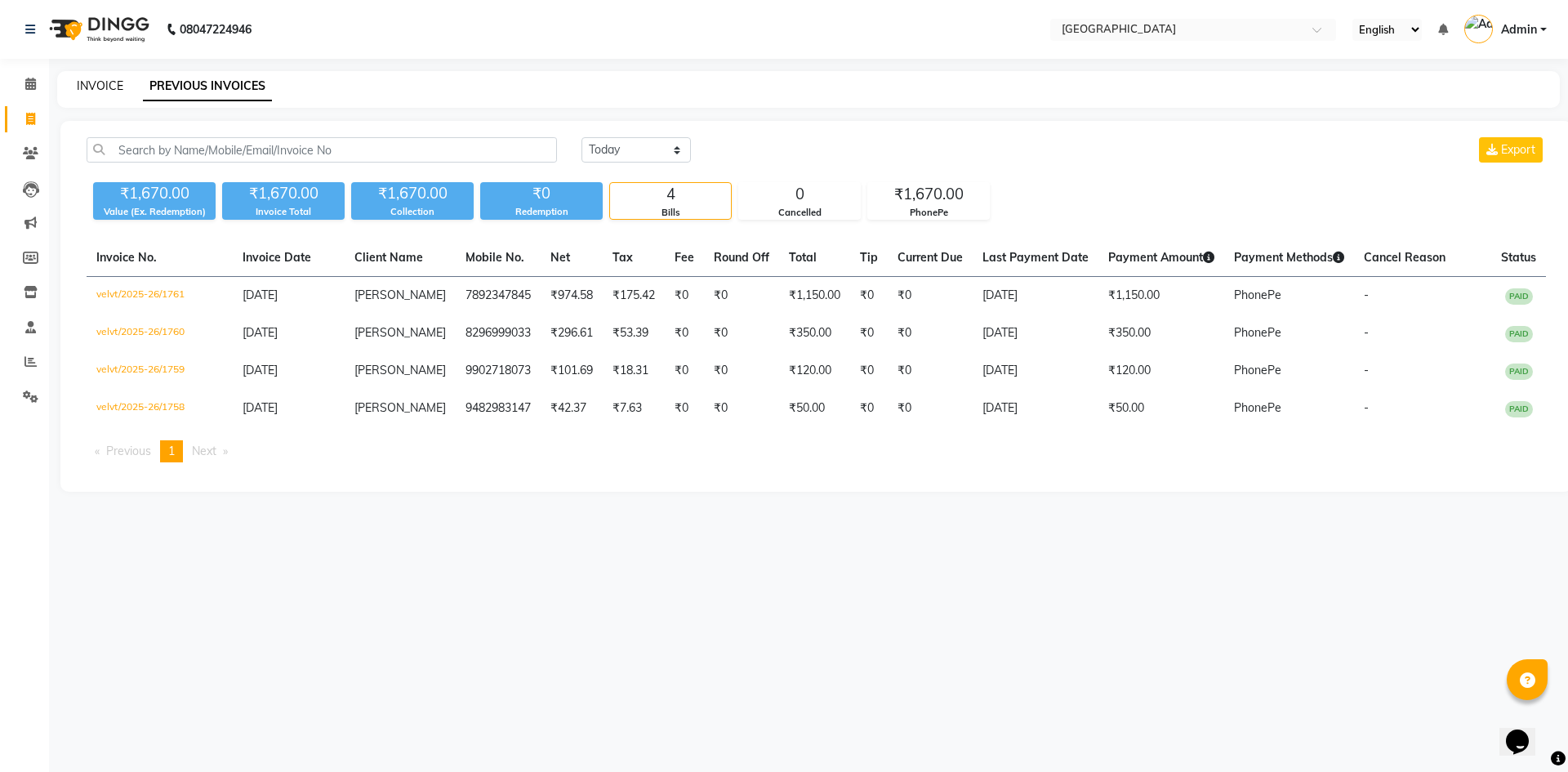
click at [97, 85] on link "INVOICE" at bounding box center [100, 86] width 47 height 15
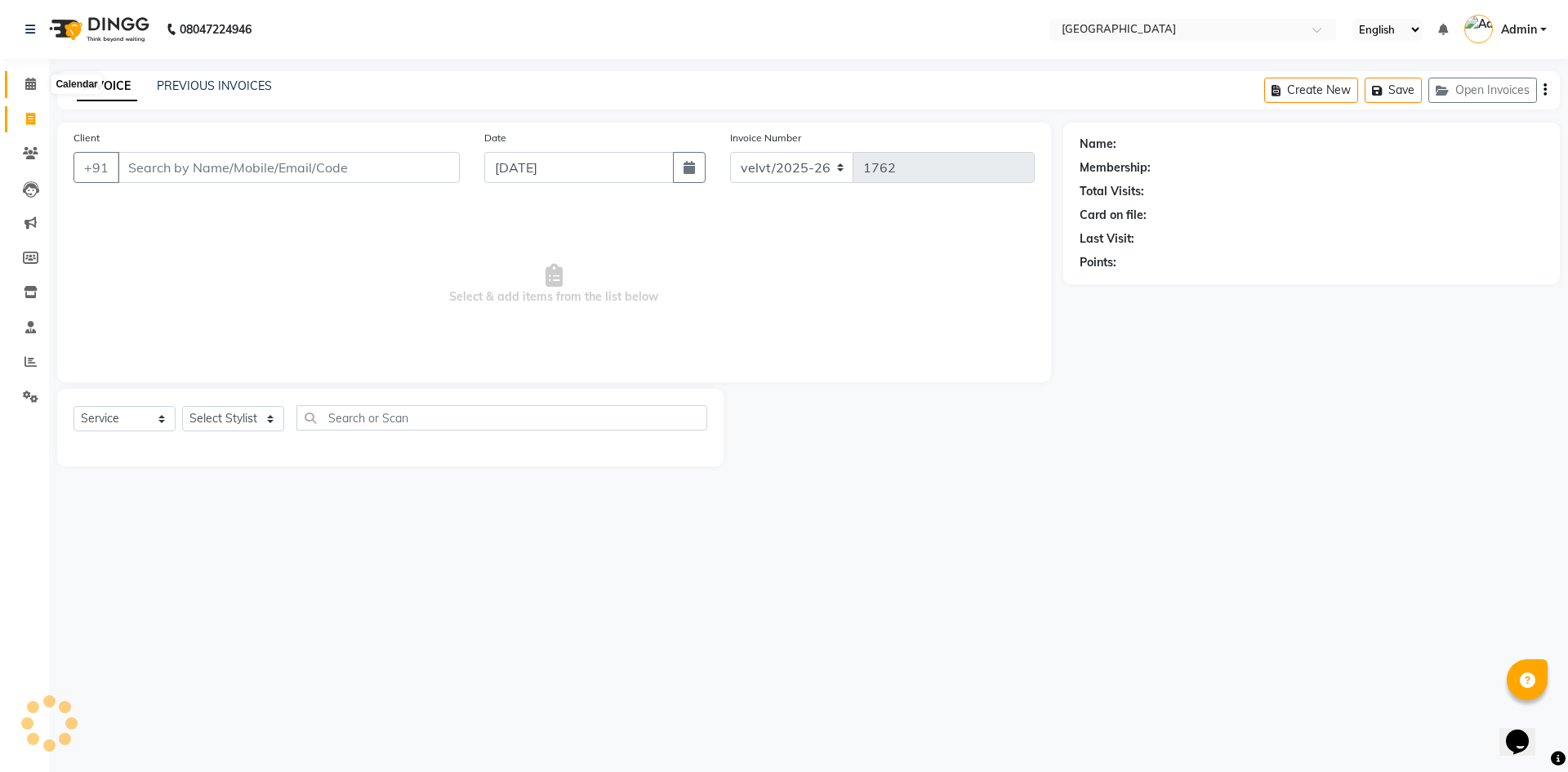
click at [19, 87] on span at bounding box center [30, 84] width 28 height 19
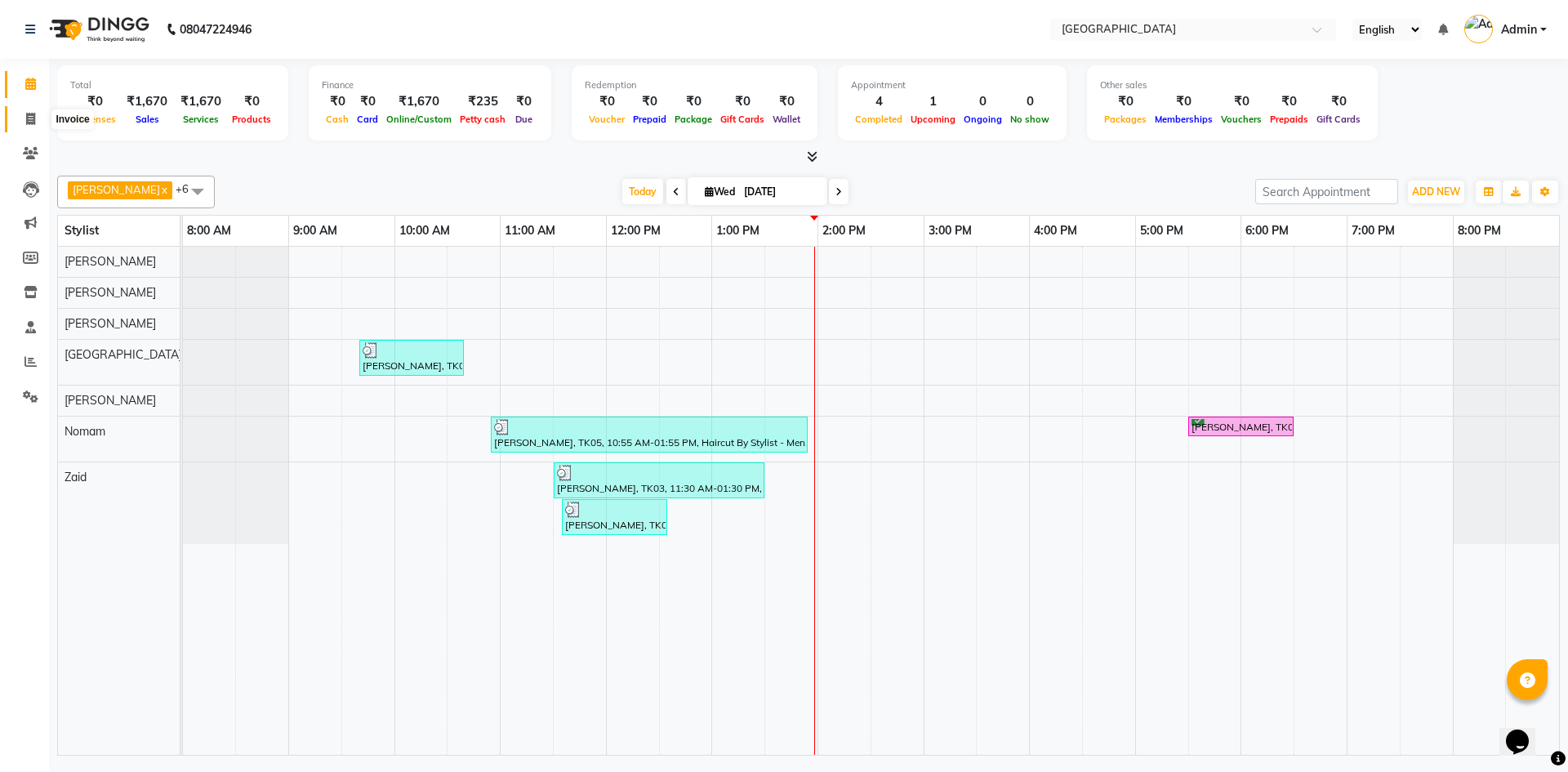
click at [26, 119] on icon at bounding box center [31, 119] width 9 height 12
select select "service"
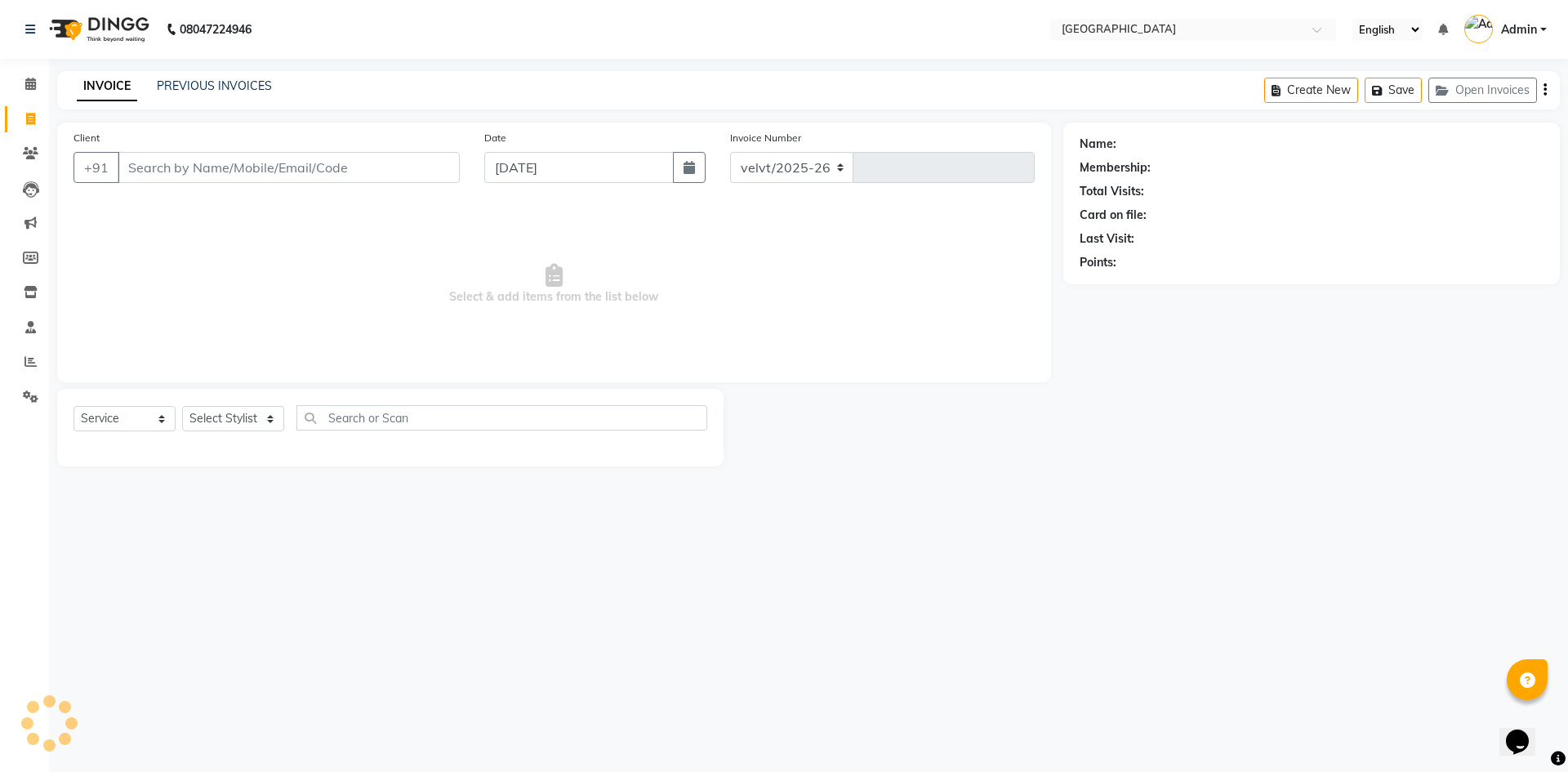
select select "6279"
type input "1762"
drag, startPoint x: 34, startPoint y: 81, endPoint x: 47, endPoint y: 86, distance: 13.9
click at [34, 81] on icon at bounding box center [31, 84] width 11 height 12
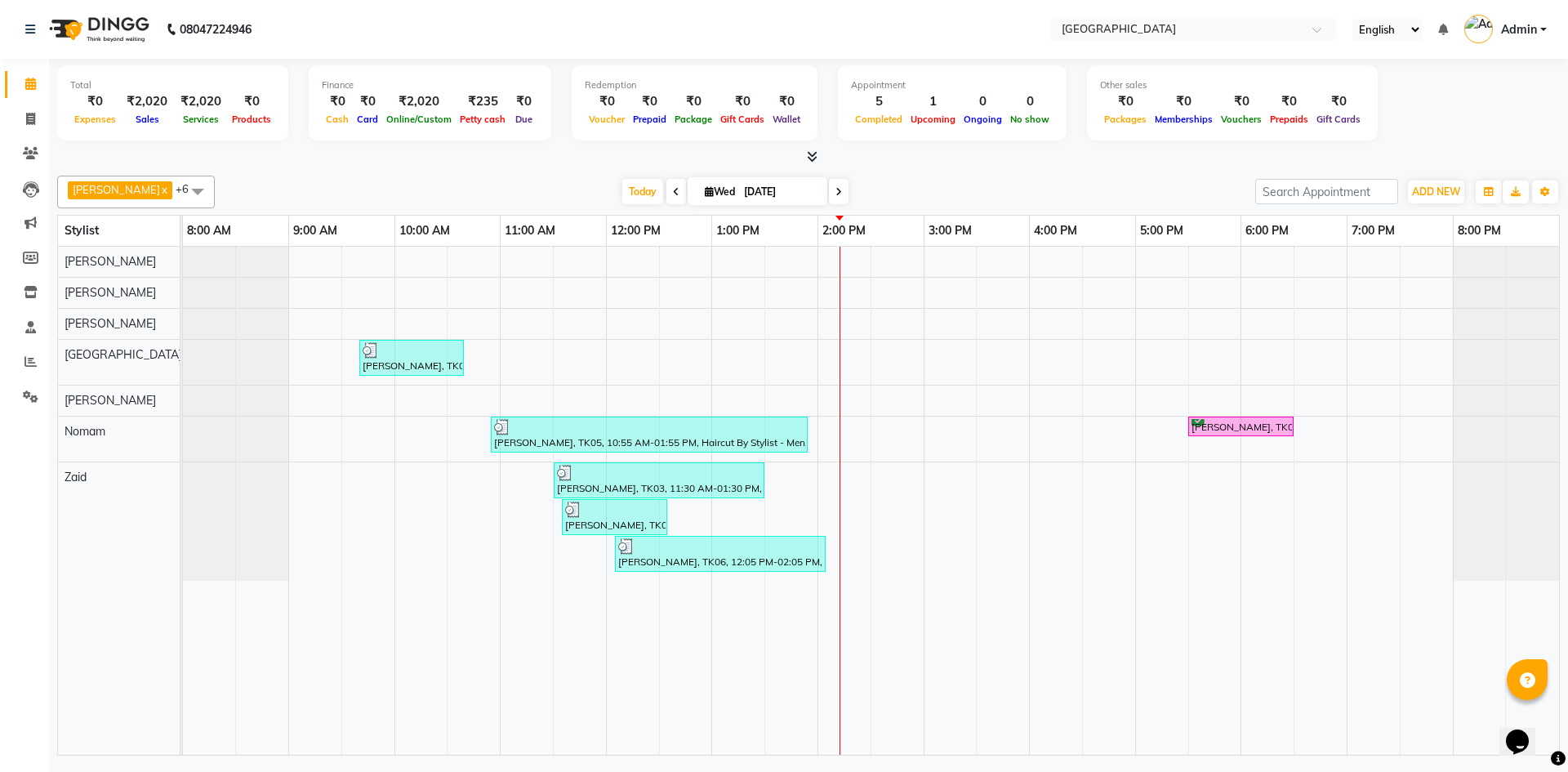
click at [940, 480] on div "Shruthi, TK01, 09:40 AM-10:40 AM, Threading Services - Eyebrows Preetham, TK05,…" at bounding box center [871, 500] width 1376 height 508
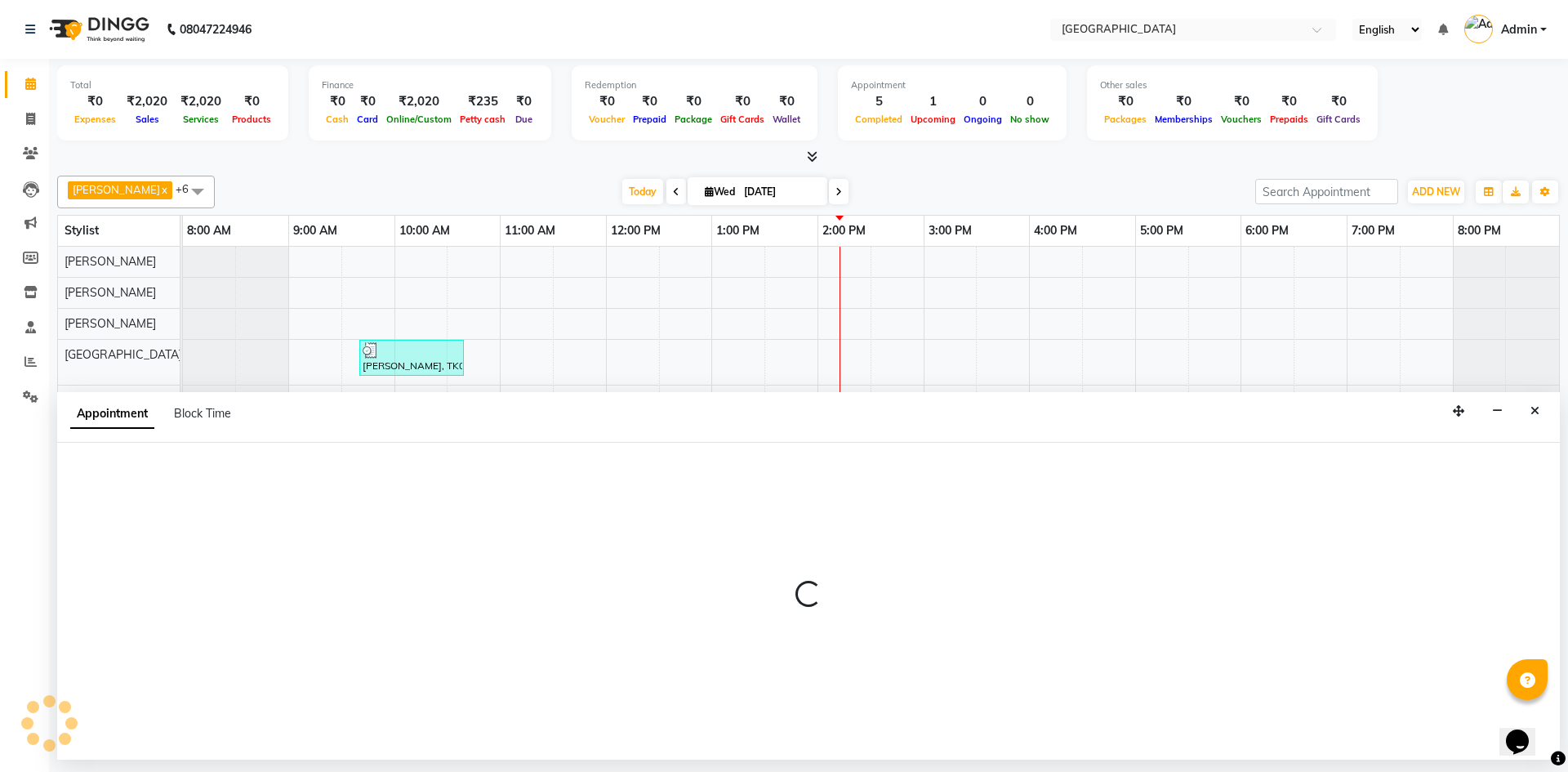
select select "89472"
select select "tentative"
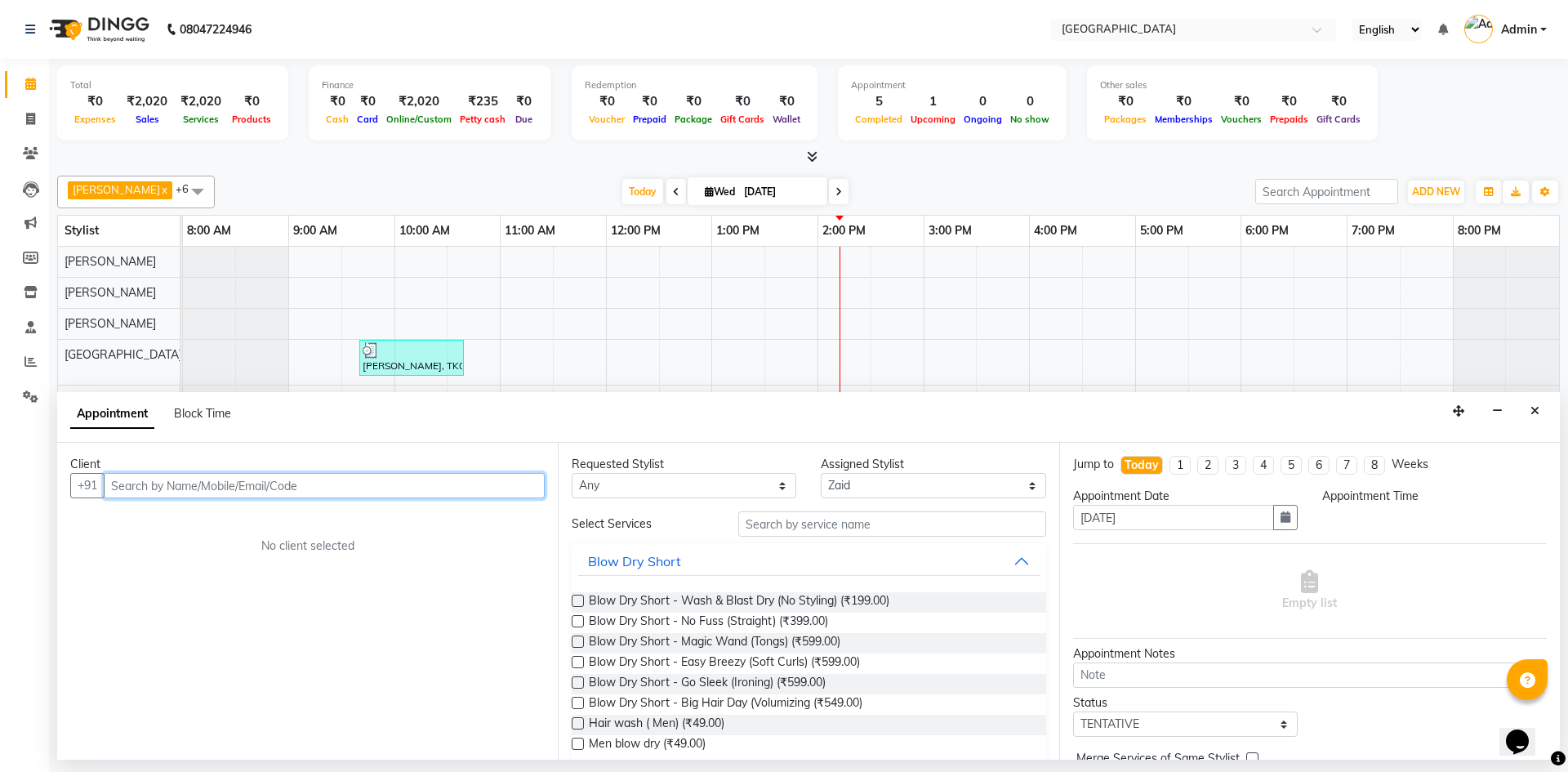
click at [147, 484] on input "text" at bounding box center [323, 485] width 441 height 26
select select "900"
click at [127, 490] on input "text" at bounding box center [323, 485] width 441 height 26
click at [214, 523] on span "961121" at bounding box center [206, 520] width 49 height 16
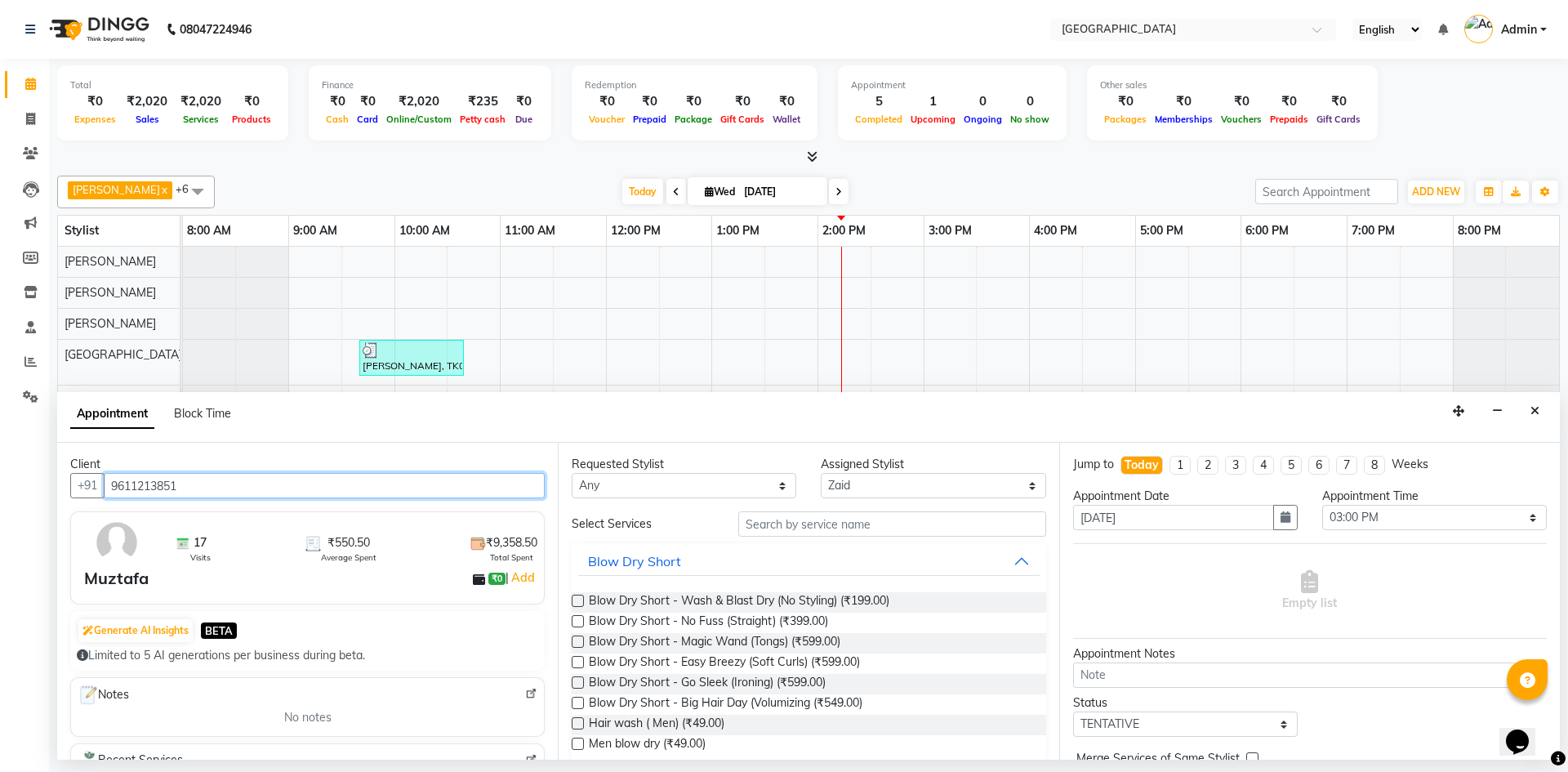
type input "9611213851"
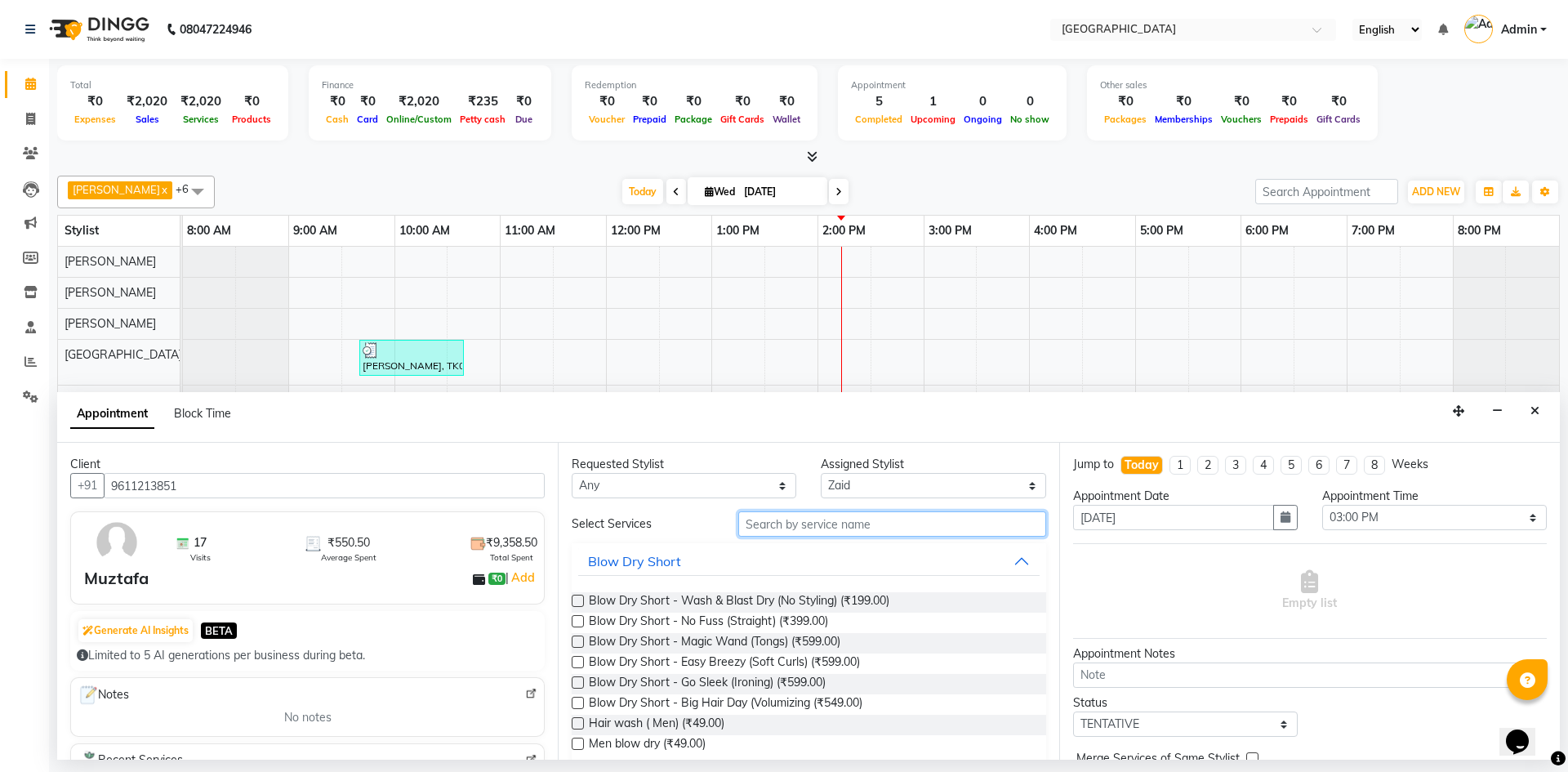
click at [780, 527] on input "text" at bounding box center [892, 524] width 308 height 26
type input "hairc"
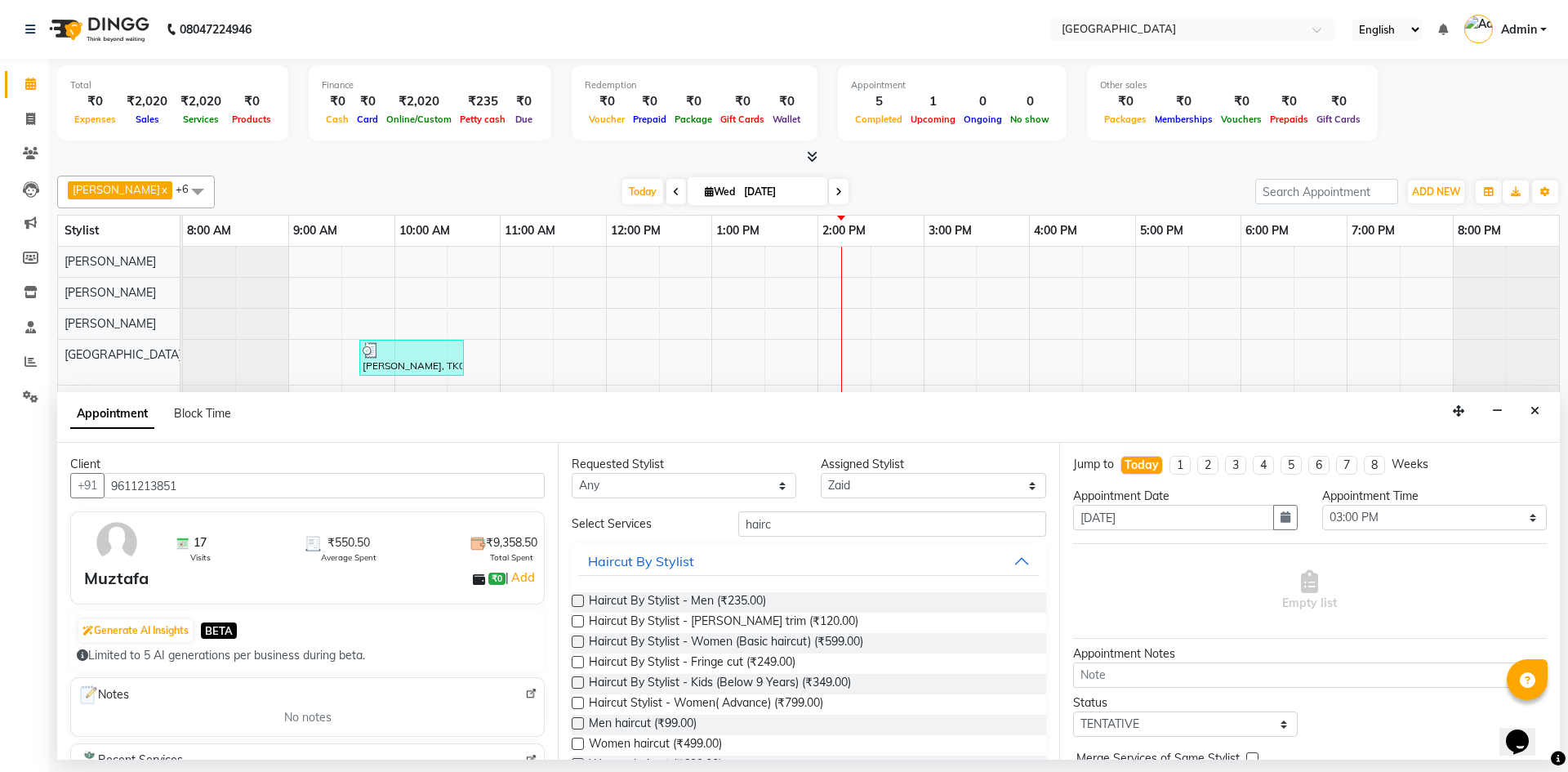
click at [577, 599] on label at bounding box center [577, 601] width 12 height 12
click at [577, 599] on input "checkbox" at bounding box center [577, 602] width 11 height 11
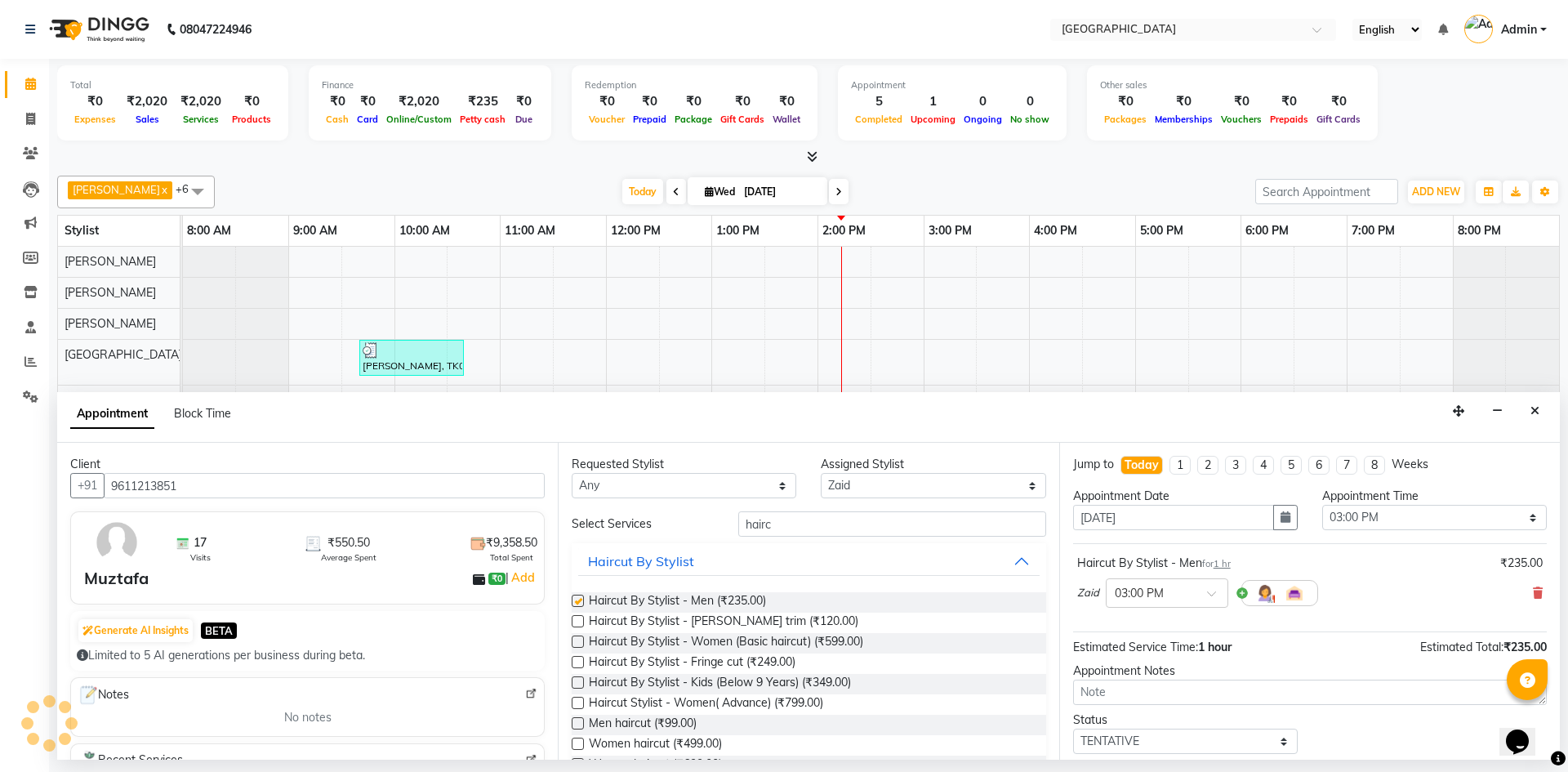
checkbox input "false"
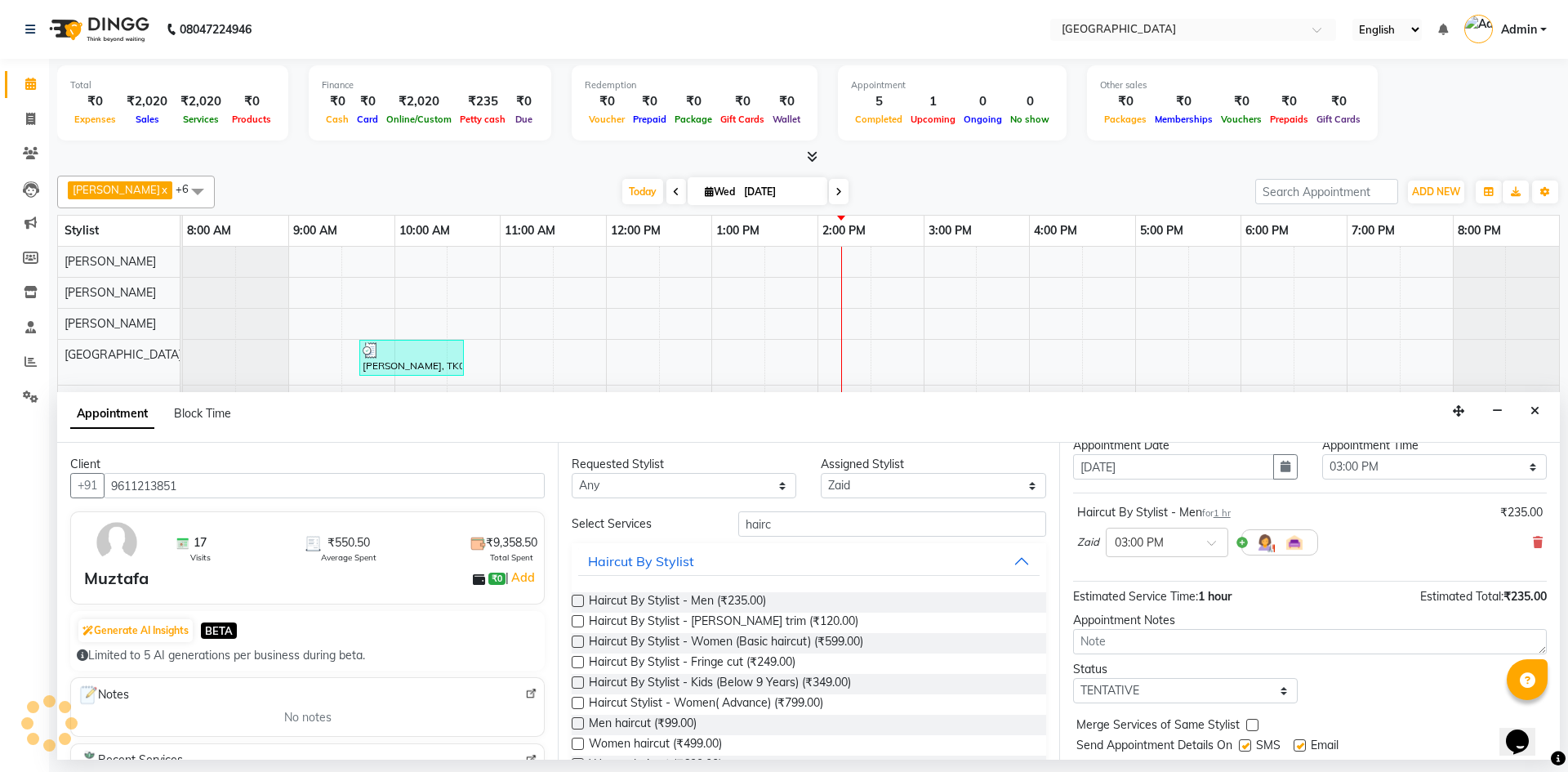
scroll to position [97, 0]
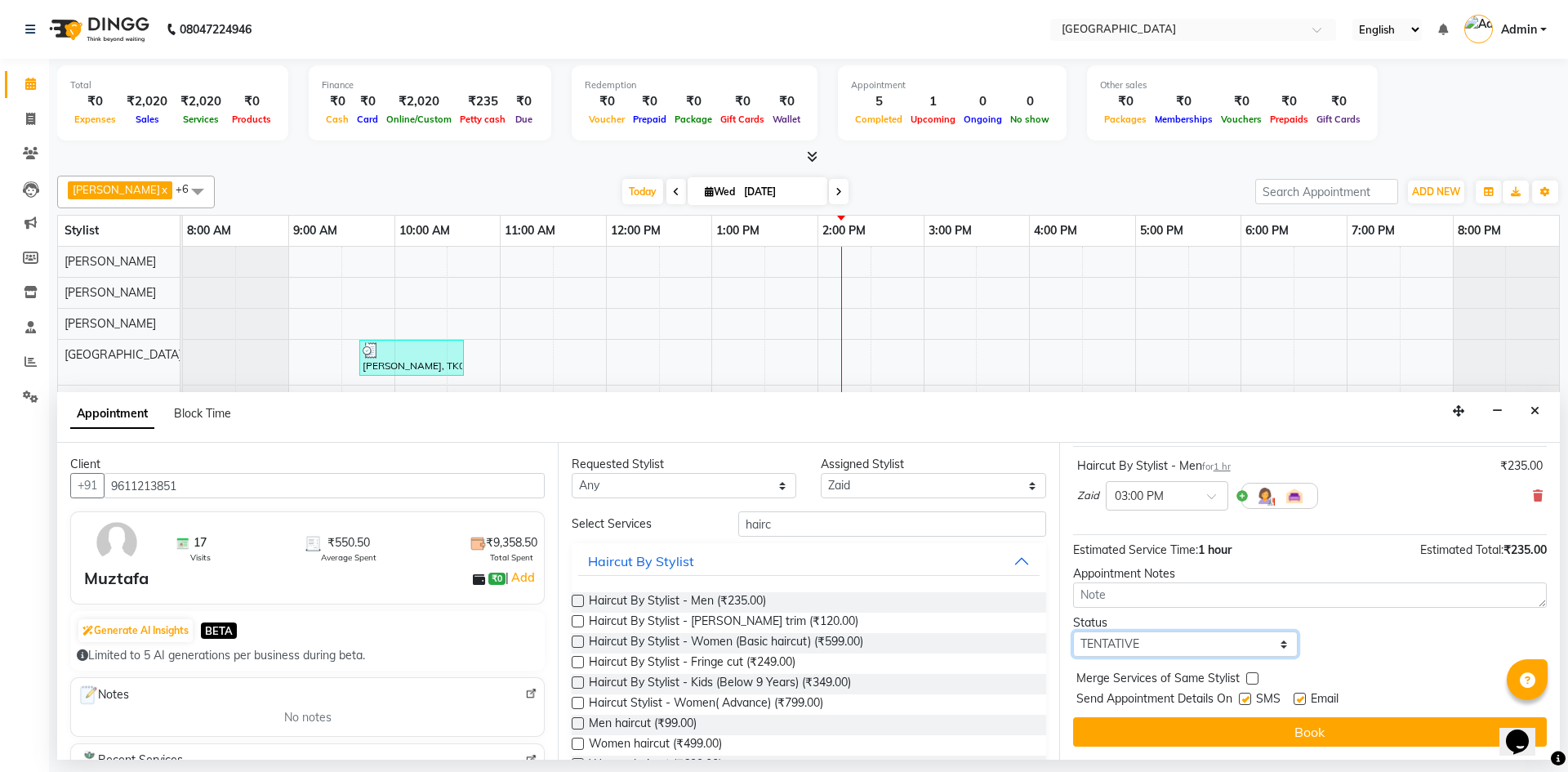
click at [1097, 646] on select "Select TENTATIVE CONFIRM CHECK-IN UPCOMING" at bounding box center [1185, 644] width 224 height 26
select select "confirm booking"
click at [1073, 632] on select "Select TENTATIVE CONFIRM CHECK-IN UPCOMING" at bounding box center [1185, 644] width 224 height 26
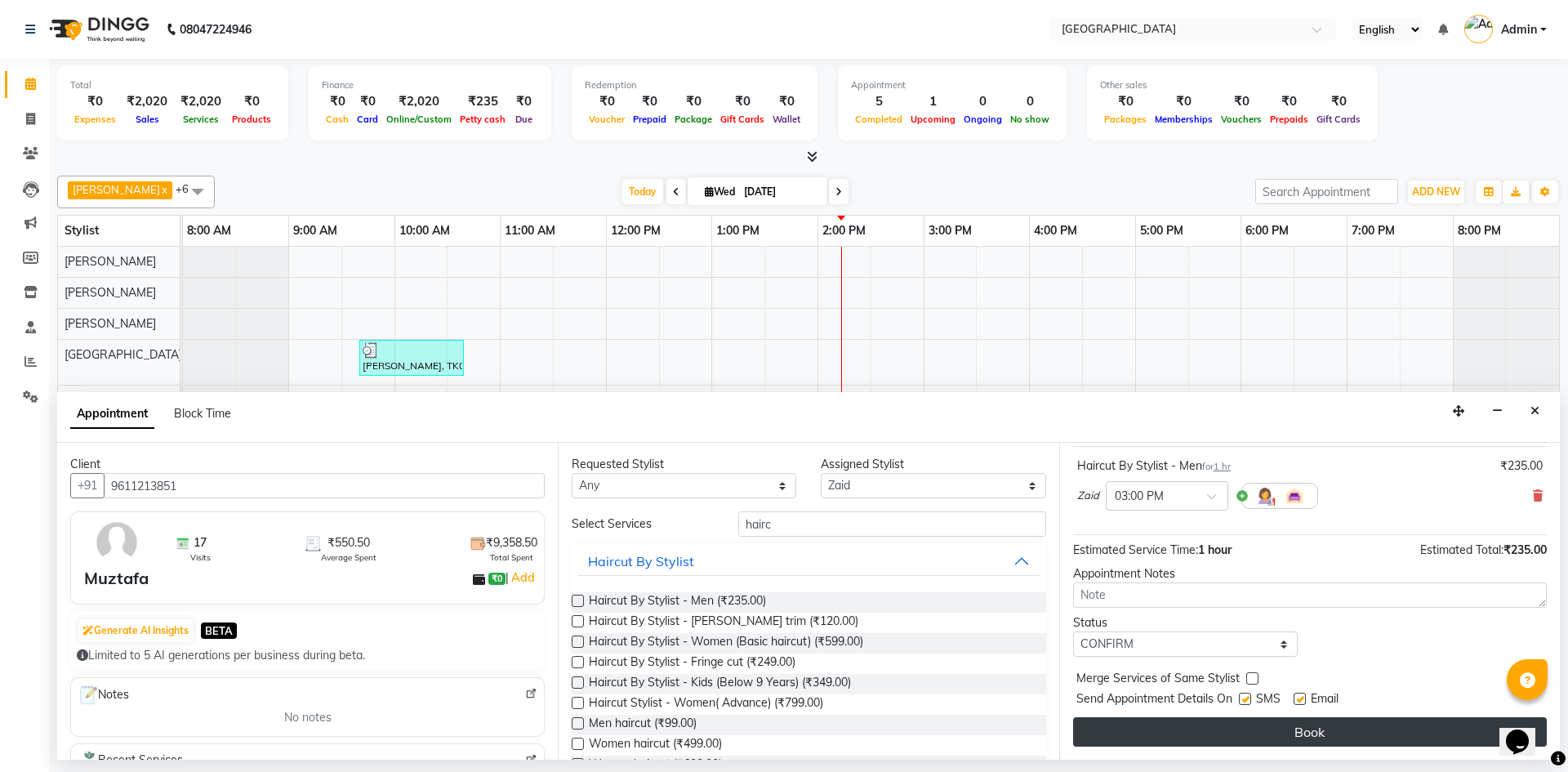
click at [1175, 732] on button "Book" at bounding box center [1309, 731] width 473 height 29
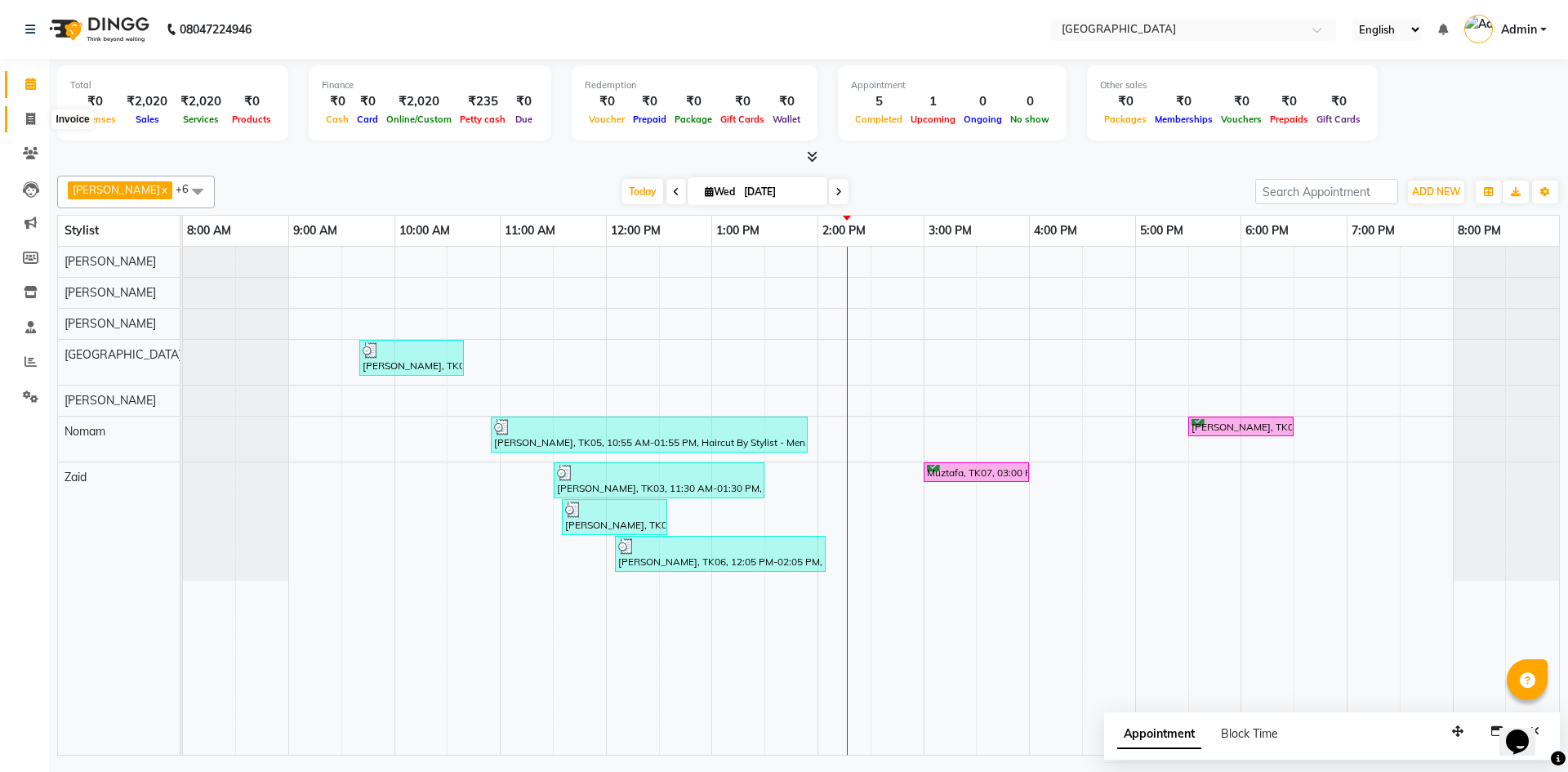
click at [33, 117] on icon at bounding box center [31, 119] width 9 height 12
select select "service"
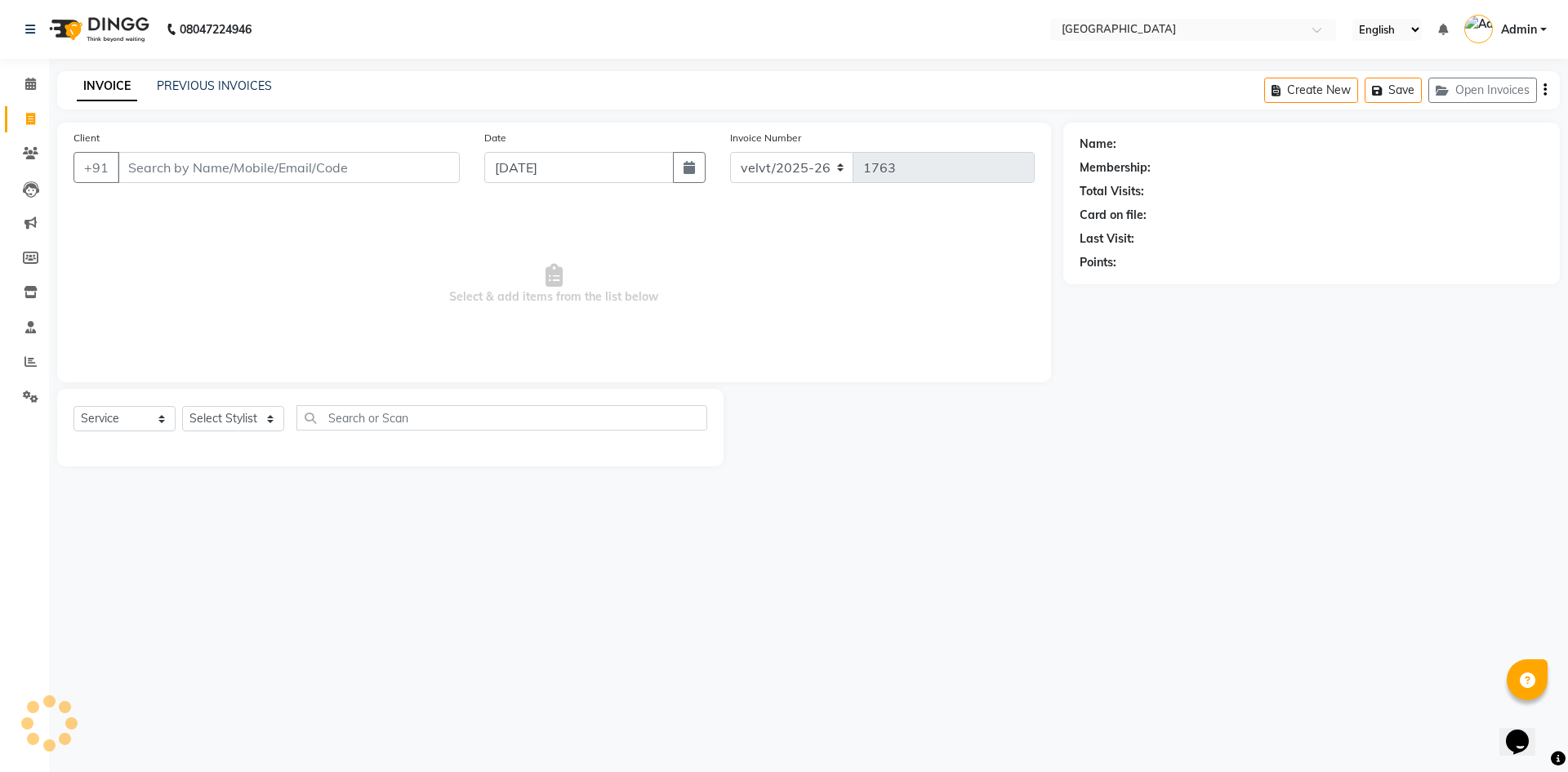
click at [154, 169] on input "Client" at bounding box center [289, 167] width 343 height 31
click at [133, 176] on input "Client" at bounding box center [289, 167] width 343 height 31
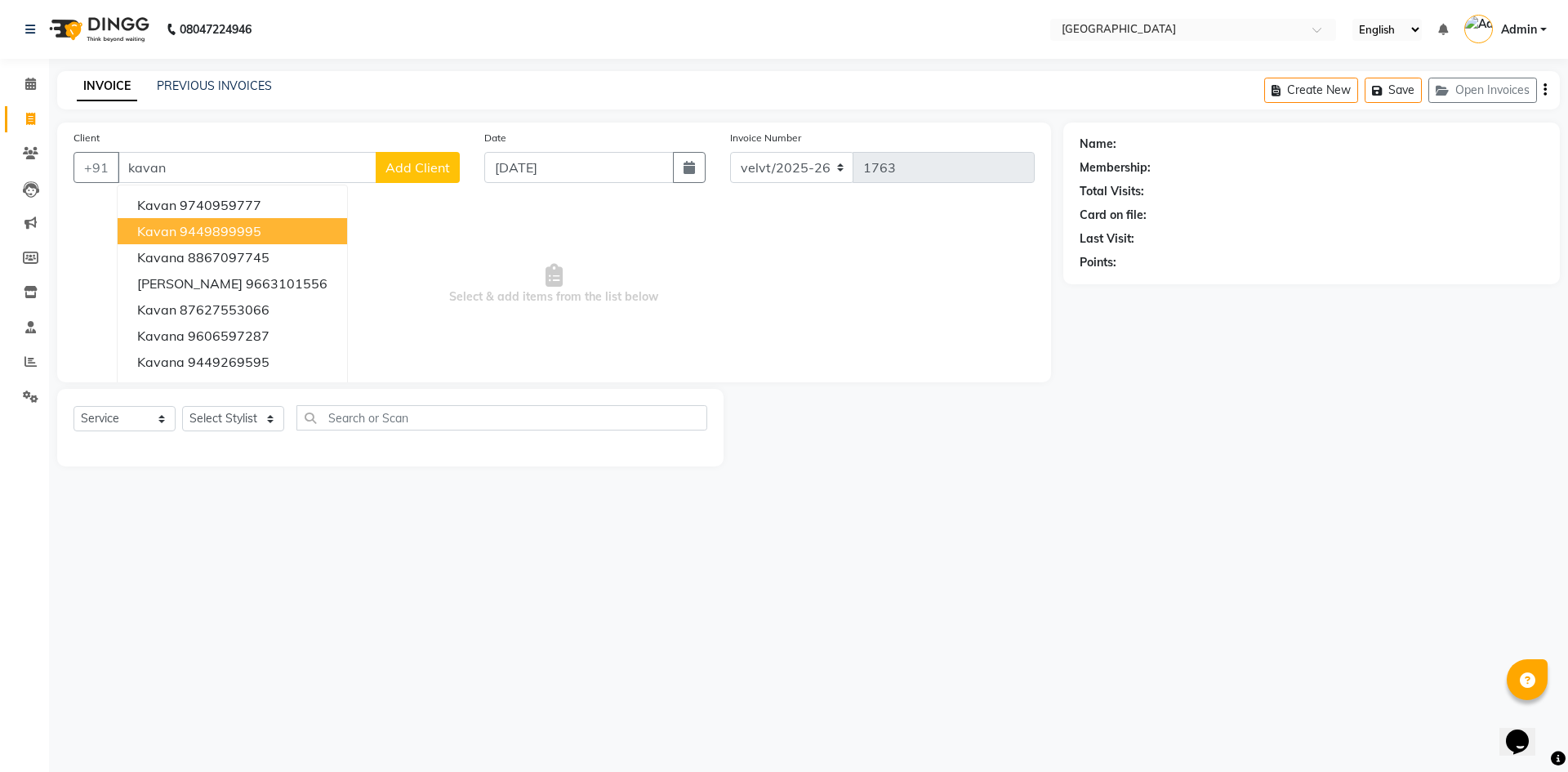
click at [247, 231] on ngb-highlight "9449899995" at bounding box center [220, 231] width 81 height 16
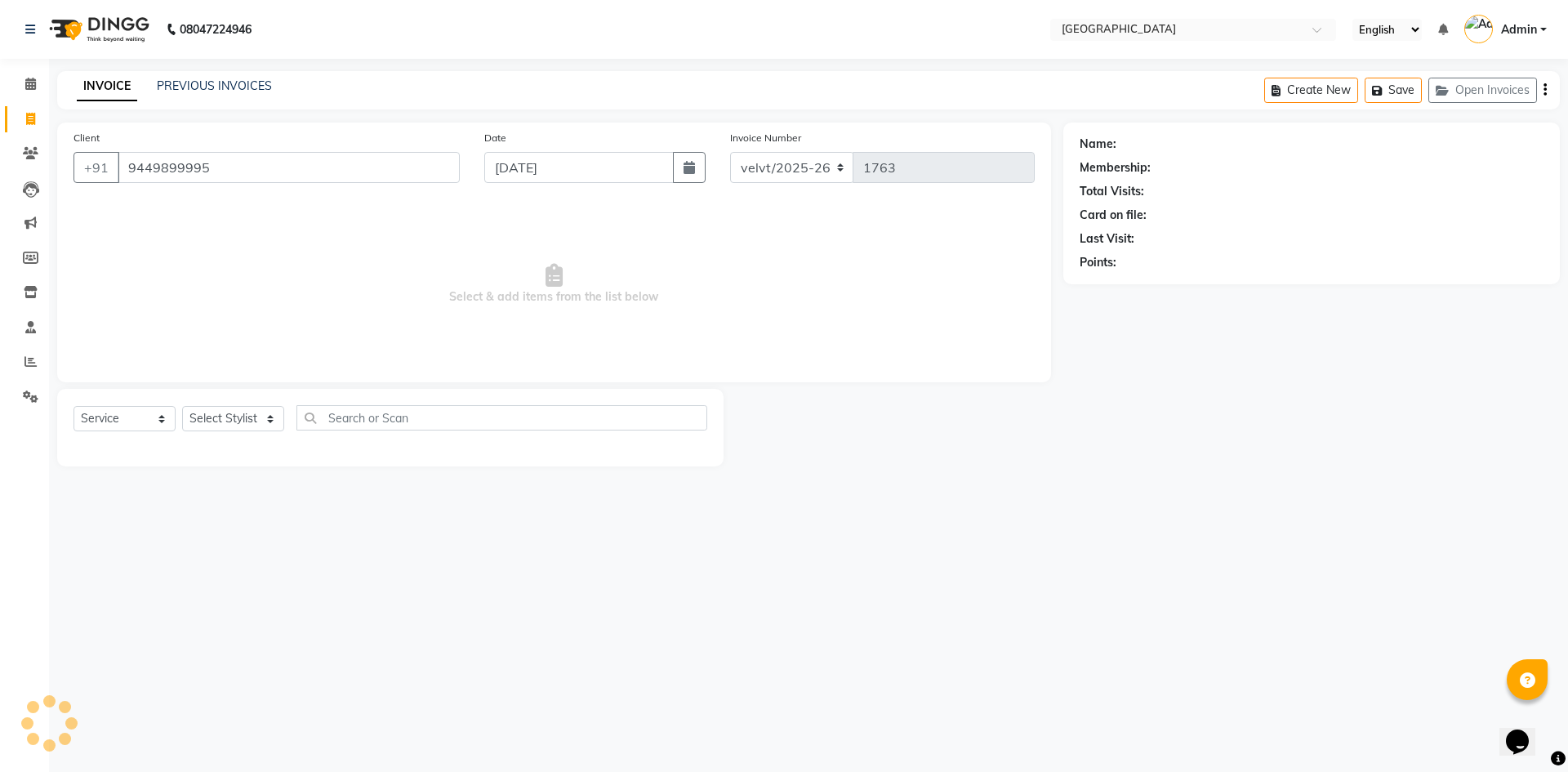
type input "9449899995"
select select "1: Object"
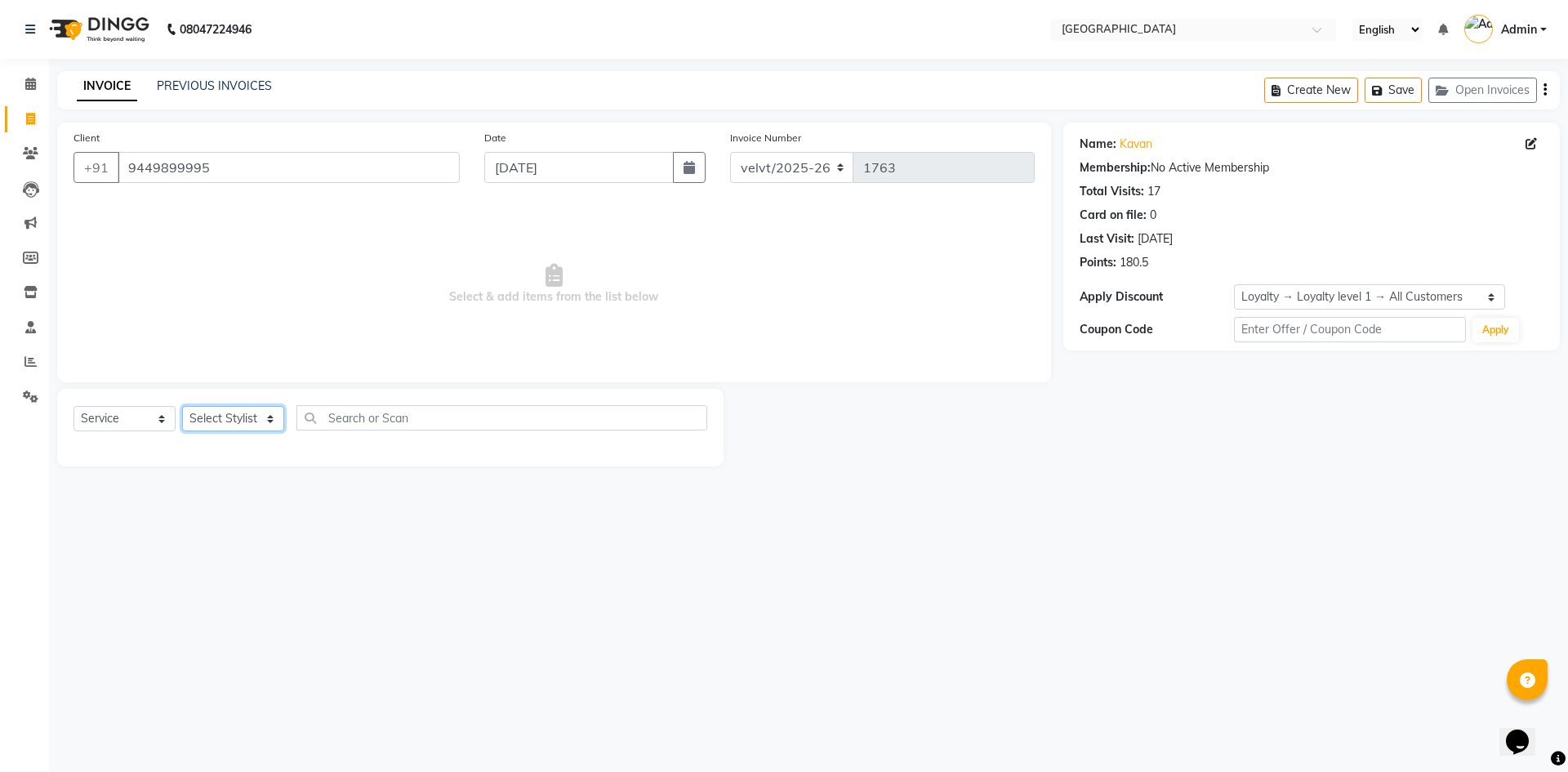
click at [236, 425] on select "Select Stylist [PERSON_NAME] [PERSON_NAME] Nomam Roma [PERSON_NAME]" at bounding box center [233, 419] width 102 height 26
click at [931, 599] on div "08047224946 Select Location × Velvt Salon, Rg Road English ENGLISH Español العر…" at bounding box center [784, 386] width 1568 height 772
